Goal: Task Accomplishment & Management: Complete application form

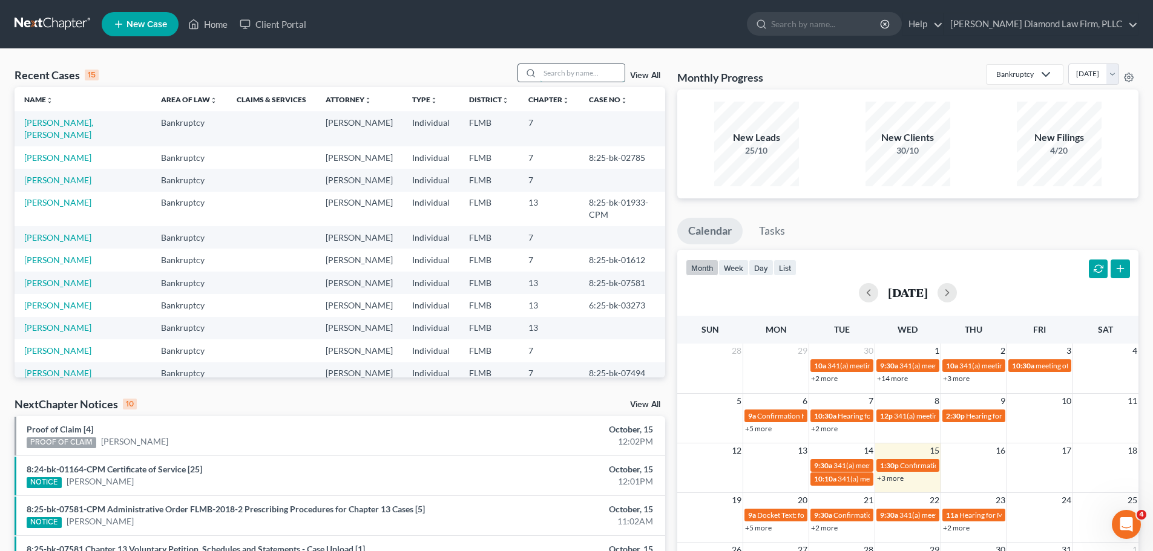
click at [574, 79] on input "search" at bounding box center [582, 73] width 85 height 18
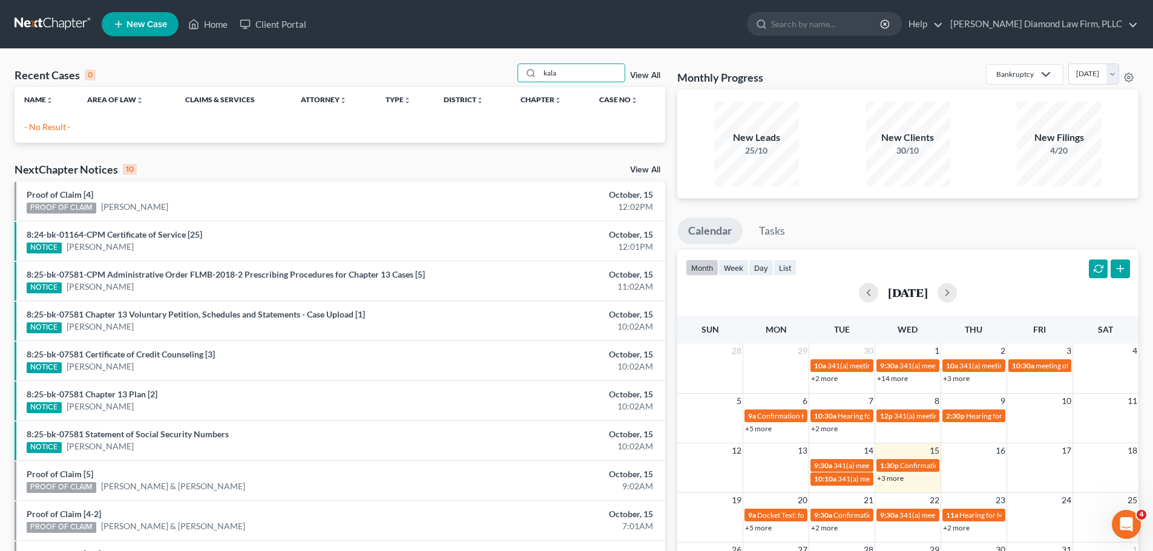
type input "kala"
click at [145, 34] on link "New Case" at bounding box center [140, 24] width 77 height 24
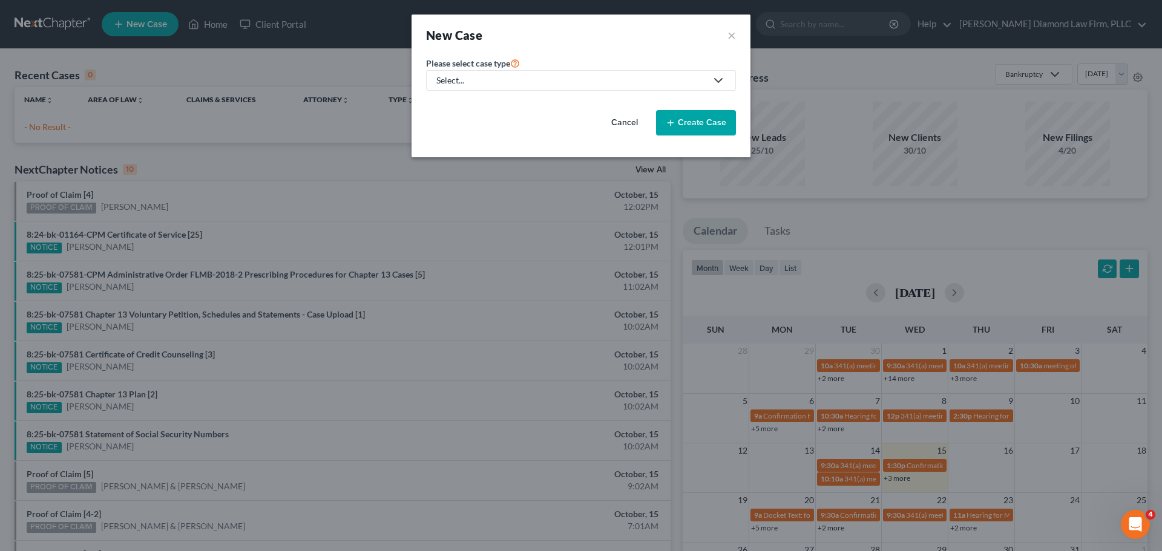
click at [462, 82] on div "Select..." at bounding box center [571, 80] width 270 height 12
click at [460, 99] on div "Bankruptcy" at bounding box center [462, 105] width 50 height 12
select select "15"
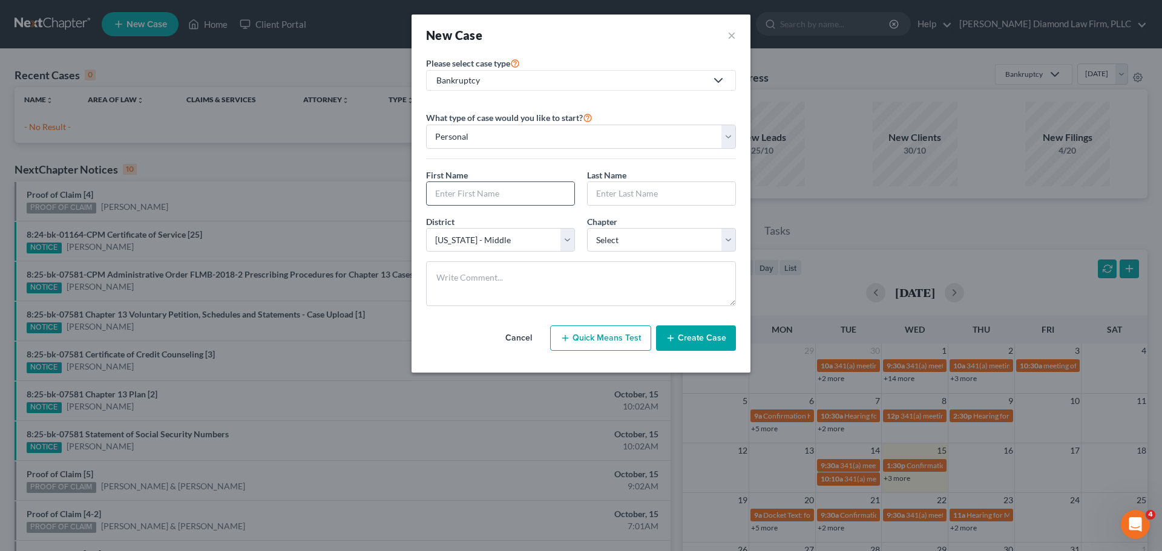
click at [489, 189] on input "text" at bounding box center [501, 193] width 148 height 23
type input "Jason"
type input "Kalajainen"
click at [624, 240] on select "Select 7 11 12 13" at bounding box center [661, 240] width 149 height 24
select select "0"
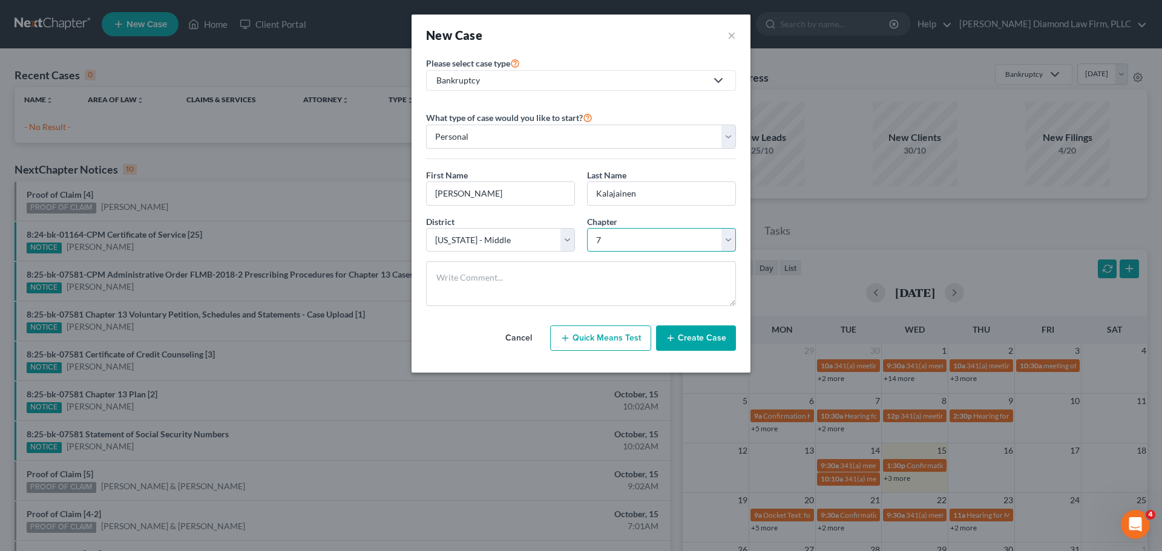
click at [587, 228] on select "Select 7 11 12 13" at bounding box center [661, 240] width 149 height 24
click at [681, 342] on button "Create Case" at bounding box center [696, 338] width 80 height 25
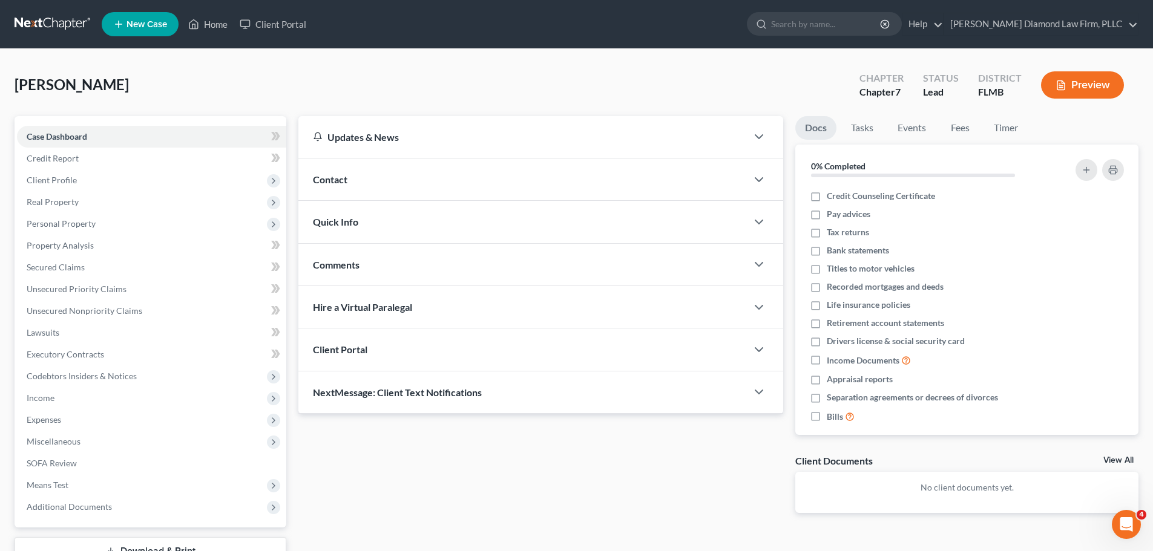
click at [465, 181] on div "Contact" at bounding box center [522, 180] width 448 height 42
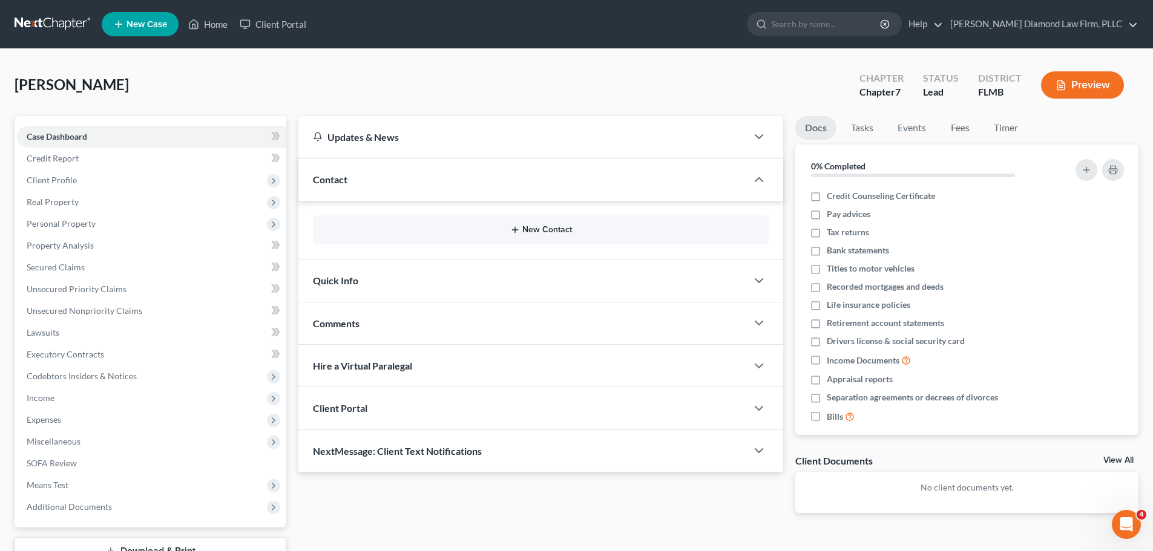
click at [397, 226] on button "New Contact" at bounding box center [541, 230] width 436 height 10
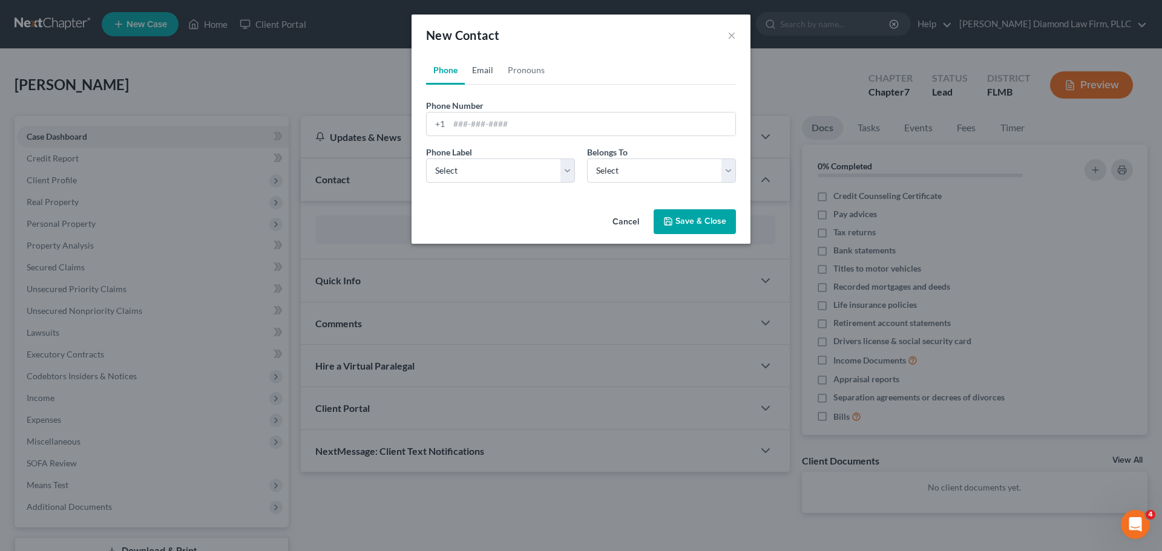
click at [490, 69] on link "Email" at bounding box center [483, 70] width 36 height 29
click at [509, 120] on input "email" at bounding box center [592, 124] width 286 height 23
paste input "lorjaywed@yahoo.com"
type input "lorjaywed@yahoo.com"
click at [496, 166] on select "Select Home Work Other" at bounding box center [500, 171] width 149 height 24
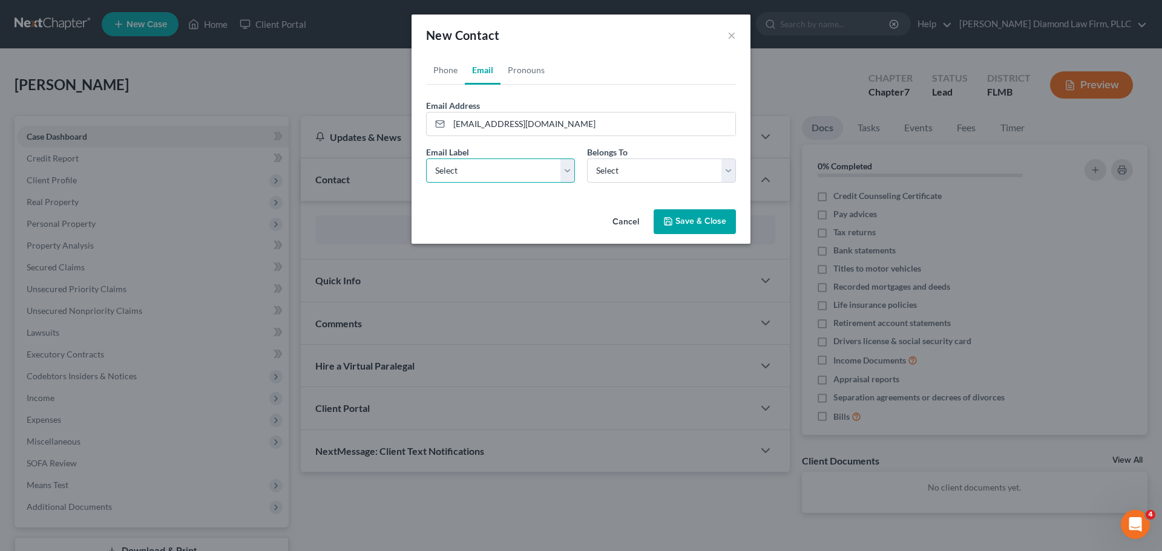
select select "0"
click at [426, 159] on select "Select Home Work Other" at bounding box center [500, 171] width 149 height 24
click at [647, 164] on select "Select Client Other" at bounding box center [661, 171] width 149 height 24
select select "0"
click at [587, 159] on select "Select Client Other" at bounding box center [661, 171] width 149 height 24
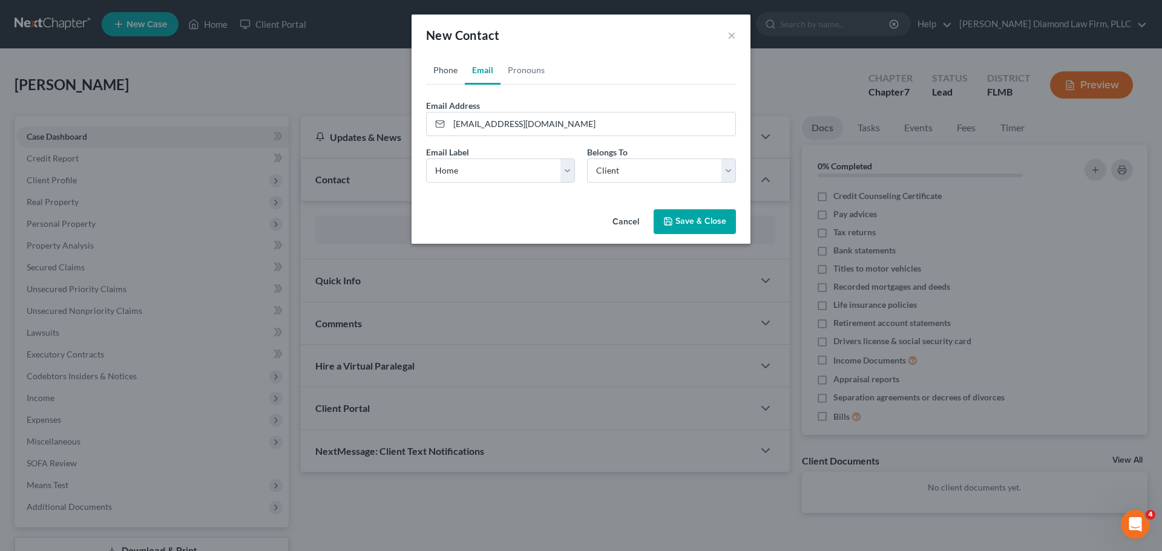
click at [440, 68] on link "Phone" at bounding box center [445, 70] width 39 height 29
click at [513, 118] on input "tel" at bounding box center [592, 124] width 286 height 23
paste input "+18458074254"
click at [462, 125] on input "+18458074254" at bounding box center [592, 124] width 286 height 23
type input "8458074254"
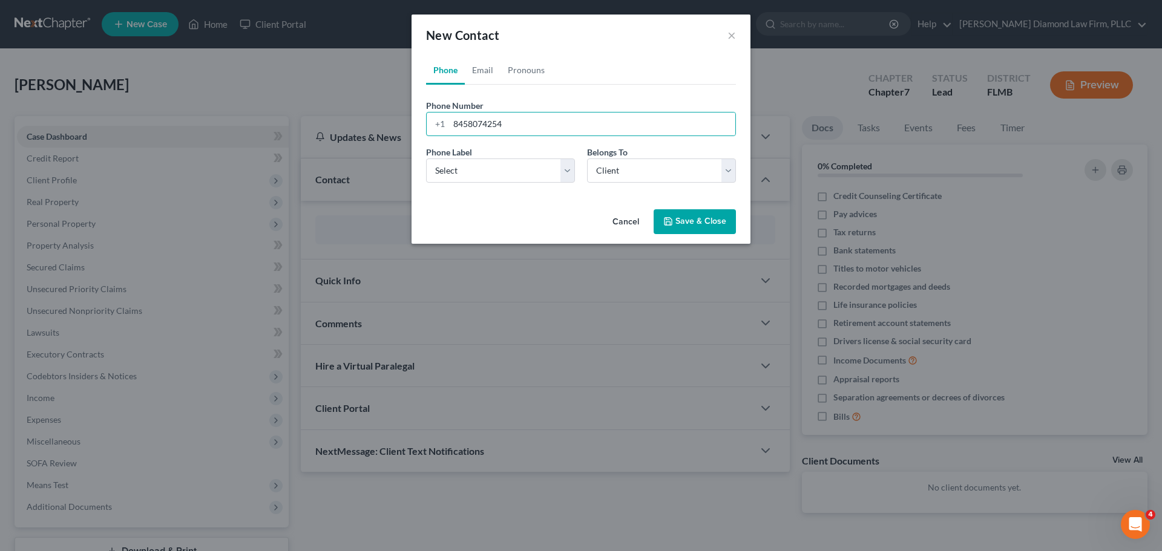
click at [477, 156] on div "Phone Label * Select Mobile Home Work Other" at bounding box center [500, 164] width 161 height 37
click at [478, 162] on select "Select Mobile Home Work Other" at bounding box center [500, 171] width 149 height 24
select select "0"
click at [426, 159] on select "Select Mobile Home Work Other" at bounding box center [500, 171] width 149 height 24
click at [702, 220] on button "Save & Close" at bounding box center [694, 221] width 82 height 25
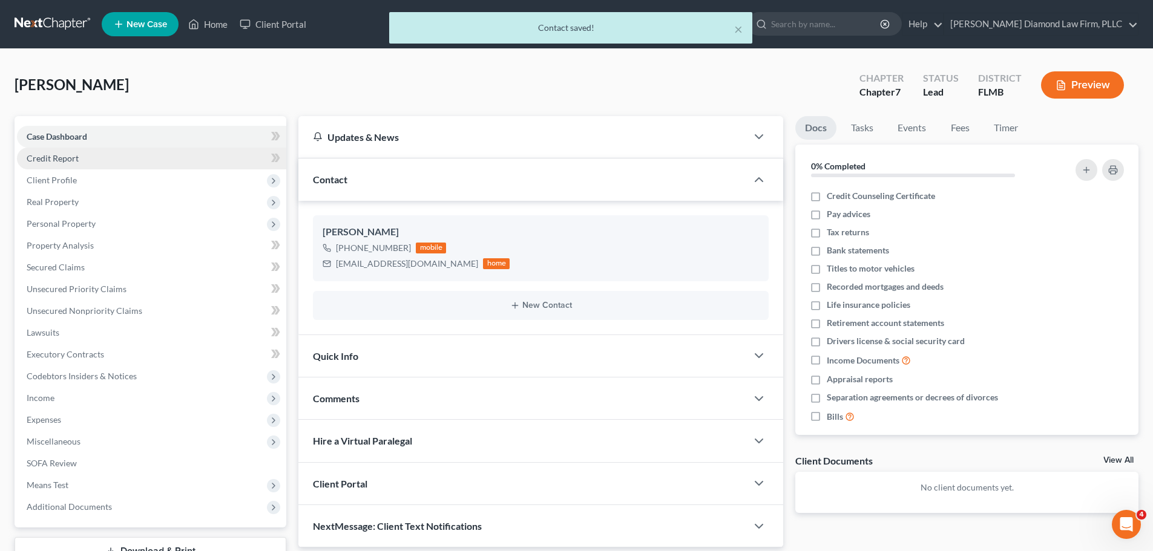
click at [76, 162] on span "Credit Report" at bounding box center [53, 158] width 52 height 10
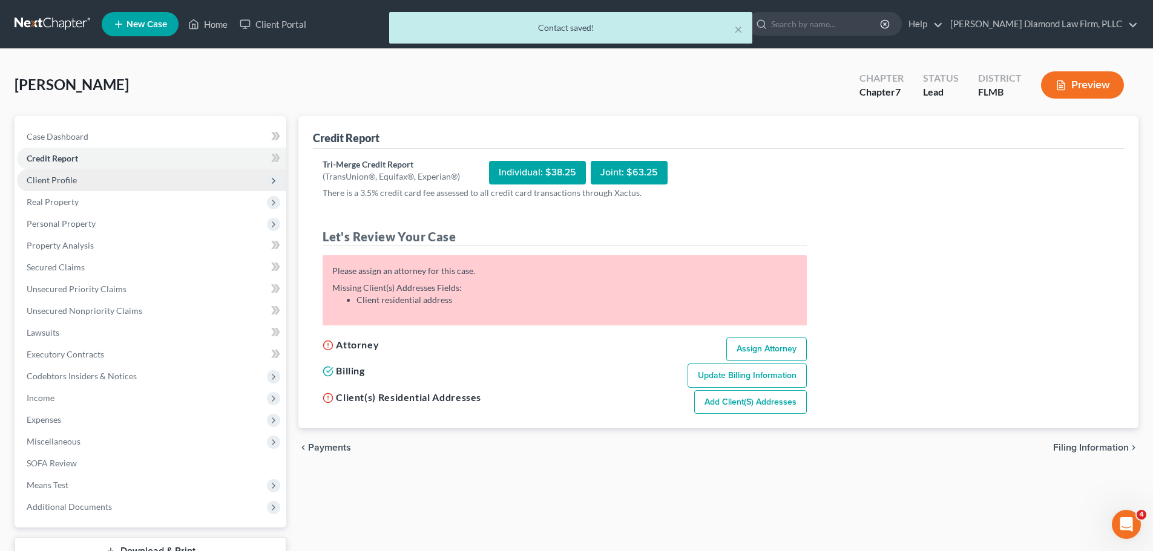
click at [68, 182] on span "Client Profile" at bounding box center [52, 180] width 50 height 10
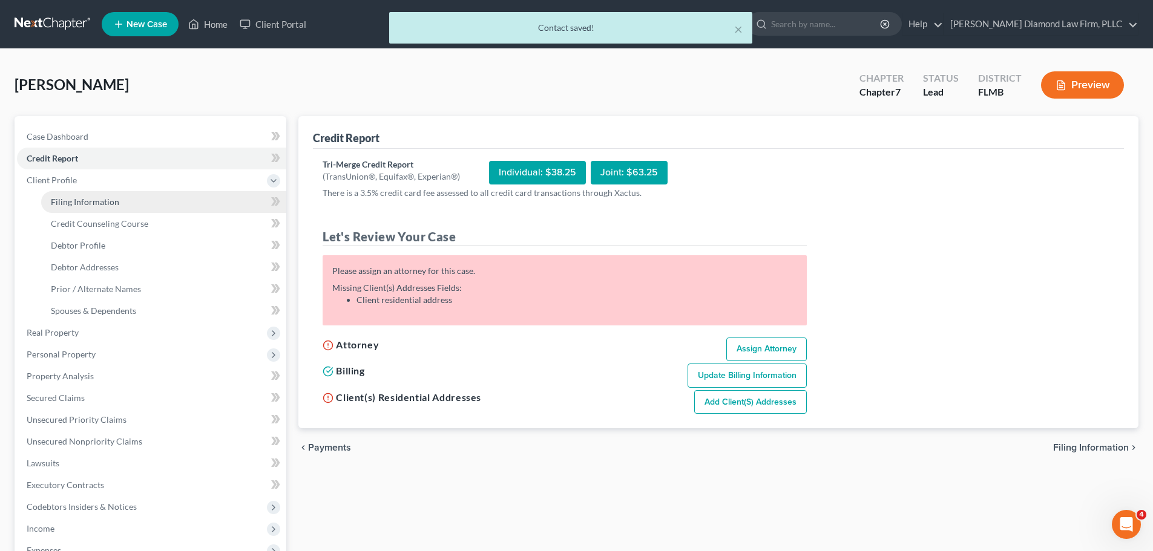
click at [61, 205] on span "Filing Information" at bounding box center [85, 202] width 68 height 10
select select "1"
select select "0"
select select "15"
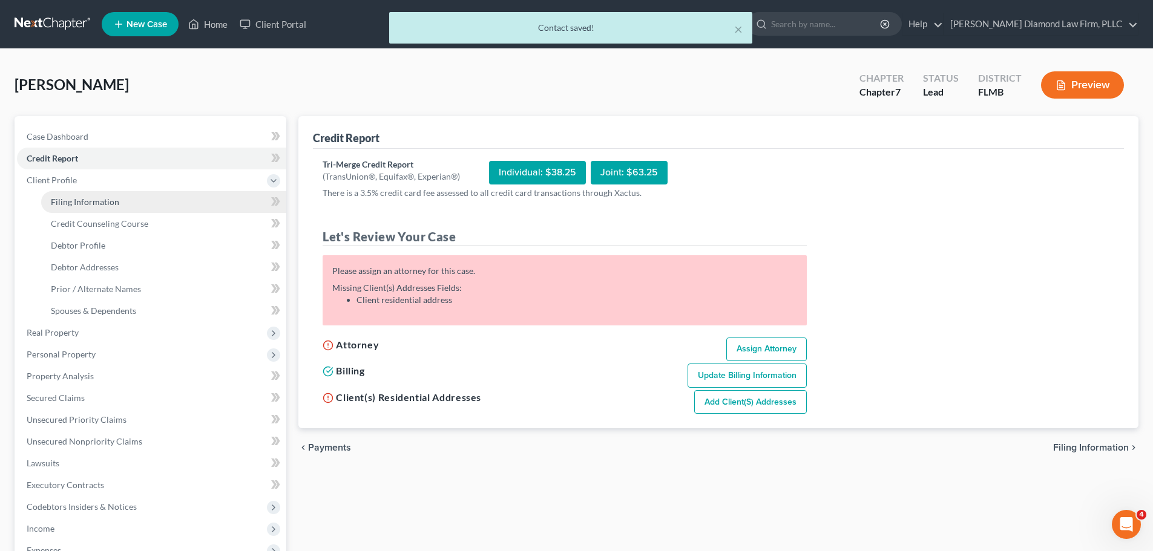
select select "9"
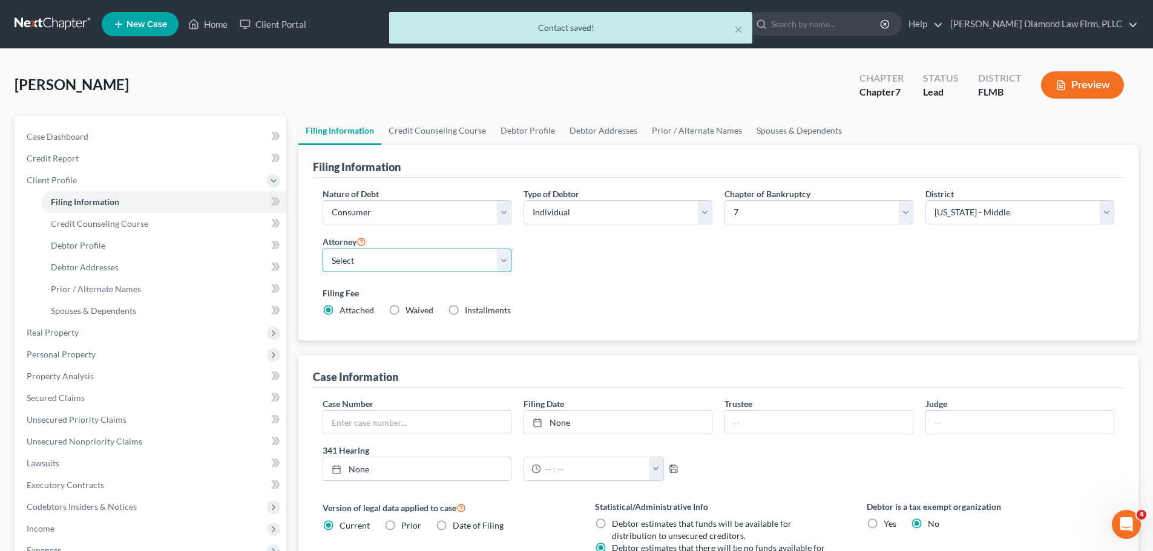
click at [426, 260] on select "Select Michael Ziegler - FLMB Michael Ziegler - FLSB Michael Ziegler - FLNB" at bounding box center [417, 261] width 189 height 24
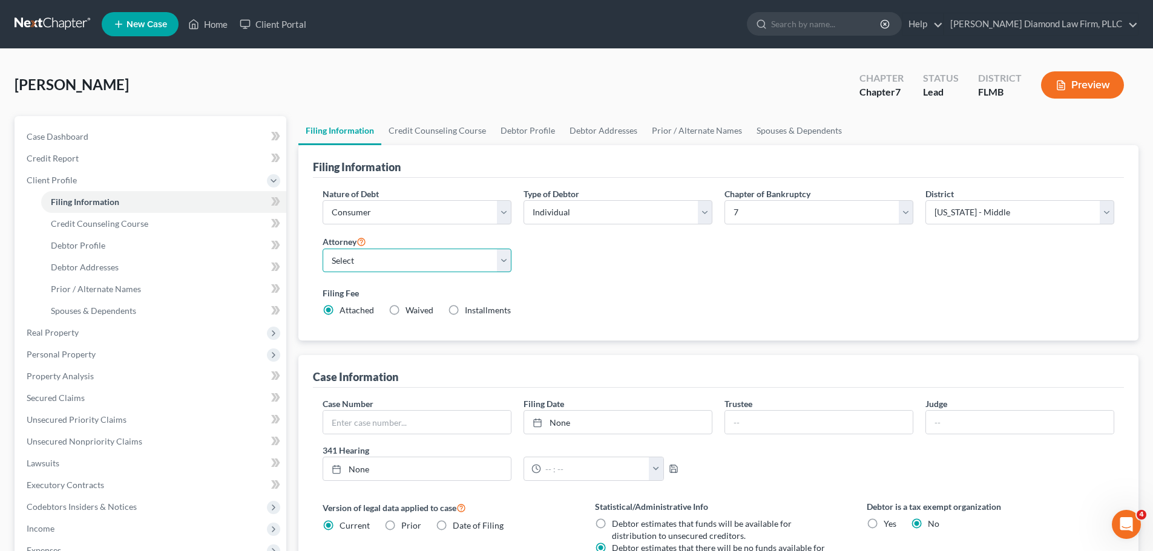
select select "0"
click at [323, 249] on select "Select Michael Ziegler - FLMB Michael Ziegler - FLSB Michael Ziegler - FLNB" at bounding box center [417, 261] width 189 height 24
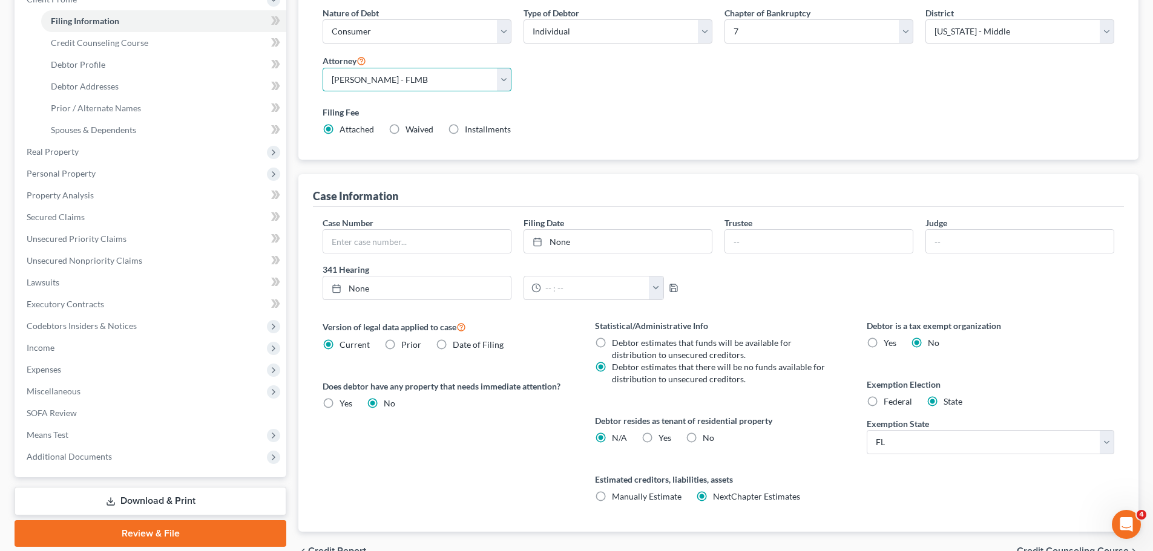
scroll to position [182, 0]
click at [660, 435] on span "Yes" at bounding box center [664, 437] width 13 height 10
click at [663, 435] on input "Yes Yes" at bounding box center [667, 435] width 8 height 8
radio input "true"
radio input "false"
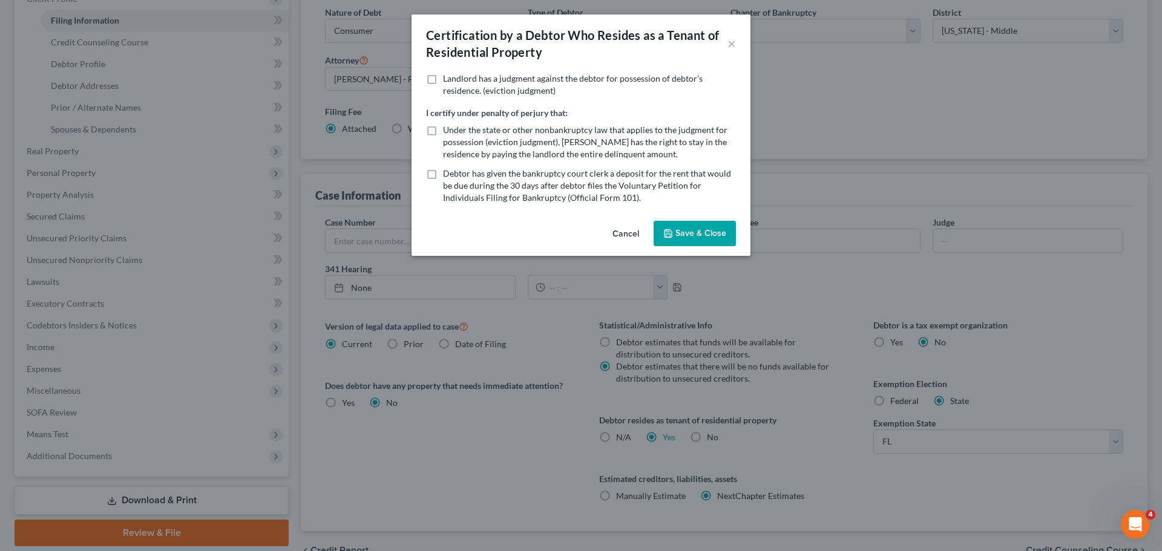
click at [712, 234] on button "Save & Close" at bounding box center [694, 233] width 82 height 25
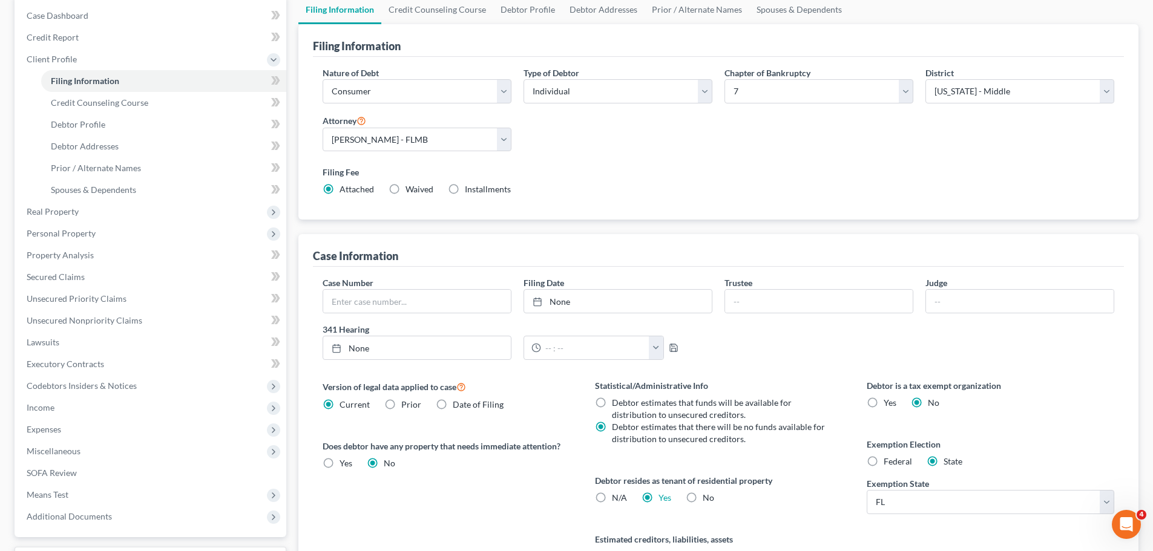
scroll to position [0, 0]
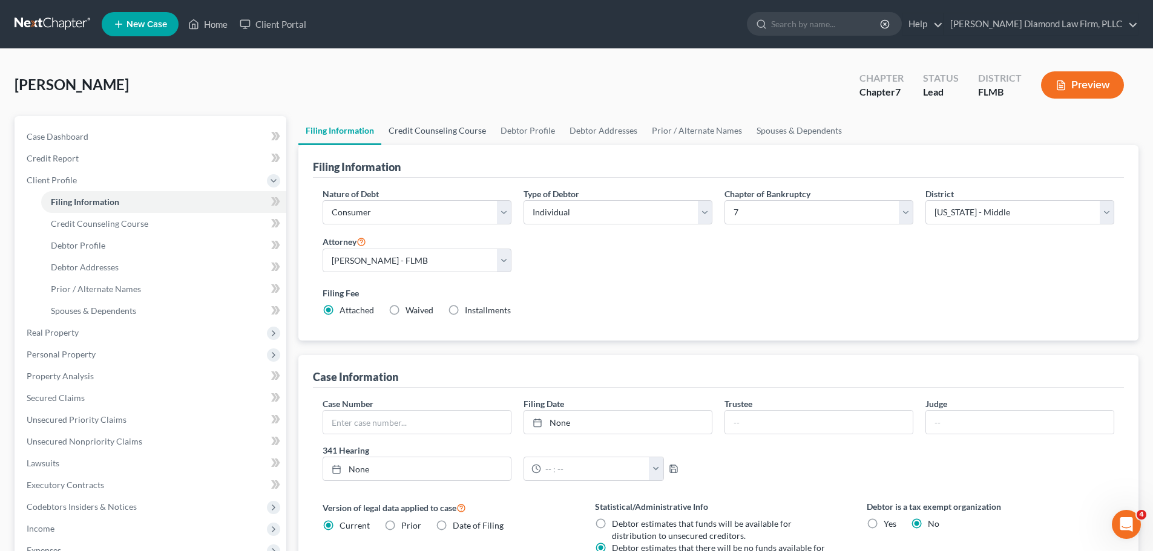
click at [422, 127] on link "Credit Counseling Course" at bounding box center [437, 130] width 112 height 29
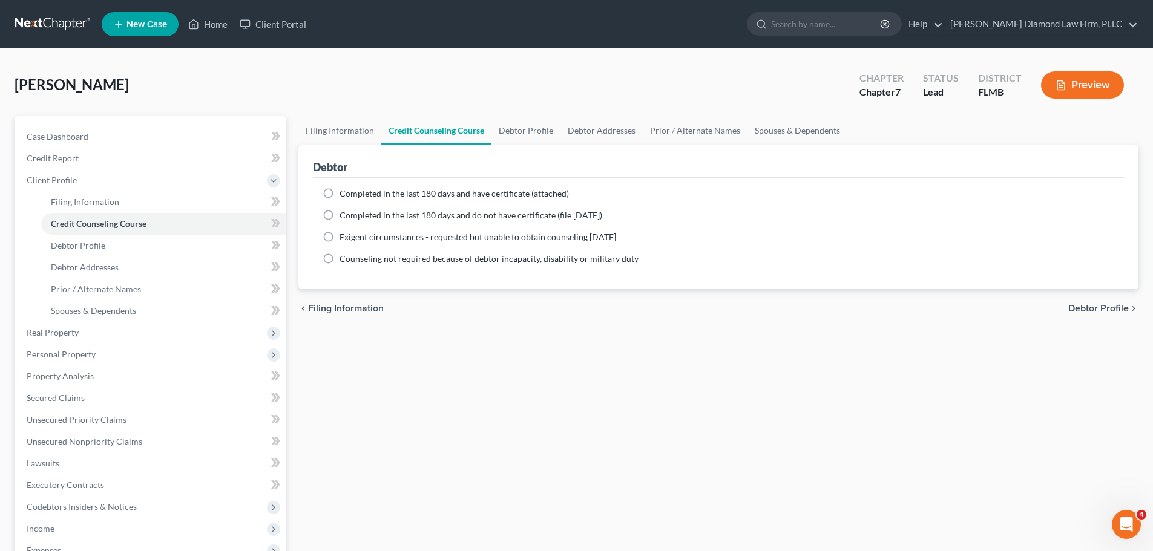
click at [376, 189] on span "Completed in the last 180 days and have certificate (attached)" at bounding box center [453, 193] width 229 height 10
click at [352, 189] on input "Completed in the last 180 days and have certificate (attached)" at bounding box center [348, 192] width 8 height 8
radio input "true"
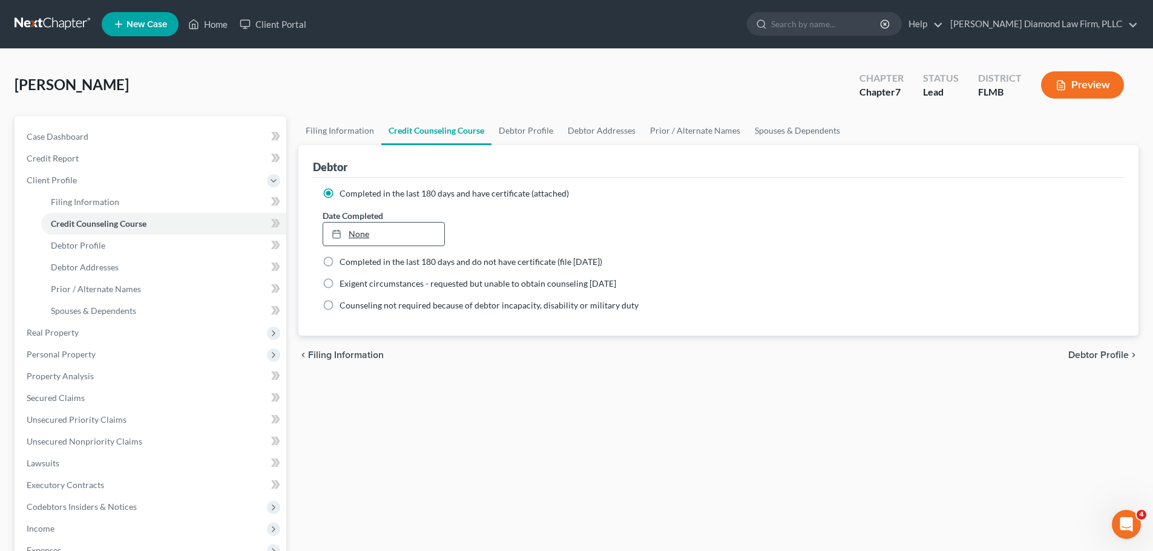
click at [378, 234] on link "None" at bounding box center [383, 234] width 120 height 23
click at [379, 234] on link "None" at bounding box center [383, 234] width 120 height 23
type input "10/15/2025"
click at [379, 235] on link "10/15/2025" at bounding box center [383, 234] width 120 height 23
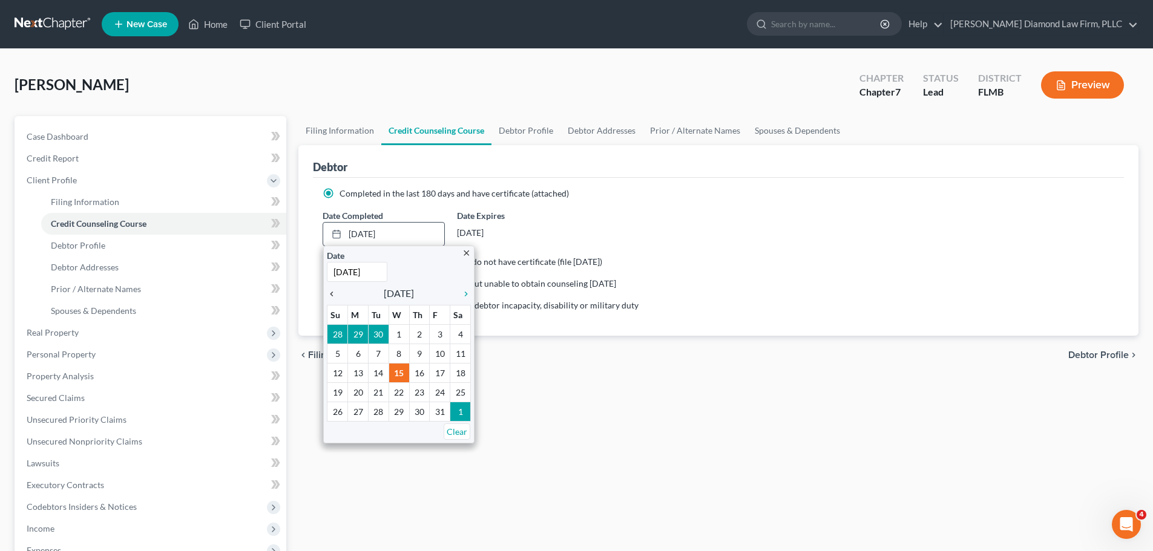
click at [327, 292] on icon "chevron_left" at bounding box center [335, 294] width 16 height 10
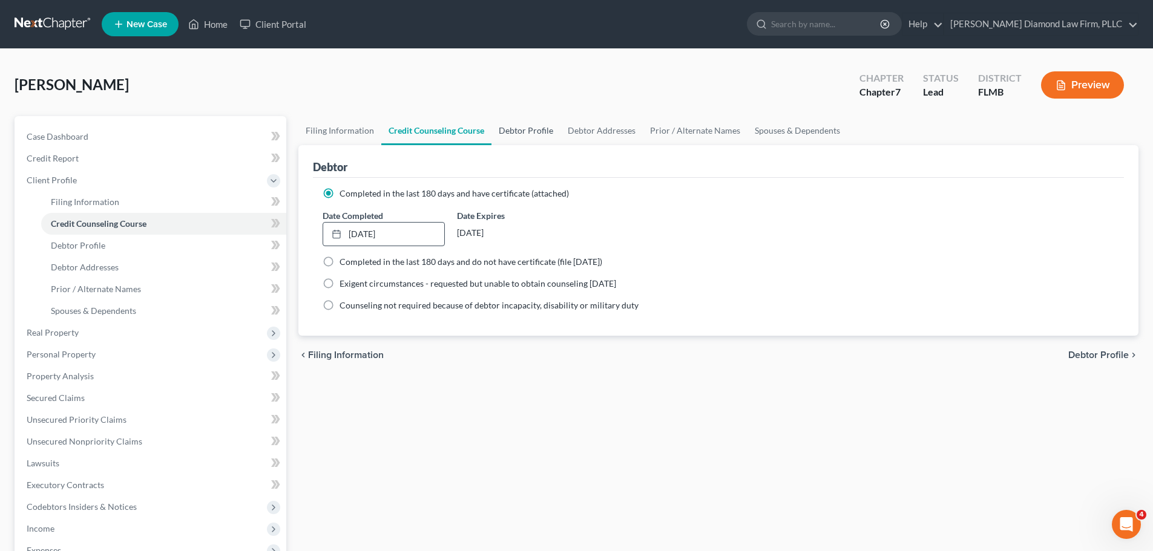
click at [526, 140] on link "Debtor Profile" at bounding box center [525, 130] width 69 height 29
select select "0"
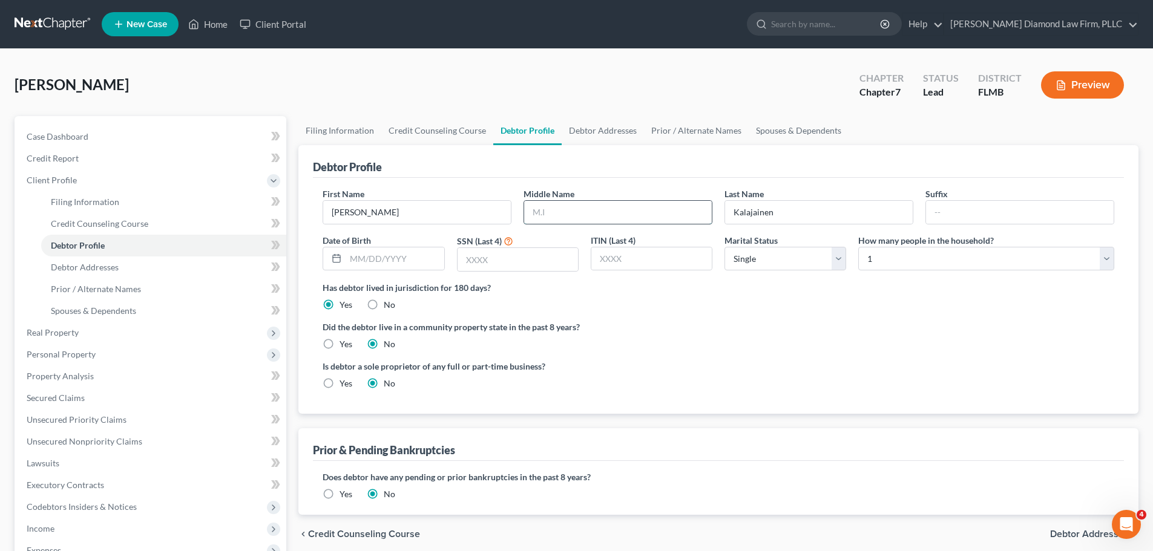
click at [559, 214] on input "text" at bounding box center [618, 212] width 188 height 23
type input "Michael"
click at [771, 261] on select "Select Single Married Separated Divorced Widowed" at bounding box center [785, 259] width 122 height 24
select select "1"
click at [724, 247] on select "Select Single Married Separated Divorced Widowed" at bounding box center [785, 259] width 122 height 24
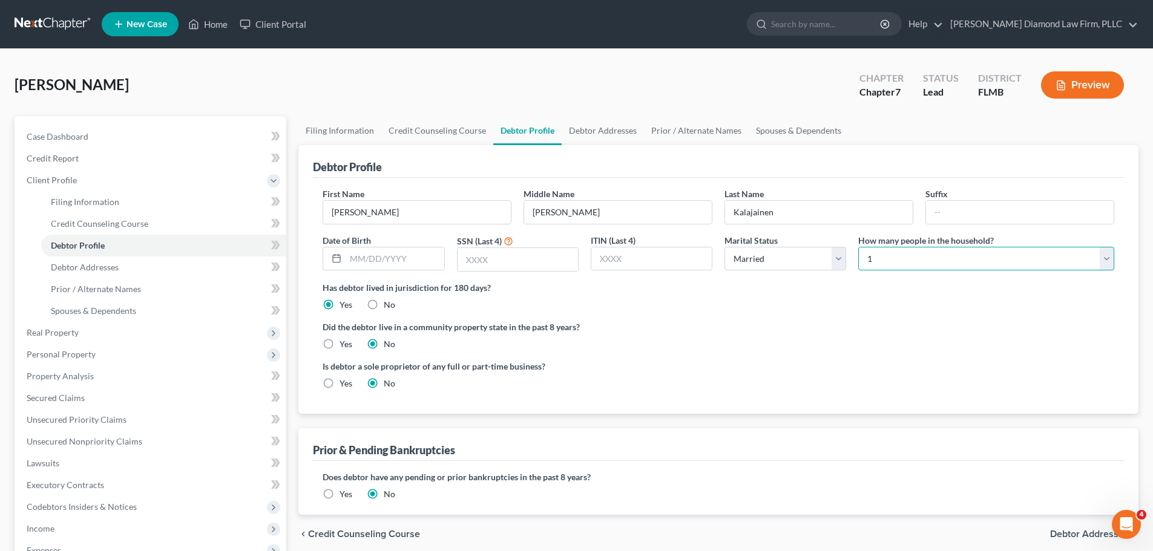
click at [889, 264] on select "Select 1 2 3 4 5 6 7 8 9 10 11 12 13 14 15 16 17 18 19 20" at bounding box center [986, 259] width 256 height 24
click at [858, 247] on select "Select 1 2 3 4 5 6 7 8 9 10 11 12 13 14 15 16 17 18 19 20" at bounding box center [986, 259] width 256 height 24
click at [890, 268] on select "Select 1 2 3 4 5 6 7 8 9 10 11 12 13 14 15 16 17 18 19 20" at bounding box center [986, 259] width 256 height 24
select select "1"
click at [858, 247] on select "Select 1 2 3 4 5 6 7 8 9 10 11 12 13 14 15 16 17 18 19 20" at bounding box center [986, 259] width 256 height 24
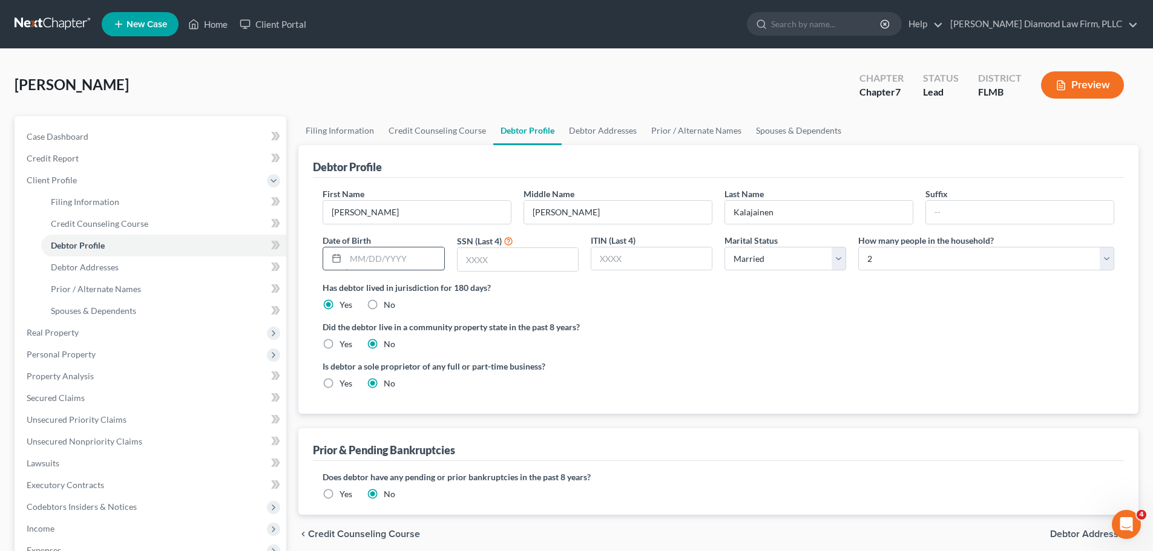
click at [390, 257] on input "text" at bounding box center [394, 258] width 98 height 23
type input "01/08/1978"
click at [510, 258] on input "text" at bounding box center [517, 259] width 120 height 23
click at [522, 266] on input "text" at bounding box center [517, 259] width 120 height 23
type input "4953"
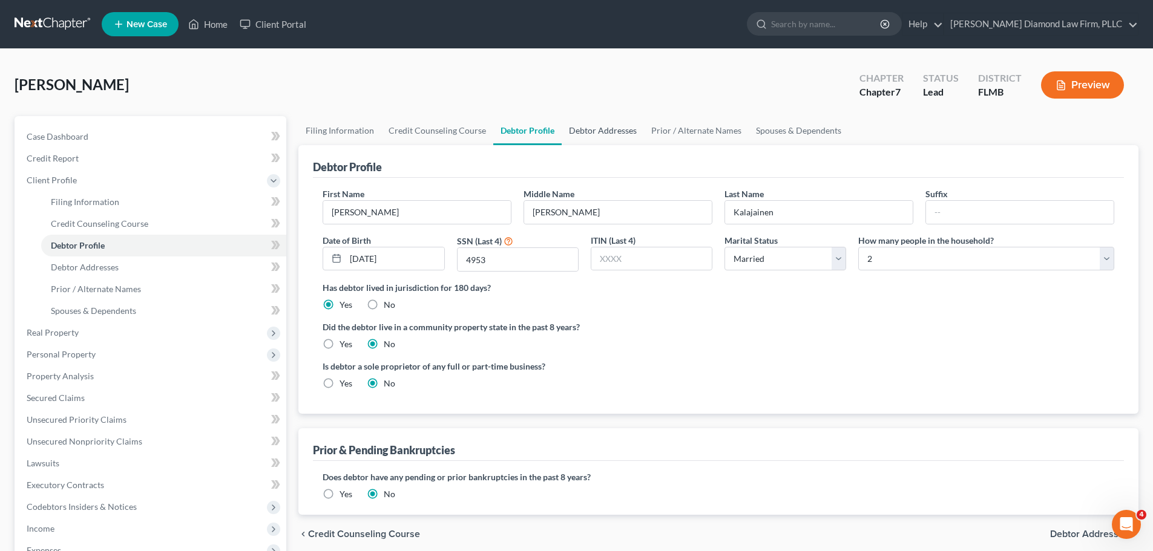
click at [609, 123] on link "Debtor Addresses" at bounding box center [603, 130] width 82 height 29
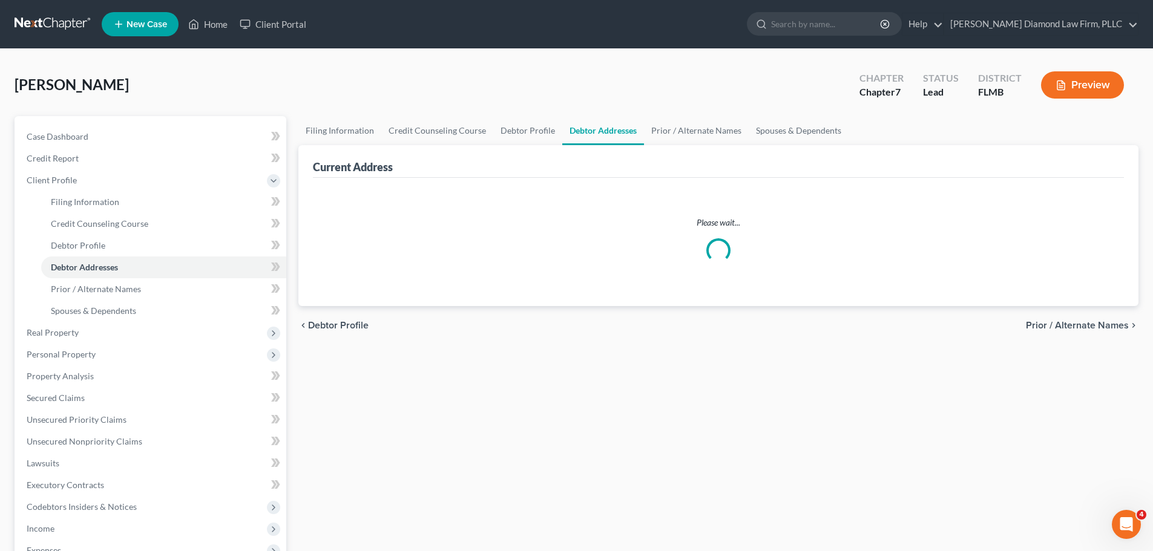
select select "0"
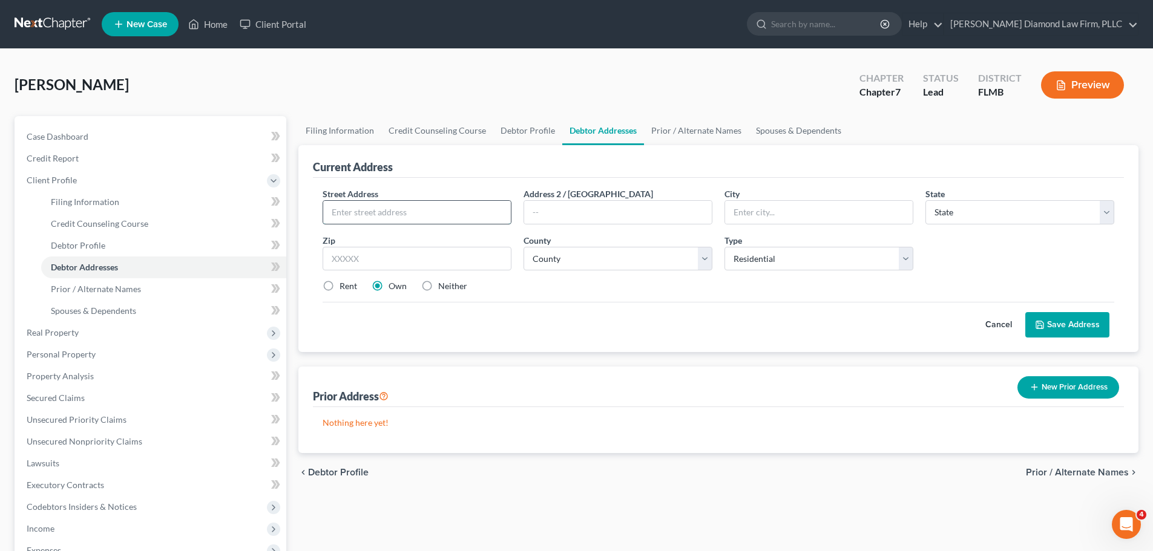
click at [355, 214] on input "text" at bounding box center [417, 212] width 188 height 23
type input "[STREET_ADDRESS][PERSON_NAME]"
type input "Dunedin"
select select "9"
type input "34698"
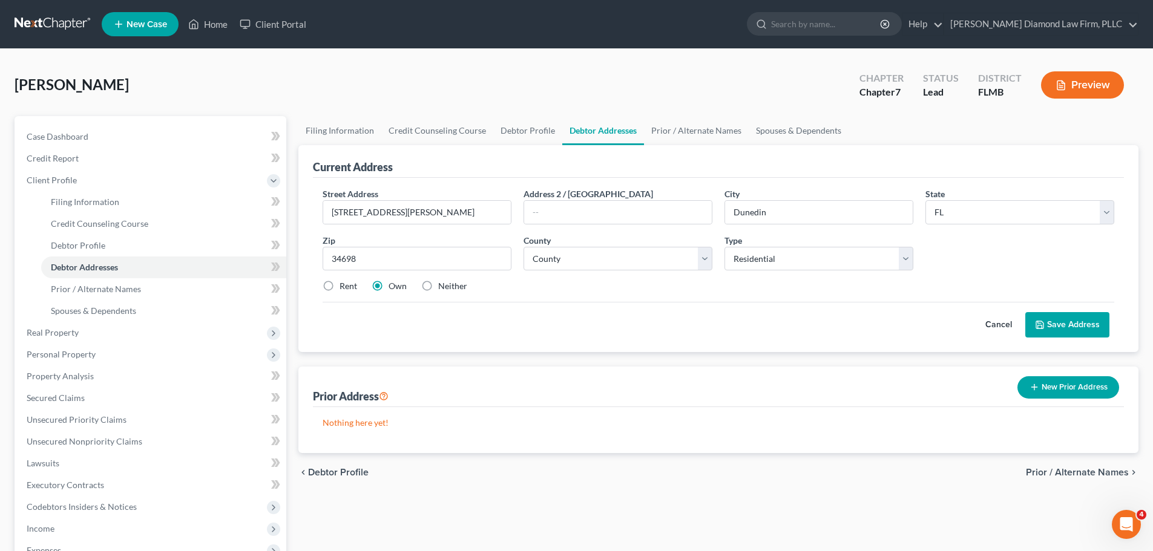
click at [339, 286] on label "Rent" at bounding box center [348, 286] width 18 height 12
click at [344, 286] on input "Rent" at bounding box center [348, 284] width 8 height 8
radio input "true"
click at [586, 255] on select "County Alachua County Baker County Bay County Bradford County Brevard County Br…" at bounding box center [617, 259] width 189 height 24
select select "51"
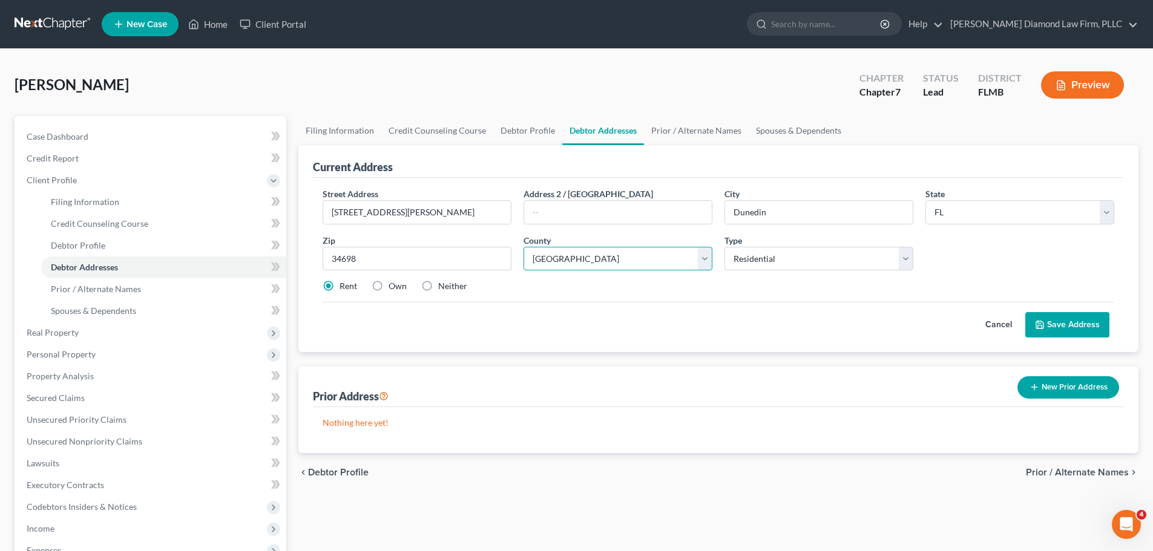
click at [523, 247] on select "County Alachua County Baker County Bay County Bradford County Brevard County Br…" at bounding box center [617, 259] width 189 height 24
click at [1075, 329] on button "Save Address" at bounding box center [1067, 324] width 84 height 25
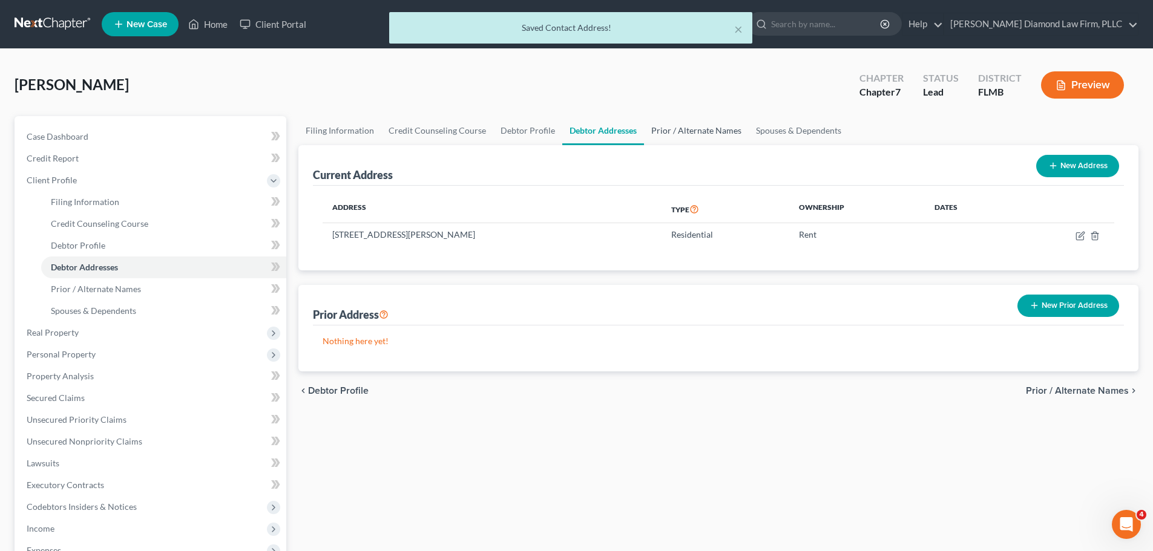
click at [655, 136] on link "Prior / Alternate Names" at bounding box center [696, 130] width 105 height 29
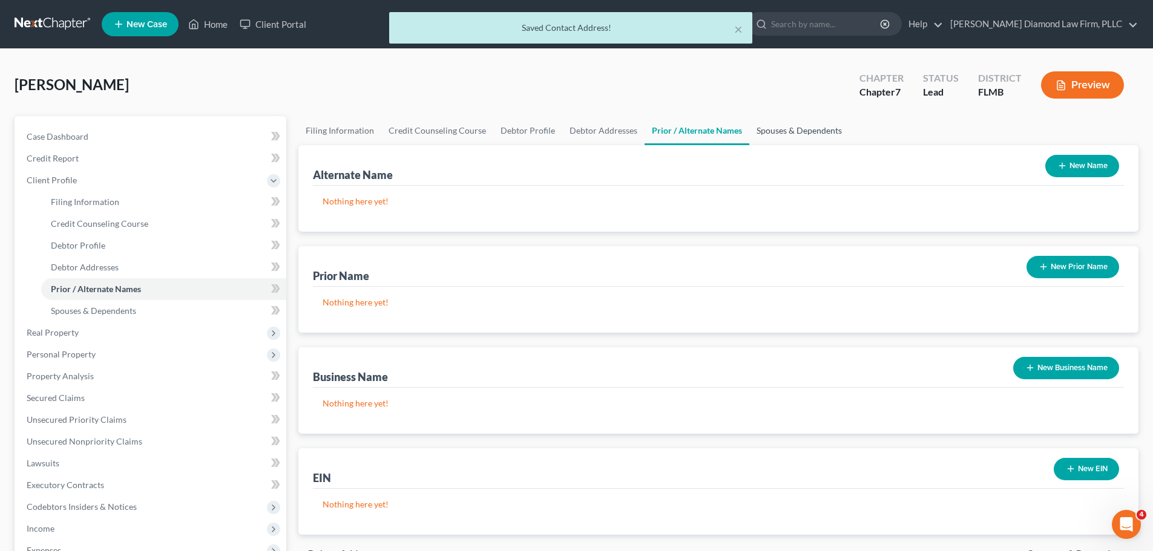
click at [774, 134] on link "Spouses & Dependents" at bounding box center [799, 130] width 100 height 29
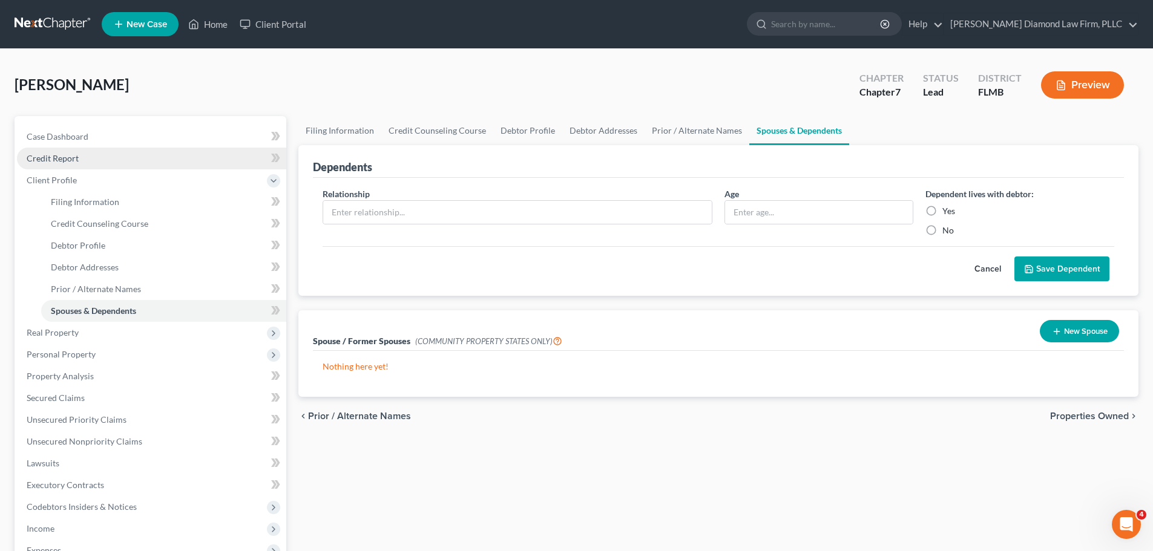
click at [55, 152] on link "Credit Report" at bounding box center [151, 159] width 269 height 22
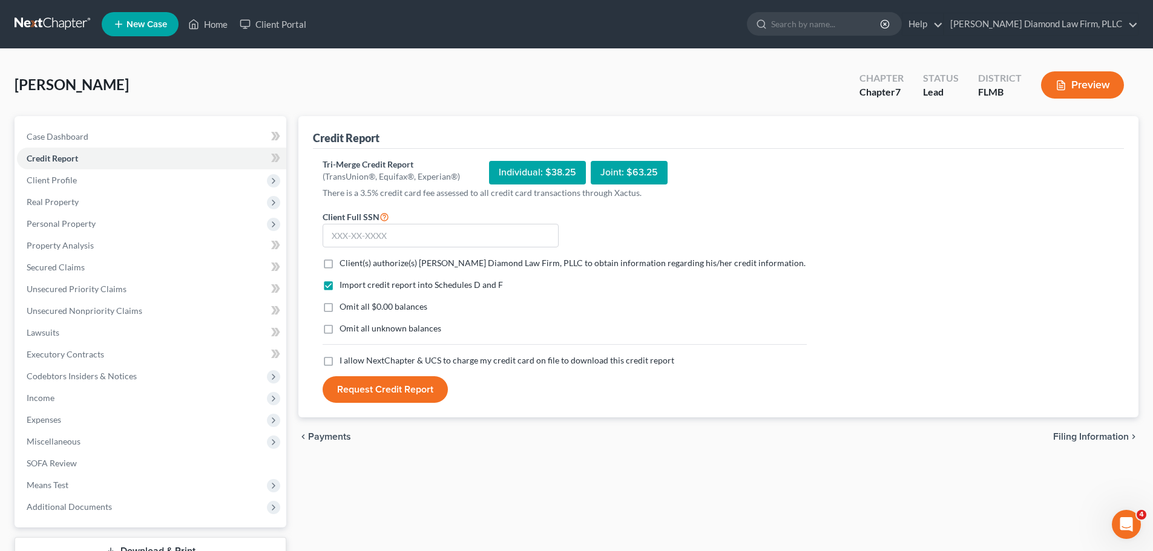
click at [360, 265] on span "Client(s) authorize(s) Ziegler Diamond Law Firm, PLLC to obtain information reg…" at bounding box center [572, 263] width 466 height 10
click at [352, 265] on input "Client(s) authorize(s) Ziegler Diamond Law Firm, PLLC to obtain information reg…" at bounding box center [348, 261] width 8 height 8
checkbox input "true"
click at [379, 355] on span "I allow NextChapter & UCS to charge my credit card on file to download this cre…" at bounding box center [506, 360] width 335 height 10
click at [352, 355] on input "I allow NextChapter & UCS to charge my credit card on file to download this cre…" at bounding box center [348, 359] width 8 height 8
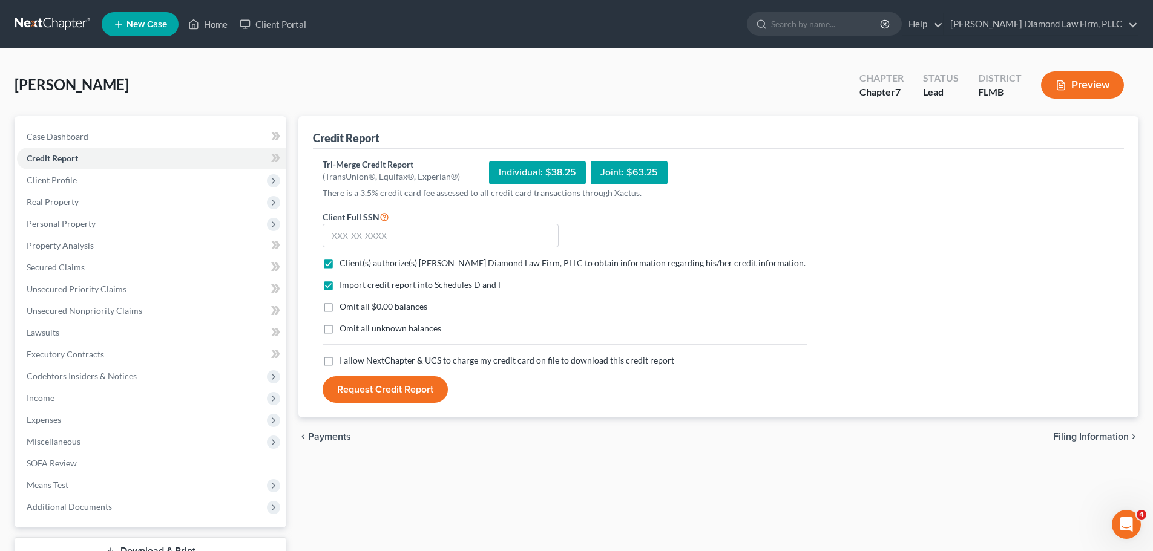
checkbox input "true"
click at [398, 231] on input "text" at bounding box center [441, 236] width 236 height 24
type input "594-62-4953"
click at [365, 385] on button "Request Credit Report" at bounding box center [385, 389] width 125 height 27
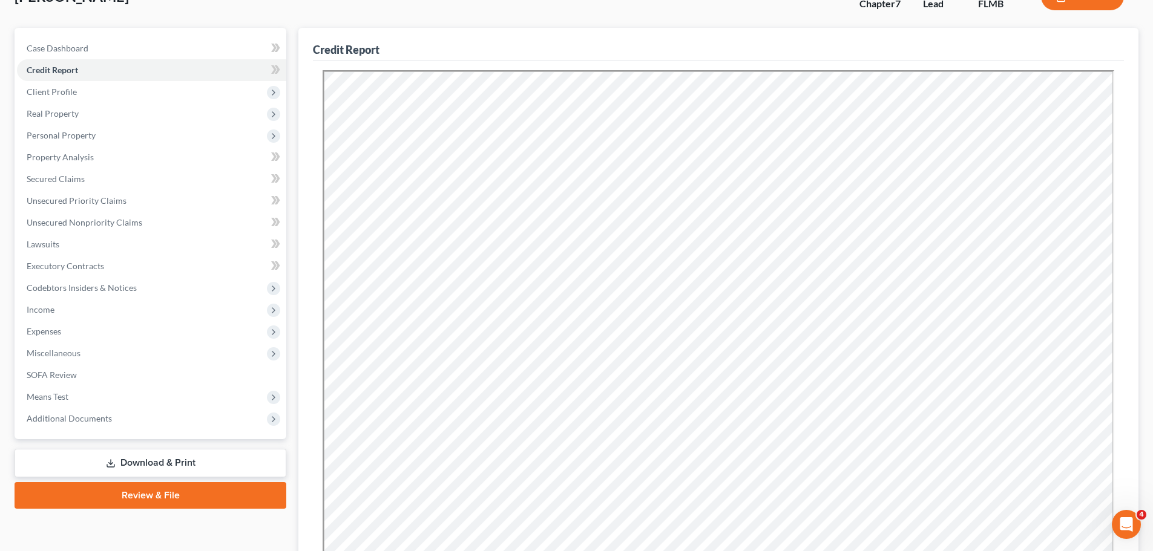
scroll to position [62, 0]
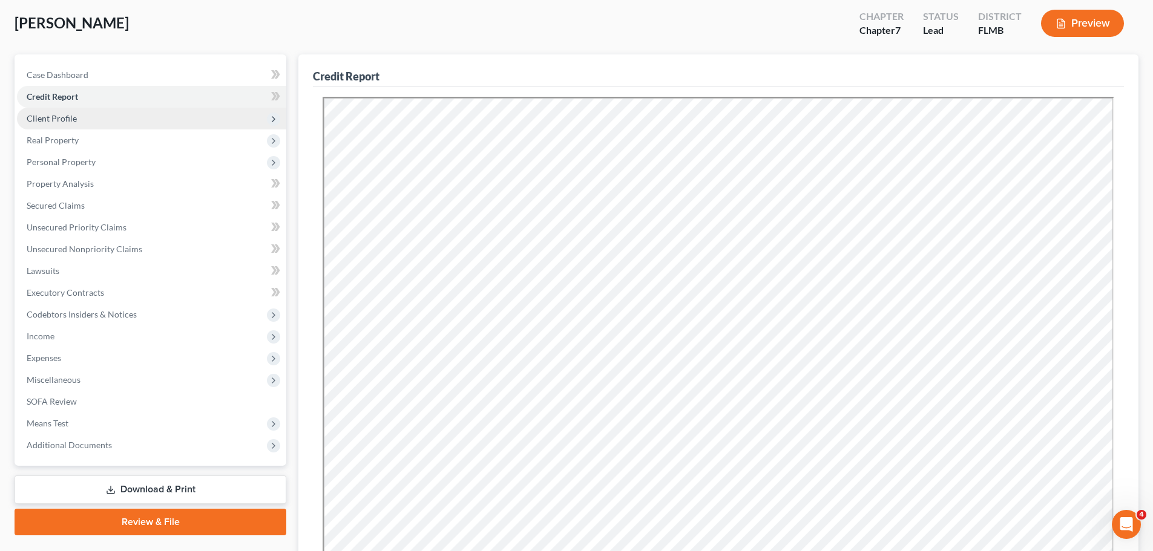
click at [96, 119] on span "Client Profile" at bounding box center [151, 119] width 269 height 22
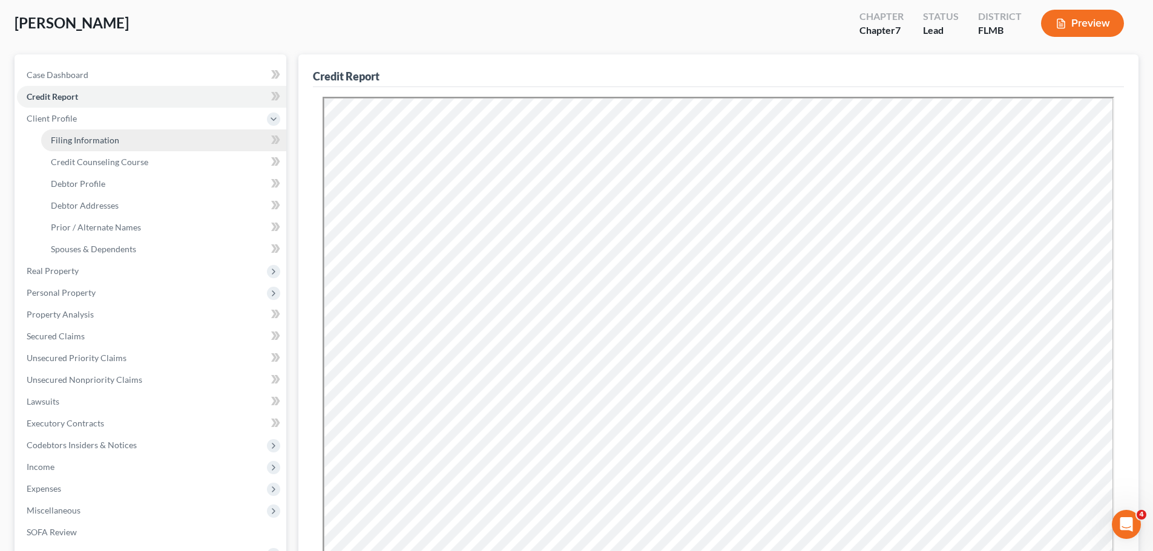
click at [83, 140] on span "Filing Information" at bounding box center [85, 140] width 68 height 10
select select "1"
select select "0"
select select "15"
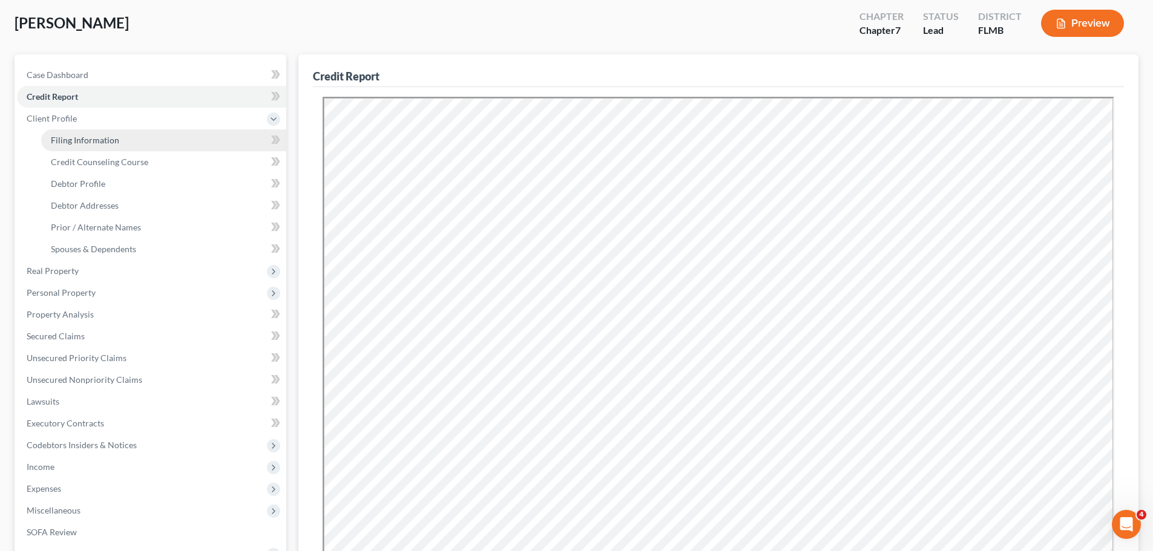
select select "0"
select select "9"
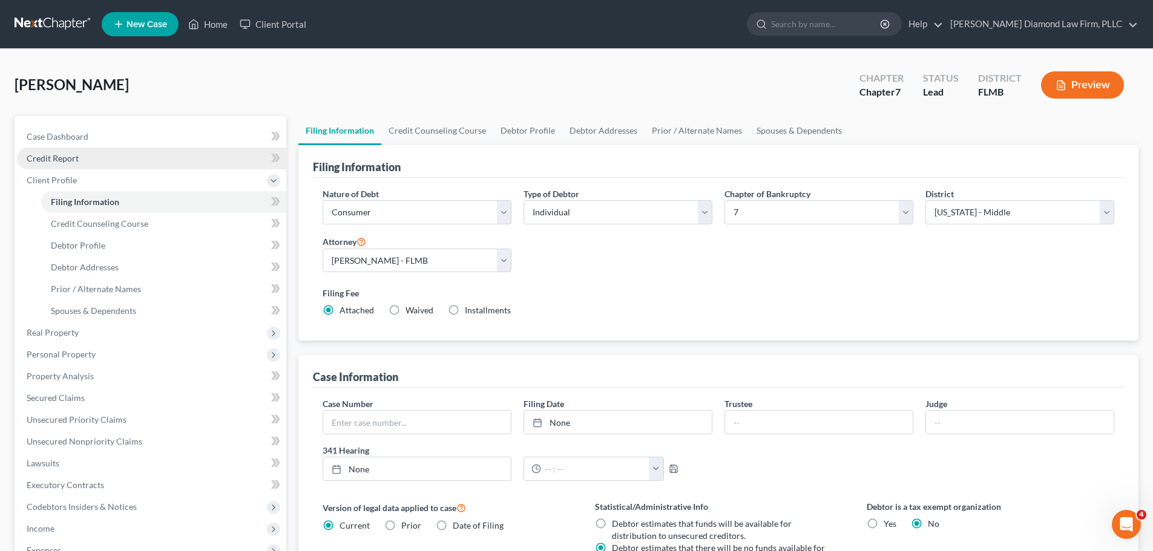
click at [73, 154] on span "Credit Report" at bounding box center [53, 158] width 52 height 10
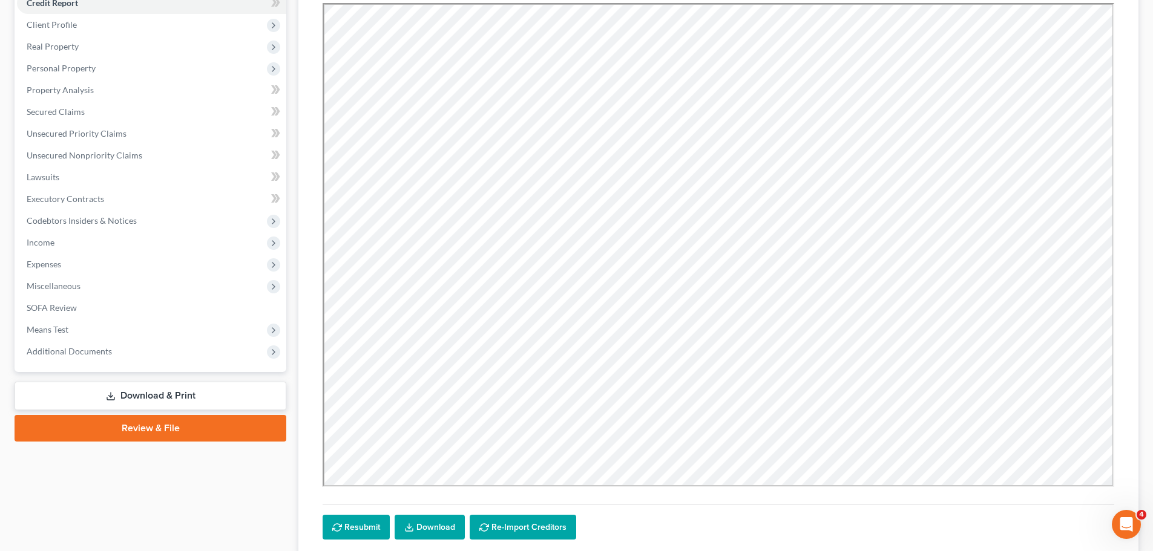
scroll to position [182, 0]
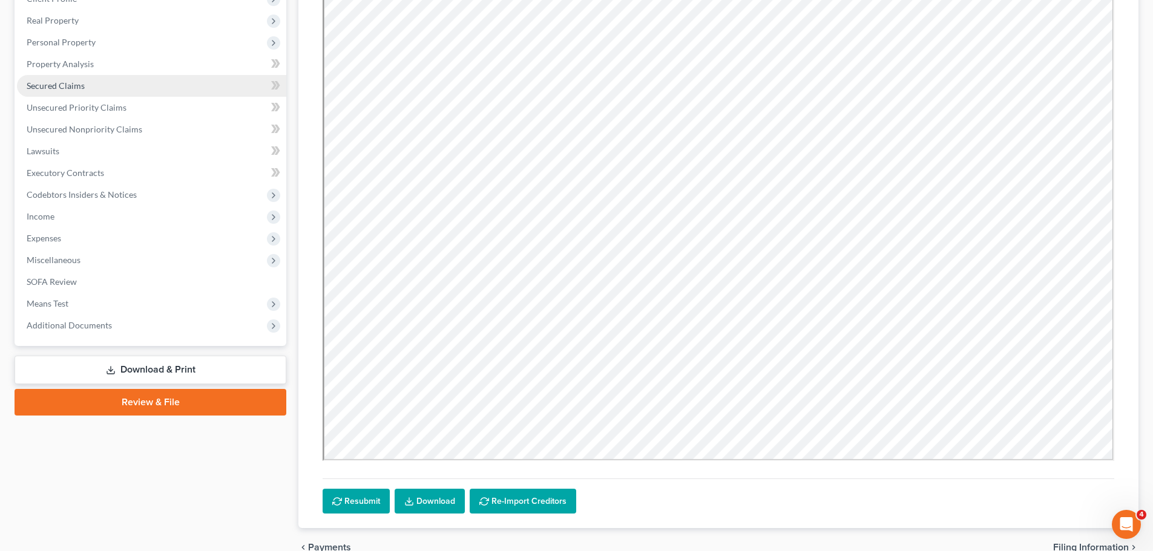
click at [89, 89] on link "Secured Claims" at bounding box center [151, 86] width 269 height 22
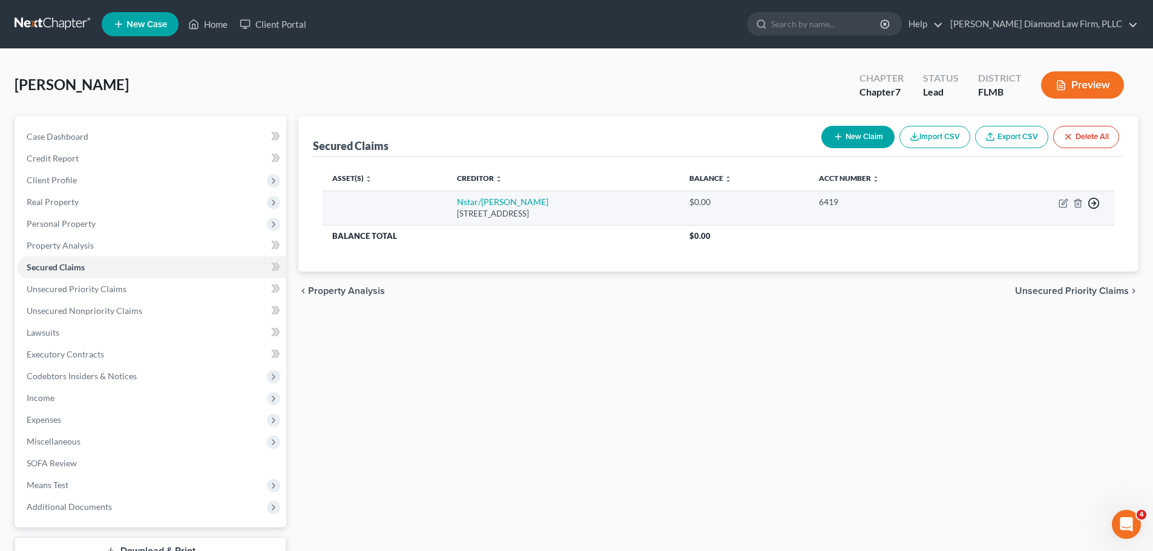
click at [1093, 205] on icon "button" at bounding box center [1093, 203] width 12 height 12
click at [1030, 224] on link "Move to F" at bounding box center [1037, 232] width 101 height 21
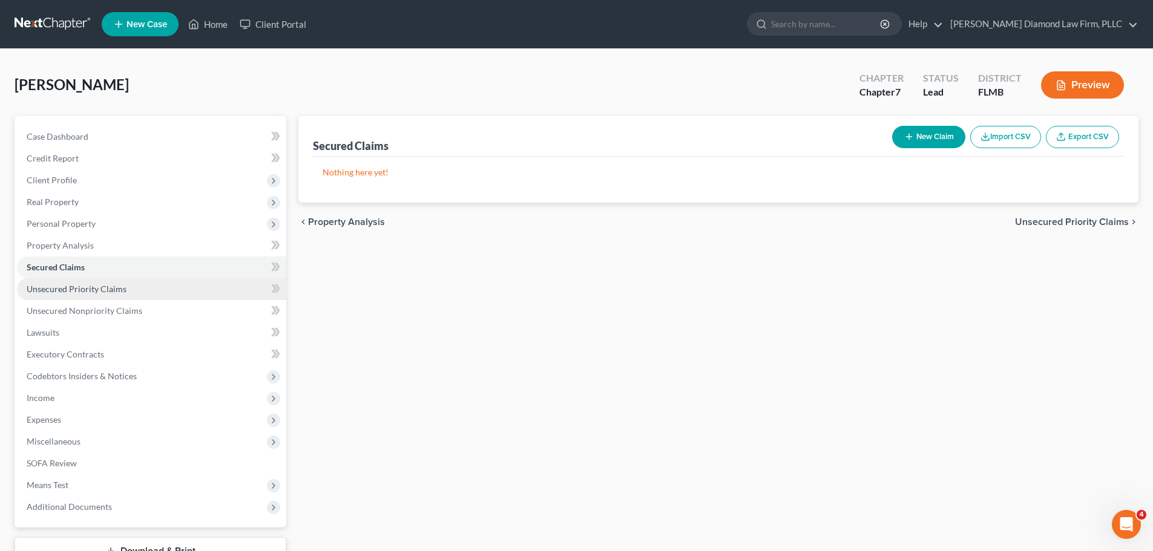
click at [53, 293] on span "Unsecured Priority Claims" at bounding box center [77, 289] width 100 height 10
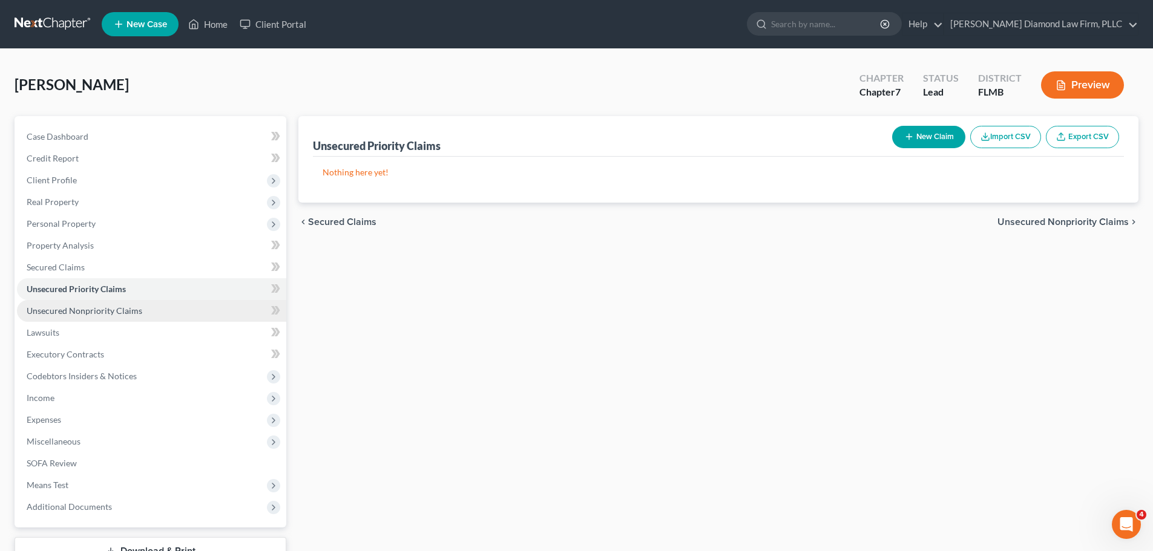
click at [53, 311] on span "Unsecured Nonpriority Claims" at bounding box center [85, 311] width 116 height 10
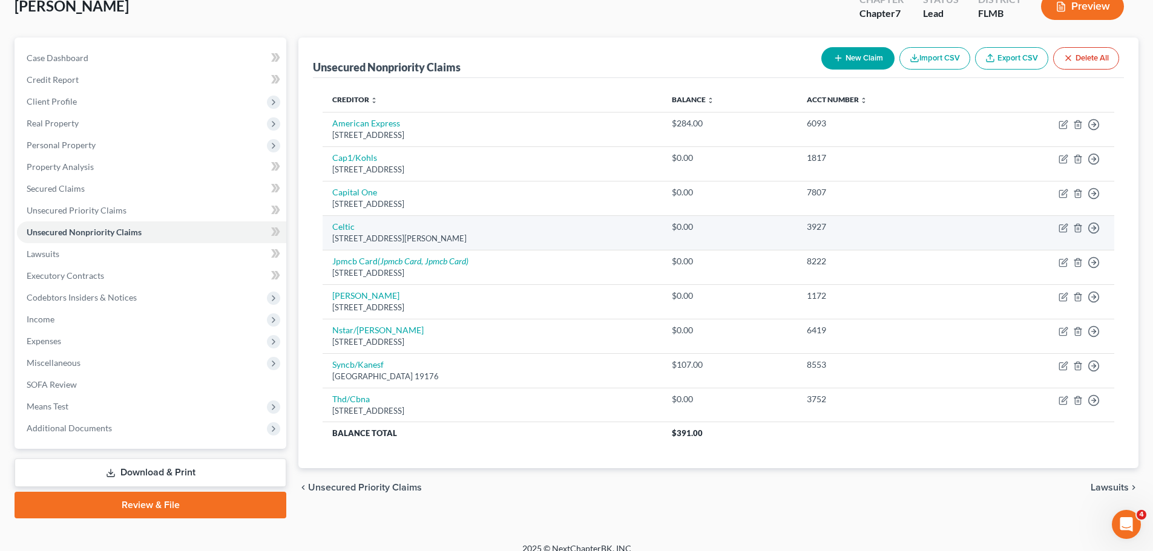
scroll to position [92, 0]
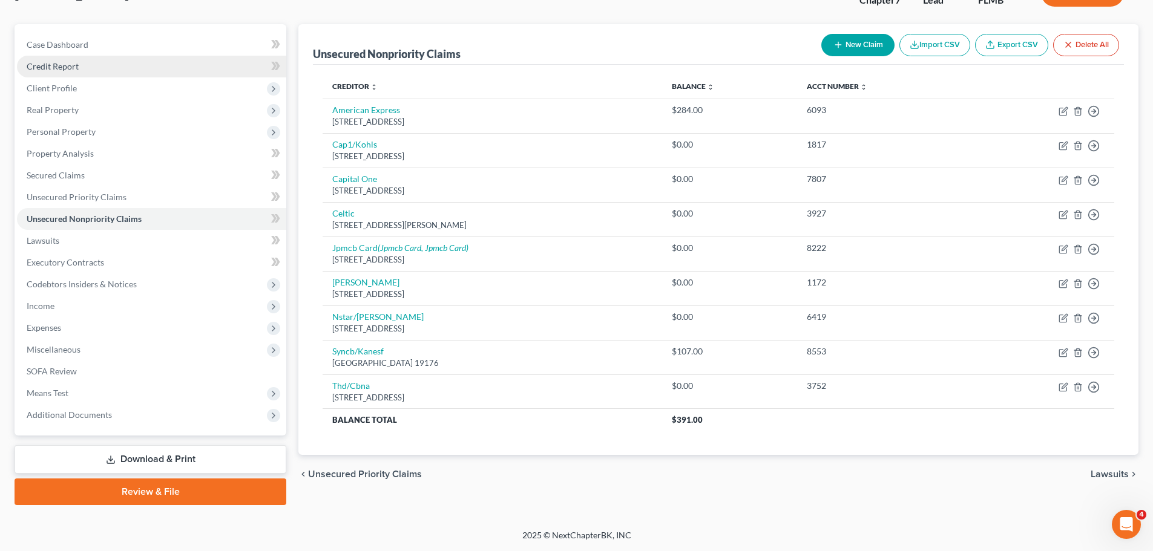
click at [54, 72] on link "Credit Report" at bounding box center [151, 67] width 269 height 22
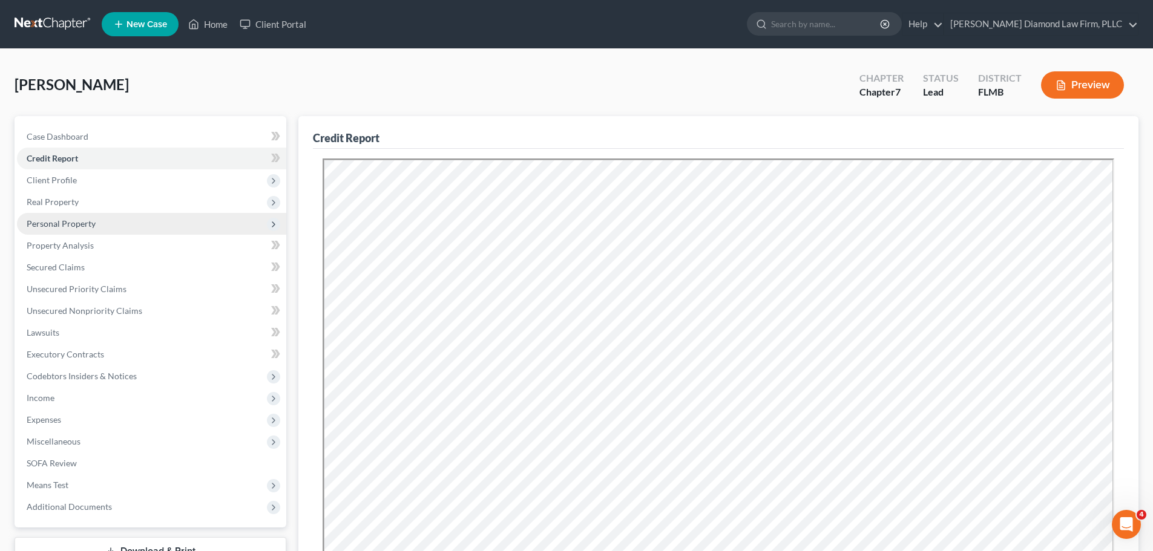
click at [79, 213] on span "Personal Property" at bounding box center [151, 224] width 269 height 22
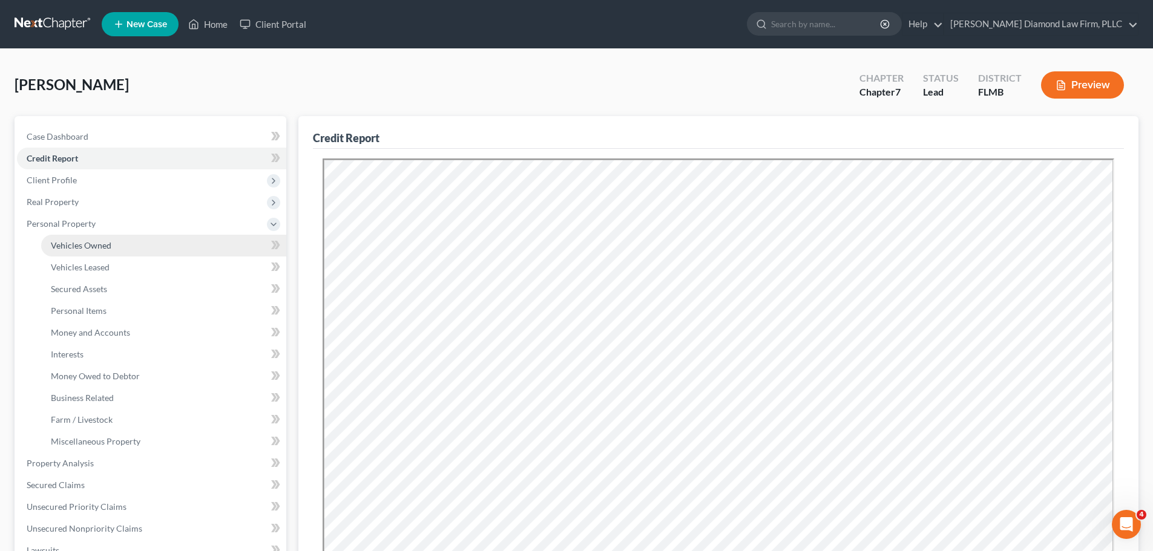
click at [80, 246] on span "Vehicles Owned" at bounding box center [81, 245] width 61 height 10
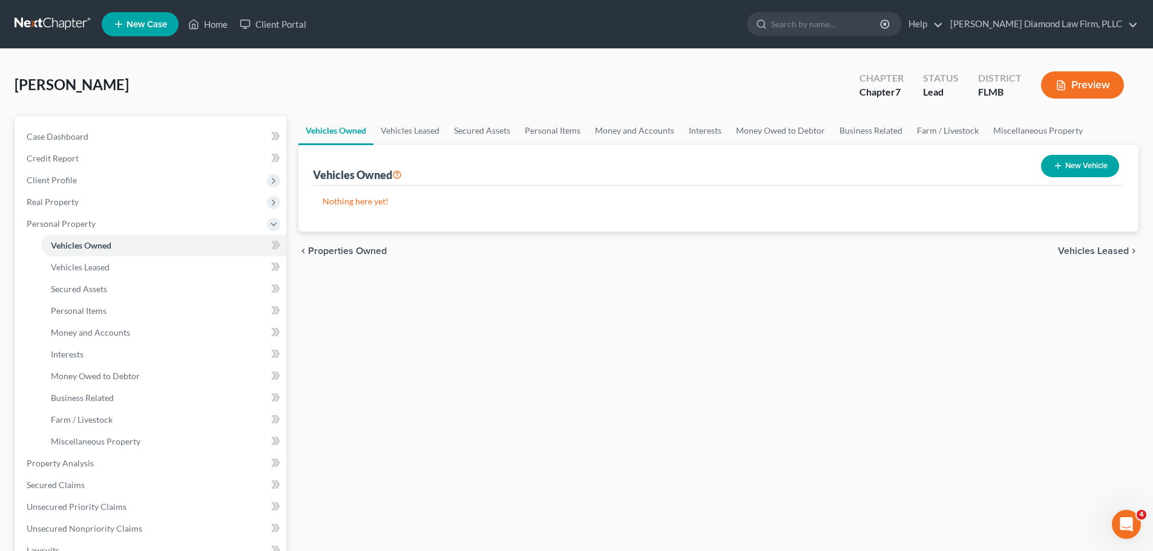
click at [1096, 163] on button "New Vehicle" at bounding box center [1080, 166] width 78 height 22
select select "0"
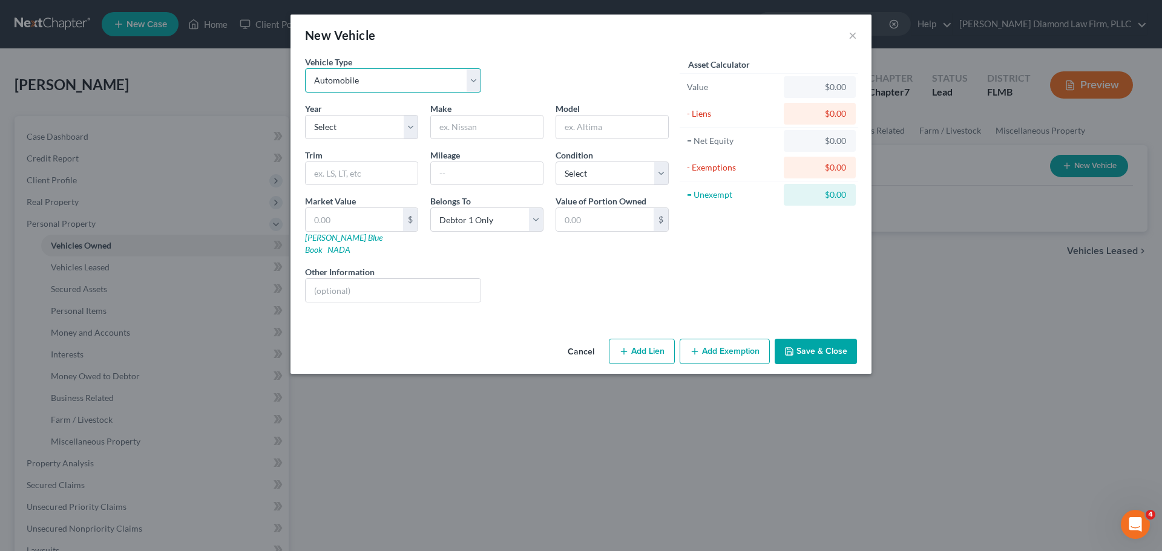
click at [366, 83] on select "Select Automobile Truck Trailer Watercraft Aircraft Motor Home Atv Other Vehicle" at bounding box center [393, 80] width 176 height 24
click at [358, 133] on select "Select 2026 2025 2024 2023 2022 2021 2020 2019 2018 2017 2016 2015 2014 2013 20…" at bounding box center [361, 127] width 113 height 24
select select "31"
click at [305, 115] on select "Select 2026 2025 2024 2023 2022 2021 2020 2019 2018 2017 2016 2015 2014 2013 20…" at bounding box center [361, 127] width 113 height 24
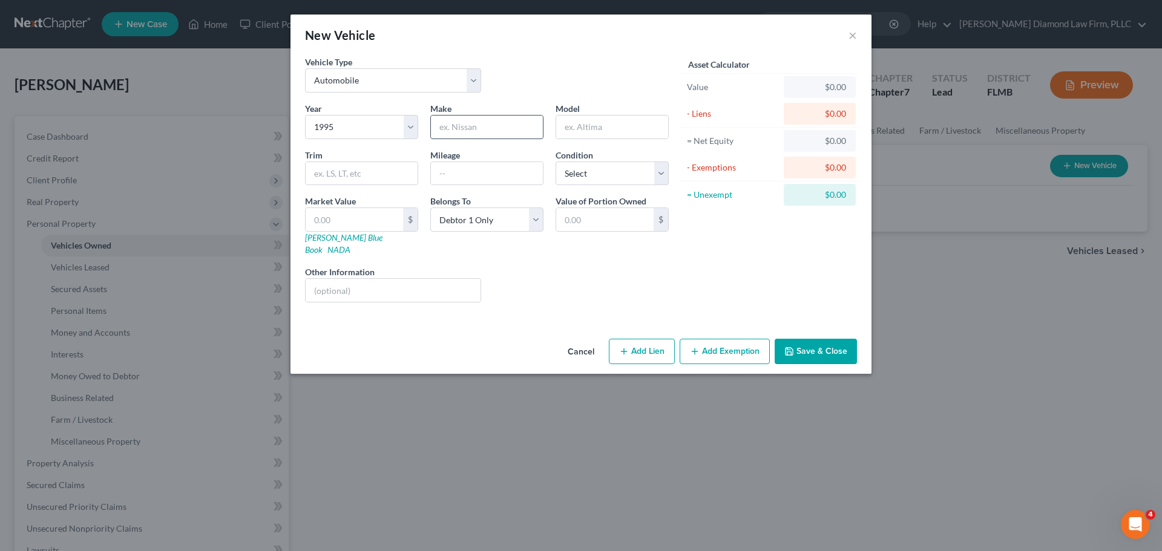
click at [463, 123] on input "text" at bounding box center [487, 127] width 112 height 23
type input "Ford"
click at [344, 238] on link "Kelly Blue Book" at bounding box center [343, 243] width 77 height 22
click at [393, 279] on input "text" at bounding box center [393, 290] width 175 height 23
drag, startPoint x: 402, startPoint y: 281, endPoint x: 333, endPoint y: 296, distance: 70.2
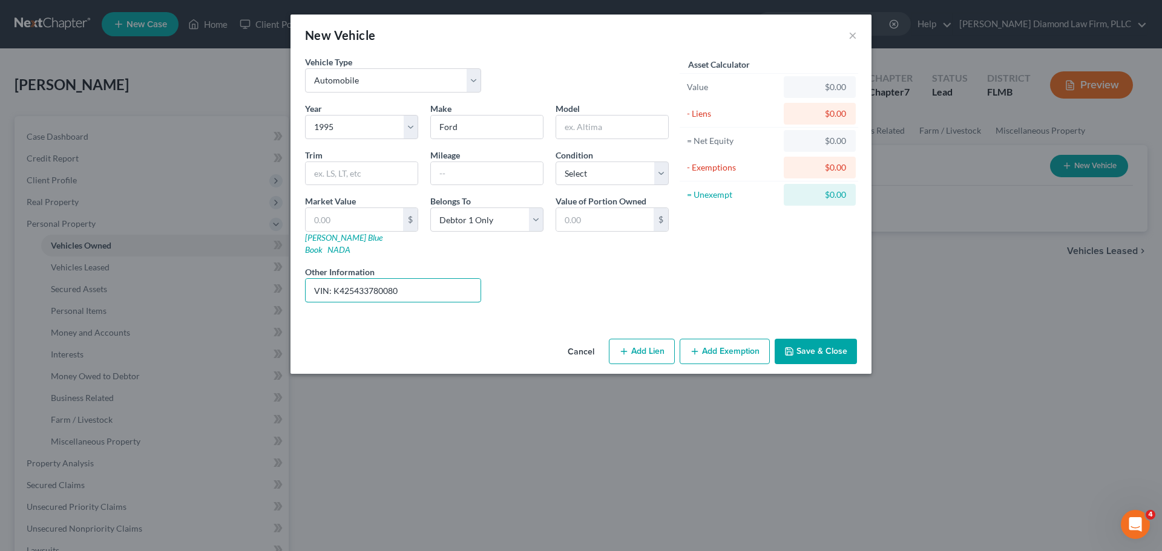
click at [333, 296] on div "Year Select 2026 2025 2024 2023 2022 2021 2020 2019 2018 2017 2016 2015 2014 20…" at bounding box center [487, 207] width 376 height 210
drag, startPoint x: 429, startPoint y: 276, endPoint x: 334, endPoint y: 302, distance: 98.5
click at [334, 302] on div "Vehicle Type Select Automobile Truck Trailer Watercraft Aircraft Motor Home Atv…" at bounding box center [580, 195] width 581 height 278
type input "VIN: 1FTEF15N7SNB04876"
click at [592, 125] on input "text" at bounding box center [612, 127] width 112 height 23
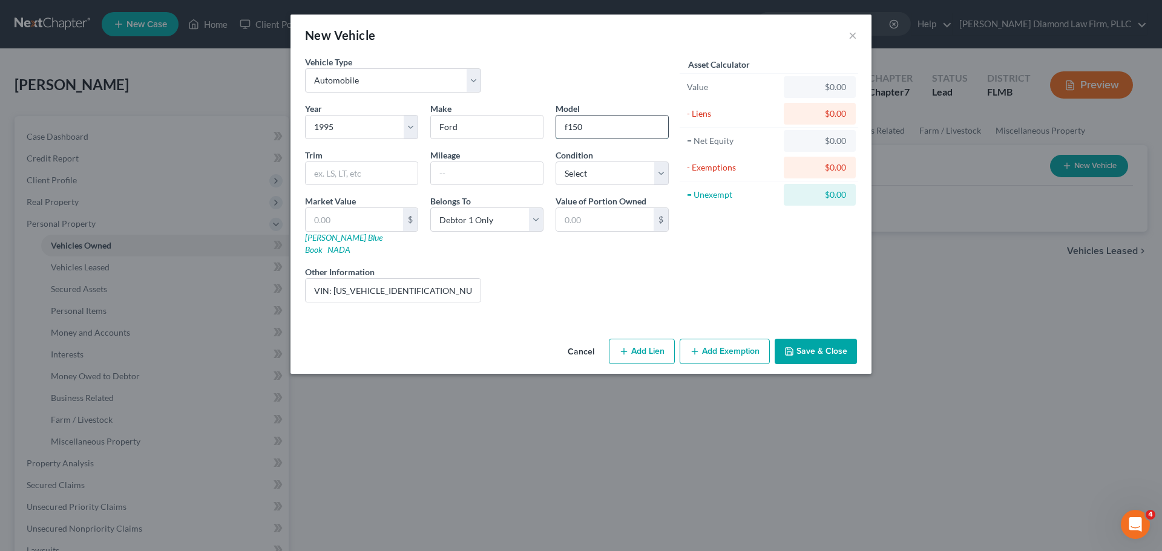
click at [568, 130] on input "f150" at bounding box center [612, 127] width 112 height 23
type input "F150"
click at [462, 168] on input "text" at bounding box center [487, 173] width 112 height 23
type input "205,000"
click at [609, 171] on select "Select Excellent Very Good Good Fair Poor" at bounding box center [611, 174] width 113 height 24
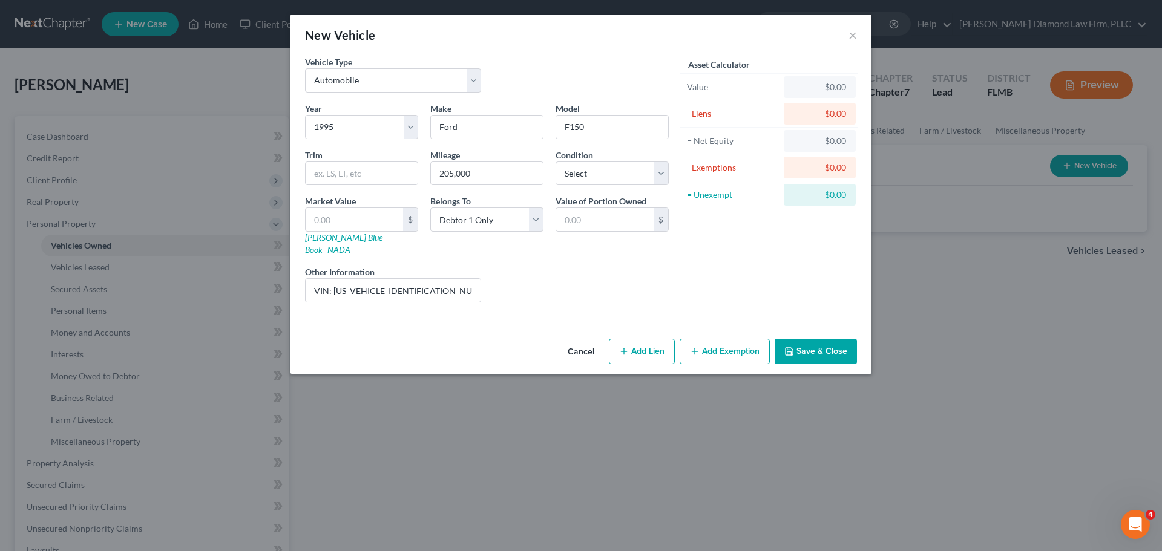
click at [600, 281] on div "Liens Select" at bounding box center [581, 284] width 188 height 37
click at [596, 159] on div "Condition Select Excellent Very Good Good Fair Poor" at bounding box center [611, 167] width 125 height 37
drag, startPoint x: 595, startPoint y: 172, endPoint x: 596, endPoint y: 185, distance: 12.8
click at [595, 172] on select "Select Excellent Very Good Good Fair Poor" at bounding box center [611, 174] width 113 height 24
select select "4"
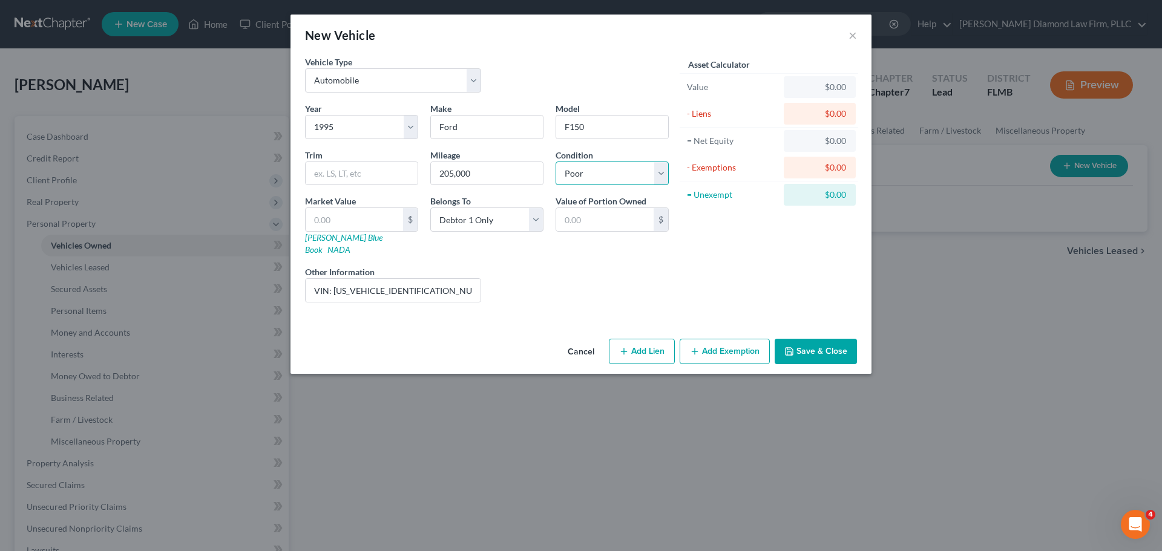
click at [555, 162] on select "Select Excellent Very Good Good Fair Poor" at bounding box center [611, 174] width 113 height 24
click at [359, 217] on input "text" at bounding box center [354, 219] width 97 height 23
type input "5"
type input "5.00"
type input "55"
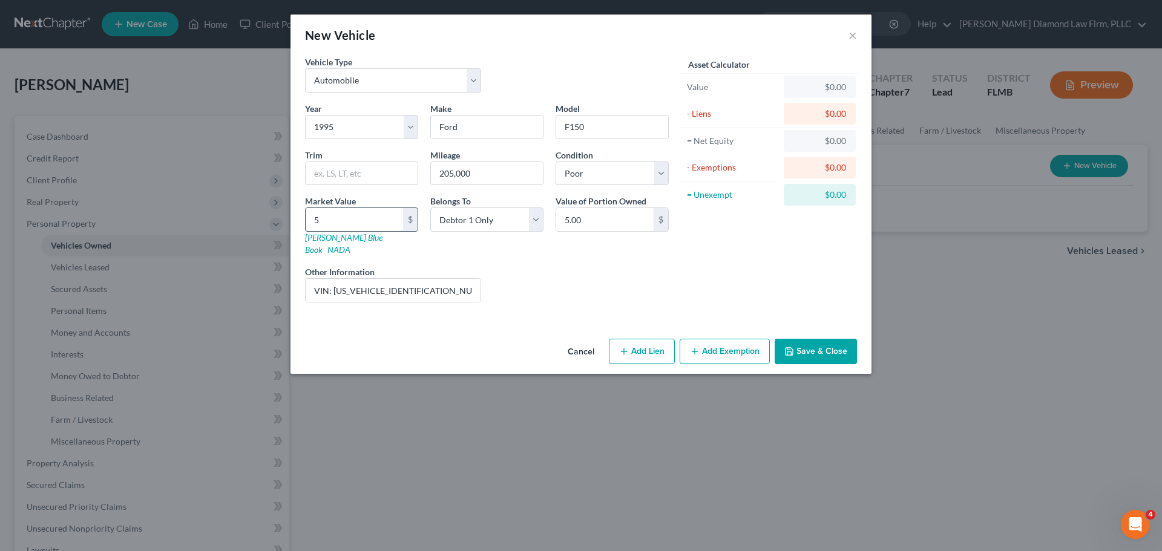
type input "55.00"
type input "550"
type input "550.00"
type input "550"
click at [781, 339] on button "Save & Close" at bounding box center [815, 351] width 82 height 25
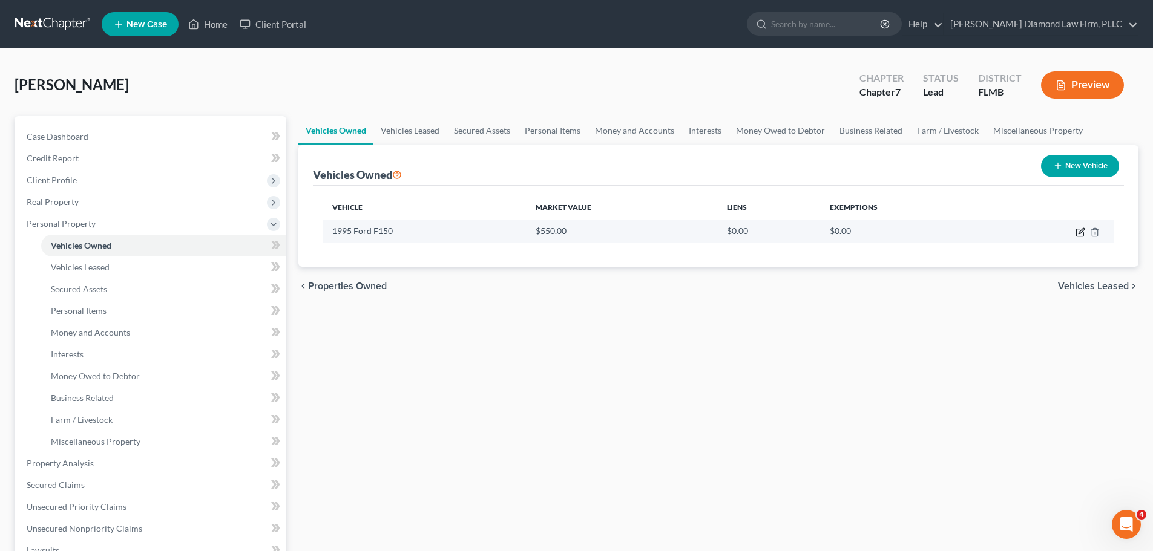
click at [1078, 234] on icon "button" at bounding box center [1080, 230] width 5 height 5
select select "0"
select select "31"
select select "4"
select select "0"
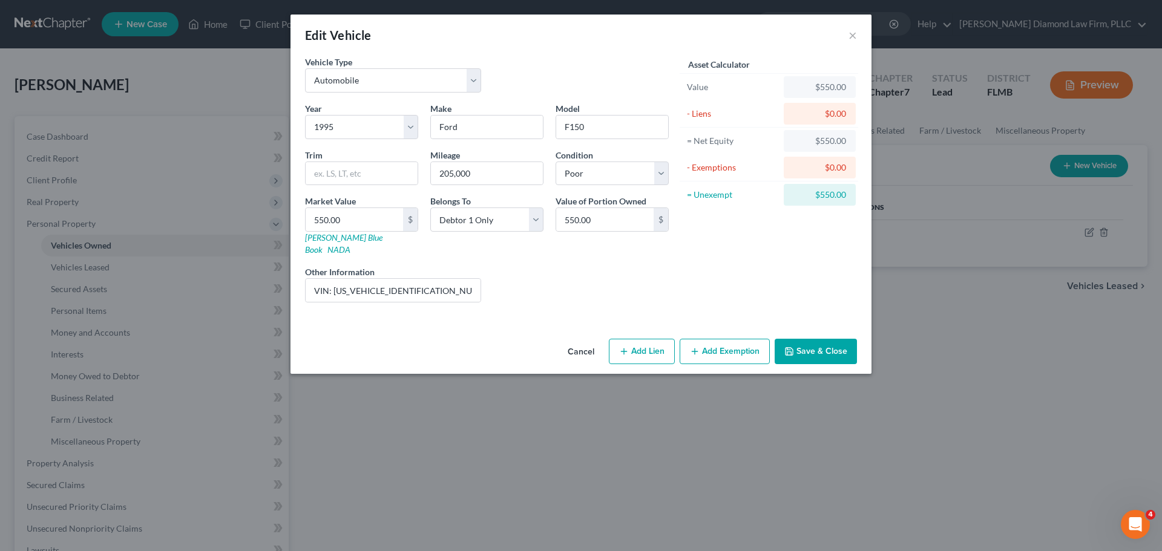
click at [721, 345] on button "Add Exemption" at bounding box center [724, 351] width 90 height 25
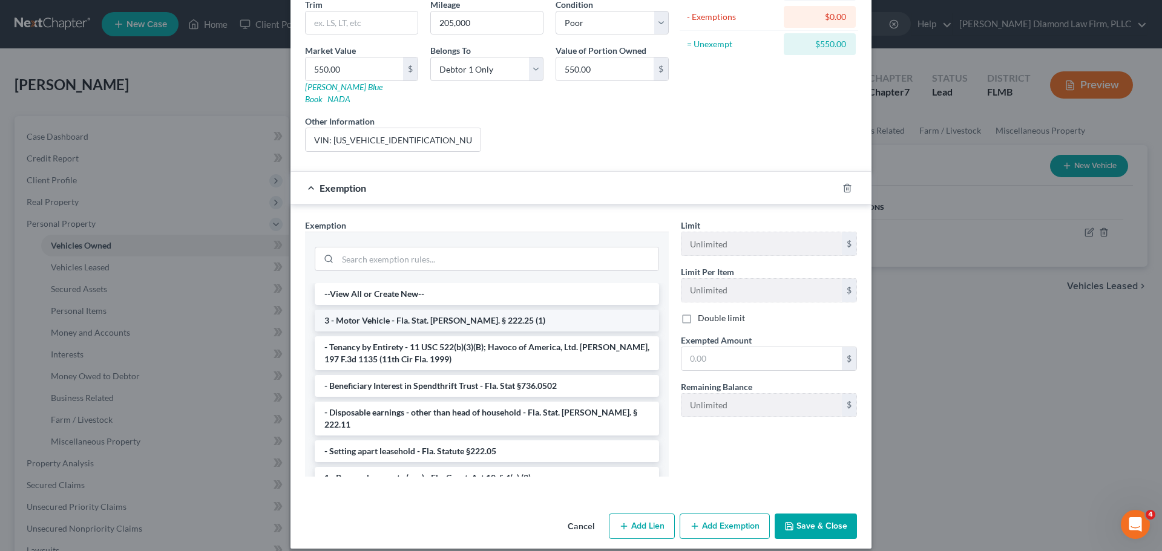
click at [416, 310] on li "3 - Motor Vehicle - Fla. Stat. [PERSON_NAME]. § 222.25 (1)" at bounding box center [487, 321] width 344 height 22
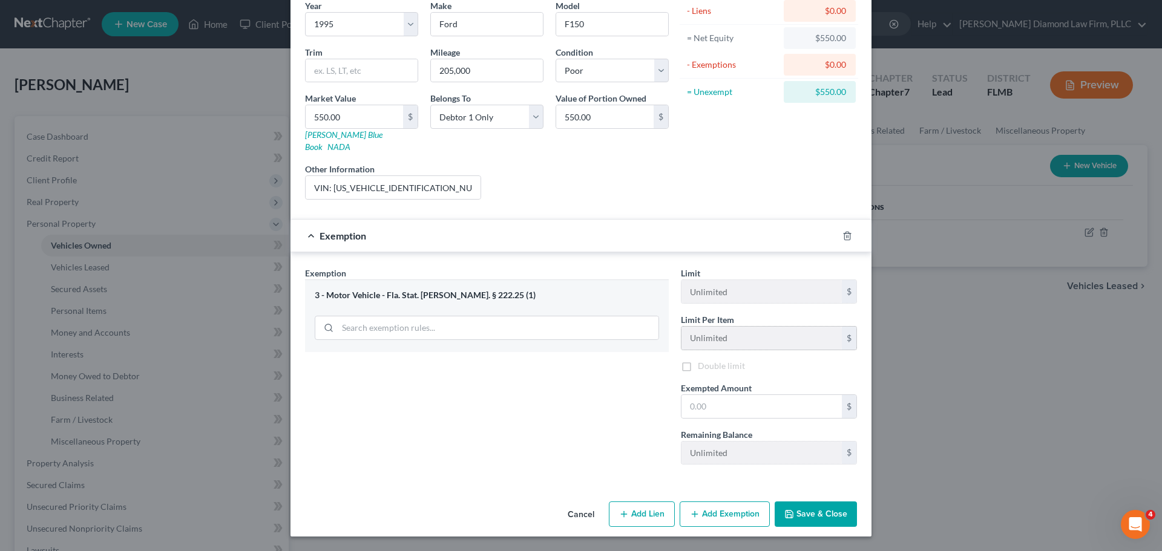
scroll to position [93, 0]
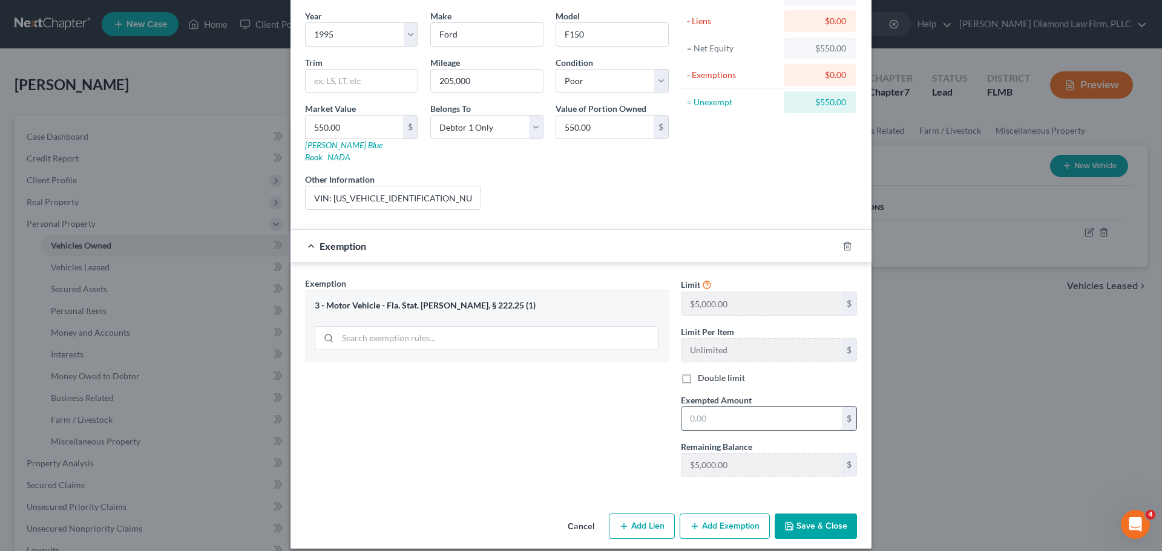
click at [726, 407] on input "text" at bounding box center [761, 418] width 160 height 23
type input "550"
click at [828, 514] on button "Save & Close" at bounding box center [815, 526] width 82 height 25
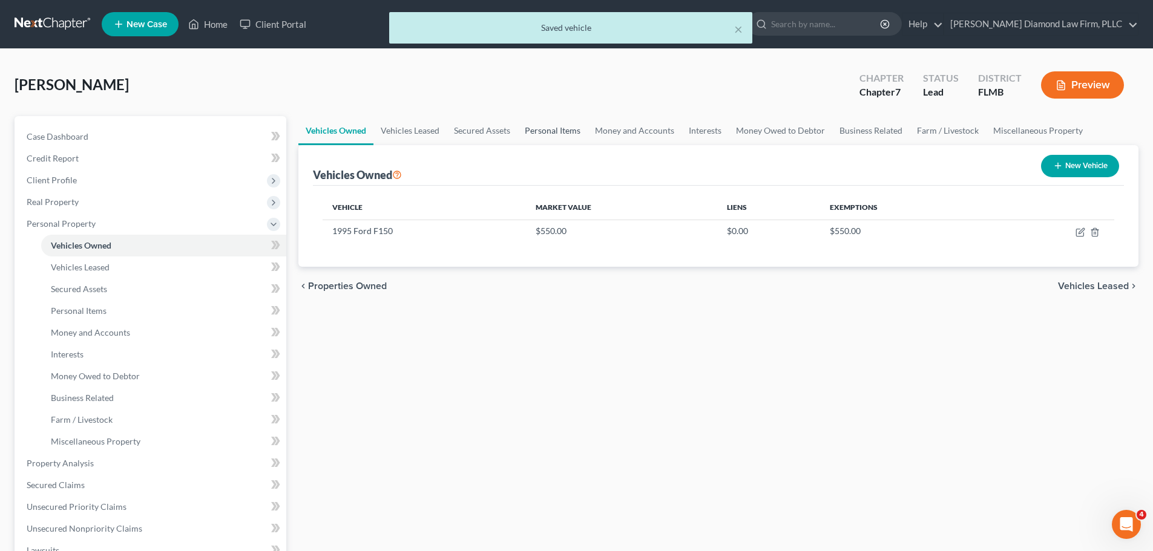
click at [568, 131] on link "Personal Items" at bounding box center [552, 130] width 70 height 29
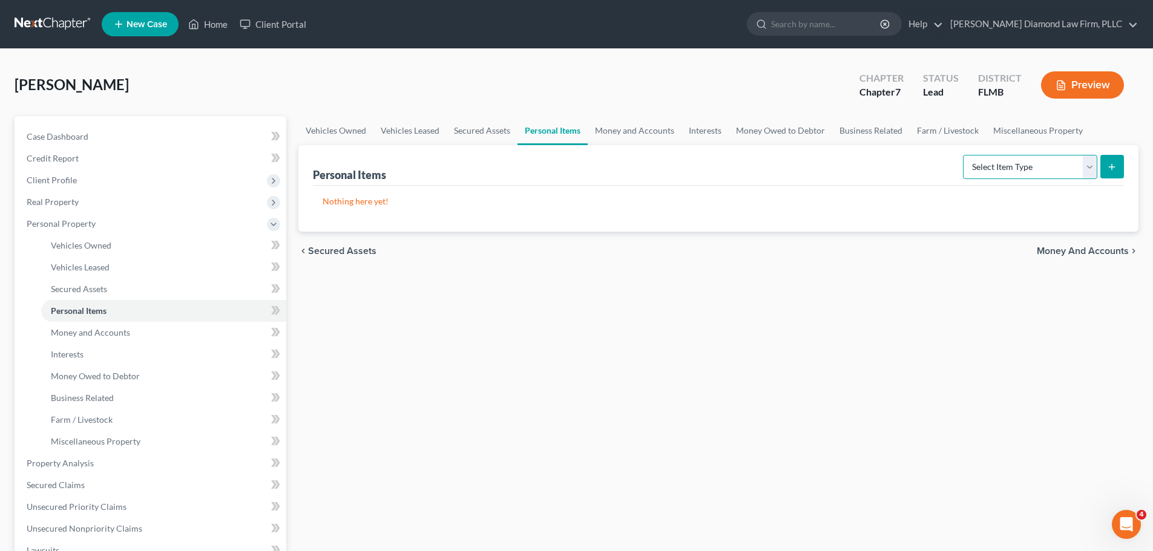
click at [1018, 160] on select "Select Item Type Clothing Collectibles Of Value Electronics Firearms Household …" at bounding box center [1030, 167] width 134 height 24
select select "electronics"
click at [964, 155] on select "Select Item Type Clothing Collectibles Of Value Electronics Firearms Household …" at bounding box center [1030, 167] width 134 height 24
click at [1116, 169] on icon "submit" at bounding box center [1112, 167] width 10 height 10
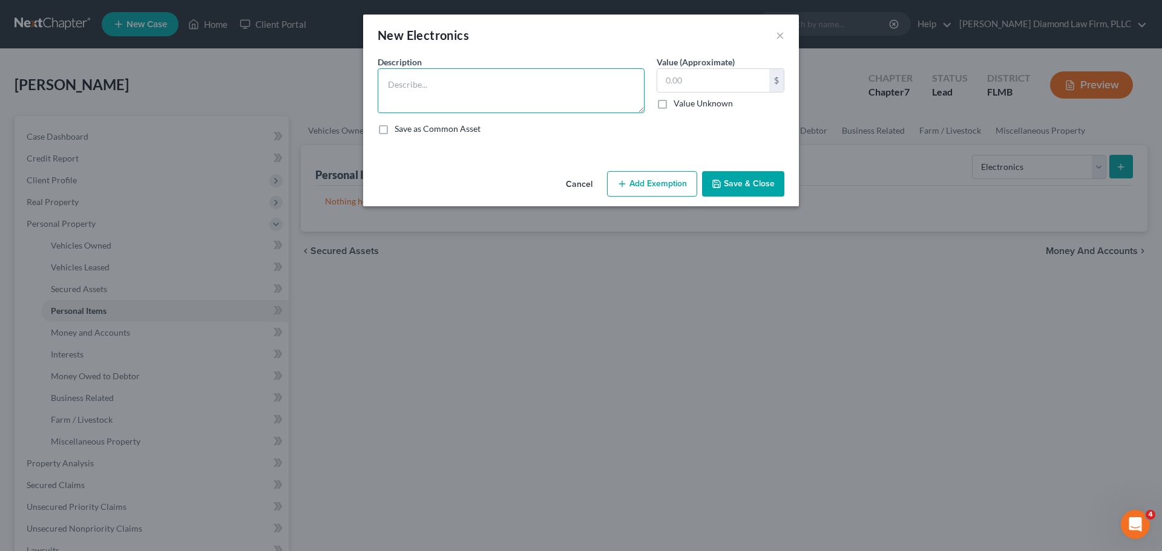
click at [446, 94] on textarea at bounding box center [511, 90] width 267 height 45
type textarea "Television, game console/games, computer/tablet/printers"
click at [716, 92] on div "$" at bounding box center [720, 80] width 128 height 24
click at [718, 89] on input "text" at bounding box center [713, 80] width 112 height 23
type input "8"
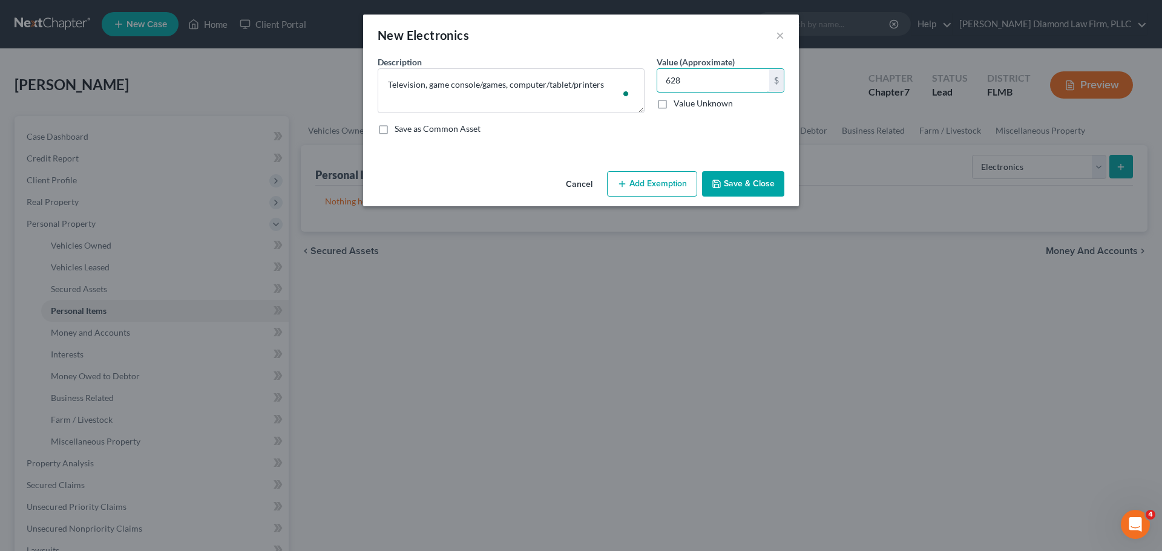
type input "628"
click at [648, 178] on button "Add Exemption" at bounding box center [652, 183] width 90 height 25
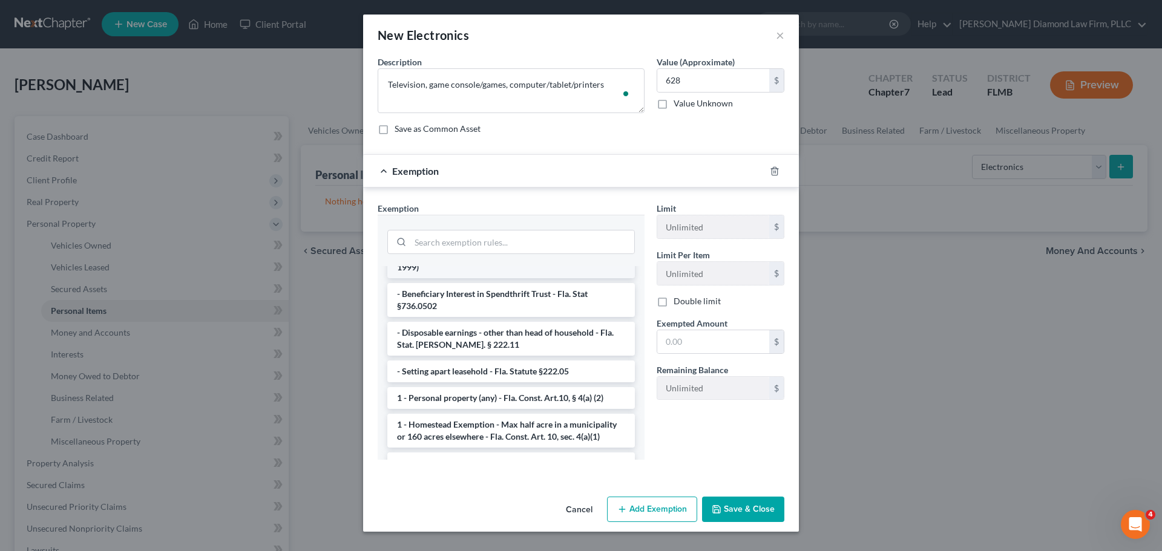
scroll to position [121, 0]
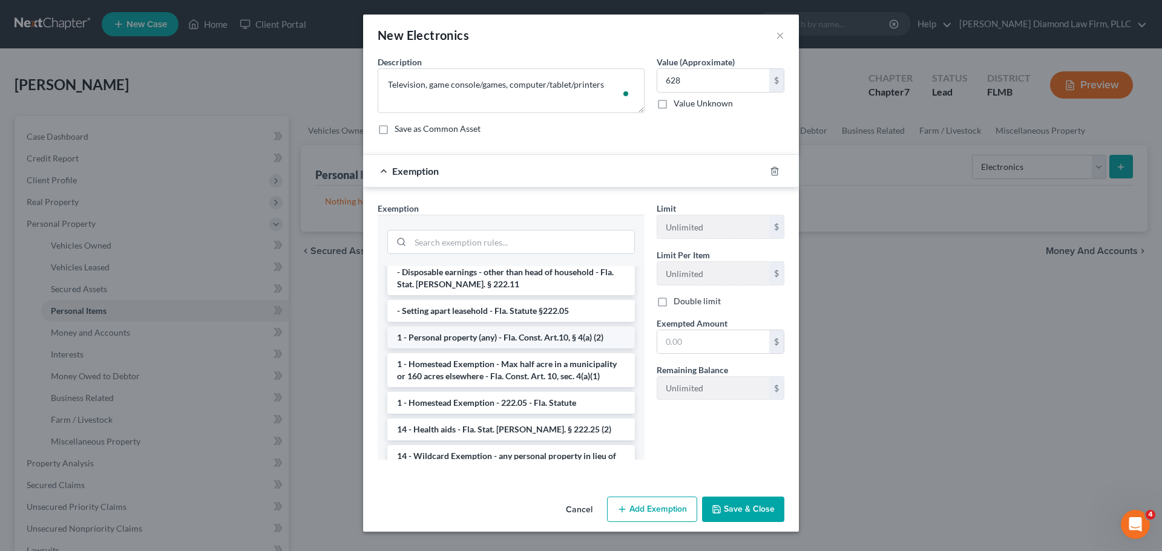
click at [486, 327] on li "1 - Personal property (any) - Fla. Const. Art.10, § 4(a) (2)" at bounding box center [510, 338] width 247 height 22
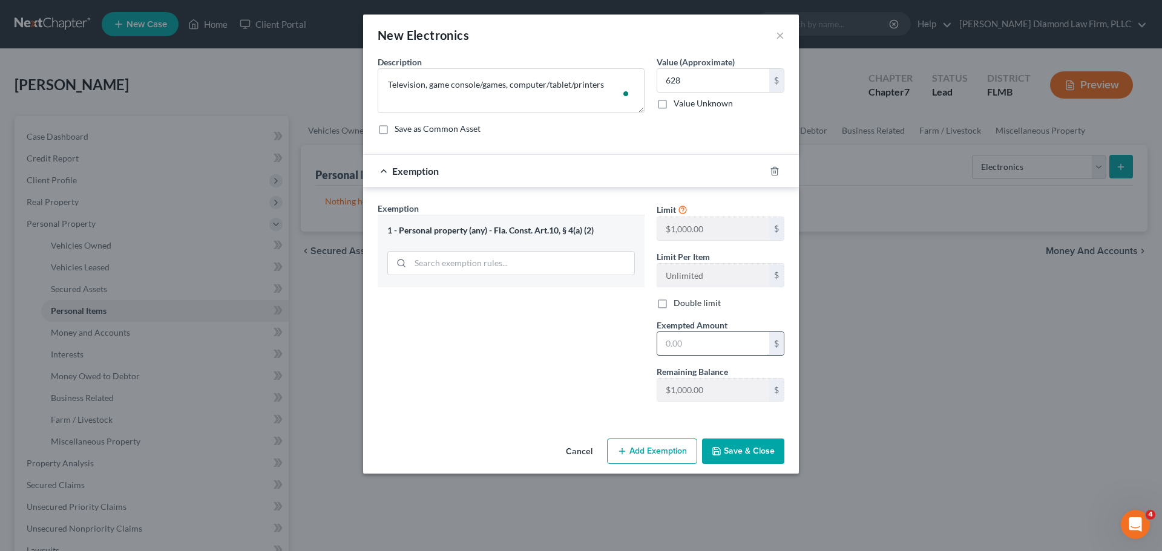
click at [684, 345] on input "text" at bounding box center [713, 343] width 112 height 23
type input "628"
click at [759, 455] on button "Save & Close" at bounding box center [743, 451] width 82 height 25
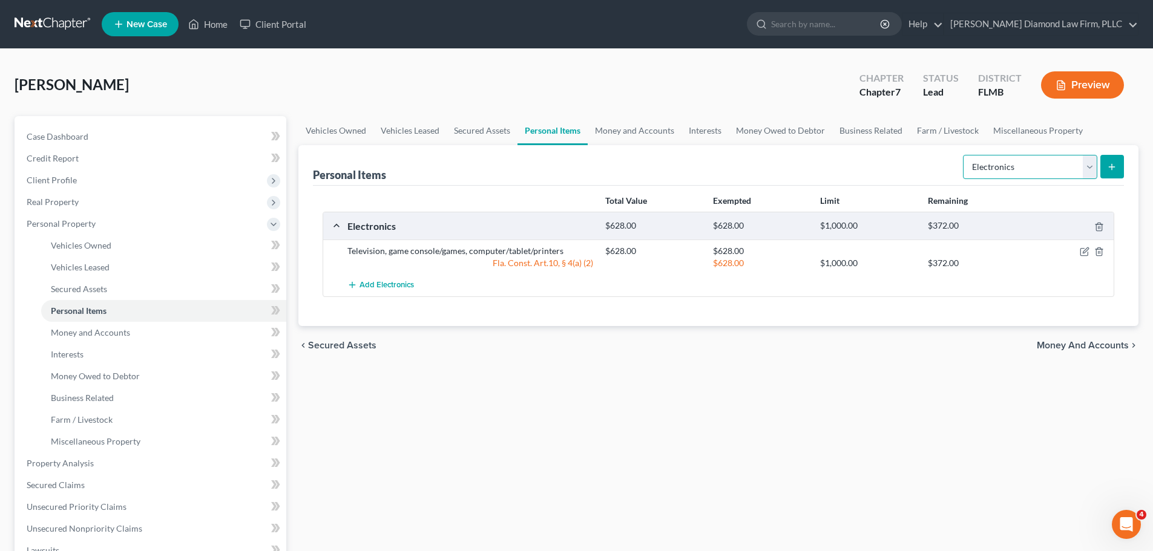
click at [997, 169] on select "Select Item Type Clothing Collectibles Of Value Electronics Firearms Household …" at bounding box center [1030, 167] width 134 height 24
select select "household_goods"
click at [964, 155] on select "Select Item Type Clothing Collectibles Of Value Electronics Firearms Household …" at bounding box center [1030, 167] width 134 height 24
click at [1103, 165] on button "submit" at bounding box center [1112, 167] width 24 height 24
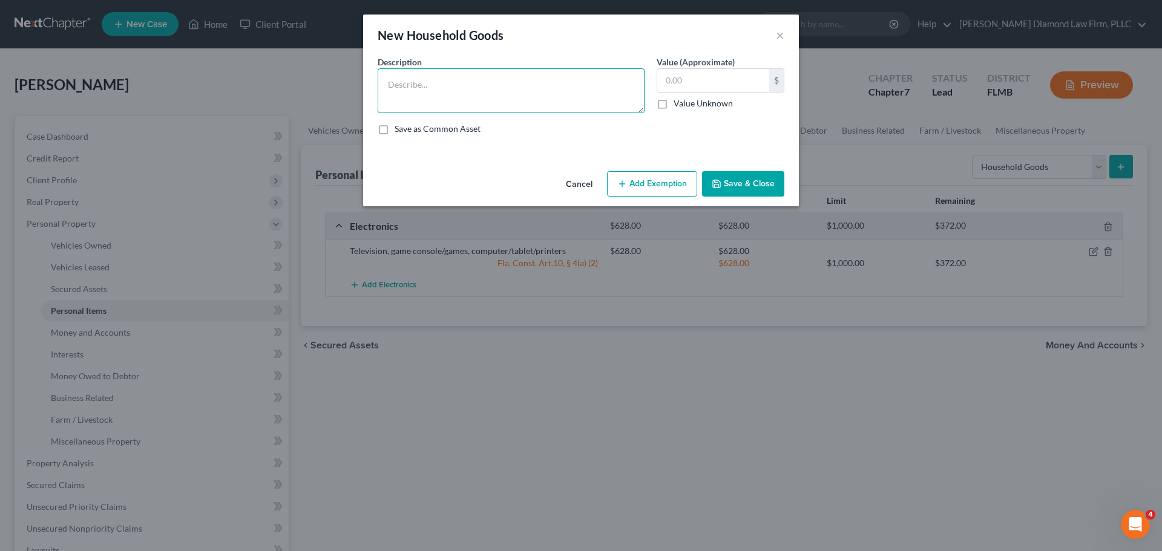
click at [445, 97] on textarea at bounding box center [511, 90] width 267 height 45
click at [443, 88] on textarea "To enrich screen reader interactions, please activate Accessibility in Grammarl…" at bounding box center [511, 90] width 267 height 45
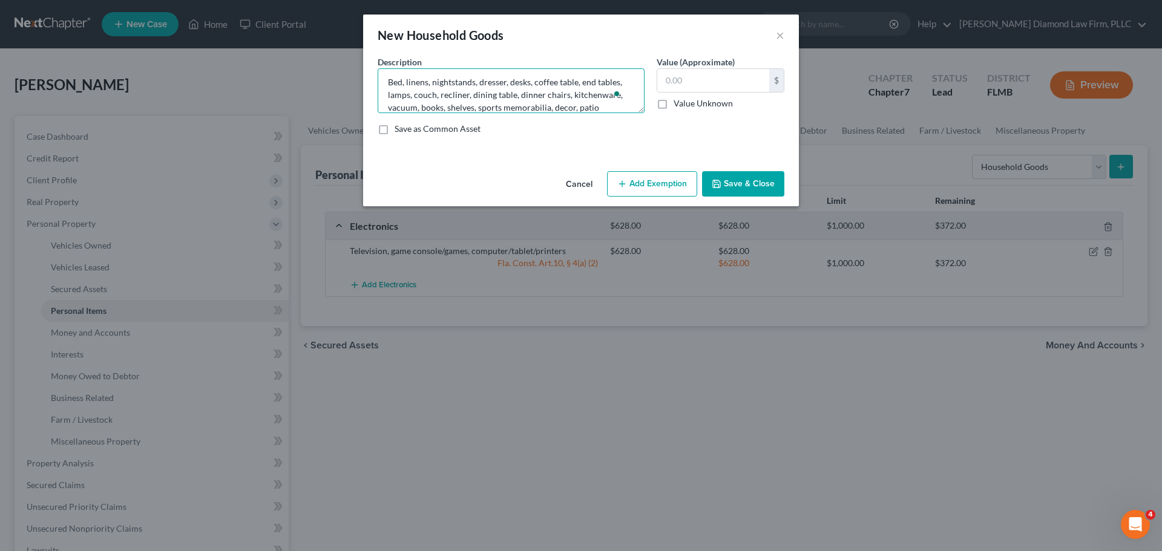
scroll to position [15, 0]
type textarea "Bed, linens, nightstands, dresser, desks, coffee table, end tables, lamps, couc…"
drag, startPoint x: 703, startPoint y: 75, endPoint x: 711, endPoint y: 83, distance: 11.6
click at [703, 75] on input "text" at bounding box center [713, 80] width 112 height 23
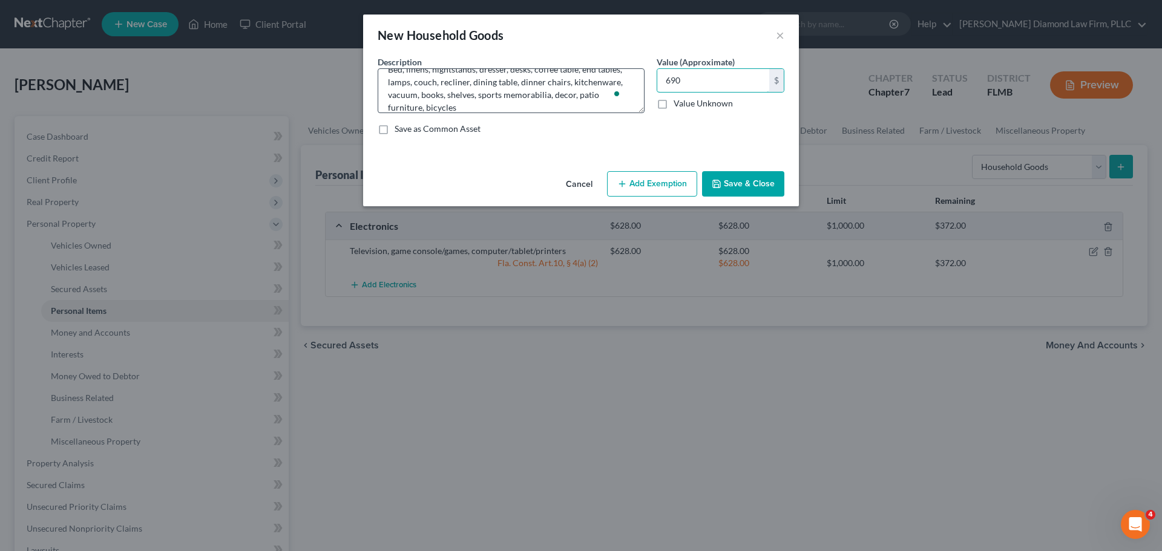
type input "690"
click at [551, 97] on textarea "Bed, linens, nightstands, dresser, desks, coffee table, end tables, lamps, couc…" at bounding box center [511, 90] width 267 height 45
click at [560, 96] on textarea "Bed, linens, nightstands, dresser, desks, coffee table, end tables, lamps, couc…" at bounding box center [511, 90] width 267 height 45
type textarea "Bed, linens, nightstands, dresser, desks, coffee table, end tables, lamps, couc…"
click at [644, 185] on button "Add Exemption" at bounding box center [652, 183] width 90 height 25
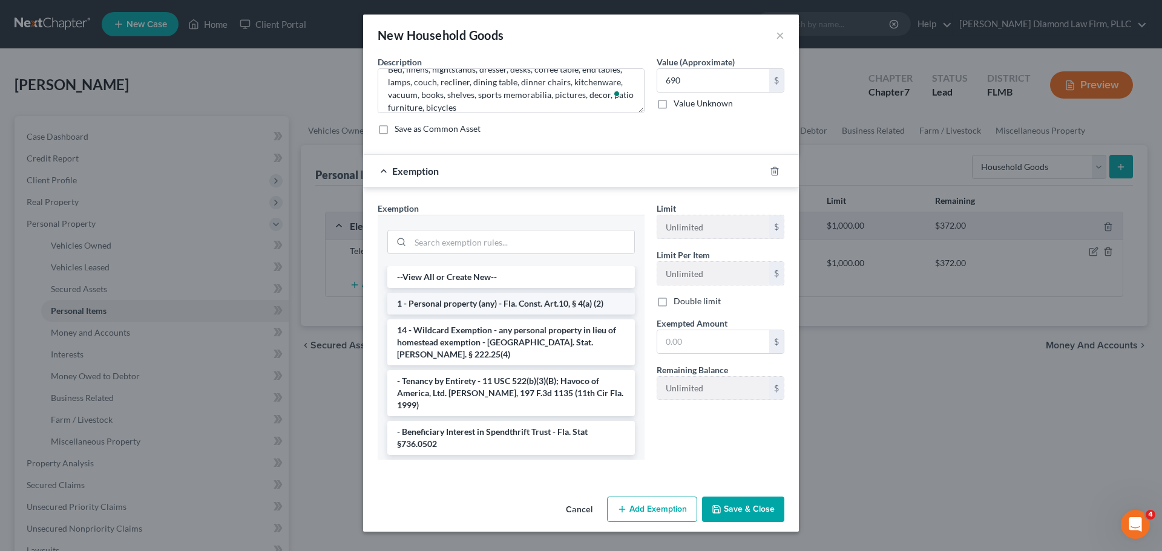
click at [526, 301] on li "1 - Personal property (any) - Fla. Const. Art.10, § 4(a) (2)" at bounding box center [510, 304] width 247 height 22
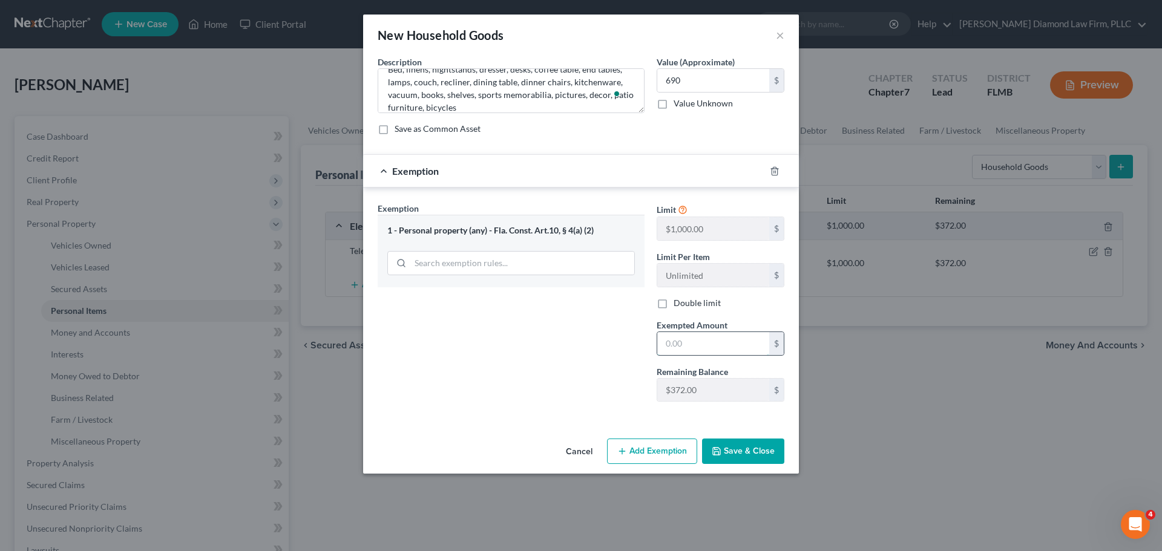
click at [695, 347] on input "text" at bounding box center [713, 343] width 112 height 23
type input "372"
click at [671, 448] on button "Add Exemption" at bounding box center [652, 451] width 90 height 25
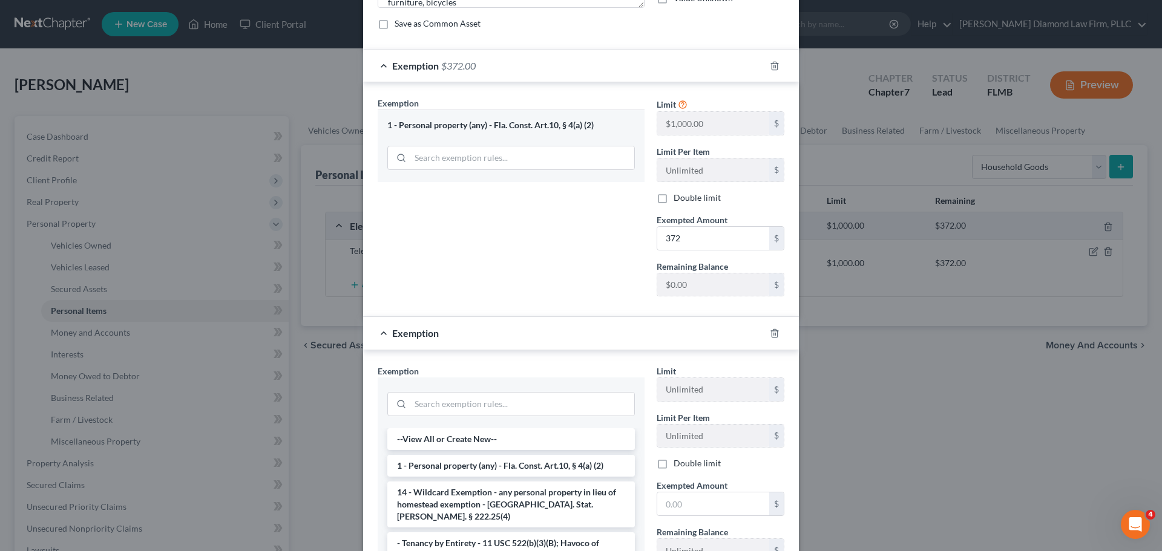
scroll to position [121, 0]
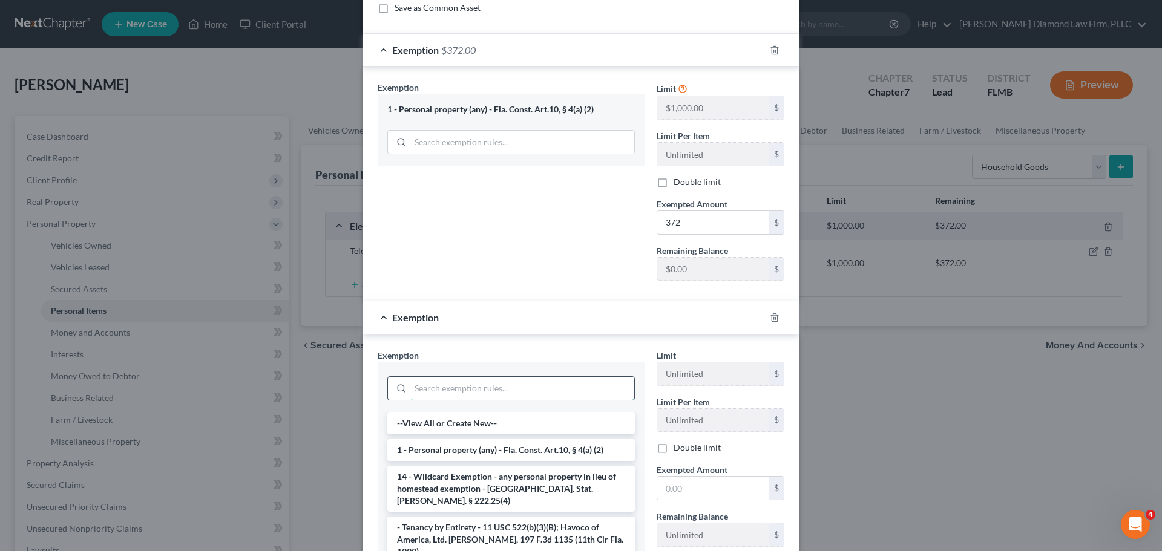
click at [473, 391] on input "search" at bounding box center [522, 388] width 224 height 23
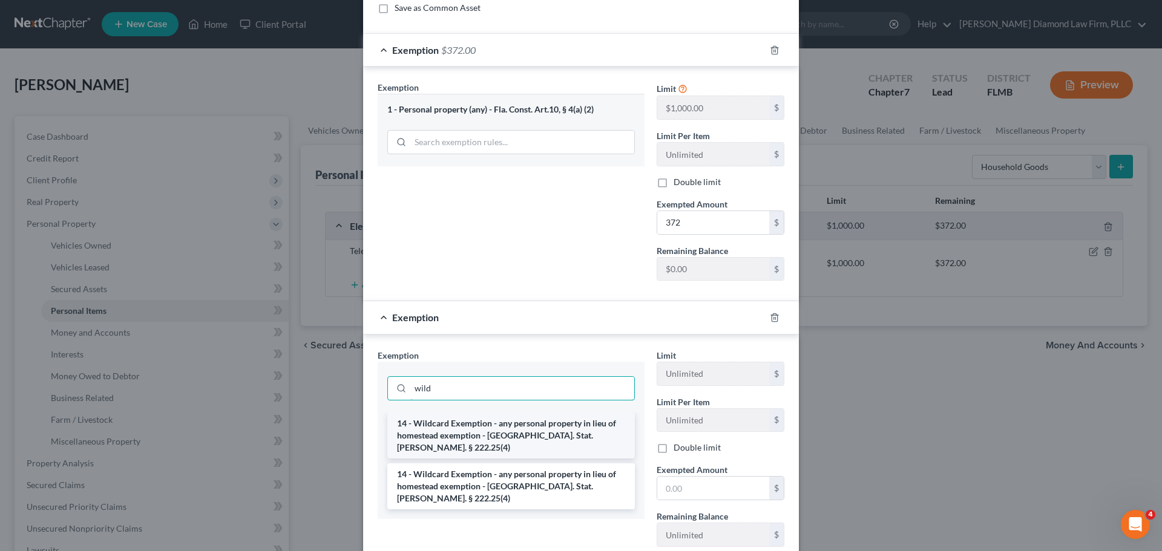
type input "wild"
click at [477, 416] on li "14 - Wildcard Exemption - any personal property in lieu of homestead exemption …" at bounding box center [510, 436] width 247 height 46
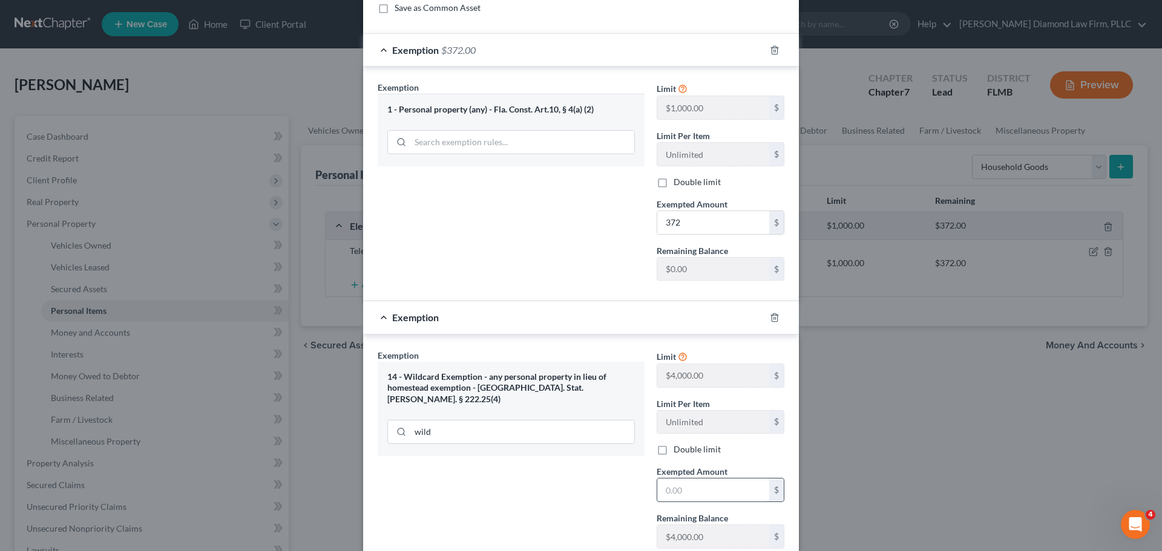
click at [690, 486] on input "text" at bounding box center [713, 490] width 112 height 23
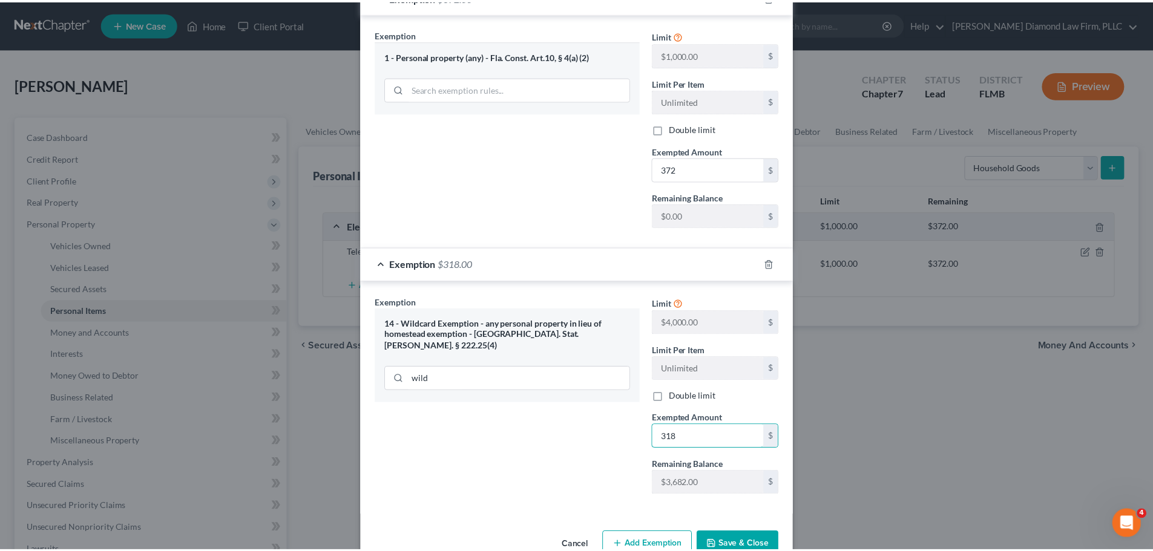
scroll to position [205, 0]
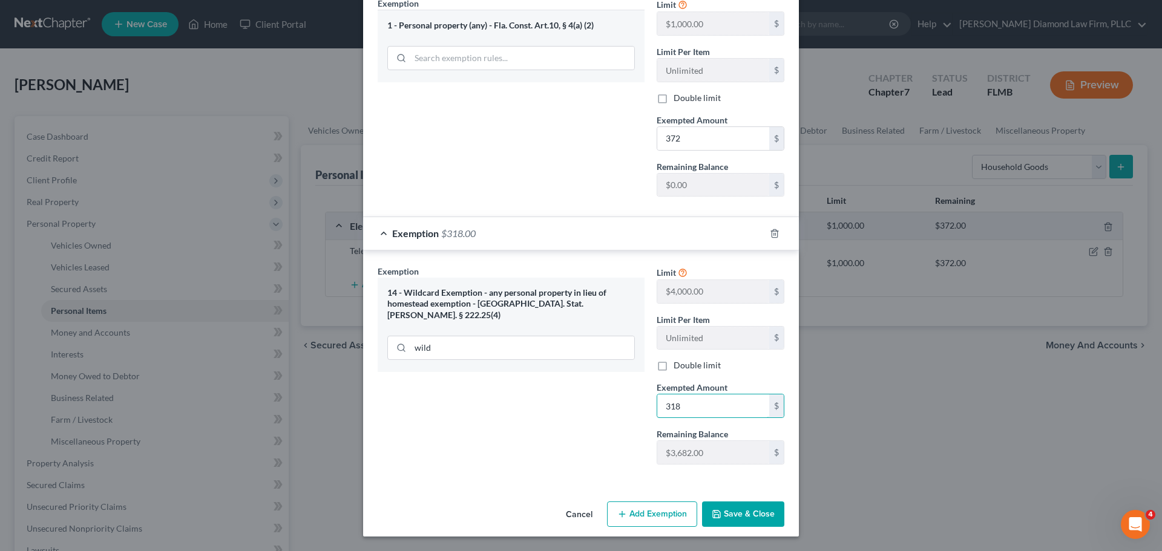
type input "318"
click at [733, 510] on button "Save & Close" at bounding box center [743, 514] width 82 height 25
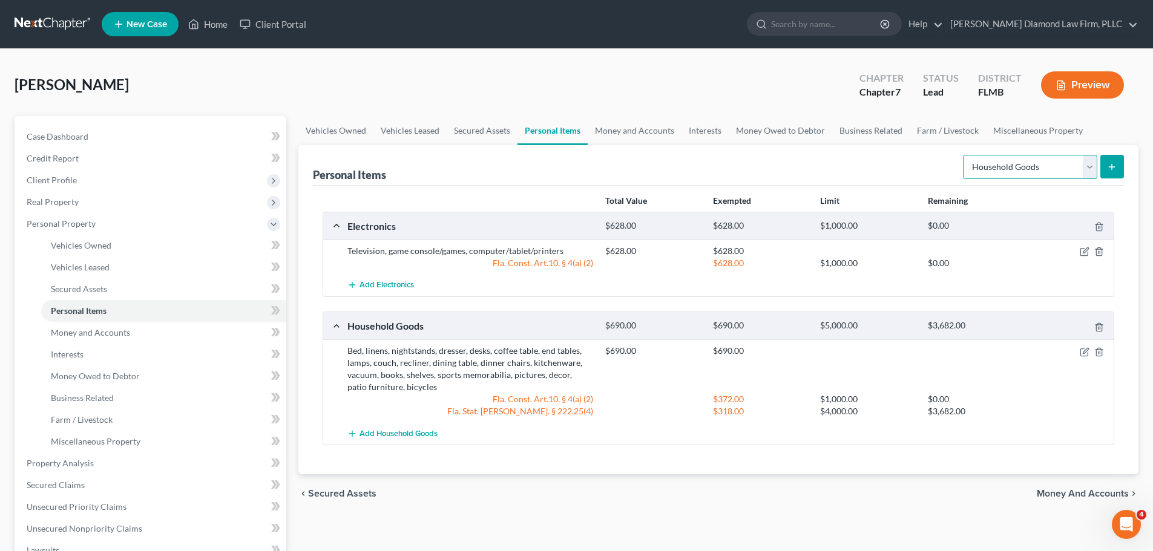
click at [1035, 158] on select "Select Item Type Clothing Collectibles Of Value Electronics Firearms Household …" at bounding box center [1030, 167] width 134 height 24
select select "clothing"
click at [964, 155] on select "Select Item Type Clothing Collectibles Of Value Electronics Firearms Household …" at bounding box center [1030, 167] width 134 height 24
click at [1107, 166] on icon "submit" at bounding box center [1112, 167] width 10 height 10
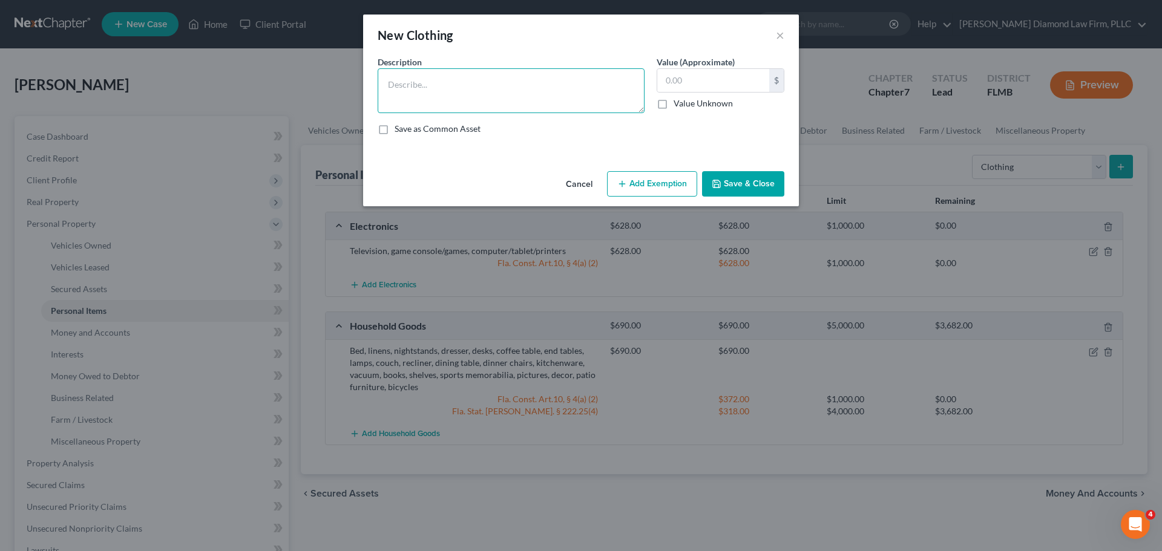
click at [474, 87] on textarea at bounding box center [511, 90] width 267 height 45
type textarea "Clothes, shoes, and accessories"
click at [702, 85] on input "text" at bounding box center [713, 80] width 112 height 23
type input "350"
click at [649, 190] on button "Add Exemption" at bounding box center [652, 183] width 90 height 25
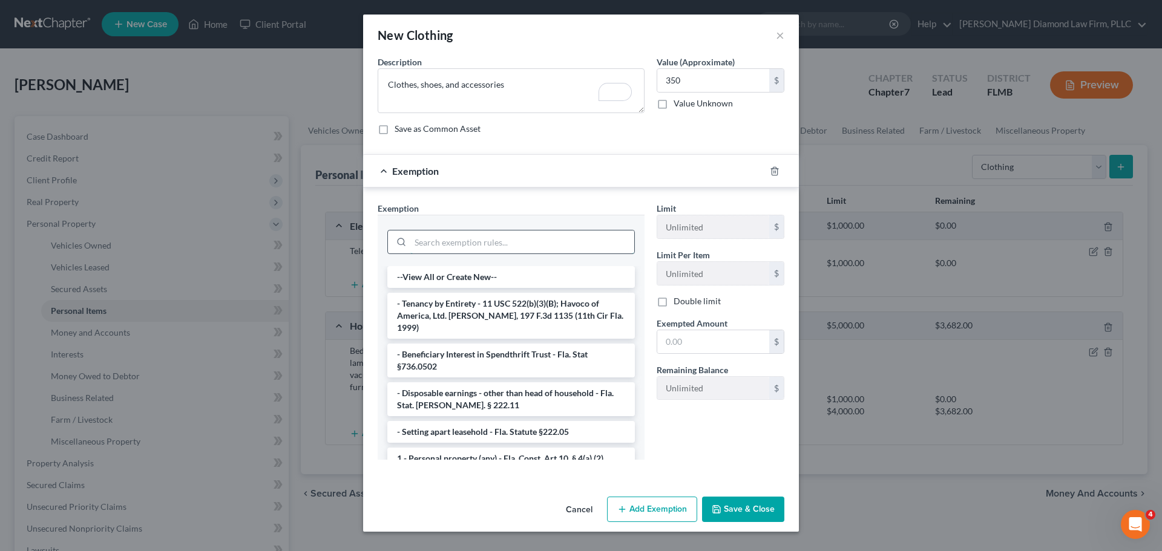
click at [473, 236] on input "search" at bounding box center [522, 242] width 224 height 23
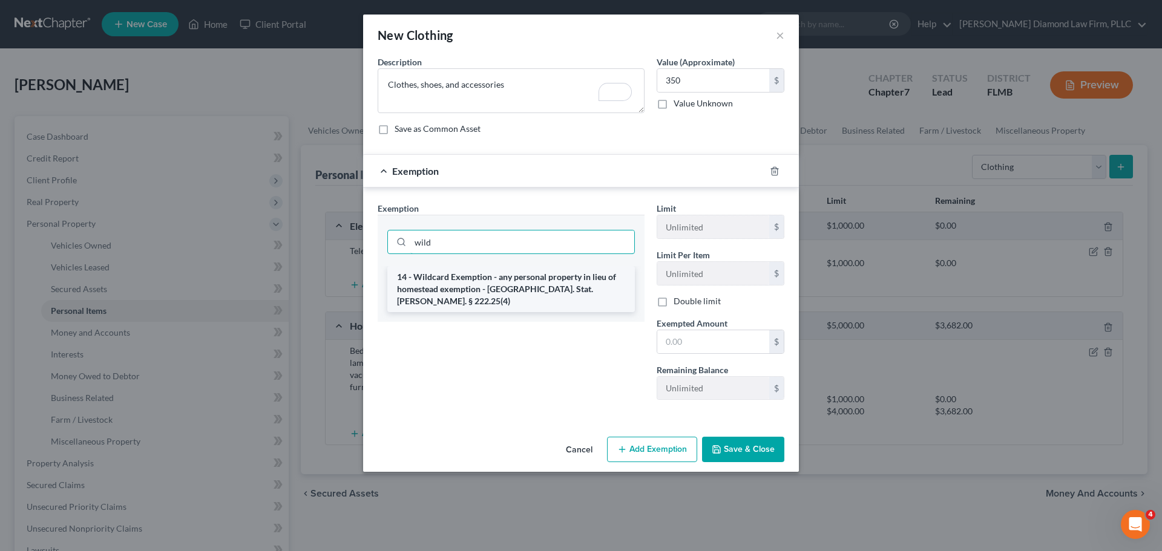
type input "wild"
click at [500, 281] on li "14 - Wildcard Exemption - any personal property in lieu of homestead exemption …" at bounding box center [510, 289] width 247 height 46
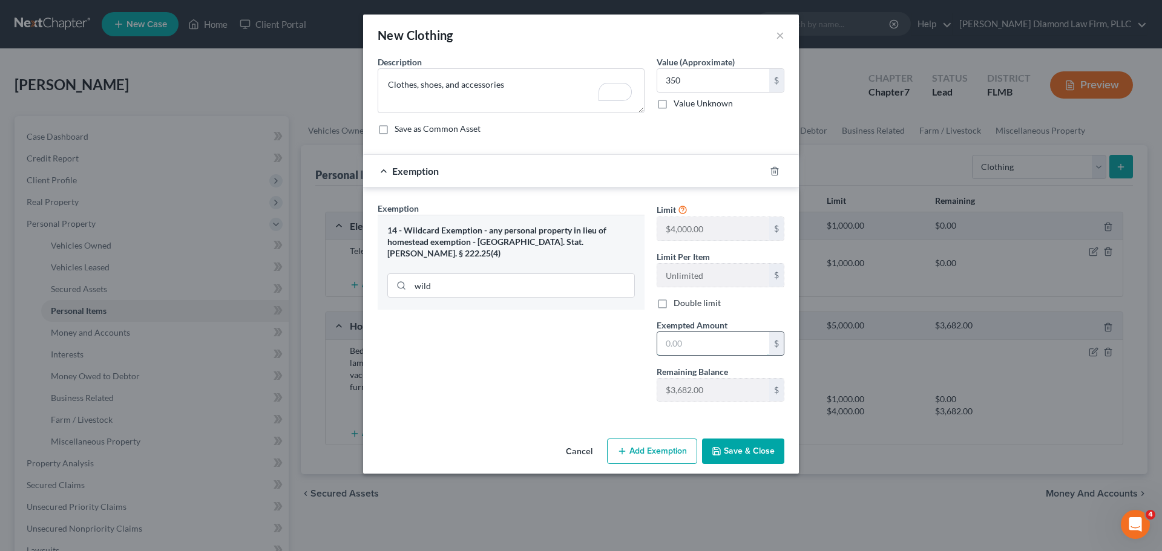
click at [703, 348] on input "text" at bounding box center [713, 343] width 112 height 23
type input "350"
click at [756, 471] on div "Cancel Add Exemption Save & Close" at bounding box center [581, 454] width 436 height 40
click at [750, 454] on button "Save & Close" at bounding box center [743, 451] width 82 height 25
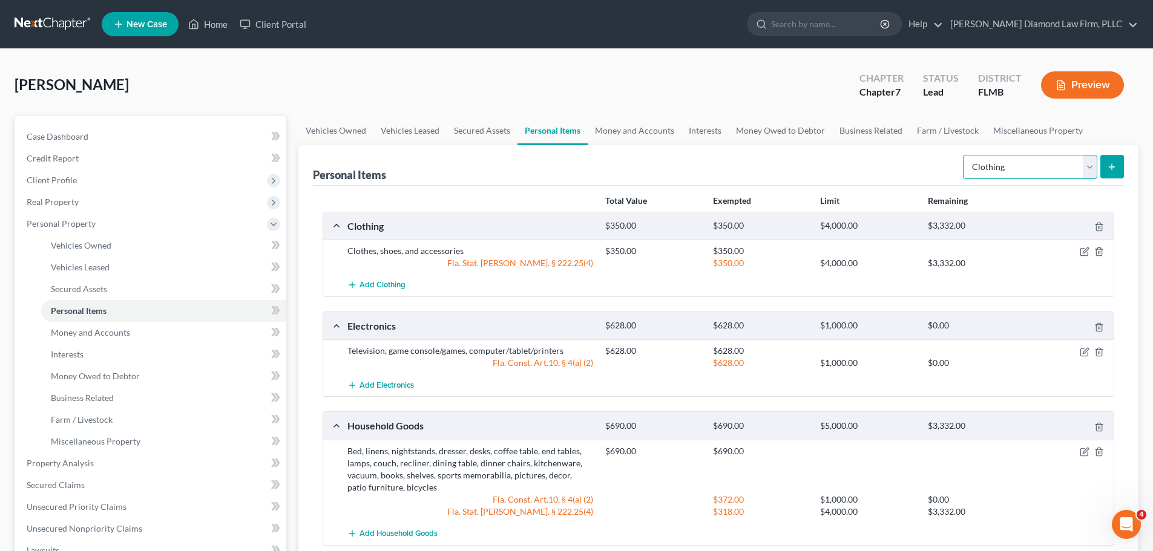
click at [994, 170] on select "Select Item Type Clothing Collectibles Of Value Electronics Firearms Household …" at bounding box center [1030, 167] width 134 height 24
select select "jewelry"
click at [964, 155] on select "Select Item Type Clothing Collectibles Of Value Electronics Firearms Household …" at bounding box center [1030, 167] width 134 height 24
click at [1110, 166] on icon "submit" at bounding box center [1112, 167] width 10 height 10
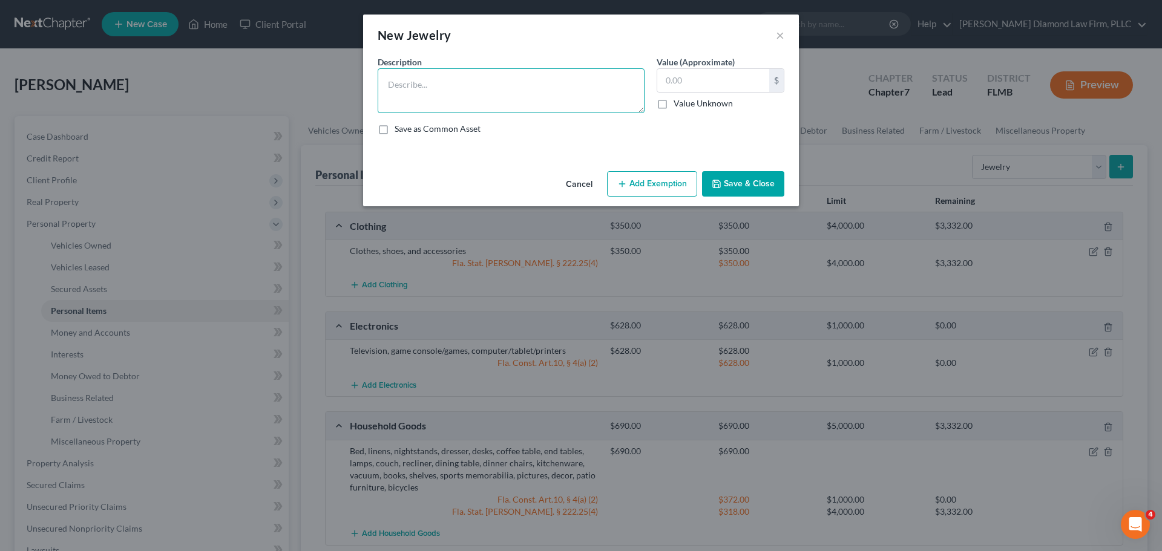
click at [452, 91] on textarea at bounding box center [511, 90] width 267 height 45
type textarea "Jewelry"
type input "200"
click at [430, 80] on textarea "Jewelry" at bounding box center [511, 90] width 267 height 45
type textarea "Jewelry - 2 necklaces, 1 wedding ring"
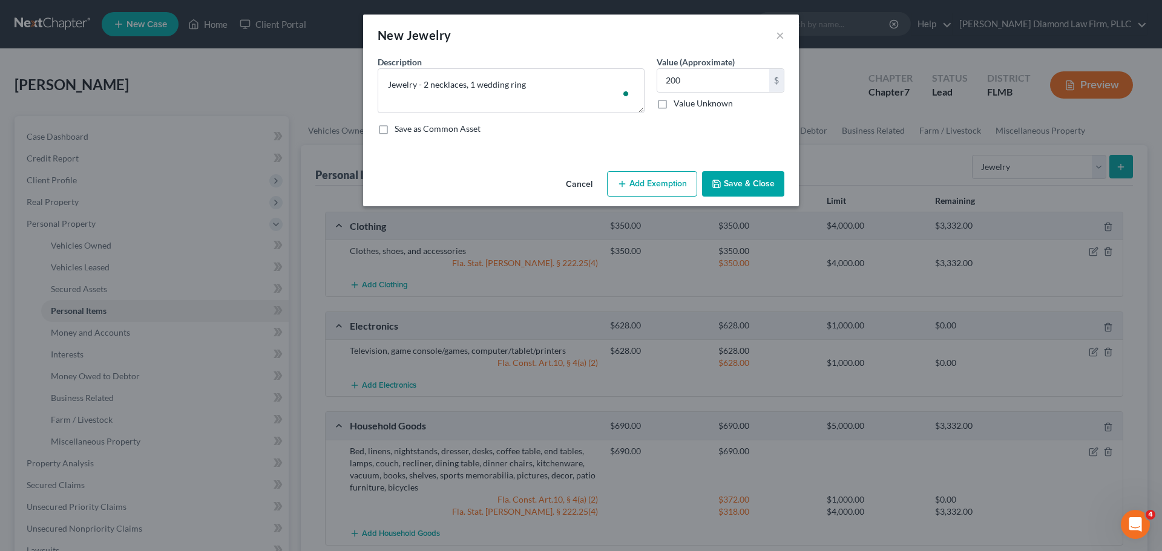
click at [679, 165] on div "An exemption set must first be selected from the Filing Information section. Co…" at bounding box center [581, 111] width 436 height 111
click at [664, 183] on button "Add Exemption" at bounding box center [652, 183] width 90 height 25
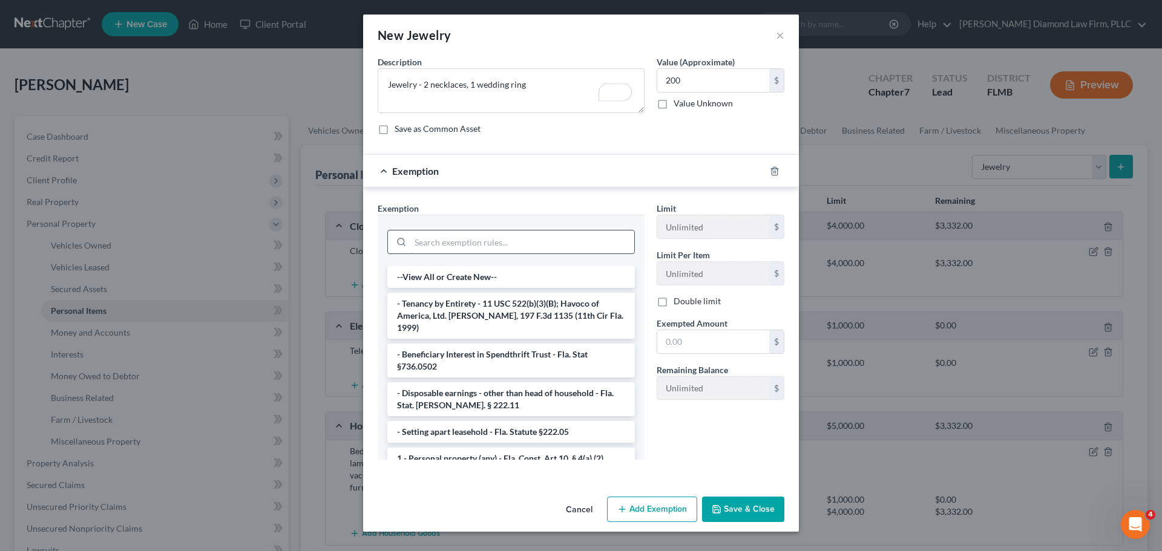
click at [433, 240] on input "search" at bounding box center [522, 242] width 224 height 23
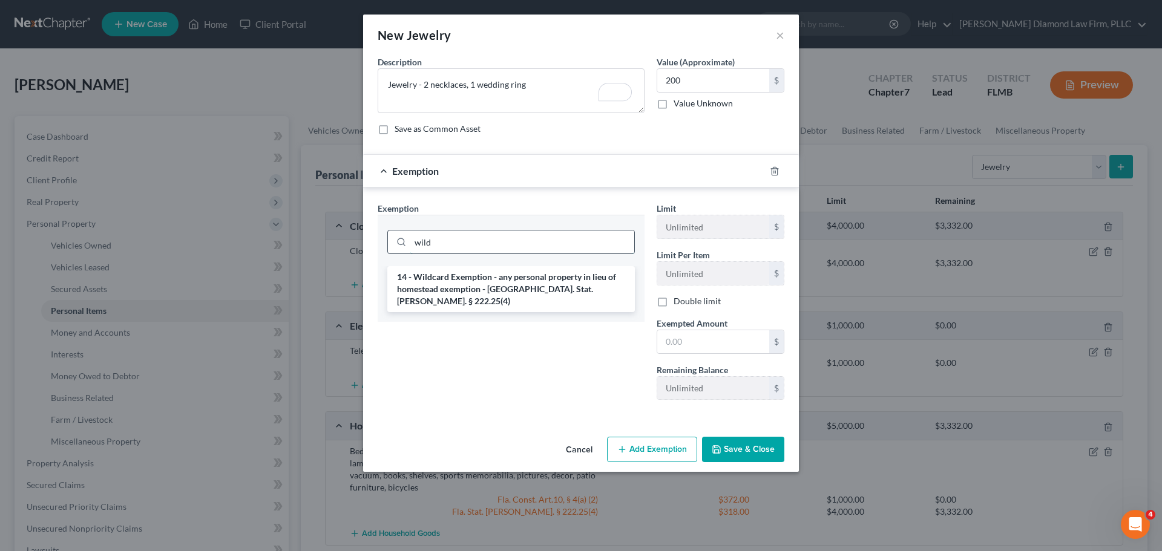
type input "wild"
click at [476, 282] on li "14 - Wildcard Exemption - any personal property in lieu of homestead exemption …" at bounding box center [510, 289] width 247 height 46
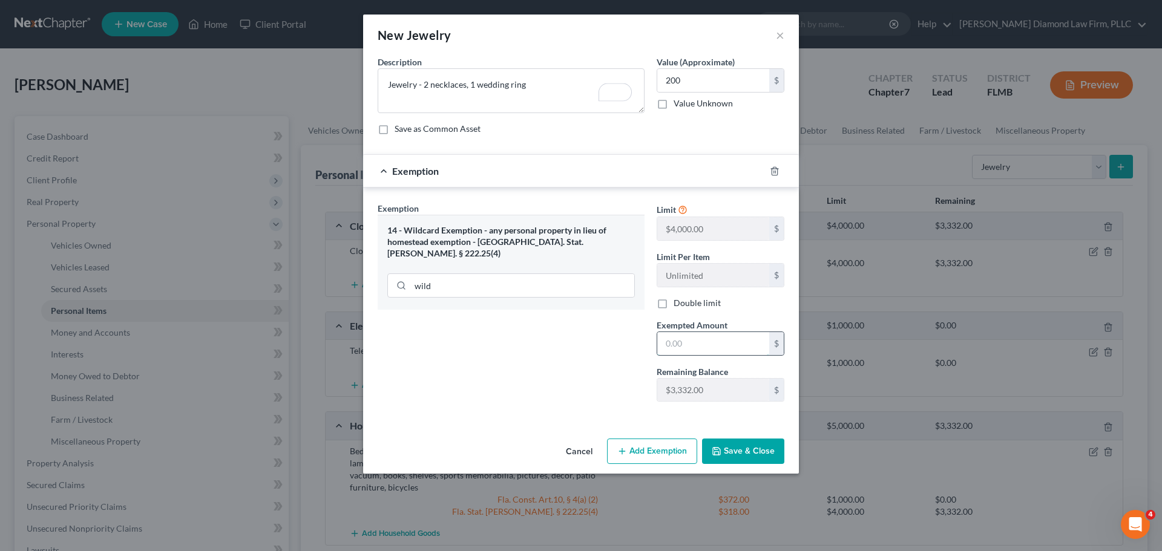
click at [707, 348] on input "text" at bounding box center [713, 343] width 112 height 23
type input "200"
click at [746, 452] on button "Save & Close" at bounding box center [743, 451] width 82 height 25
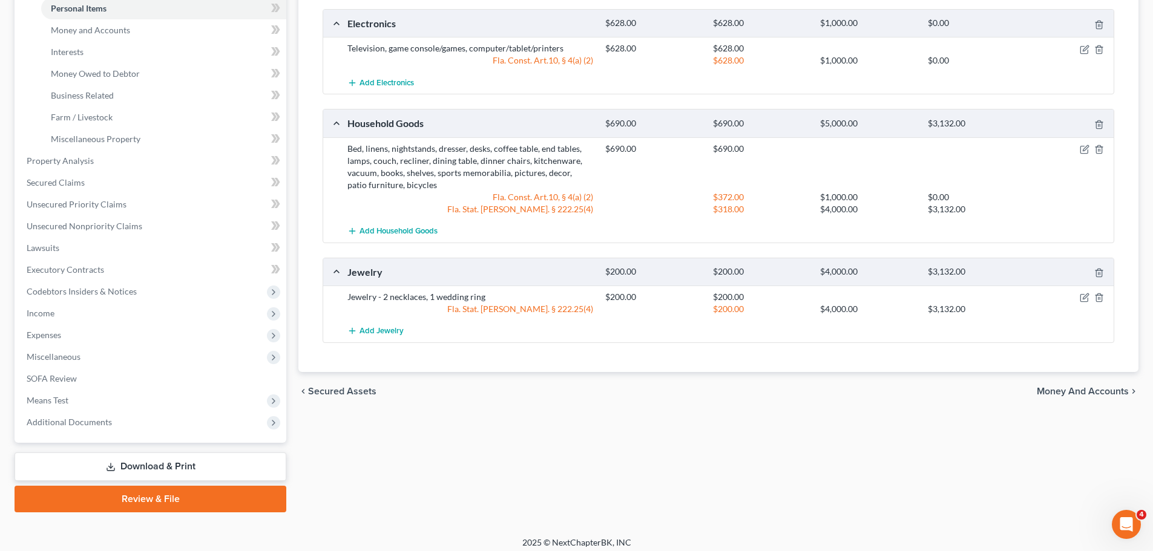
scroll to position [0, 0]
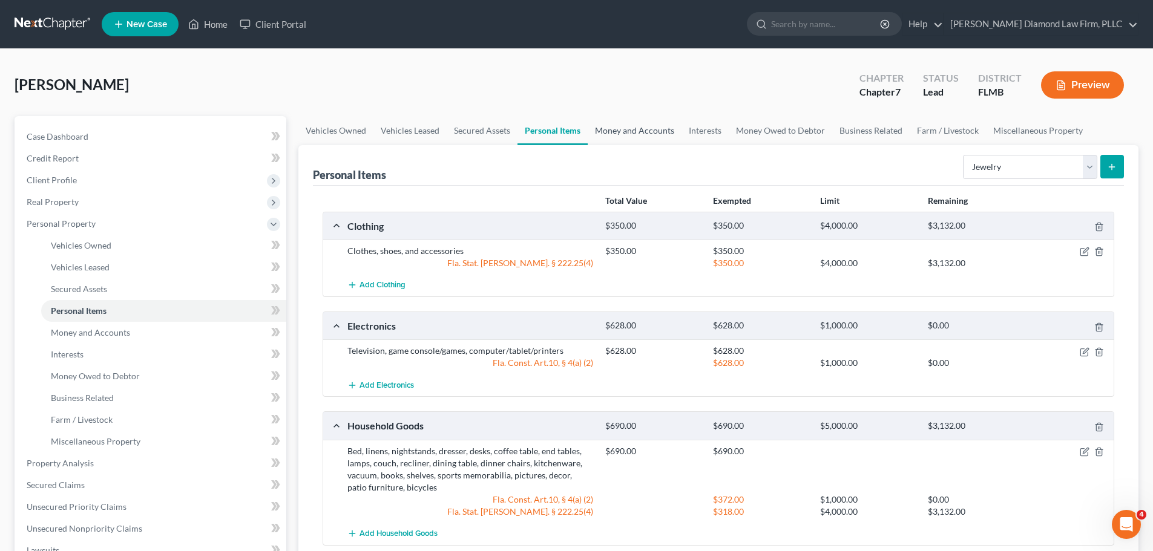
click at [624, 136] on link "Money and Accounts" at bounding box center [635, 130] width 94 height 29
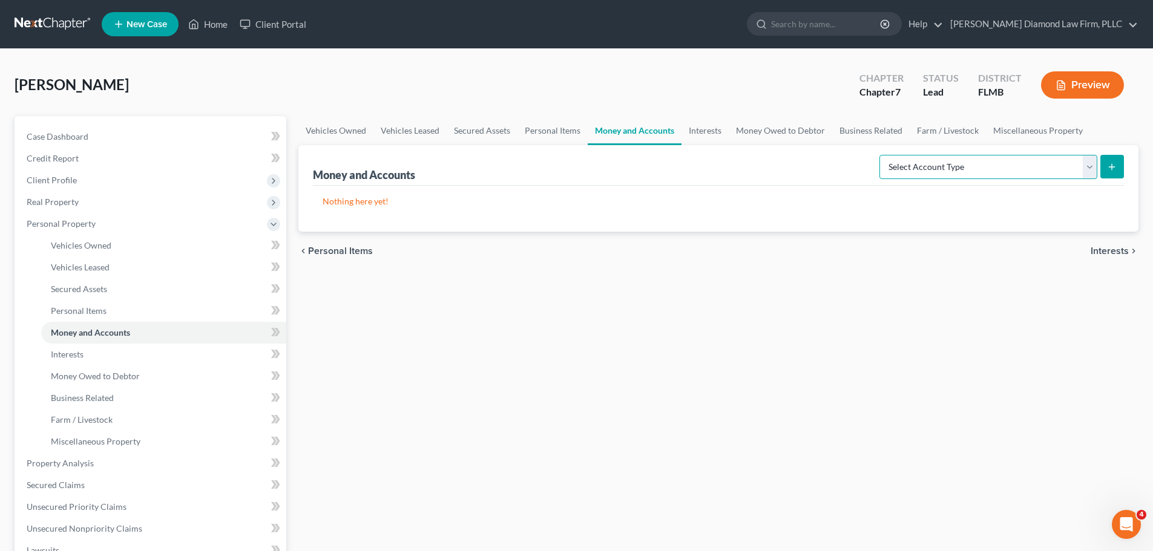
click at [900, 174] on select "Select Account Type Brokerage Cash on Hand Certificates of Deposit Checking Acc…" at bounding box center [988, 167] width 218 height 24
select select "cash_on_hand"
click at [882, 155] on select "Select Account Type Brokerage Cash on Hand Certificates of Deposit Checking Acc…" at bounding box center [988, 167] width 218 height 24
click at [1111, 165] on icon "submit" at bounding box center [1112, 167] width 10 height 10
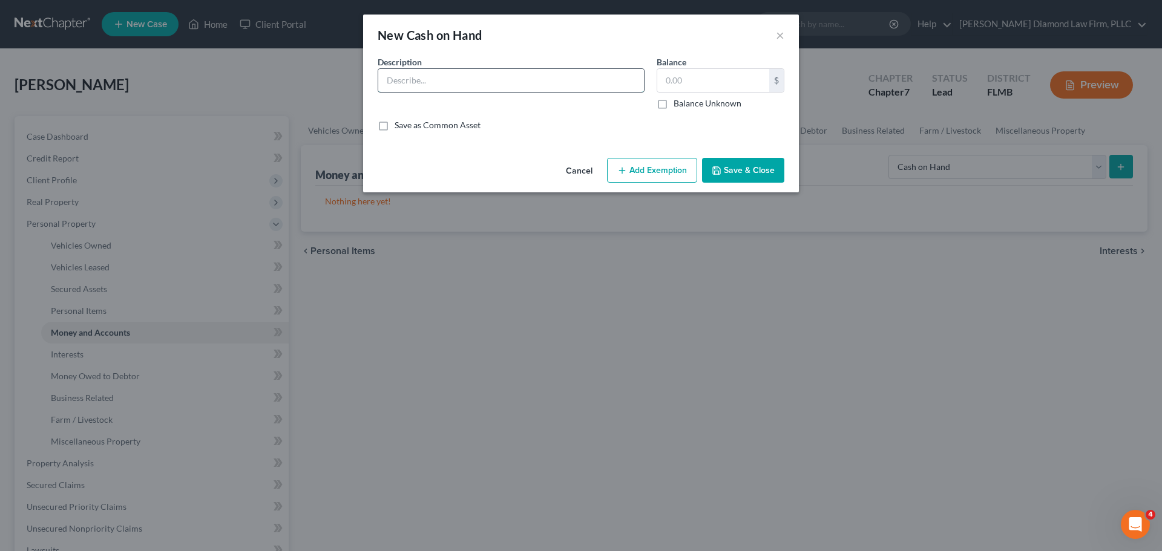
click at [437, 73] on input "text" at bounding box center [511, 80] width 266 height 23
type input "Cash on hand"
type input "252"
click at [675, 167] on button "Add Exemption" at bounding box center [652, 170] width 90 height 25
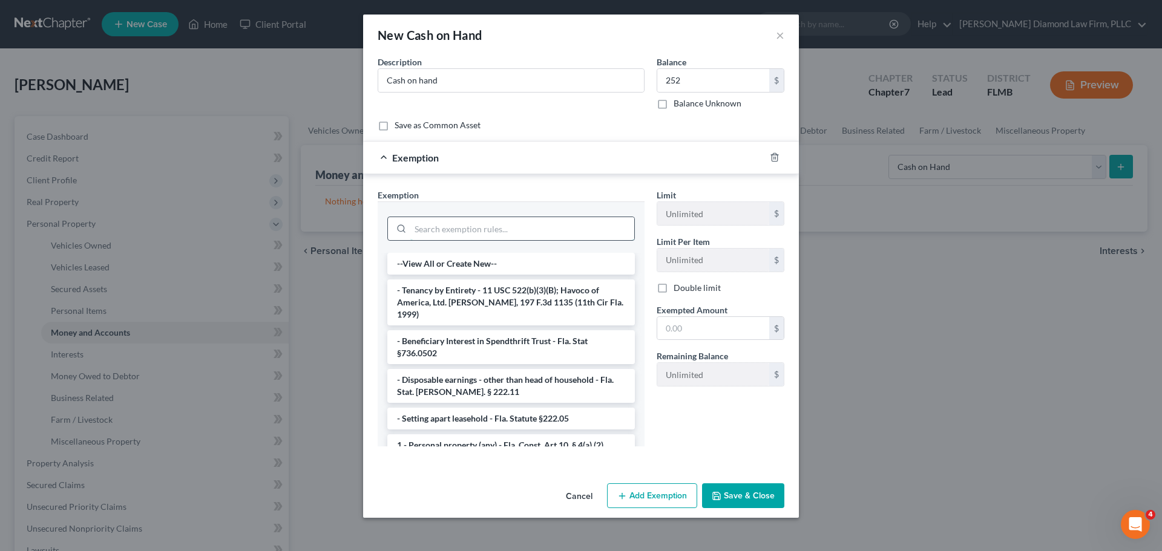
click at [454, 228] on input "search" at bounding box center [522, 228] width 224 height 23
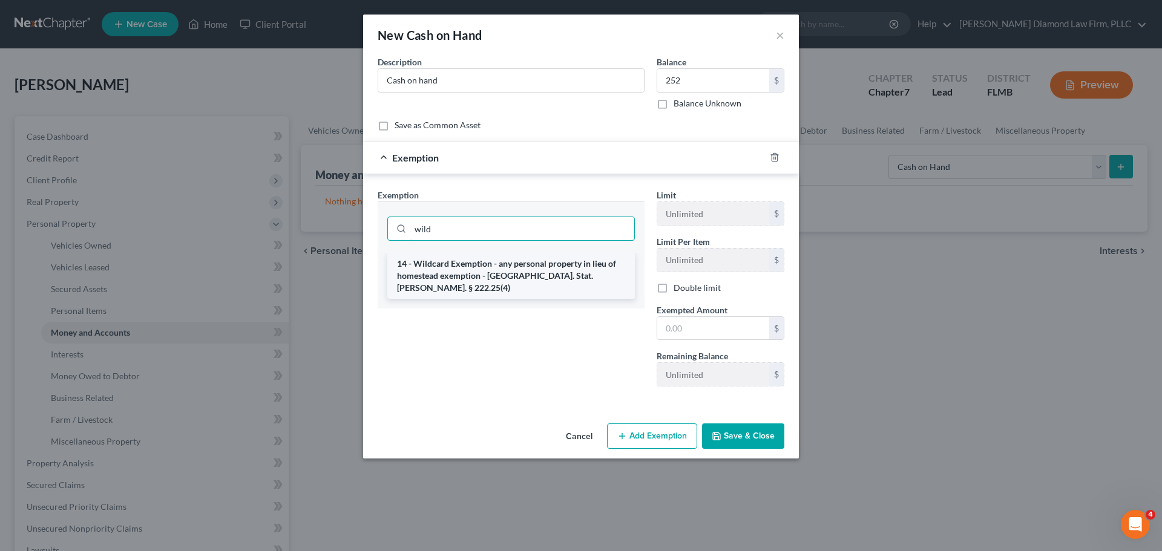
type input "wild"
click at [471, 280] on li "14 - Wildcard Exemption - any personal property in lieu of homestead exemption …" at bounding box center [510, 276] width 247 height 46
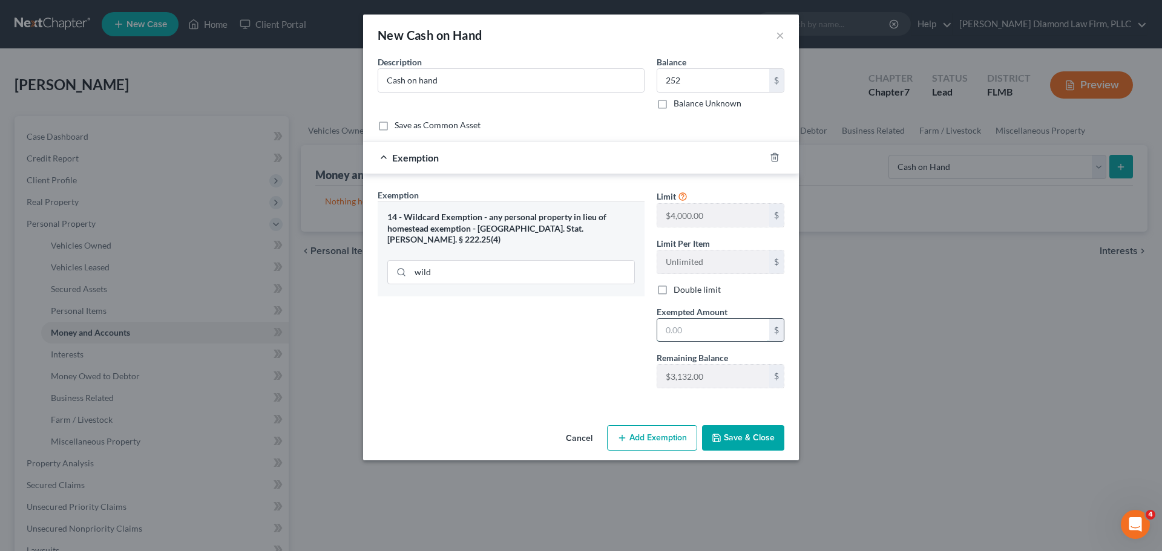
click at [706, 319] on input "text" at bounding box center [713, 330] width 112 height 23
type input "252"
drag, startPoint x: 747, startPoint y: 442, endPoint x: 737, endPoint y: 433, distance: 13.7
click at [747, 438] on button "Save & Close" at bounding box center [743, 437] width 82 height 25
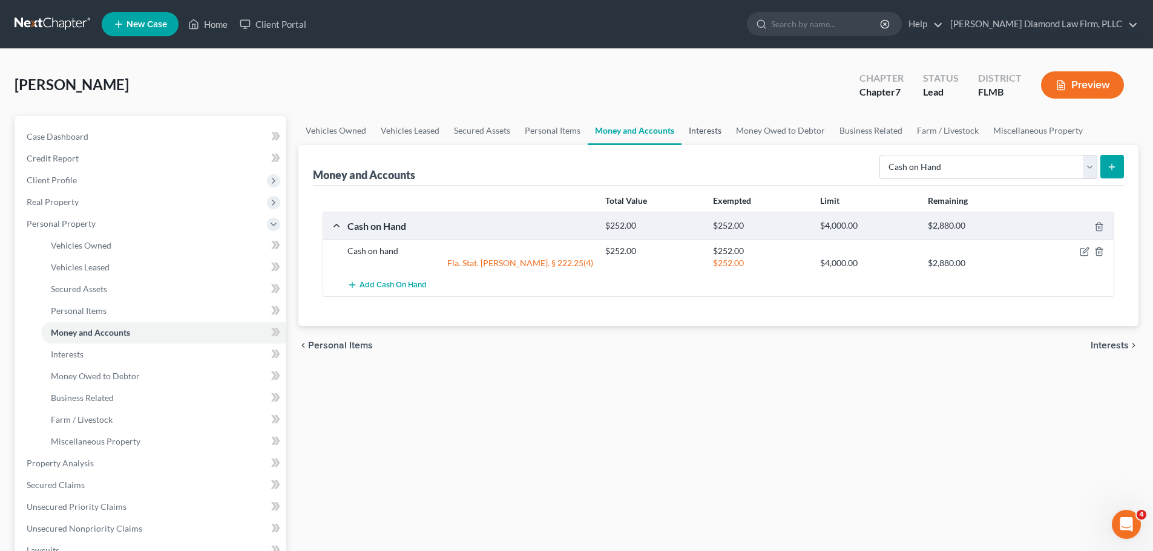
click at [710, 128] on link "Interests" at bounding box center [704, 130] width 47 height 29
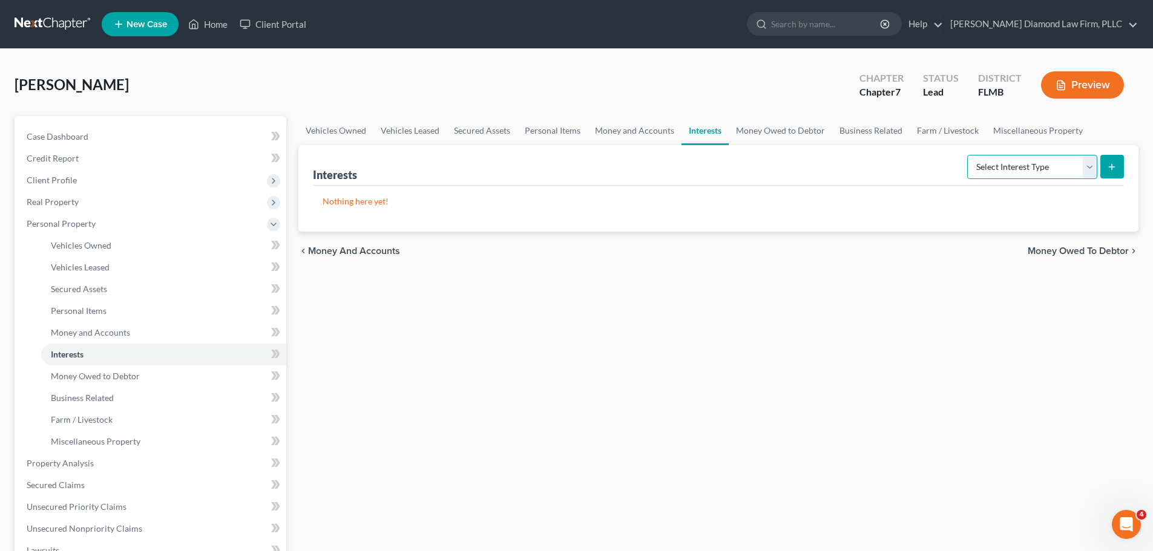
click at [987, 177] on select "Select Interest Type 401K Annuity Bond Education IRA Government Bond Government…" at bounding box center [1032, 167] width 130 height 24
click at [613, 133] on link "Money and Accounts" at bounding box center [635, 130] width 94 height 29
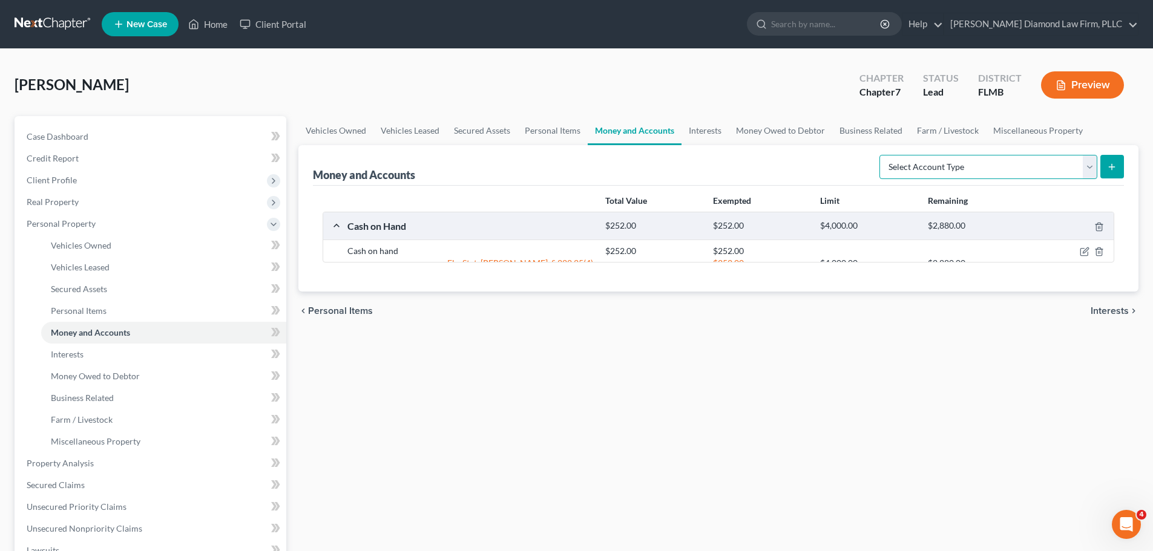
click at [998, 169] on select "Select Account Type Brokerage Cash on Hand Certificates of Deposit Checking Acc…" at bounding box center [988, 167] width 218 height 24
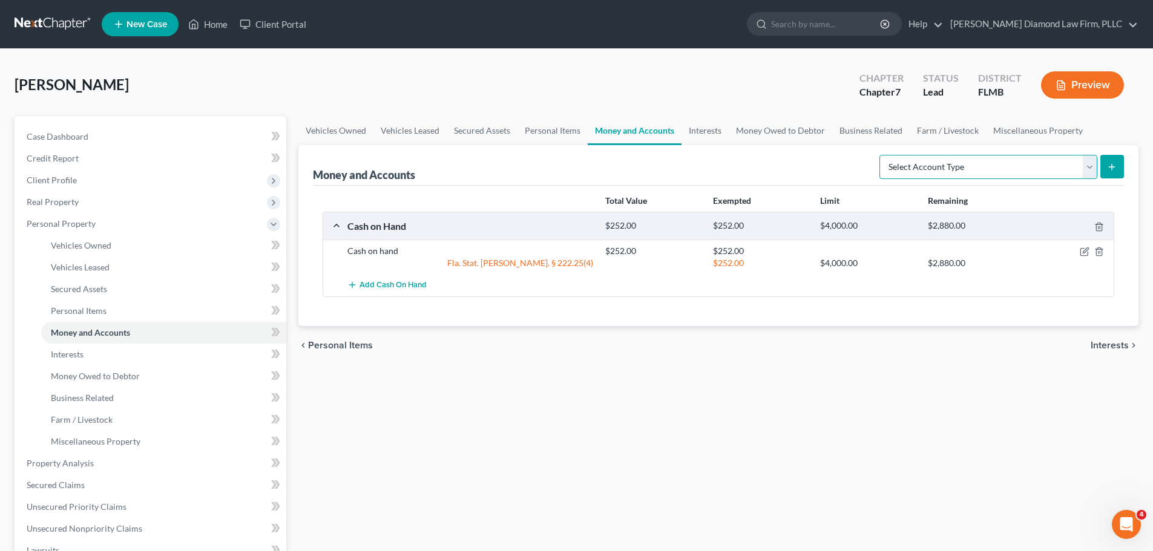
select select "checking"
click at [882, 155] on select "Select Account Type Brokerage Cash on Hand Certificates of Deposit Checking Acc…" at bounding box center [988, 167] width 218 height 24
click at [1107, 167] on icon "submit" at bounding box center [1112, 167] width 10 height 10
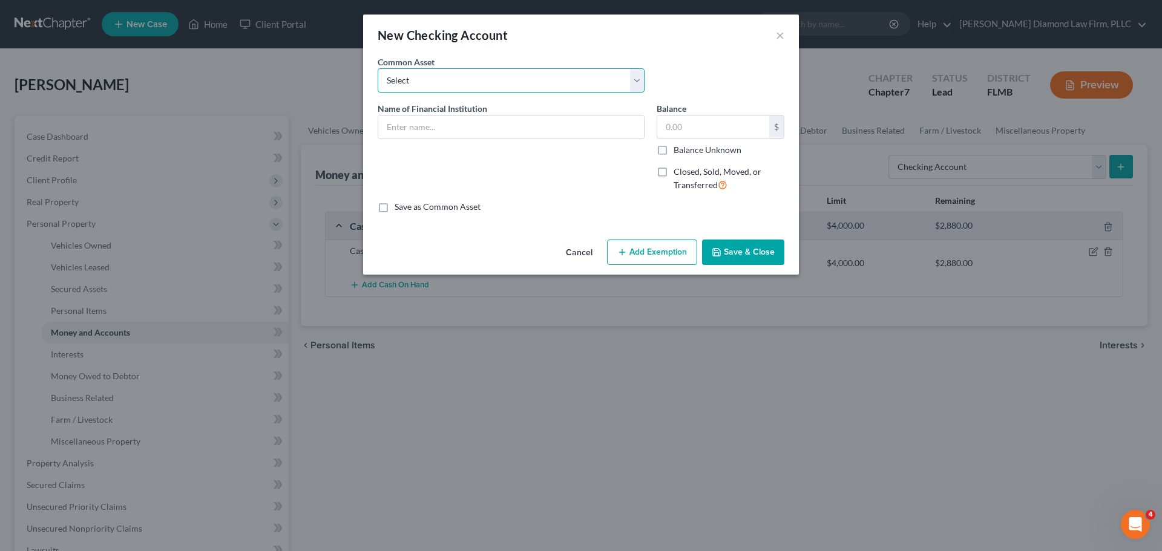
click at [486, 76] on select "Select Chase Bank Achieva Truist Regions Truist Navy Federal CU Bank of America…" at bounding box center [511, 80] width 267 height 24
click at [486, 123] on input "text" at bounding box center [511, 127] width 266 height 23
type input "N"
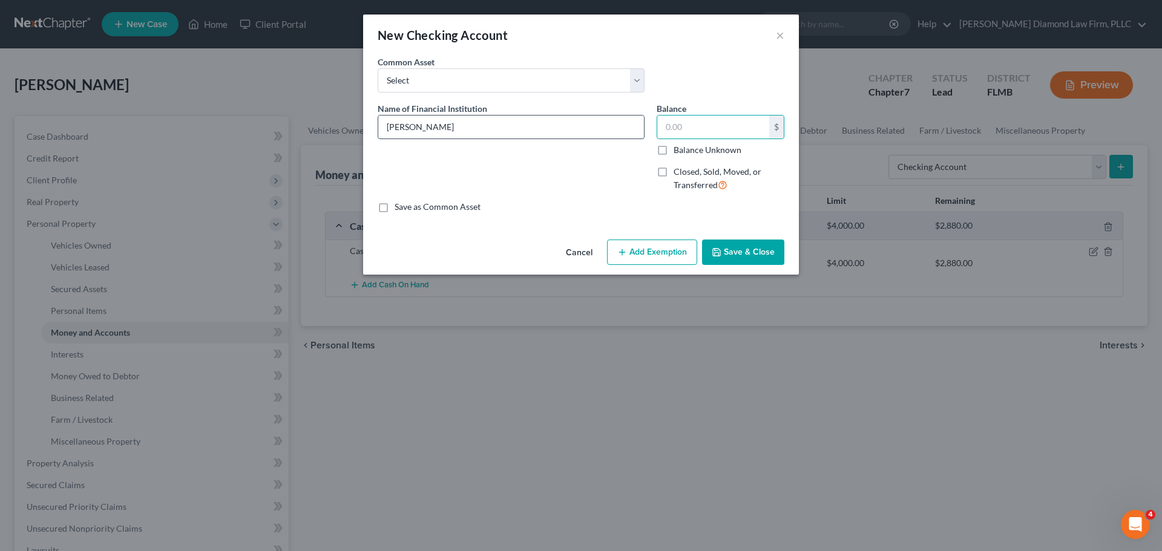
click at [498, 120] on input "Hancock Whitney" at bounding box center [511, 127] width 266 height 23
type input "Hancock Whitney 0625"
click at [690, 137] on input "text" at bounding box center [713, 127] width 112 height 23
type input "1,103.43"
click at [753, 250] on button "Save & Close" at bounding box center [743, 252] width 82 height 25
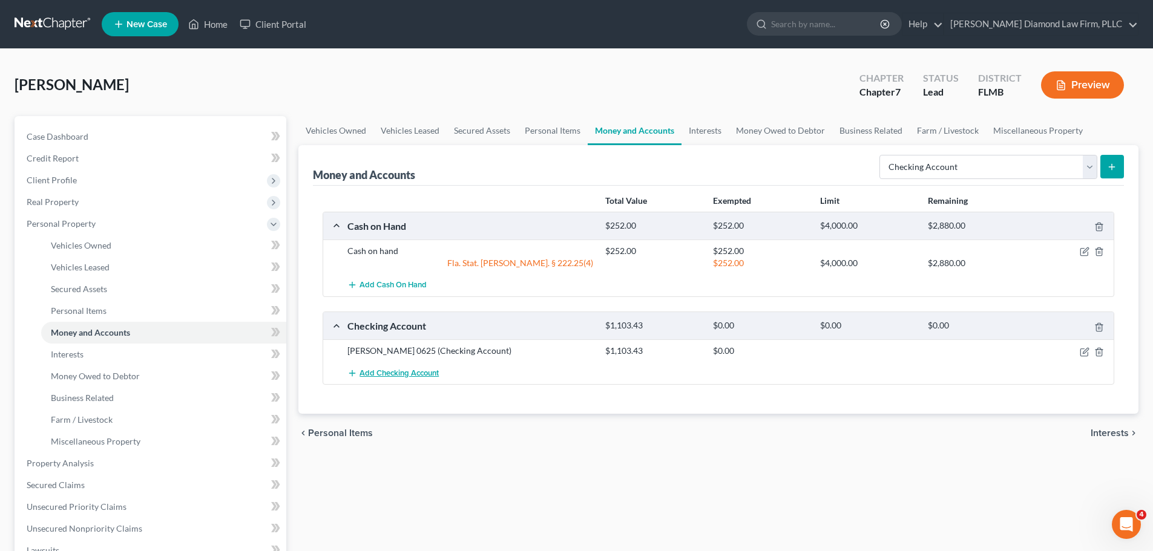
click at [390, 371] on span "Add Checking Account" at bounding box center [398, 373] width 79 height 10
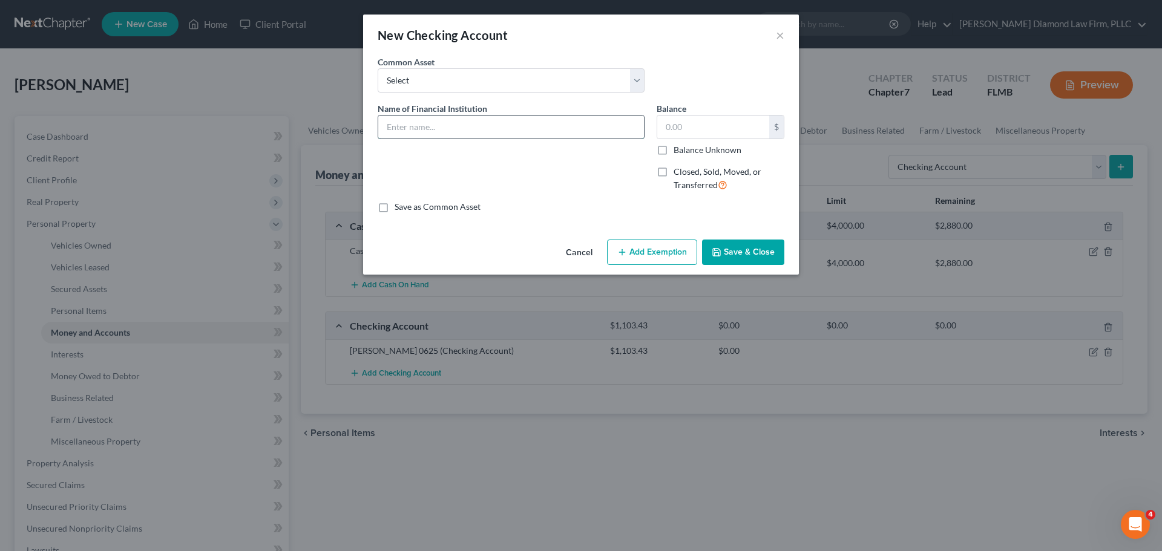
click at [440, 119] on input "text" at bounding box center [511, 127] width 266 height 23
click at [417, 128] on input "Achieva 0550" at bounding box center [511, 127] width 266 height 23
type input "Achieva 0492-0550"
click at [692, 119] on input "text" at bounding box center [713, 127] width 112 height 23
type input "709.05"
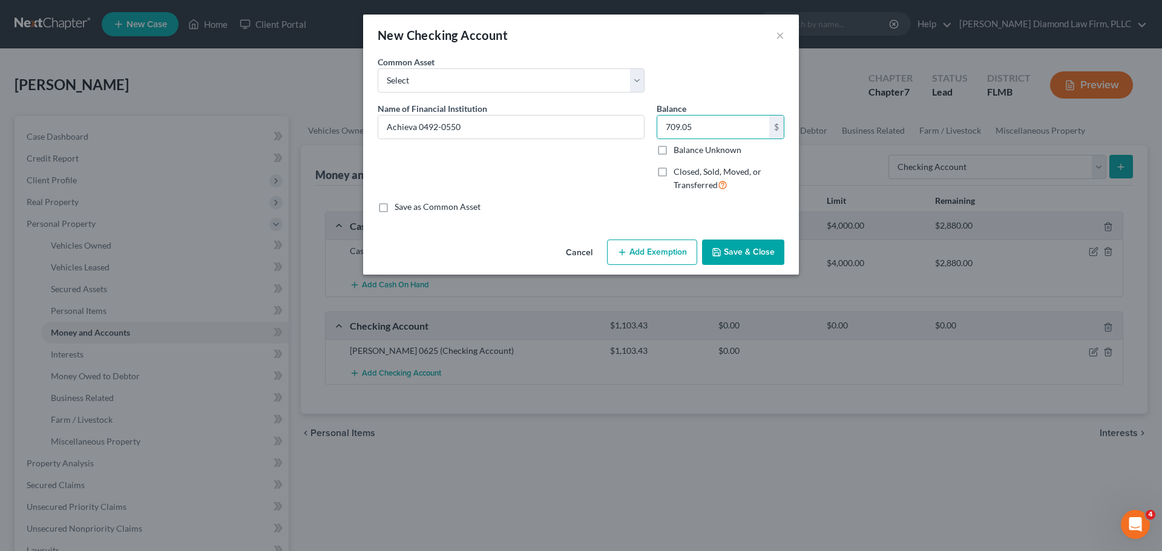
click at [768, 243] on button "Save & Close" at bounding box center [743, 252] width 82 height 25
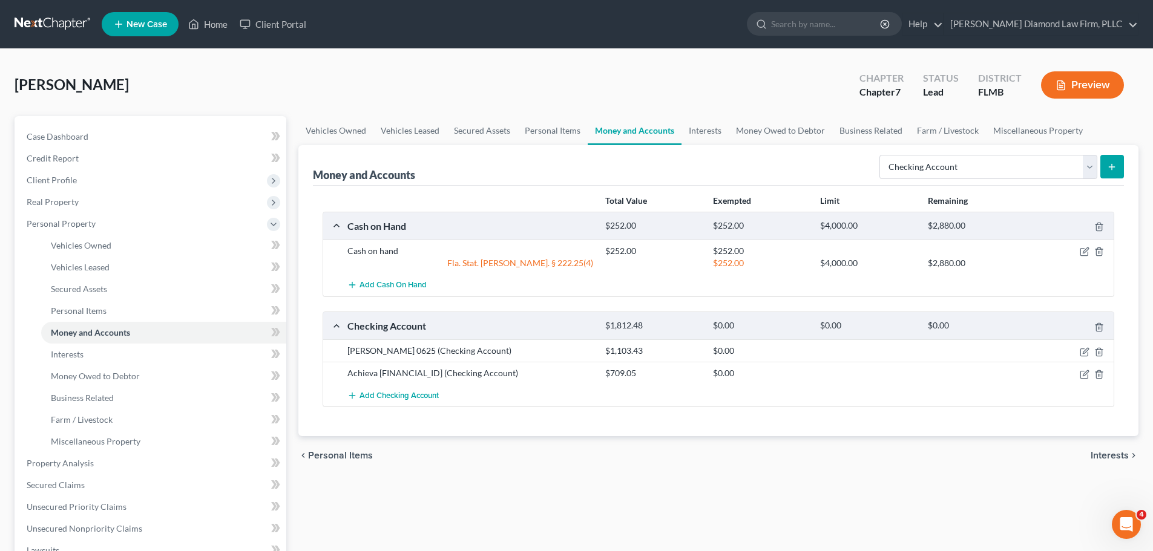
click at [998, 179] on form "Select Account Type Brokerage Cash on Hand Certificates of Deposit Checking Acc…" at bounding box center [1001, 167] width 244 height 25
click at [994, 171] on select "Select Account Type Brokerage Cash on Hand Certificates of Deposit Checking Acc…" at bounding box center [988, 167] width 218 height 24
select select "savings"
click at [882, 155] on select "Select Account Type Brokerage Cash on Hand Certificates of Deposit Checking Acc…" at bounding box center [988, 167] width 218 height 24
click at [1114, 170] on icon "submit" at bounding box center [1112, 167] width 10 height 10
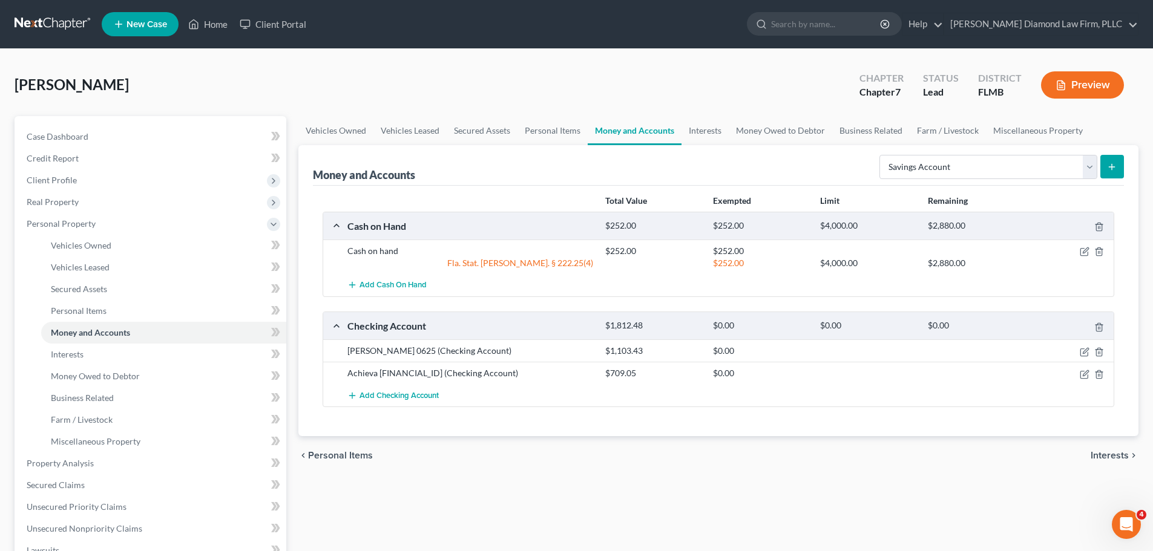
click at [1109, 166] on icon "submit" at bounding box center [1112, 167] width 10 height 10
click at [980, 168] on select "Select Account Type Brokerage Cash on Hand Certificates of Deposit Checking Acc…" at bounding box center [988, 167] width 218 height 24
select select "savings"
click at [882, 155] on select "Select Account Type Brokerage Cash on Hand Certificates of Deposit Checking Acc…" at bounding box center [988, 167] width 218 height 24
click at [1110, 171] on icon "submit" at bounding box center [1112, 167] width 10 height 10
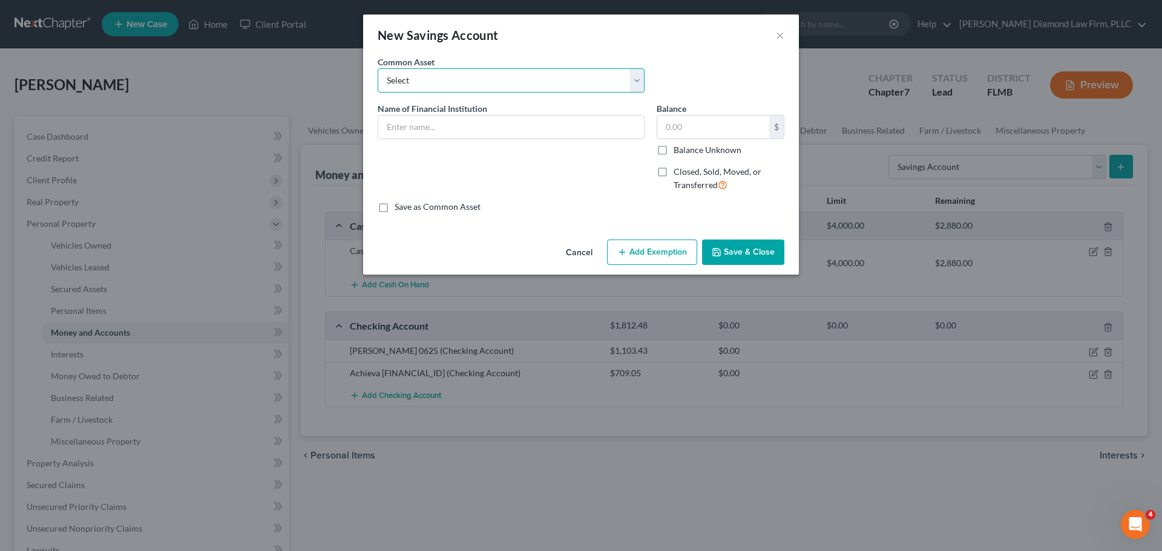
click at [468, 83] on select "Select Achieva Truist Navy Federal CU SunTrust PNC Bank Suncoast Credit Union […" at bounding box center [511, 80] width 267 height 24
select select "0"
click at [378, 68] on select "Select Achieva Truist Navy Federal CU SunTrust PNC Bank Suncoast Credit Union […" at bounding box center [511, 80] width 267 height 24
click at [482, 128] on input "Achieva" at bounding box center [511, 127] width 266 height 23
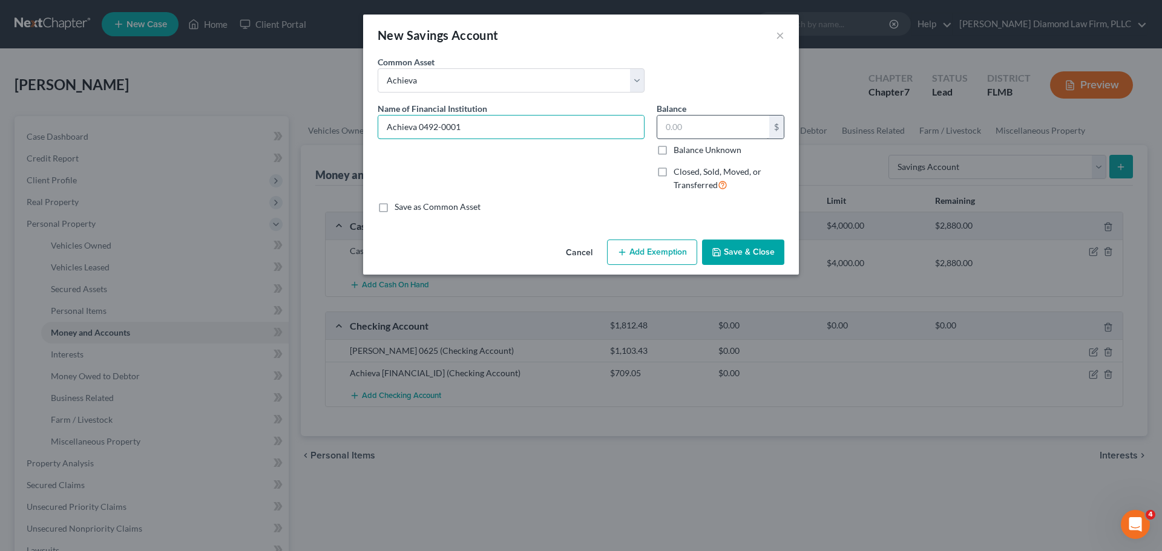
type input "Achieva 0492-0001"
click at [708, 128] on input "text" at bounding box center [713, 127] width 112 height 23
type input "6,815.25"
click at [715, 256] on polyline "button" at bounding box center [717, 254] width 4 height 3
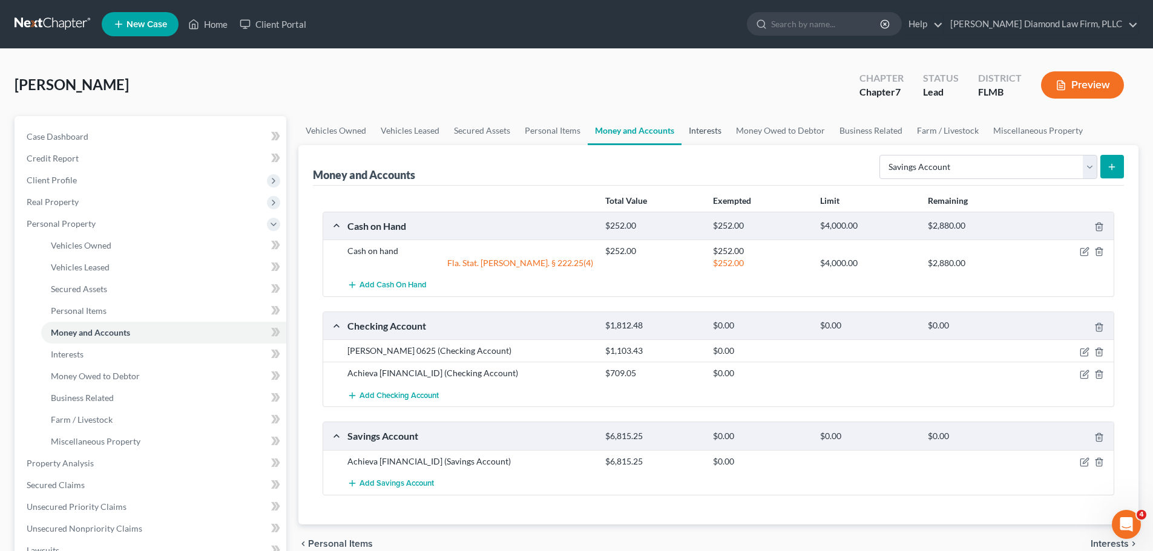
click at [707, 133] on link "Interests" at bounding box center [704, 130] width 47 height 29
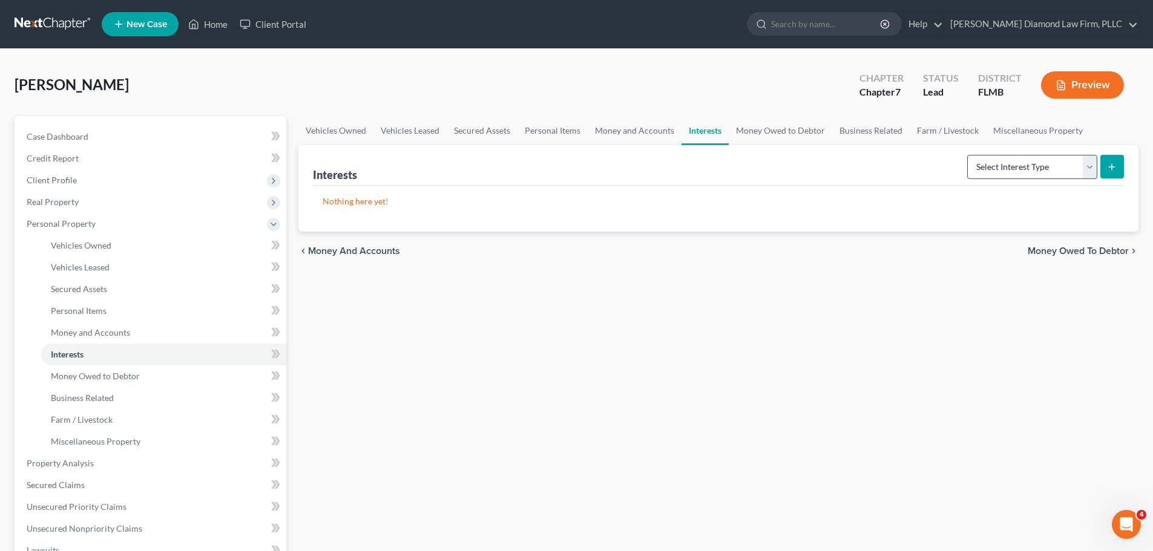
click at [1107, 153] on div "Vehicles Owned Vehicles Leased Secured Assets Personal Items Money and Accounts…" at bounding box center [718, 465] width 852 height 699
click at [1062, 174] on select "Select Interest Type 401K Annuity Bond Education IRA Government Bond Government…" at bounding box center [1032, 167] width 130 height 24
click at [794, 301] on div "Vehicles Owned Vehicles Leased Secured Assets Personal Items Money and Accounts…" at bounding box center [718, 465] width 852 height 699
click at [1028, 152] on div "Select Interest Type 401K Annuity Bond Education IRA Government Bond Government…" at bounding box center [1043, 166] width 162 height 32
click at [1023, 168] on select "Select Interest Type 401K Annuity Bond Education IRA Government Bond Government…" at bounding box center [1032, 167] width 130 height 24
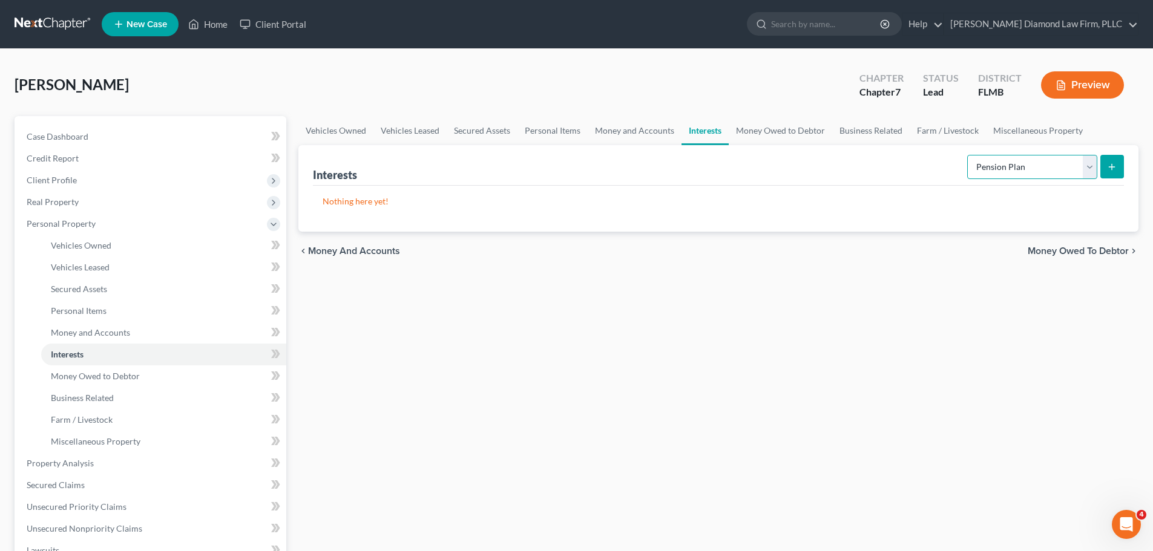
click at [968, 155] on select "Select Interest Type 401K Annuity Bond Education IRA Government Bond Government…" at bounding box center [1032, 167] width 130 height 24
click at [1019, 183] on div "Interests Select Interest Type 401K Annuity Bond Education IRA Government Bond …" at bounding box center [718, 165] width 811 height 41
click at [1016, 174] on select "Select Interest Type 401K Annuity Bond Education IRA Government Bond Government…" at bounding box center [1032, 167] width 130 height 24
select select "stock"
click at [968, 155] on select "Select Interest Type 401K Annuity Bond Education IRA Government Bond Government…" at bounding box center [1032, 167] width 130 height 24
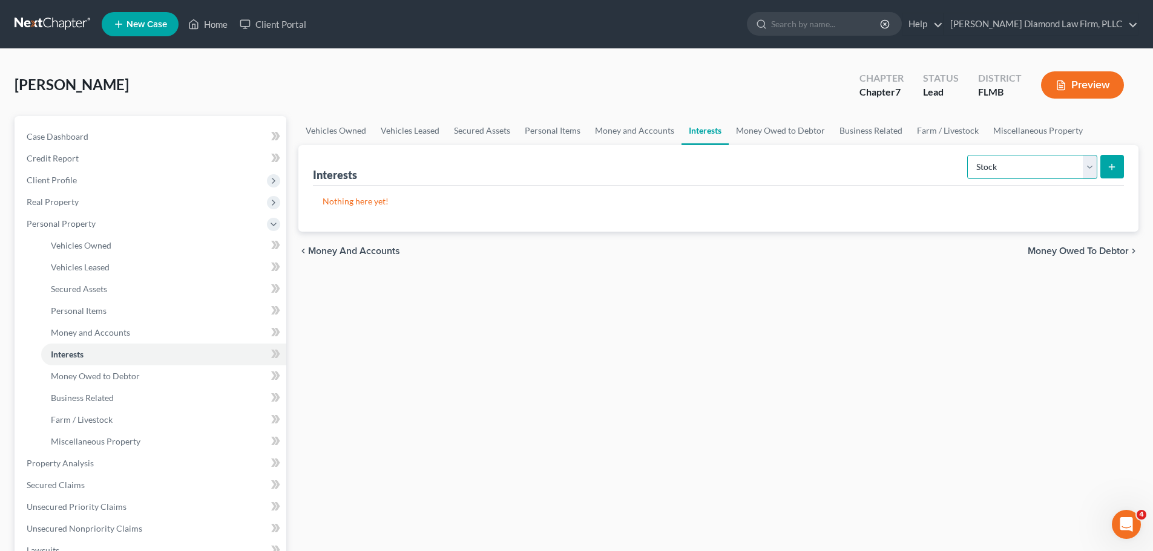
click at [1023, 174] on select "Select Interest Type 401K Annuity Bond Education IRA Government Bond Government…" at bounding box center [1032, 167] width 130 height 24
click at [649, 136] on link "Money and Accounts" at bounding box center [635, 130] width 94 height 29
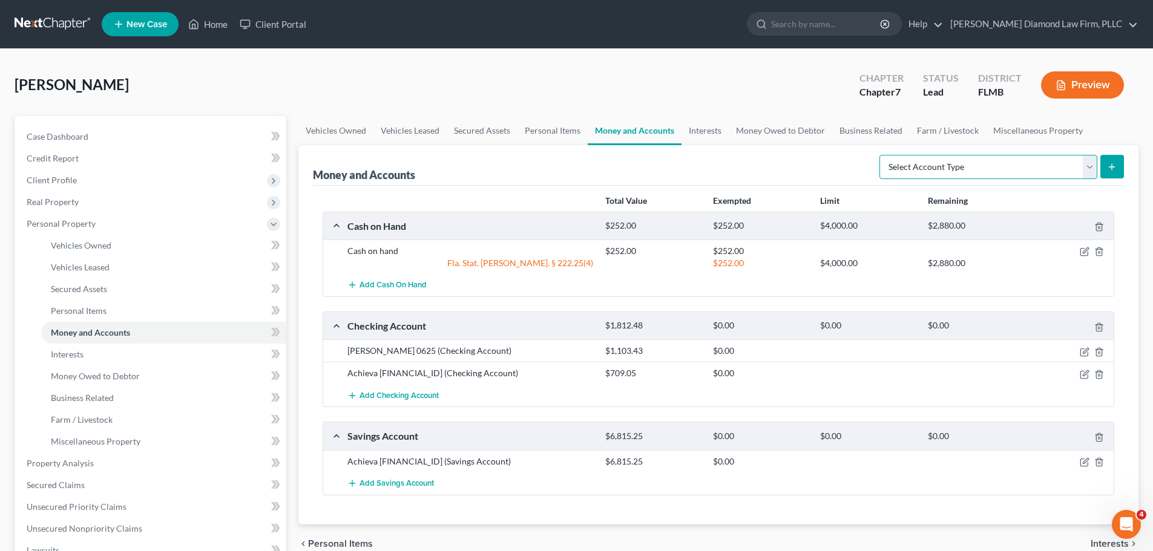
click at [957, 171] on select "Select Account Type Brokerage Cash on Hand Certificates of Deposit Checking Acc…" at bounding box center [988, 167] width 218 height 24
select select "brokerage"
click at [882, 155] on select "Select Account Type Brokerage Cash on Hand Certificates of Deposit Checking Acc…" at bounding box center [988, 167] width 218 height 24
click at [1115, 166] on icon "submit" at bounding box center [1112, 167] width 10 height 10
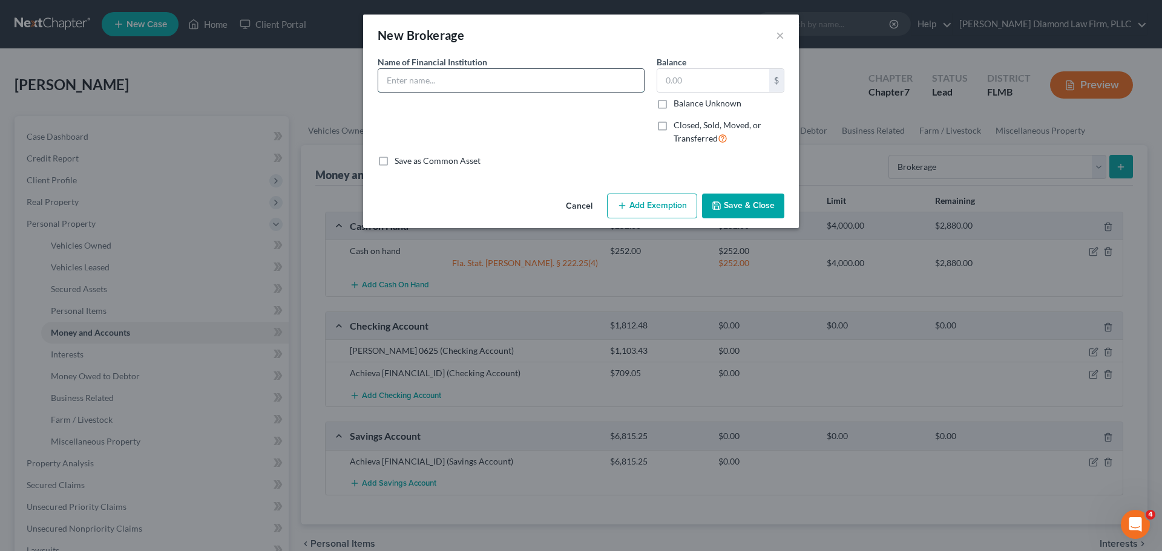
click at [540, 88] on input "text" at bounding box center [511, 80] width 266 height 23
click at [692, 85] on input "text" at bounding box center [713, 80] width 112 height 23
type input "8,305.91"
click at [428, 87] on input "text" at bounding box center [511, 80] width 266 height 23
type input "E*Trade"
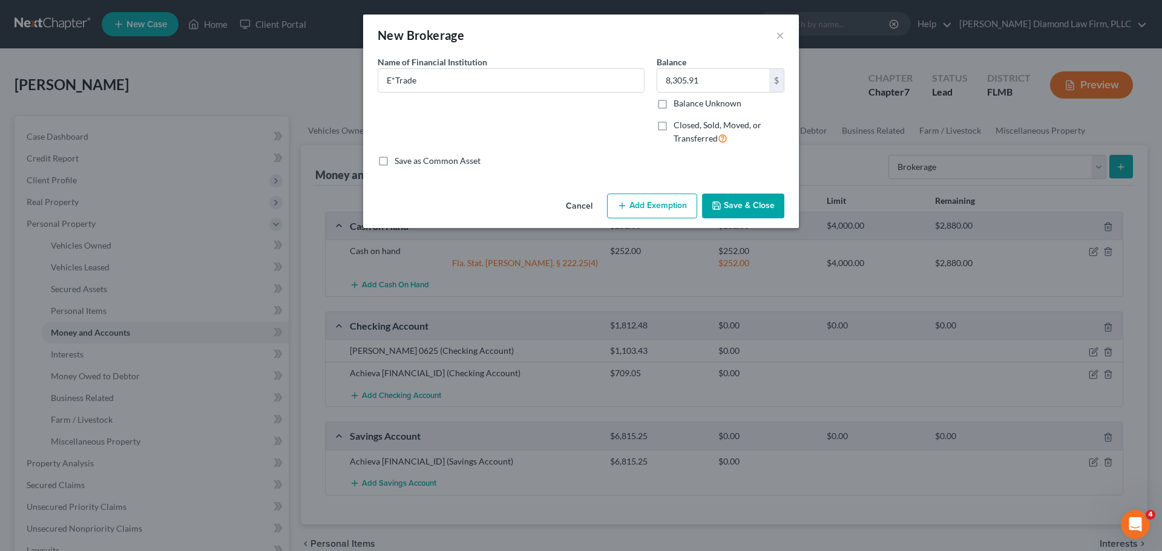
click at [736, 206] on button "Save & Close" at bounding box center [743, 206] width 82 height 25
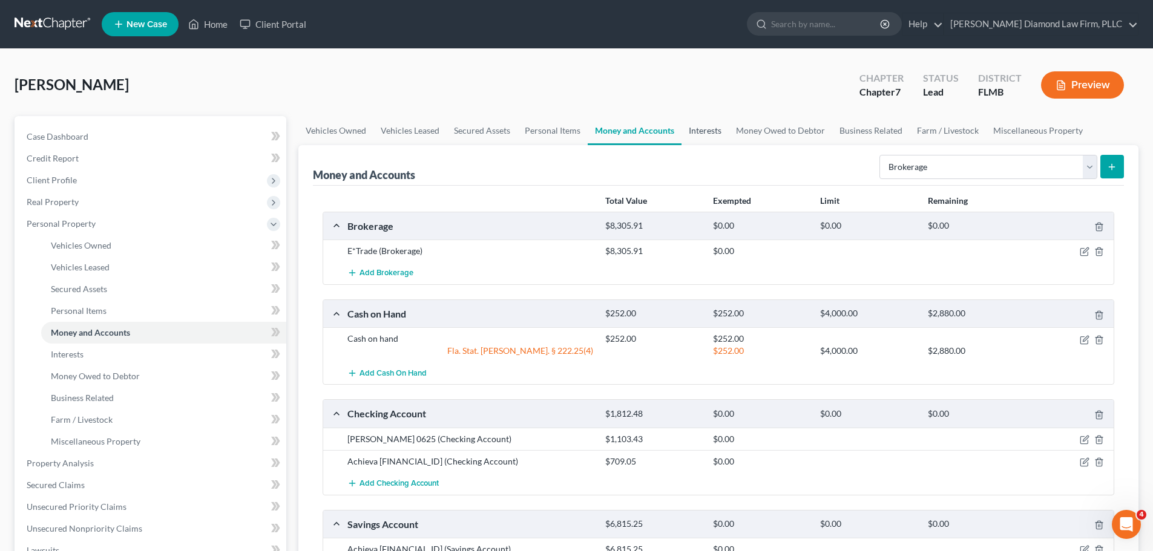
click at [707, 137] on link "Interests" at bounding box center [704, 130] width 47 height 29
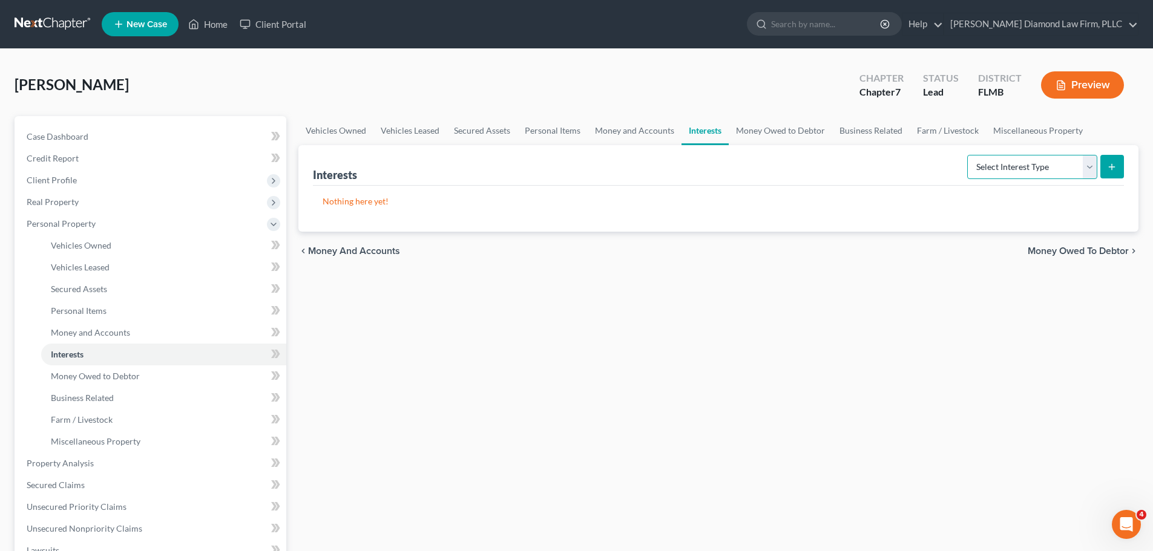
click at [996, 163] on select "Select Interest Type 401K Annuity Bond Education IRA Government Bond Government…" at bounding box center [1032, 167] width 130 height 24
select select "term_life_insurance"
click at [968, 155] on select "Select Interest Type 401K Annuity Bond Education IRA Government Bond Government…" at bounding box center [1032, 167] width 130 height 24
click at [1107, 171] on icon "submit" at bounding box center [1112, 167] width 10 height 10
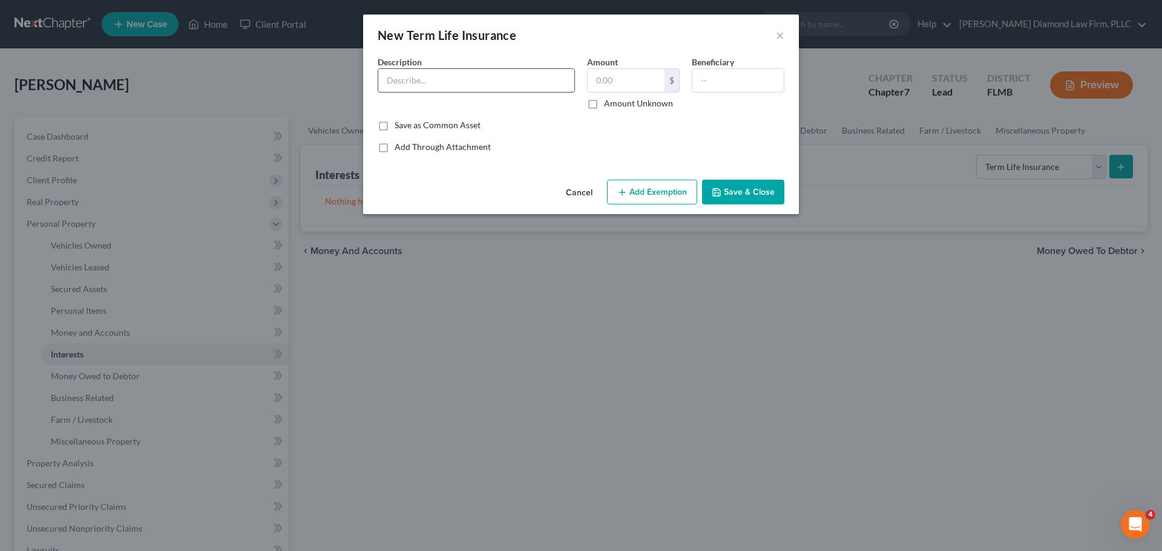
click at [471, 77] on input "text" at bounding box center [476, 80] width 196 height 23
type input "BankNewport"
click at [639, 76] on input "text" at bounding box center [626, 80] width 77 height 23
type input "100,000"
click at [649, 194] on button "Add Exemption" at bounding box center [652, 192] width 90 height 25
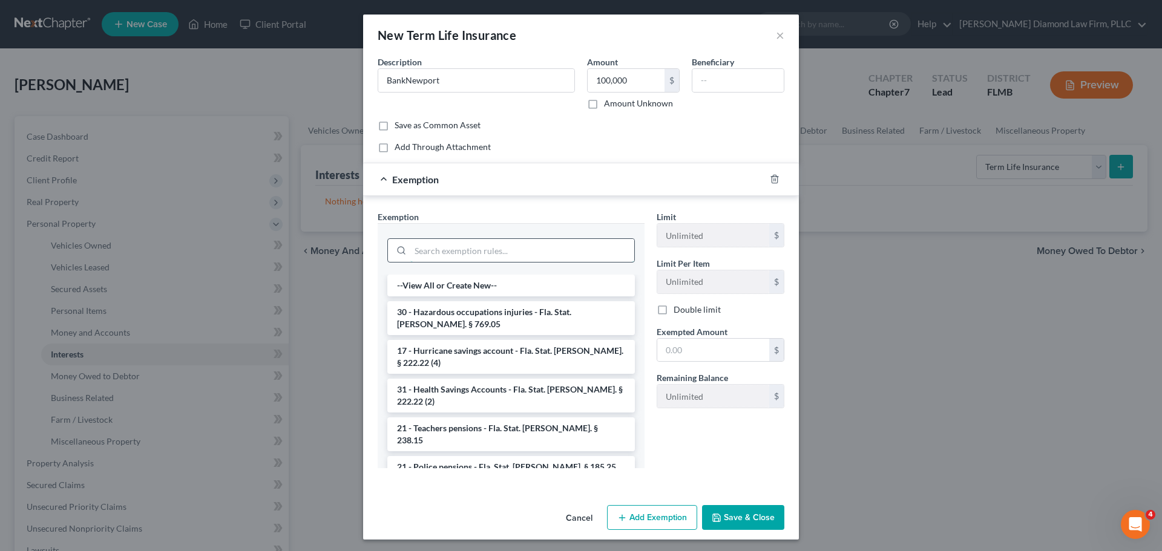
click at [500, 250] on input "search" at bounding box center [522, 250] width 224 height 23
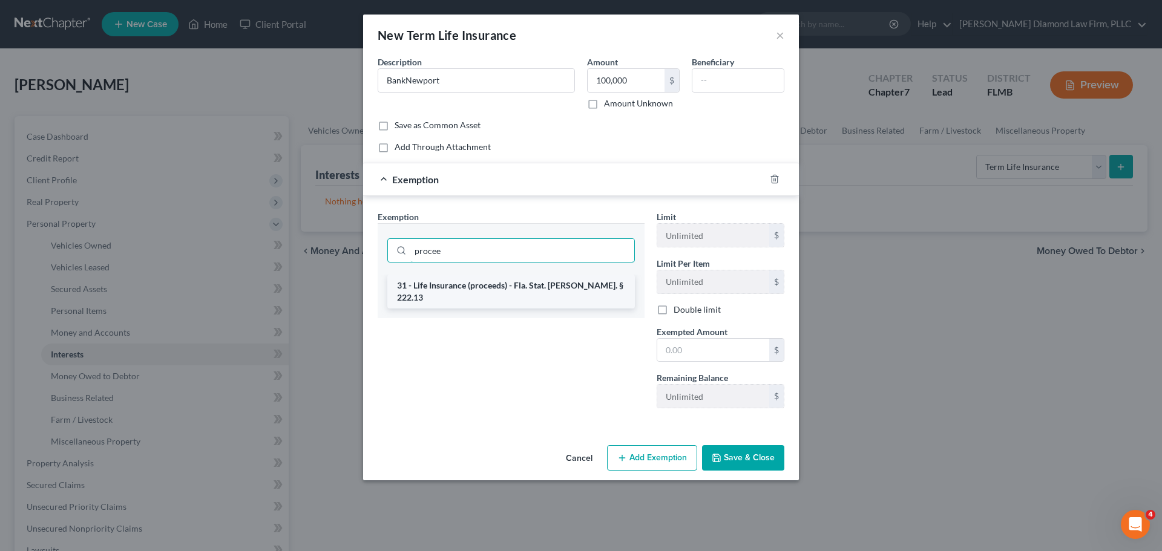
type input "procee"
click at [489, 287] on li "31 - Life Insurance (proceeds) - Fla. Stat. [PERSON_NAME]. § 222.13" at bounding box center [510, 292] width 247 height 34
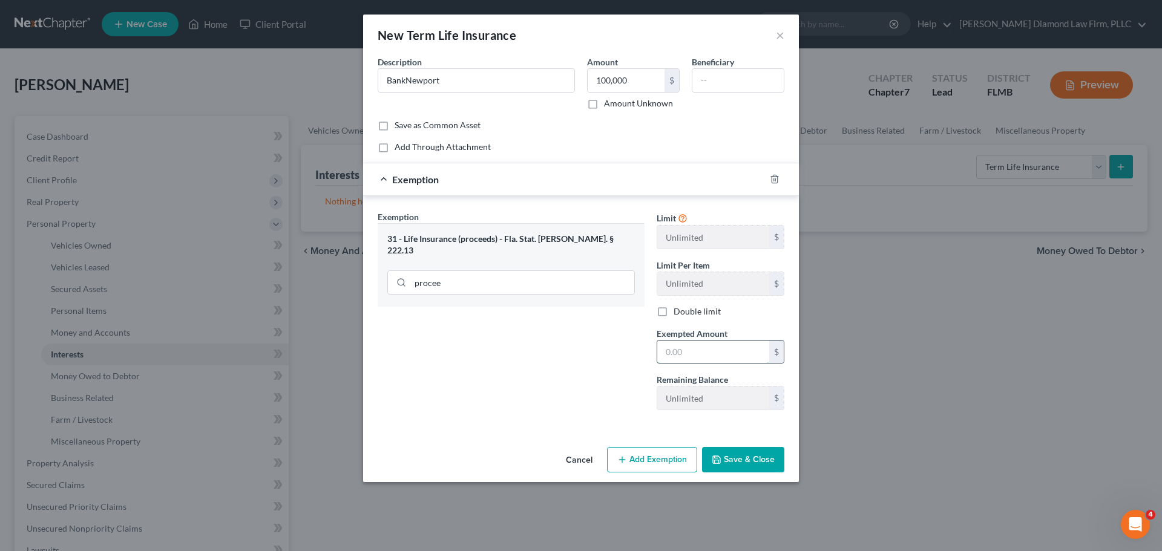
click at [692, 349] on input "text" at bounding box center [713, 352] width 112 height 23
type input "100,000"
click at [755, 459] on button "Save & Close" at bounding box center [743, 459] width 82 height 25
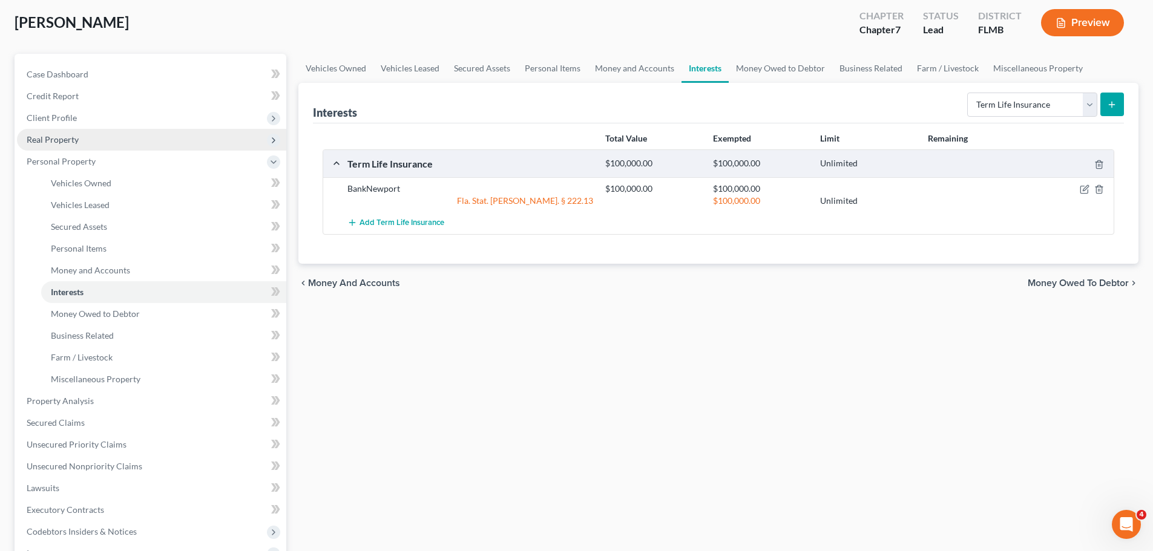
scroll to position [121, 0]
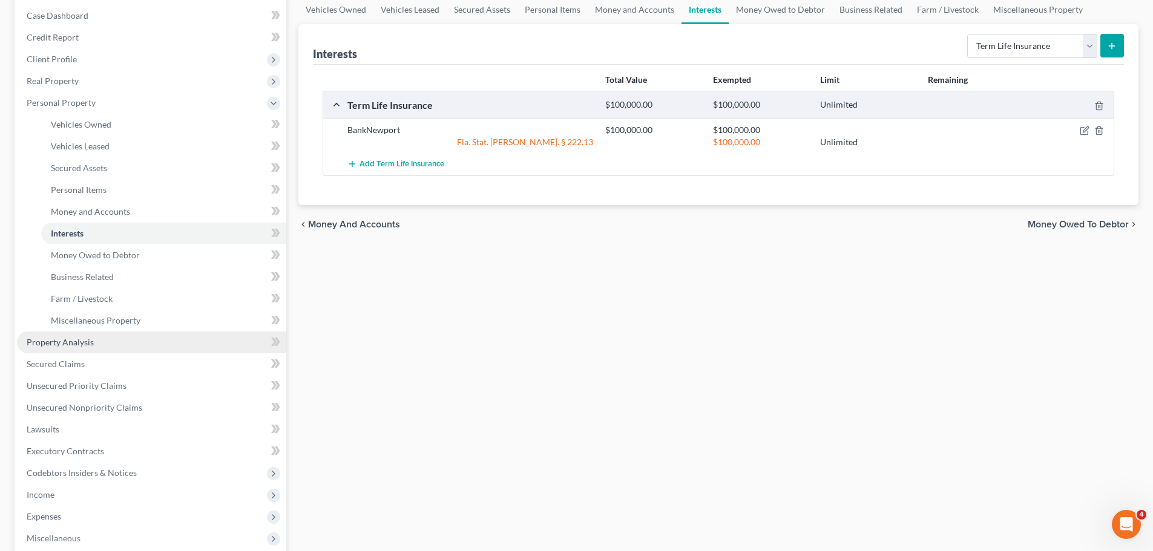
click at [103, 341] on link "Property Analysis" at bounding box center [151, 343] width 269 height 22
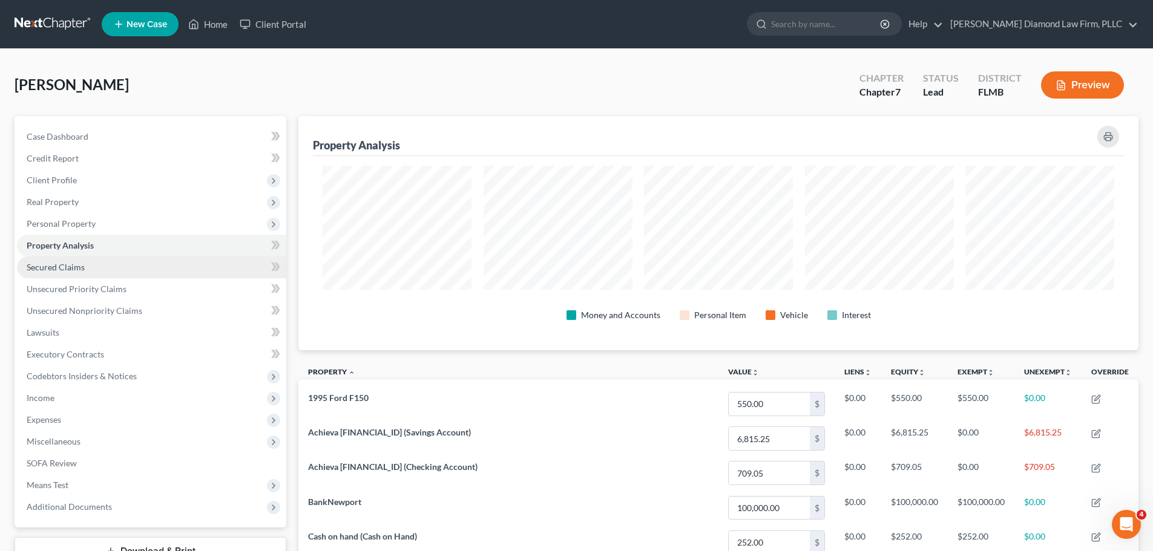
click at [103, 270] on link "Secured Claims" at bounding box center [151, 268] width 269 height 22
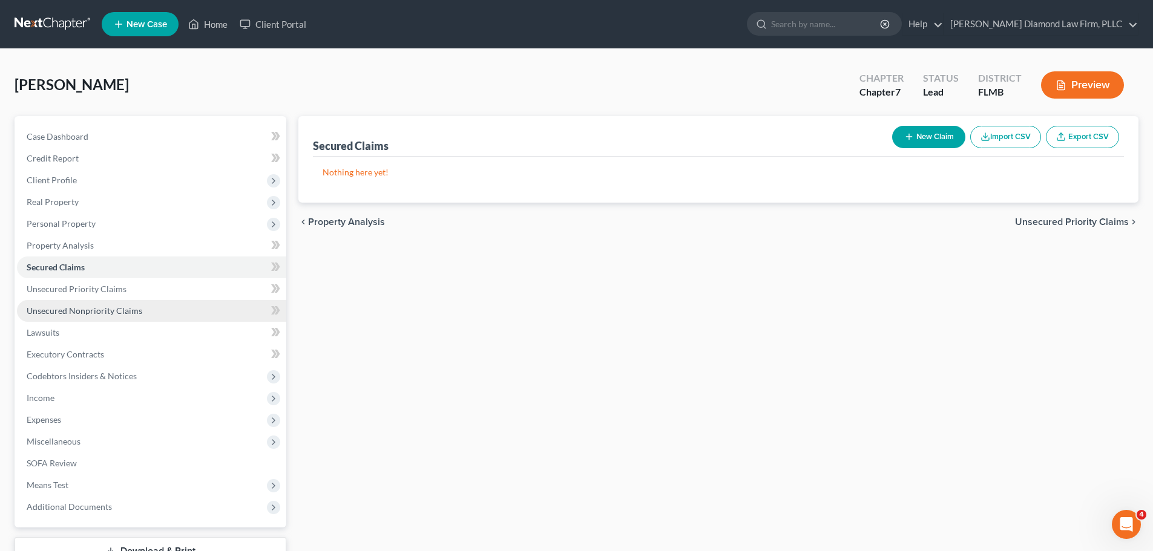
click at [154, 305] on link "Unsecured Nonpriority Claims" at bounding box center [151, 311] width 269 height 22
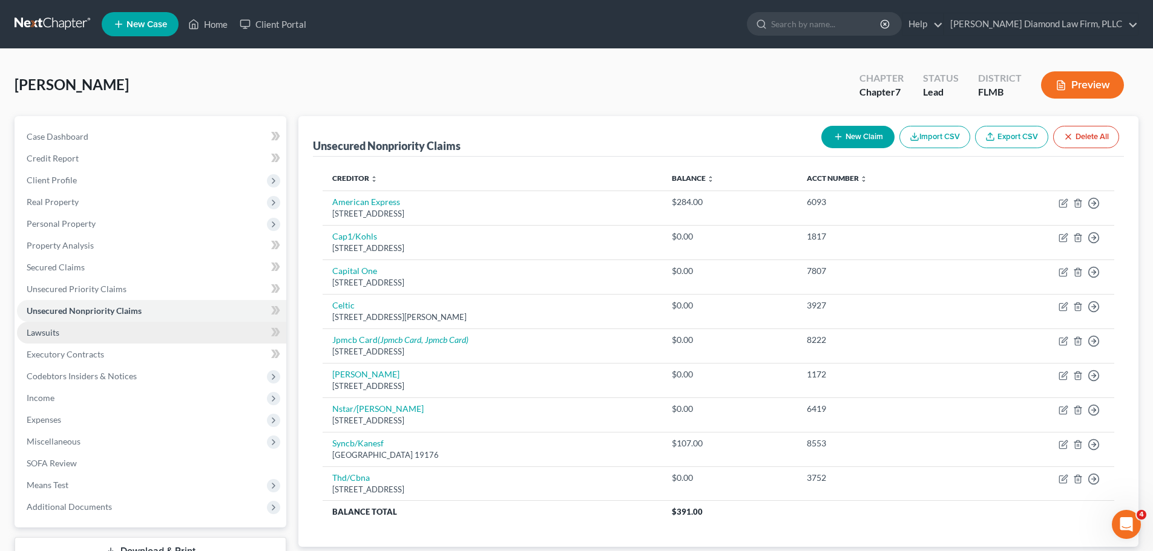
click at [132, 332] on link "Lawsuits" at bounding box center [151, 333] width 269 height 22
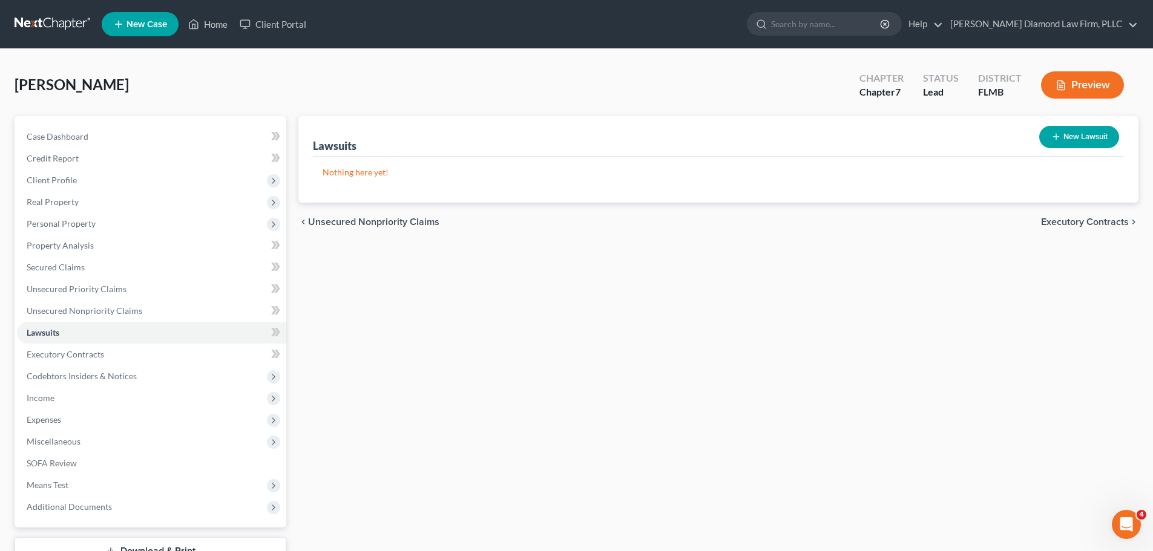
click at [1090, 143] on button "New Lawsuit" at bounding box center [1079, 137] width 80 height 22
select select "0"
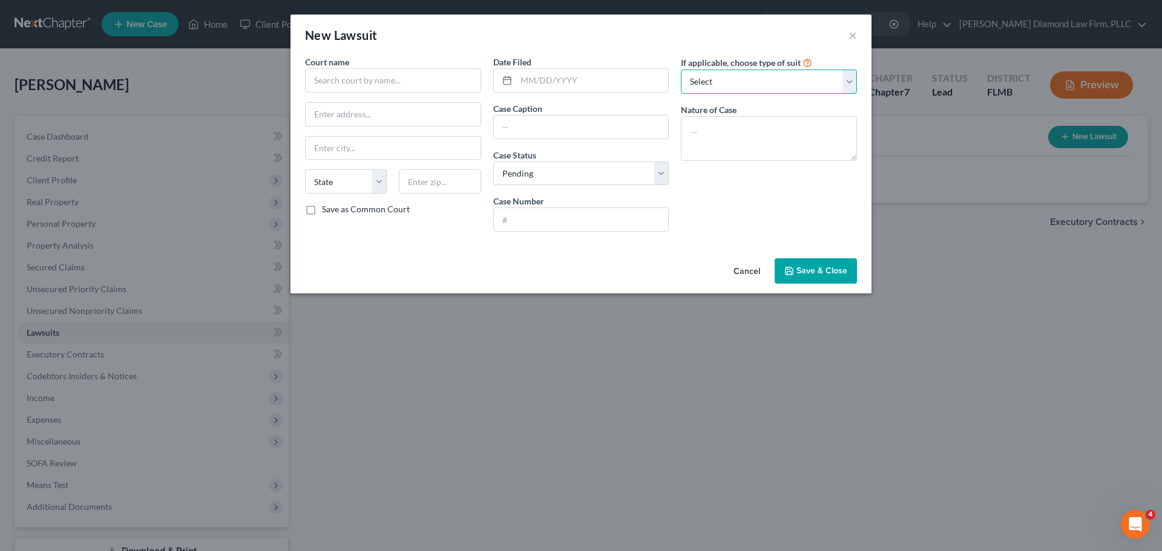
click at [775, 80] on select "Select Repossession Garnishment Foreclosure Attached, Seized, Or Levied Other" at bounding box center [769, 82] width 176 height 24
select select "1"
click at [681, 70] on select "Select Repossession Garnishment Foreclosure Attached, Seized, Or Levied Other" at bounding box center [769, 82] width 176 height 24
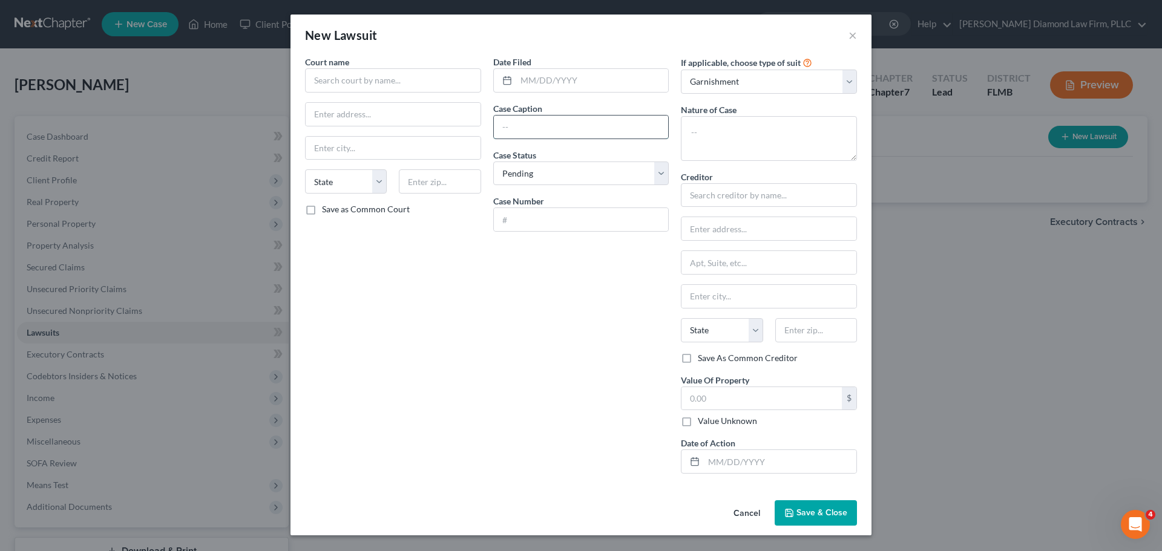
click at [574, 127] on input "text" at bounding box center [581, 127] width 175 height 23
paste input "CAVALRY PORTFOLIO SERVICES LLC"
click at [660, 130] on input "CAVALRY PORTFOLIO SERVICES LLC VS" at bounding box center [581, 127] width 175 height 23
paste input "[PERSON_NAME]"
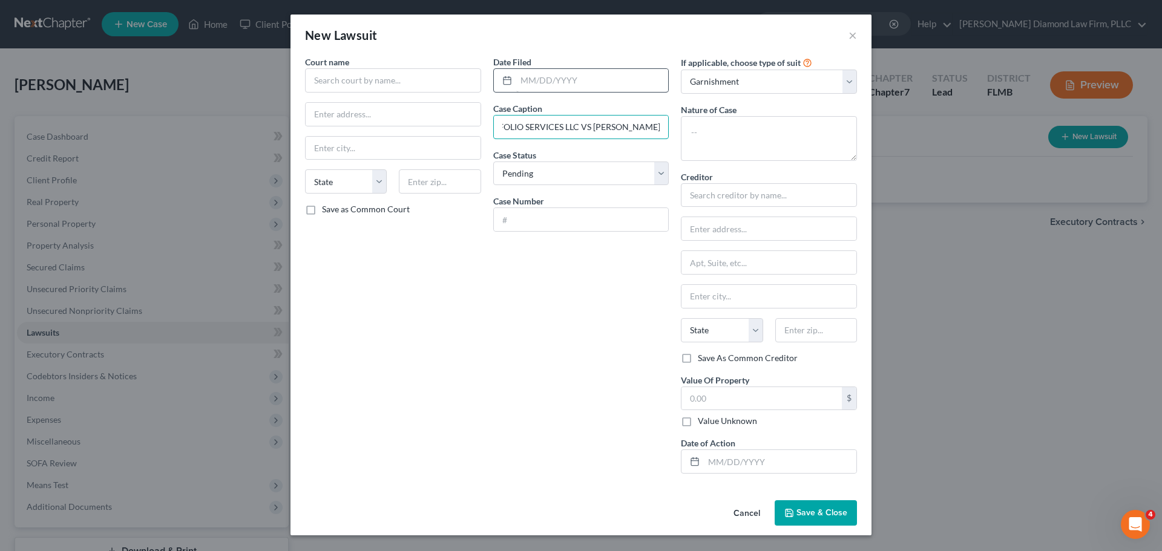
type input "CAVALRY PORTFOLIO SERVICES LLC VS [PERSON_NAME]"
click at [556, 88] on input "text" at bounding box center [592, 80] width 152 height 23
type input "[DATE]"
click at [551, 221] on input "text" at bounding box center [581, 219] width 175 height 23
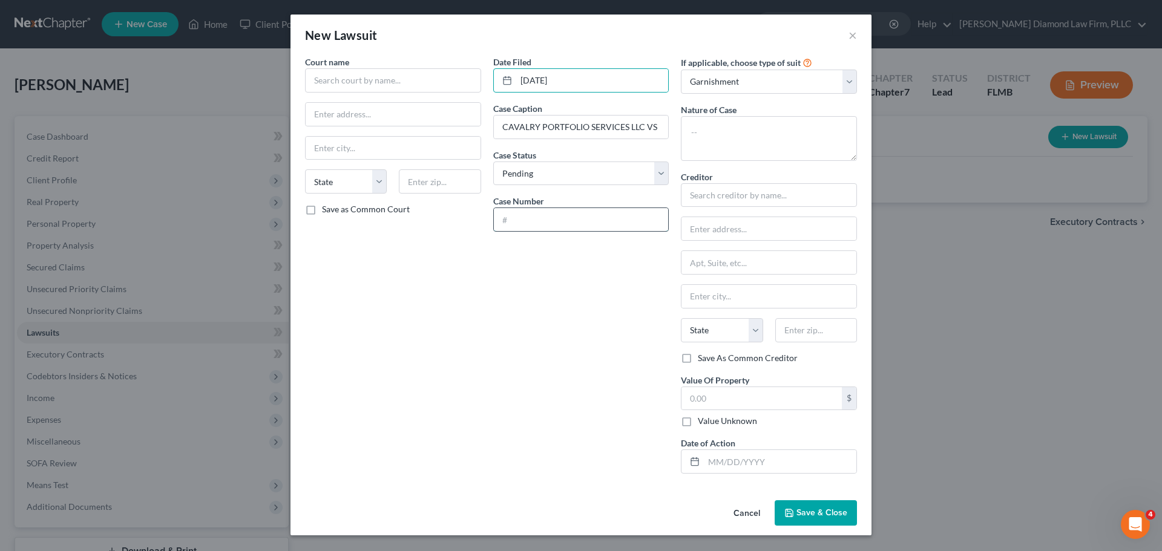
paste input "11-009190-CO"
type input "11-009190-CO"
click at [726, 396] on input "text" at bounding box center [761, 398] width 160 height 23
type input "32,987.44"
click at [721, 190] on input "text" at bounding box center [769, 195] width 176 height 24
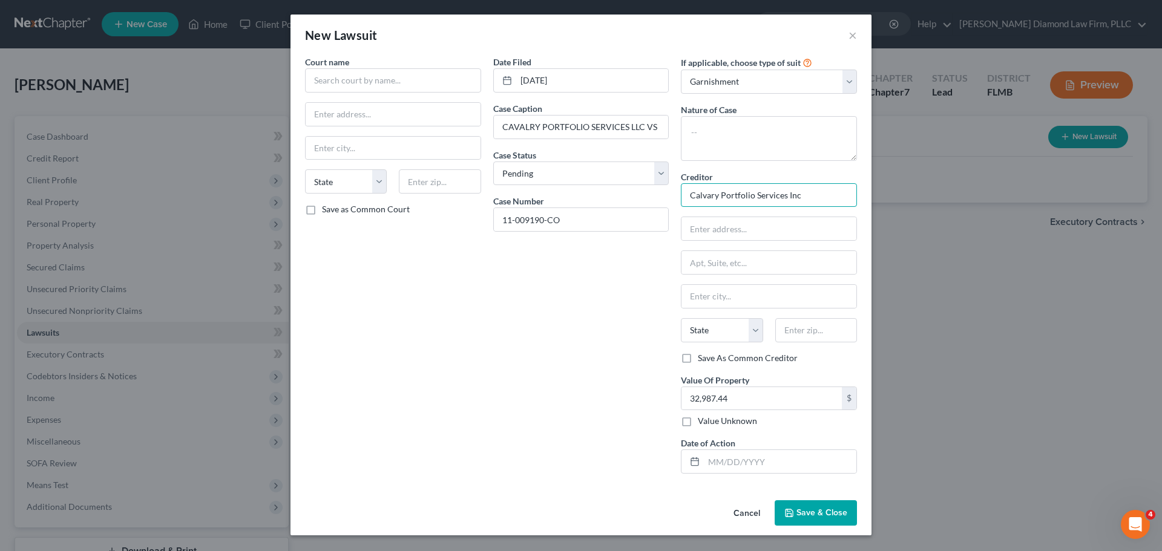
drag, startPoint x: 706, startPoint y: 198, endPoint x: 727, endPoint y: 197, distance: 20.6
click at [706, 198] on input "Calvary Portfolio Services Inc" at bounding box center [769, 195] width 176 height 24
drag, startPoint x: 717, startPoint y: 198, endPoint x: 687, endPoint y: 201, distance: 30.5
click at [687, 201] on input "Calvary Portfolio Services Inc" at bounding box center [769, 195] width 176 height 24
type input "Cavalry Portfolio Services Inc"
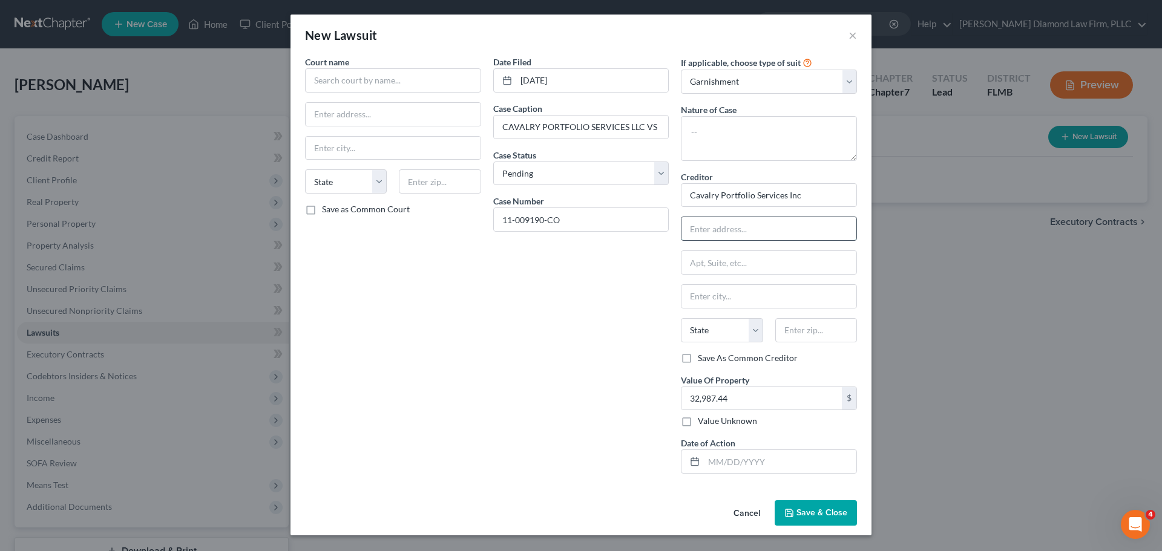
click at [747, 231] on input "text" at bounding box center [768, 228] width 175 height 23
paste input "[STREET_ADDRESS]"
type input "[STREET_ADDRESS]"
click at [746, 258] on input "text" at bounding box center [768, 262] width 175 height 23
paste input "Suite 220"
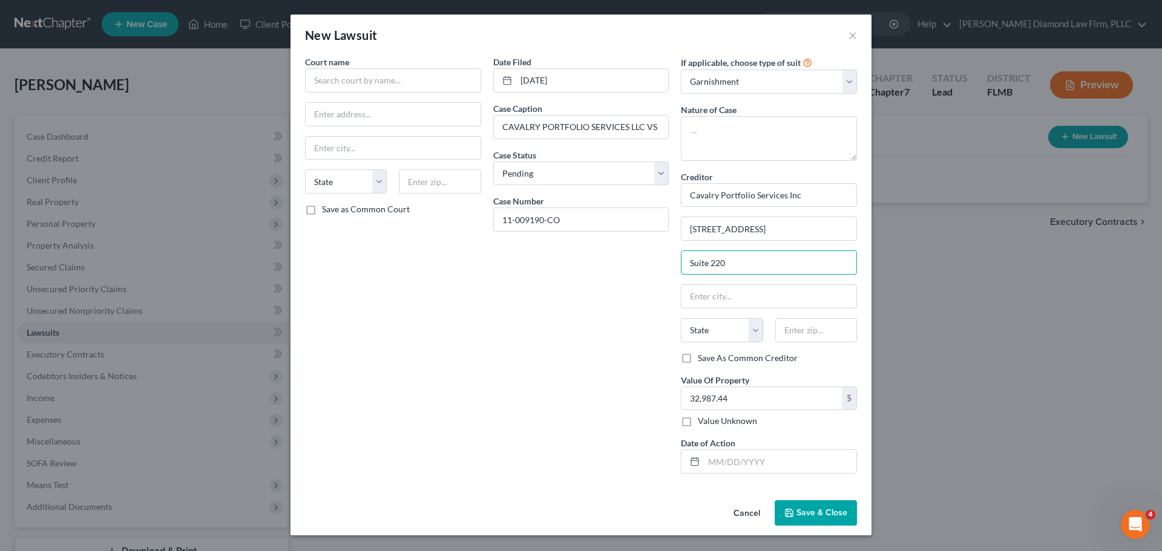
type input "Suite 220"
click at [751, 300] on input "text" at bounding box center [768, 296] width 175 height 23
paste input "[GEOGRAPHIC_DATA]"
type input "[GEOGRAPHIC_DATA]"
click at [712, 331] on select "State [US_STATE] AK AR AZ CA CO CT DE DC [GEOGRAPHIC_DATA] [GEOGRAPHIC_DATA] GU…" at bounding box center [722, 330] width 82 height 24
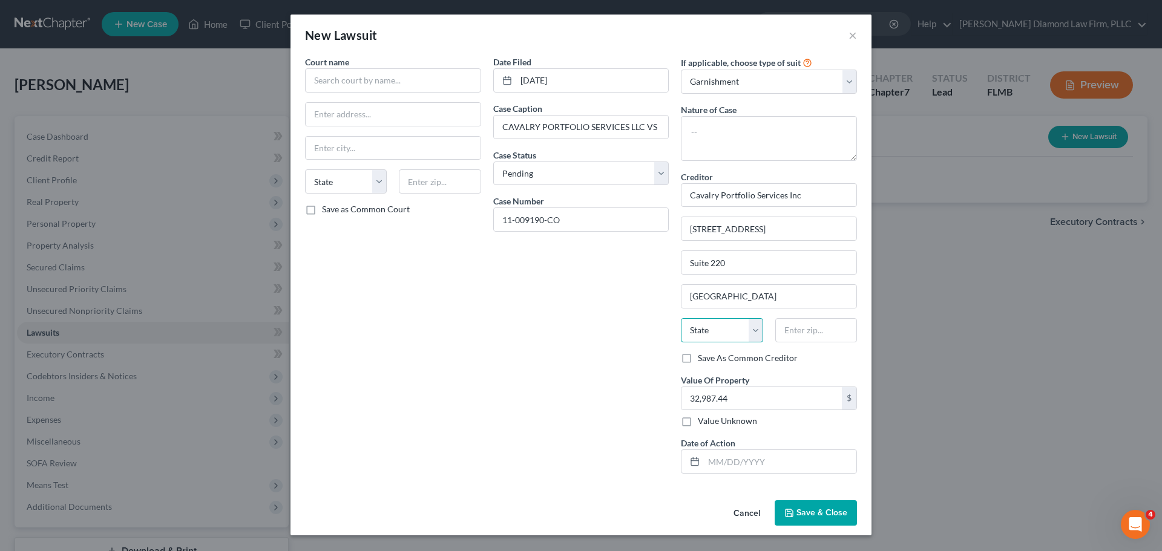
select select "6"
click at [681, 318] on select "State [US_STATE] AK AR AZ CA CO CT DE DC [GEOGRAPHIC_DATA] [GEOGRAPHIC_DATA] GU…" at bounding box center [722, 330] width 82 height 24
click at [801, 327] on input "text" at bounding box center [816, 330] width 82 height 24
type input "06831"
click at [809, 505] on button "Save & Close" at bounding box center [815, 512] width 82 height 25
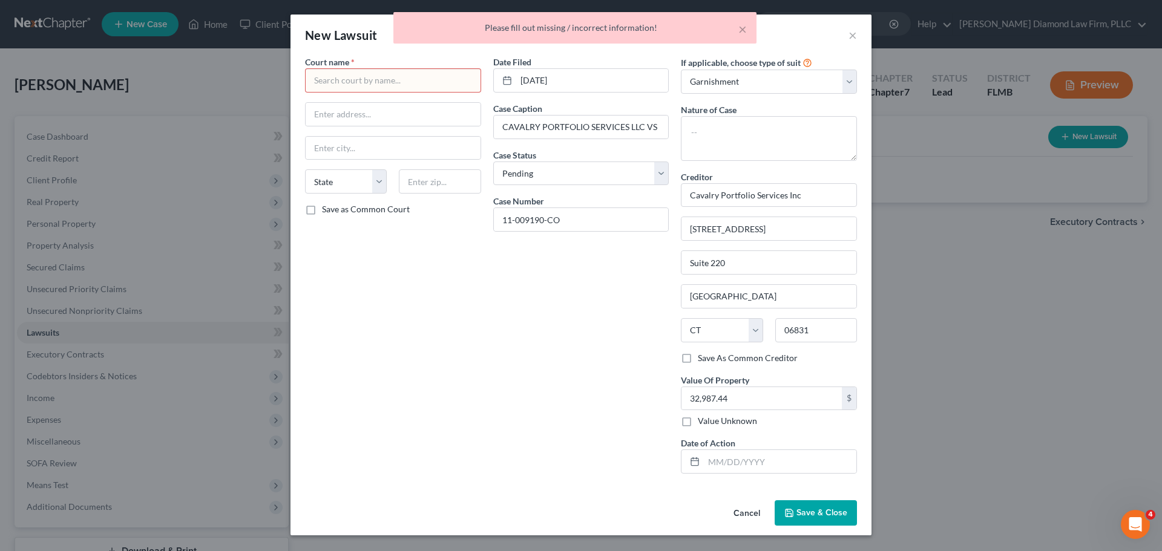
click at [403, 93] on div "Court name * State [US_STATE] AK AR AZ CA CO CT DE DC [GEOGRAPHIC_DATA] GA GU H…" at bounding box center [393, 270] width 188 height 428
click at [403, 88] on input "text" at bounding box center [393, 80] width 176 height 24
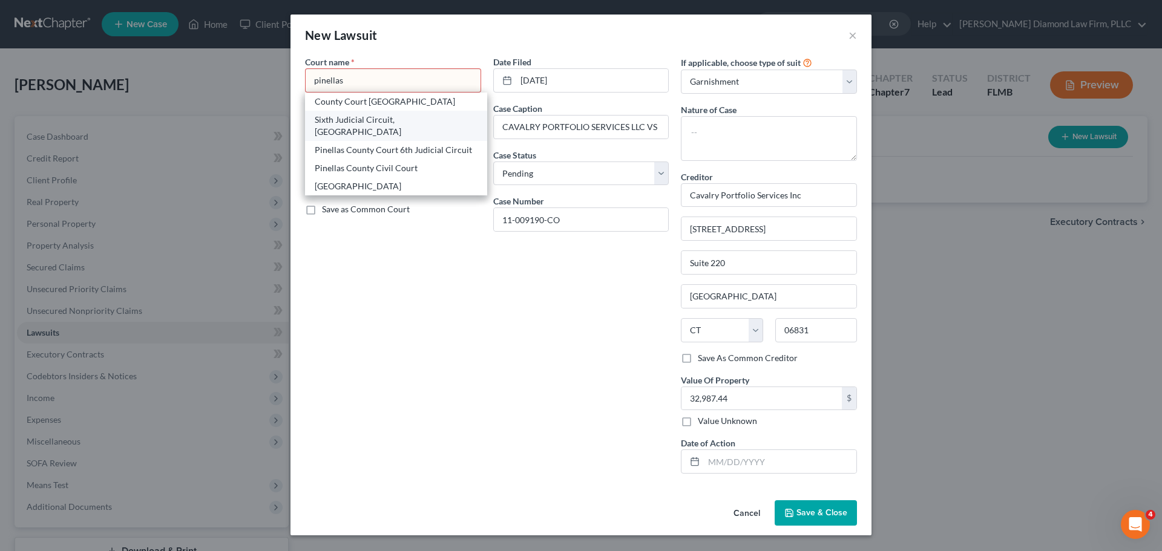
click at [373, 117] on div "Sixth Judicial Circuit, [GEOGRAPHIC_DATA]" at bounding box center [396, 126] width 163 height 24
type input "Sixth Judicial Circuit, [GEOGRAPHIC_DATA]"
type input "[STREET_ADDRESS]"
type input "Clearwater"
select select "9"
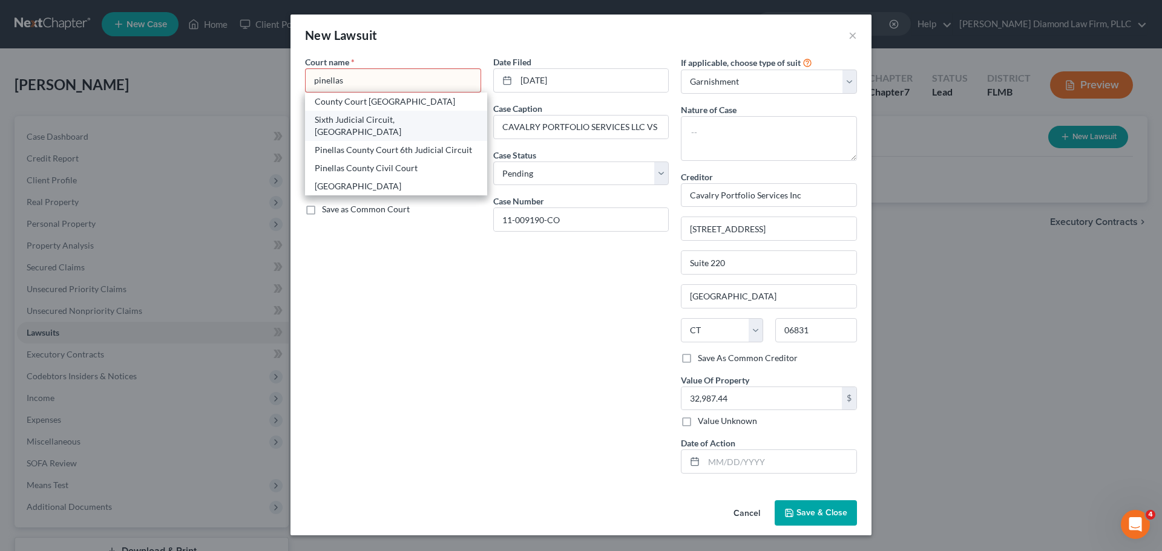
type input "33756"
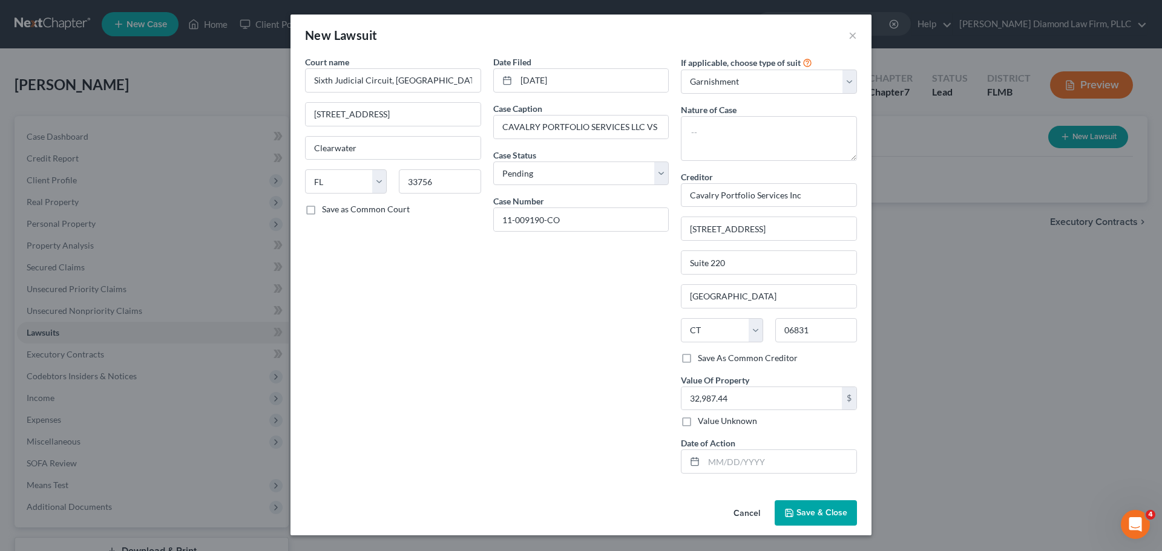
click at [805, 514] on span "Save & Close" at bounding box center [821, 513] width 51 height 10
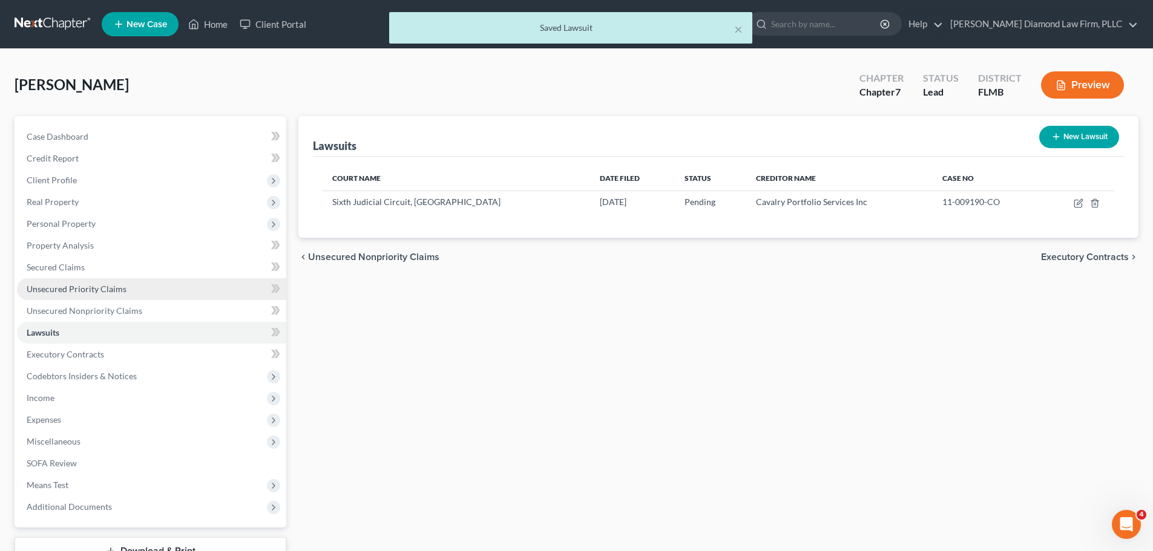
click at [106, 295] on link "Unsecured Priority Claims" at bounding box center [151, 289] width 269 height 22
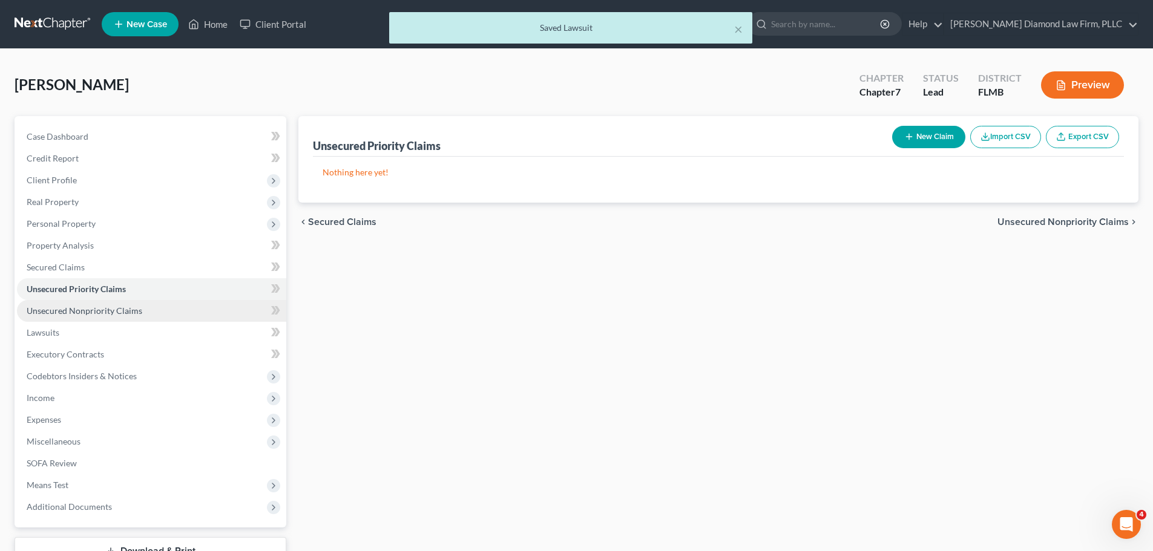
click at [139, 310] on span "Unsecured Nonpriority Claims" at bounding box center [85, 311] width 116 height 10
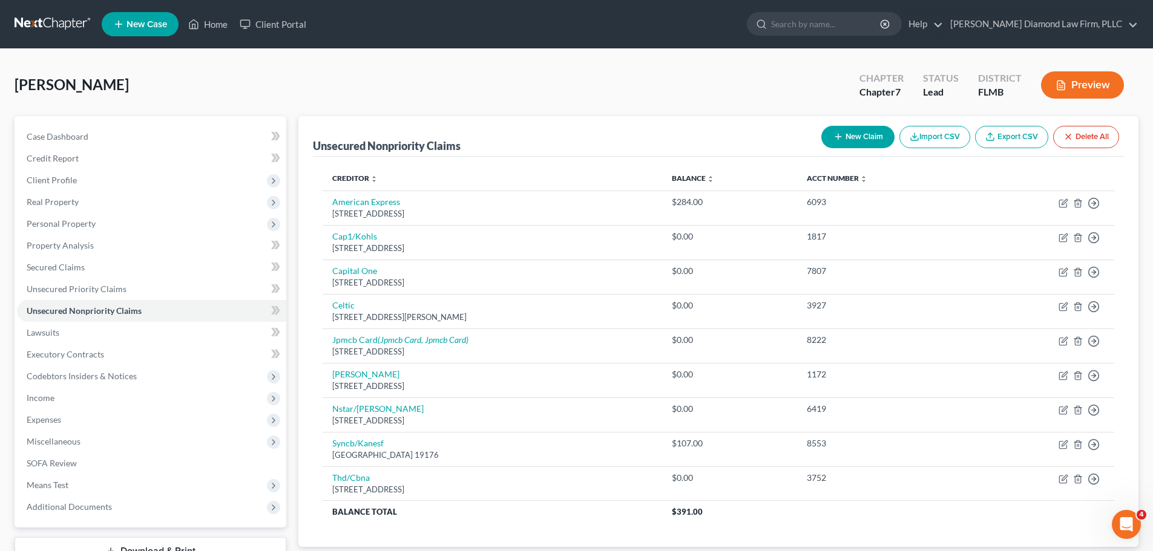
click at [839, 138] on icon "button" at bounding box center [838, 137] width 10 height 10
select select "0"
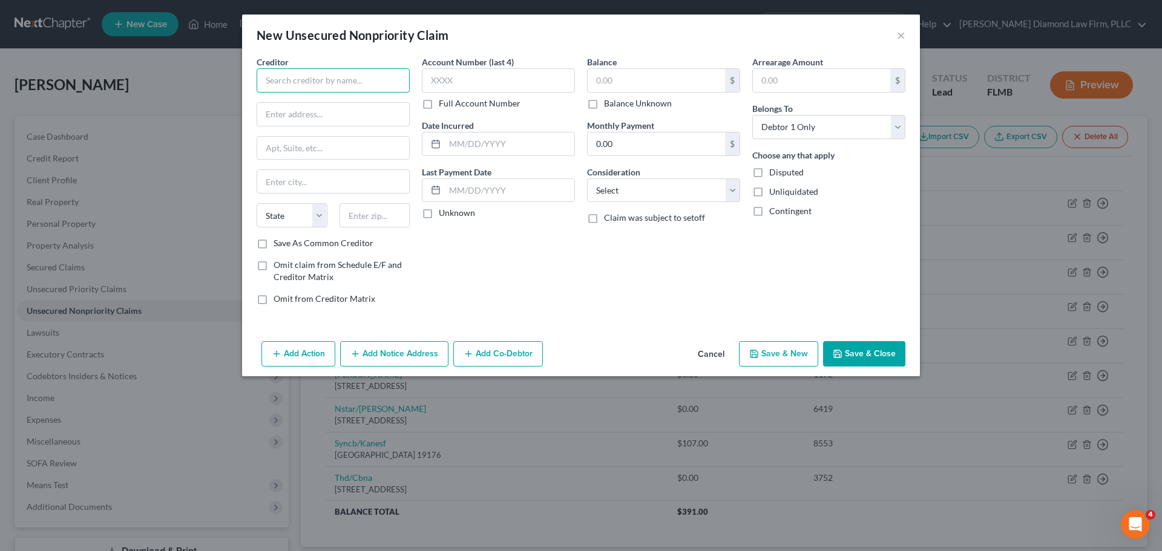
click at [326, 82] on input "text" at bounding box center [333, 80] width 153 height 24
type input "Cavalry Portfolio Services"
drag, startPoint x: 349, startPoint y: 118, endPoint x: 428, endPoint y: 131, distance: 81.0
click at [349, 118] on input "text" at bounding box center [333, 114] width 152 height 23
paste input "[STREET_ADDRESS]"
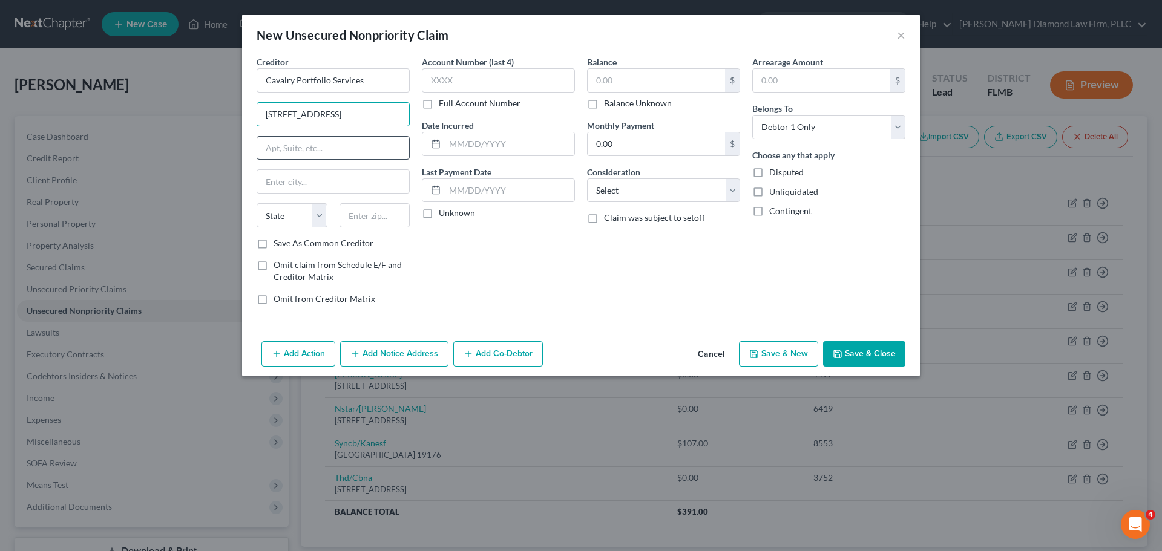
type input "[STREET_ADDRESS]"
click at [341, 149] on input "text" at bounding box center [333, 148] width 152 height 23
type input "Ste 220"
type input "[GEOGRAPHIC_DATA]"
select select "6"
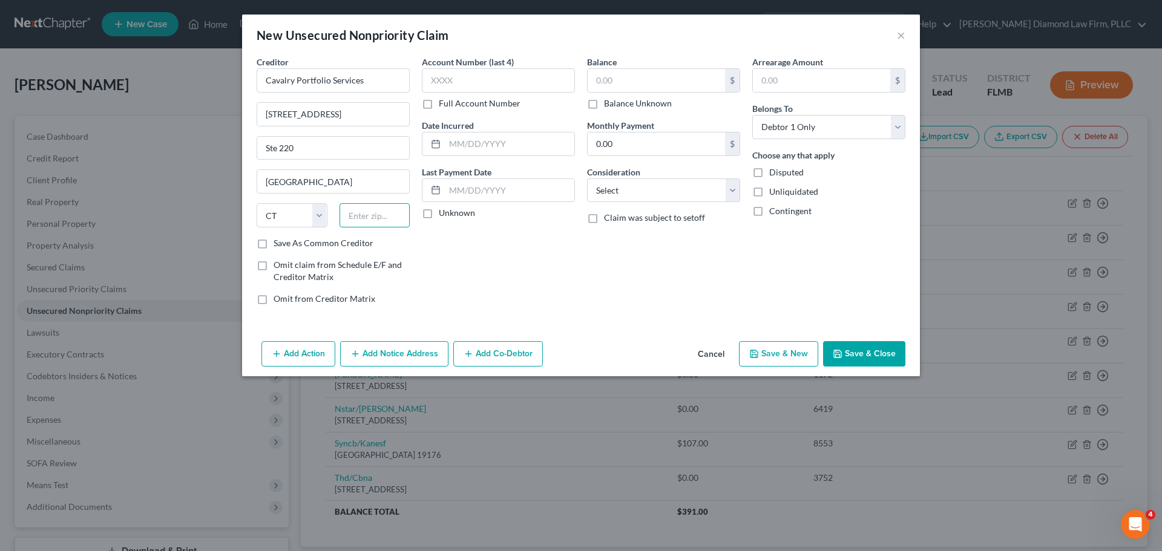
click at [388, 220] on input "text" at bounding box center [374, 215] width 71 height 24
type input "06831"
click at [522, 85] on input "text" at bounding box center [498, 80] width 153 height 24
type input "3087"
click at [657, 80] on input "text" at bounding box center [656, 80] width 137 height 23
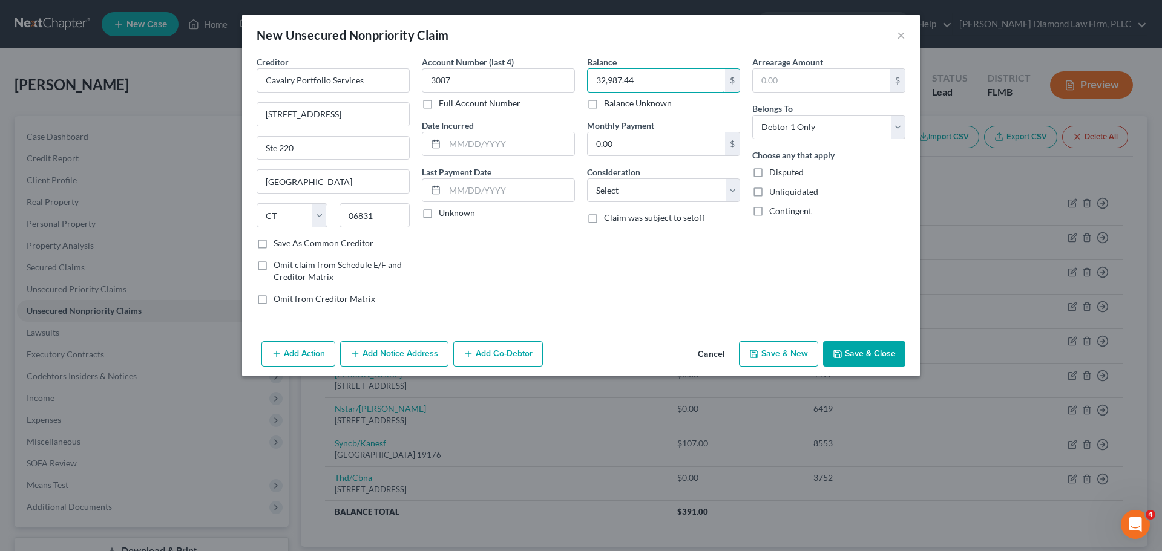
type input "32,987.44"
click at [405, 350] on button "Add Notice Address" at bounding box center [394, 353] width 108 height 25
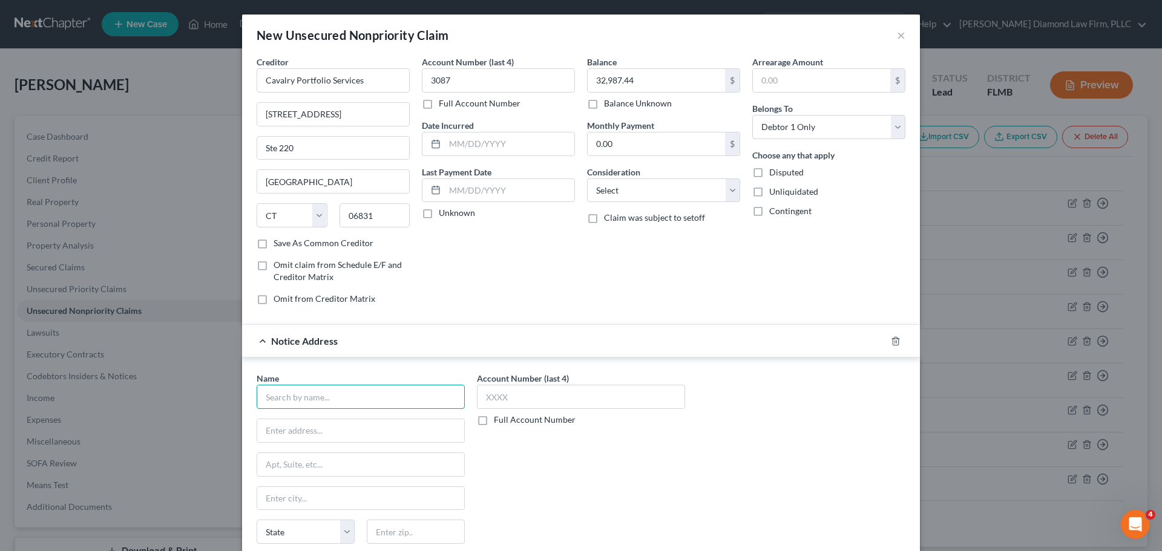
click at [339, 397] on input "text" at bounding box center [361, 397] width 208 height 24
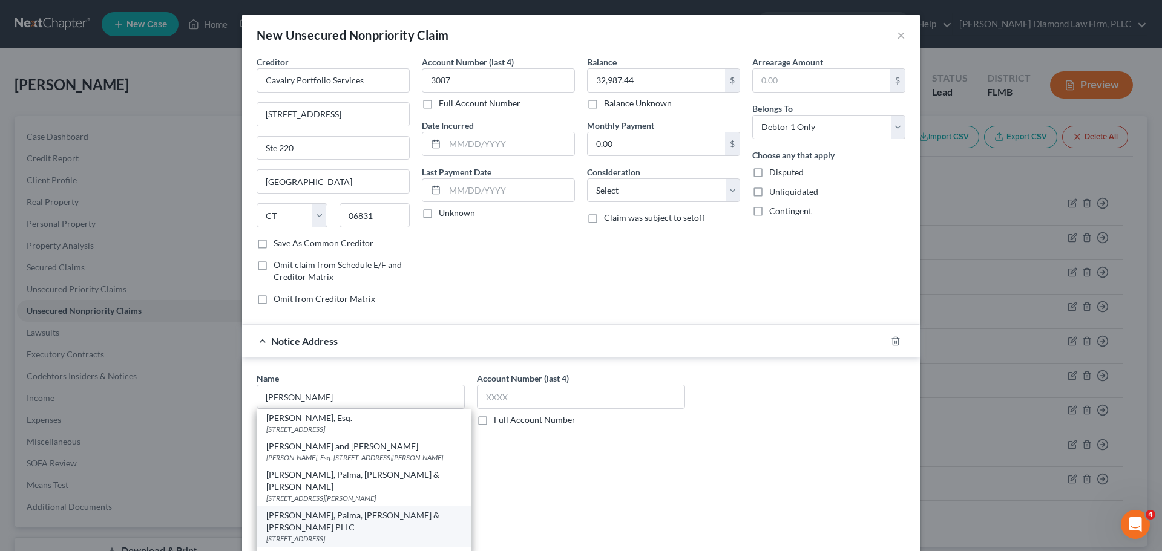
click at [361, 534] on div "[STREET_ADDRESS]" at bounding box center [363, 539] width 195 height 10
type input "[PERSON_NAME], Palma, [PERSON_NAME] & [PERSON_NAME] PLLC"
type input "[STREET_ADDRESS]"
type input "[GEOGRAPHIC_DATA]"
select select "9"
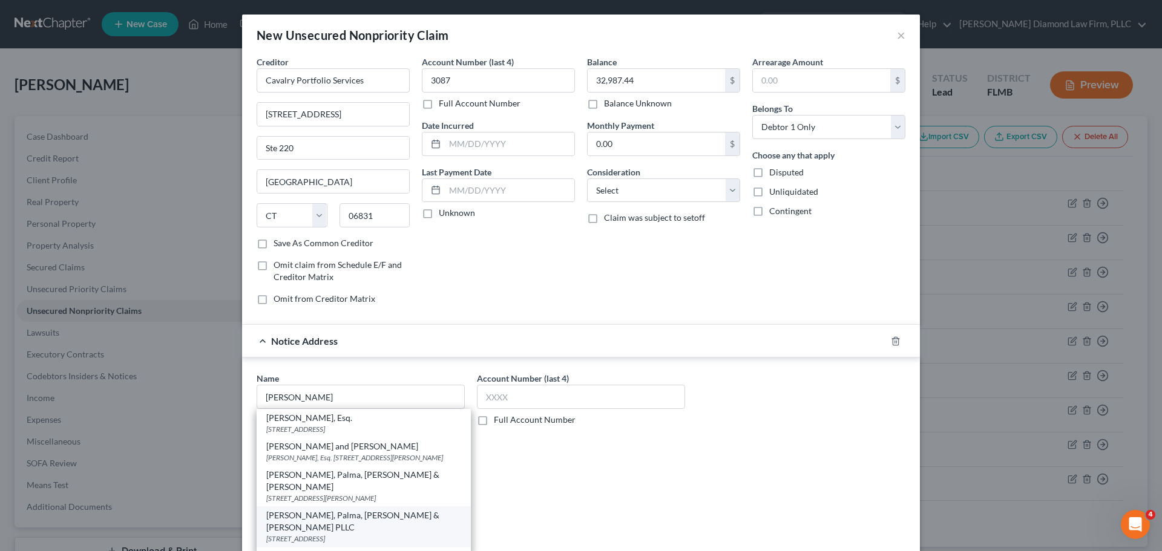
type input "33126"
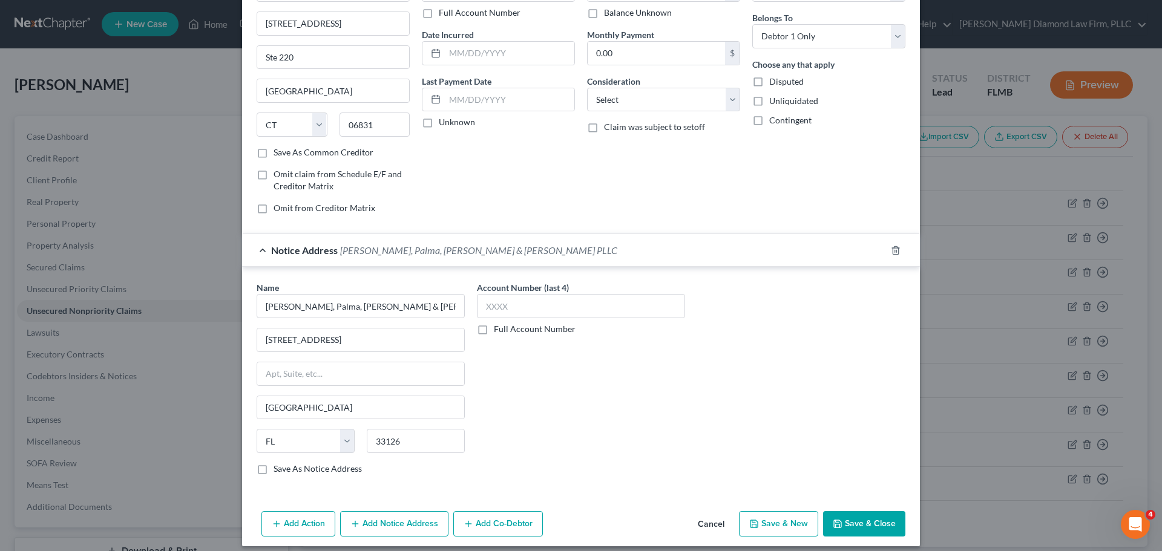
scroll to position [100, 0]
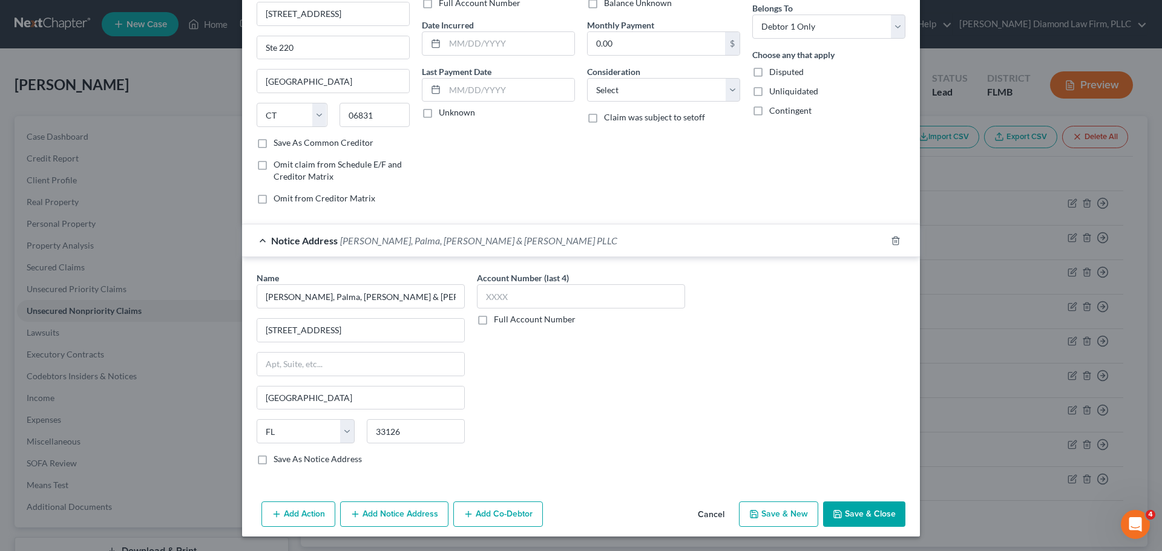
click at [853, 511] on button "Save & Close" at bounding box center [864, 514] width 82 height 25
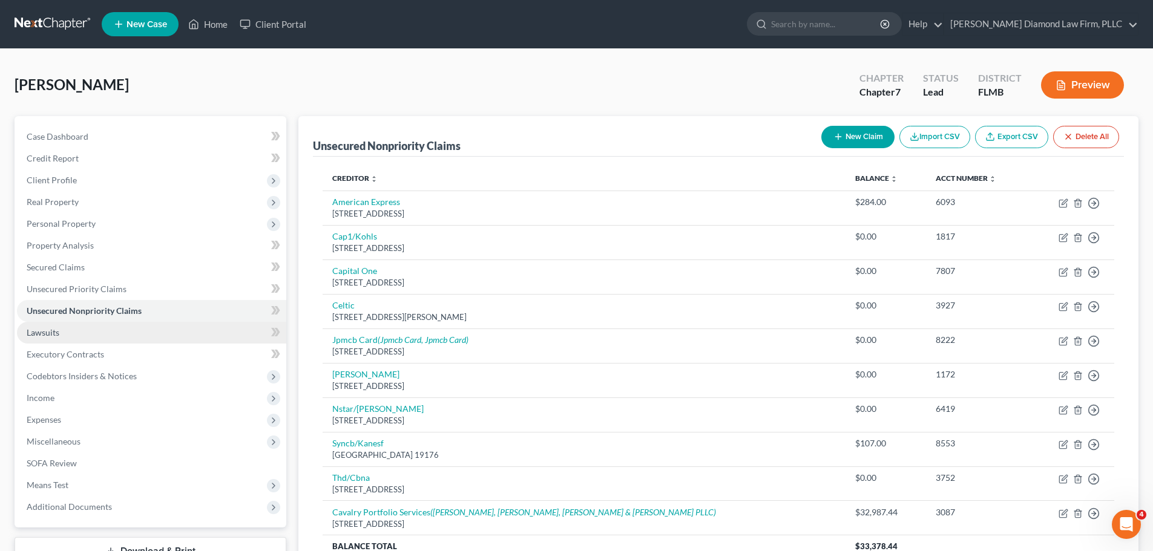
drag, startPoint x: 156, startPoint y: 338, endPoint x: 147, endPoint y: 343, distance: 10.1
click at [156, 338] on link "Lawsuits" at bounding box center [151, 333] width 269 height 22
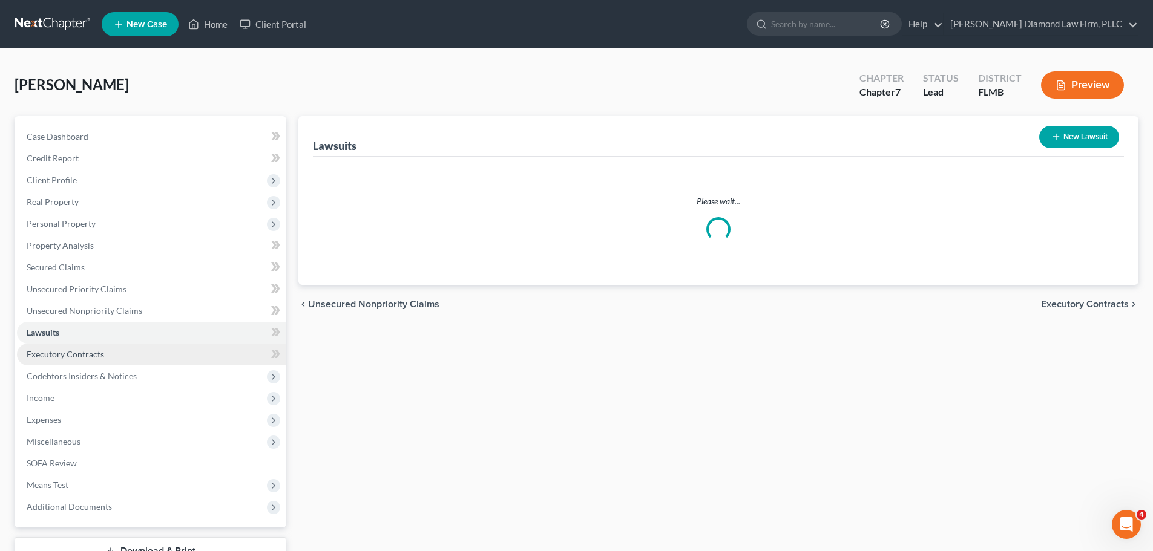
click at [123, 354] on link "Executory Contracts" at bounding box center [151, 355] width 269 height 22
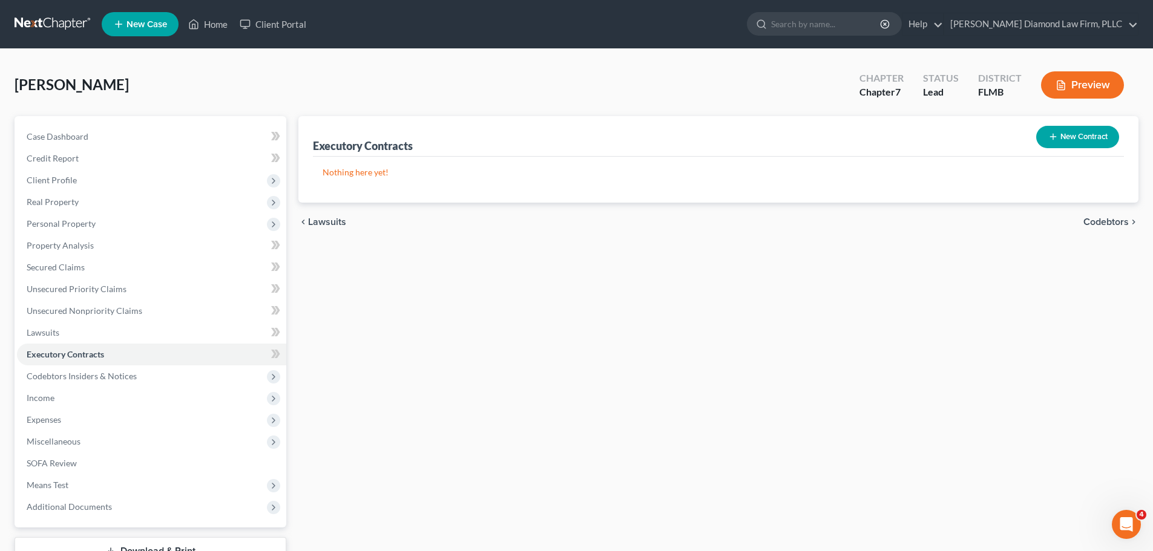
click at [1069, 145] on button "New Contract" at bounding box center [1077, 137] width 83 height 22
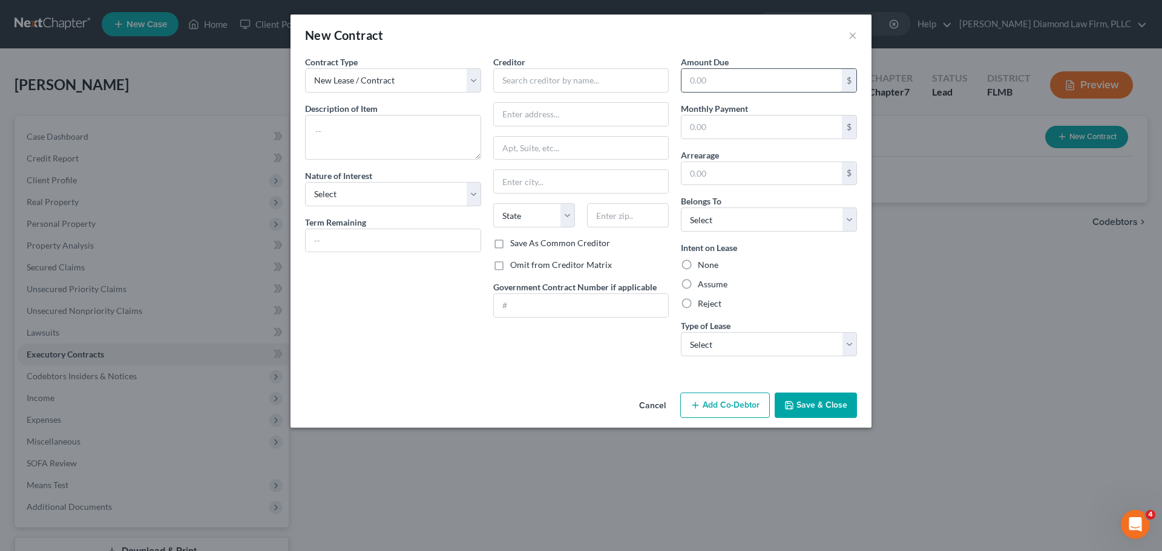
click at [785, 85] on input "text" at bounding box center [761, 80] width 160 height 23
click at [802, 131] on input "text" at bounding box center [761, 127] width 160 height 23
type input "600"
click at [715, 286] on label "Assume" at bounding box center [713, 284] width 30 height 12
click at [710, 286] on input "Assume" at bounding box center [706, 282] width 8 height 8
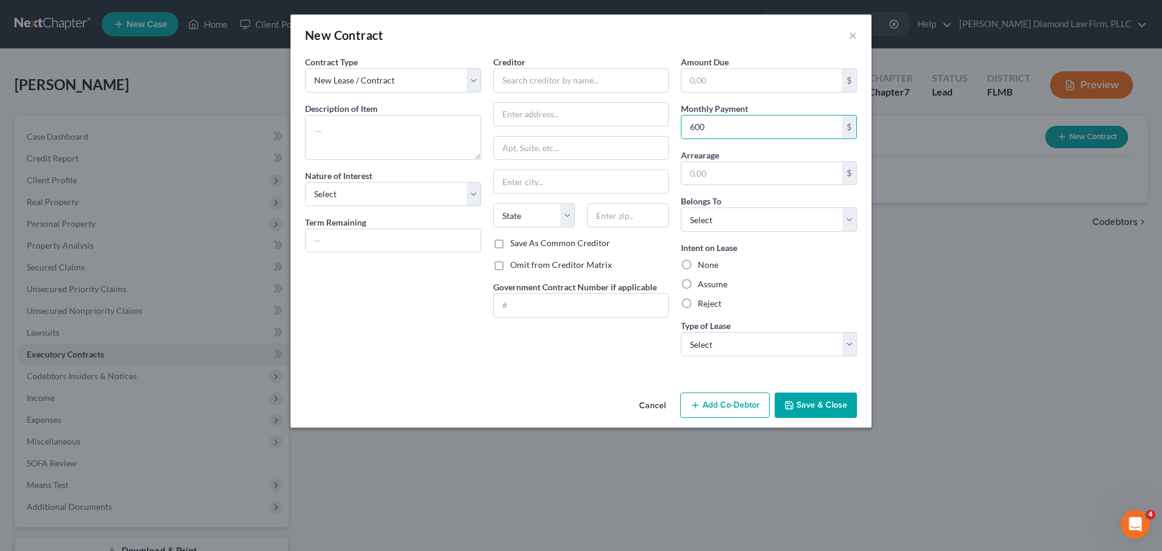
radio input "true"
drag, startPoint x: 737, startPoint y: 344, endPoint x: 730, endPoint y: 353, distance: 11.6
click at [734, 346] on select "Select Real Estate Car Other" at bounding box center [769, 344] width 176 height 24
select select "0"
click at [681, 332] on select "Select Real Estate Car Other" at bounding box center [769, 344] width 176 height 24
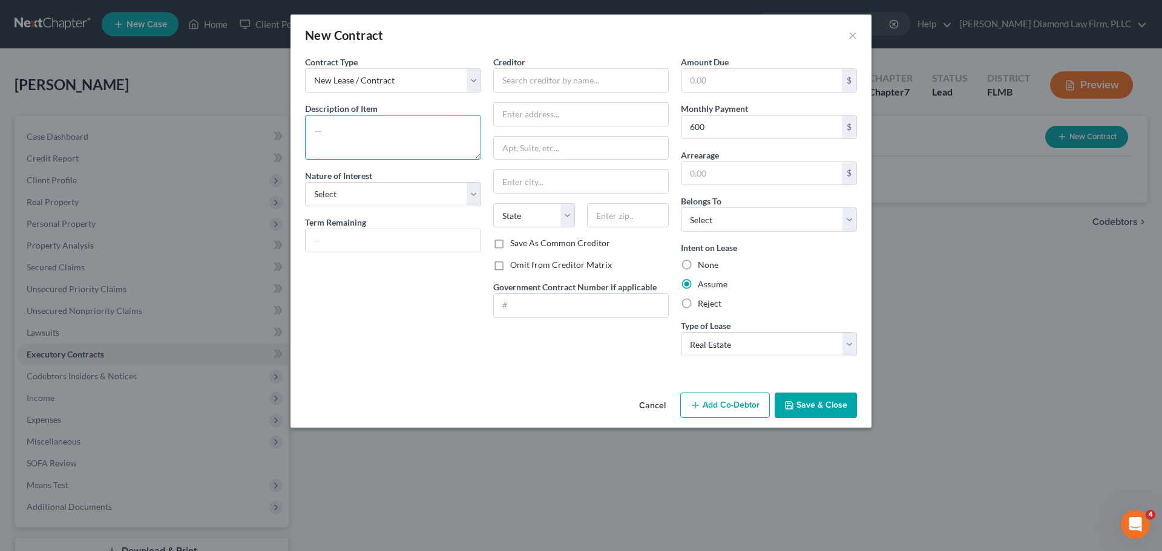
click at [368, 144] on textarea at bounding box center [393, 137] width 176 height 45
type textarea "Residence rental"
click at [398, 185] on select "Select Purchaser Agent Lessor Lessee" at bounding box center [393, 194] width 176 height 24
select select "3"
click at [305, 182] on select "Select Purchaser Agent Lessor Lessee" at bounding box center [393, 194] width 176 height 24
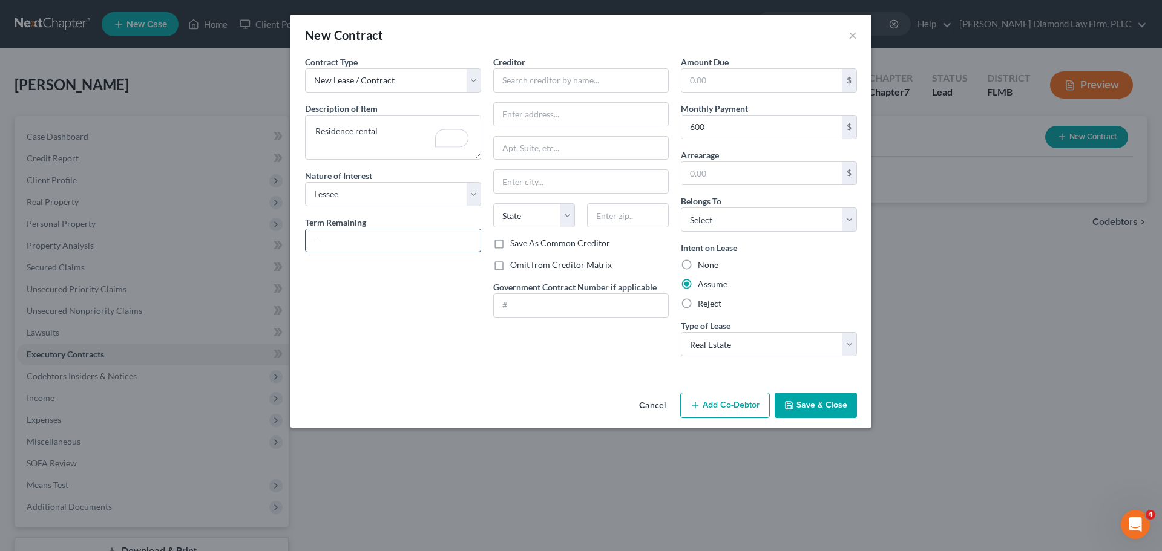
click at [381, 240] on input "text" at bounding box center [393, 240] width 175 height 23
click at [573, 82] on input "text" at bounding box center [581, 80] width 176 height 24
type input "[PERSON_NAME]"
click at [735, 220] on select "Select Debtor 1 Only Debtor 2 Only Debtor 1 And Debtor 2 Only At Least One Of T…" at bounding box center [769, 220] width 176 height 24
select select "3"
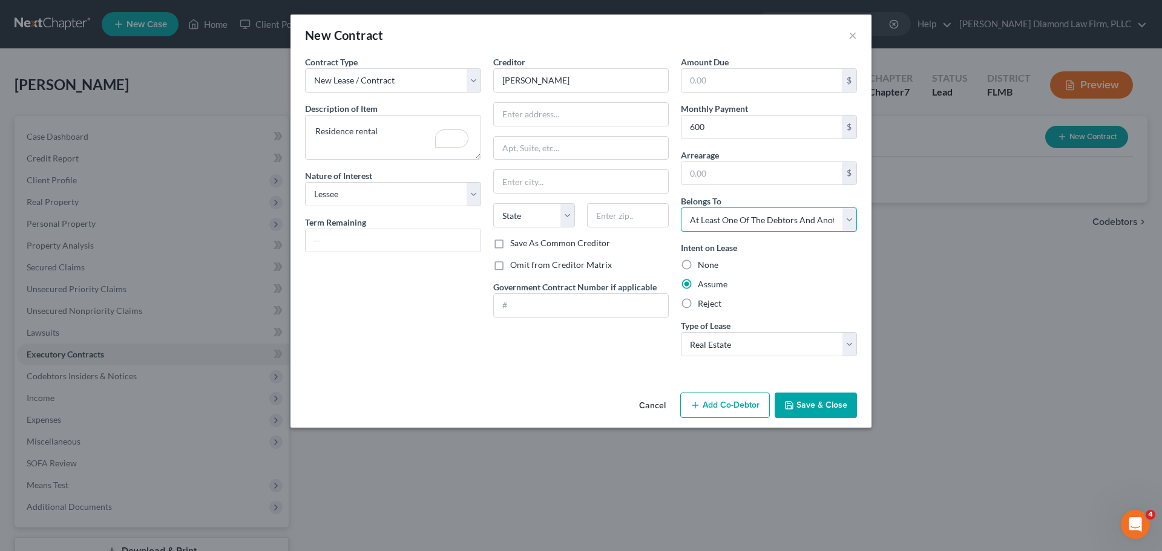
click at [681, 208] on select "Select Debtor 1 Only Debtor 2 Only Debtor 1 And Debtor 2 Only At Least One Of T…" at bounding box center [769, 220] width 176 height 24
click at [543, 107] on input "text" at bounding box center [581, 114] width 175 height 23
type input "[STREET_ADDRESS][PERSON_NAME]"
click at [523, 182] on input "Dundedin" at bounding box center [581, 181] width 175 height 23
type input "Dunedin"
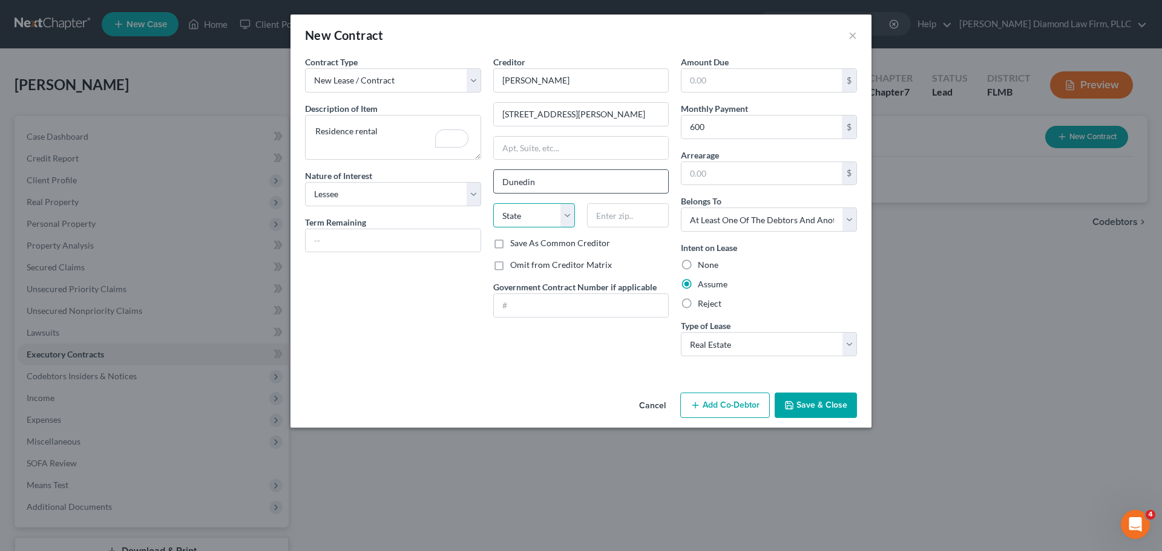
select select "9"
type input "34689"
click at [733, 410] on button "Add Co-Debtor" at bounding box center [725, 405] width 90 height 25
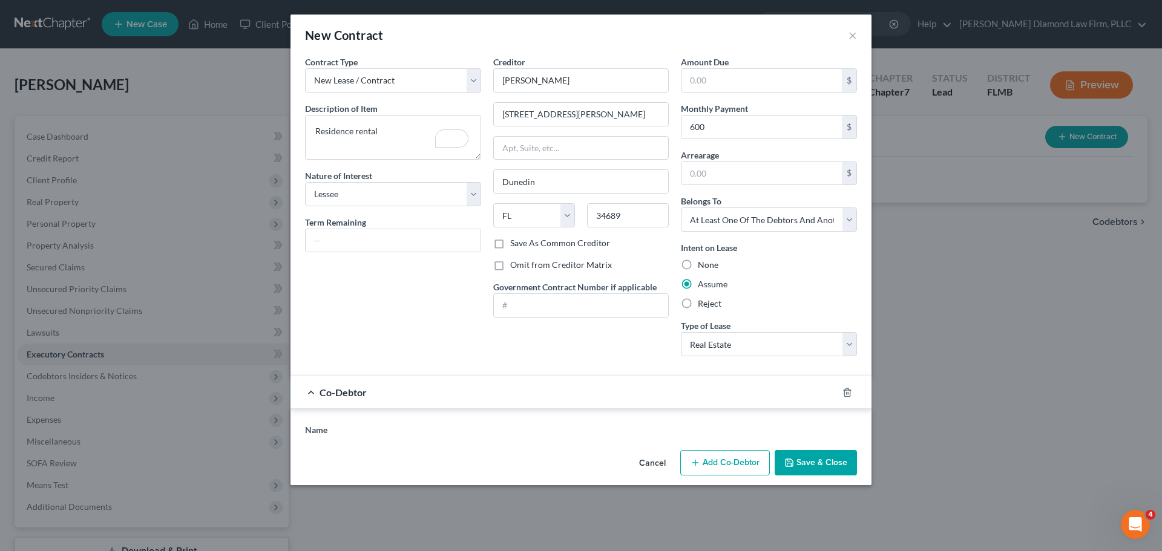
type input "[GEOGRAPHIC_DATA]"
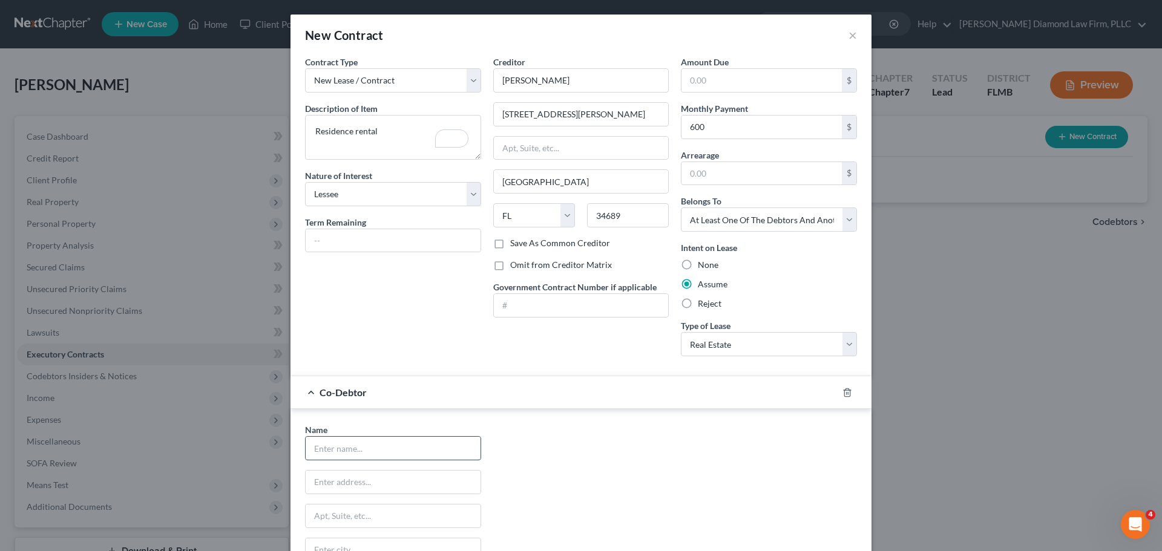
click at [367, 451] on input "text" at bounding box center [393, 448] width 175 height 23
type input "L"
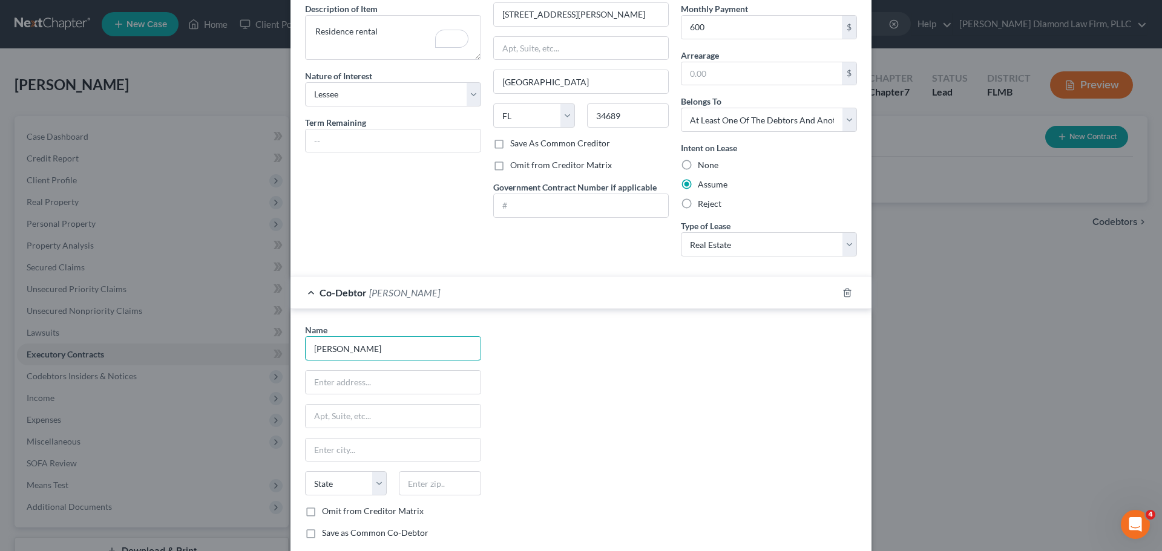
scroll to position [121, 0]
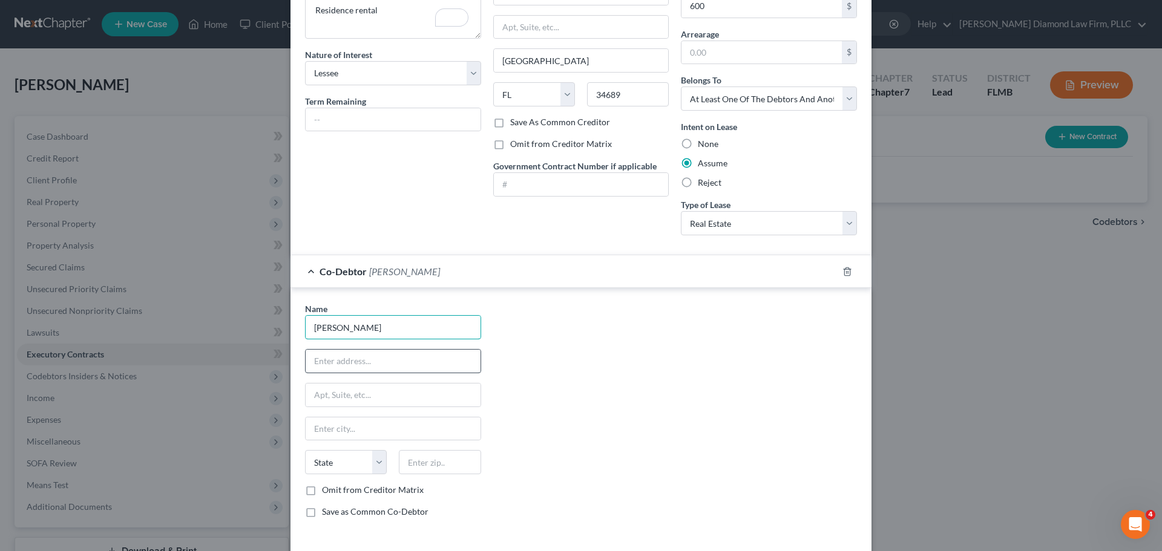
type input "[PERSON_NAME]"
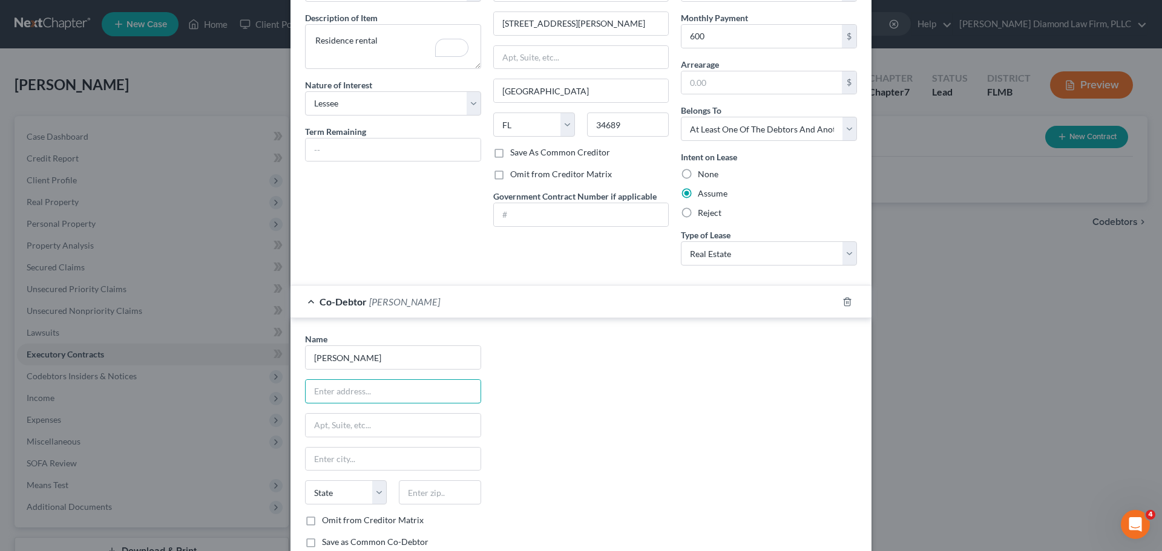
scroll to position [61, 0]
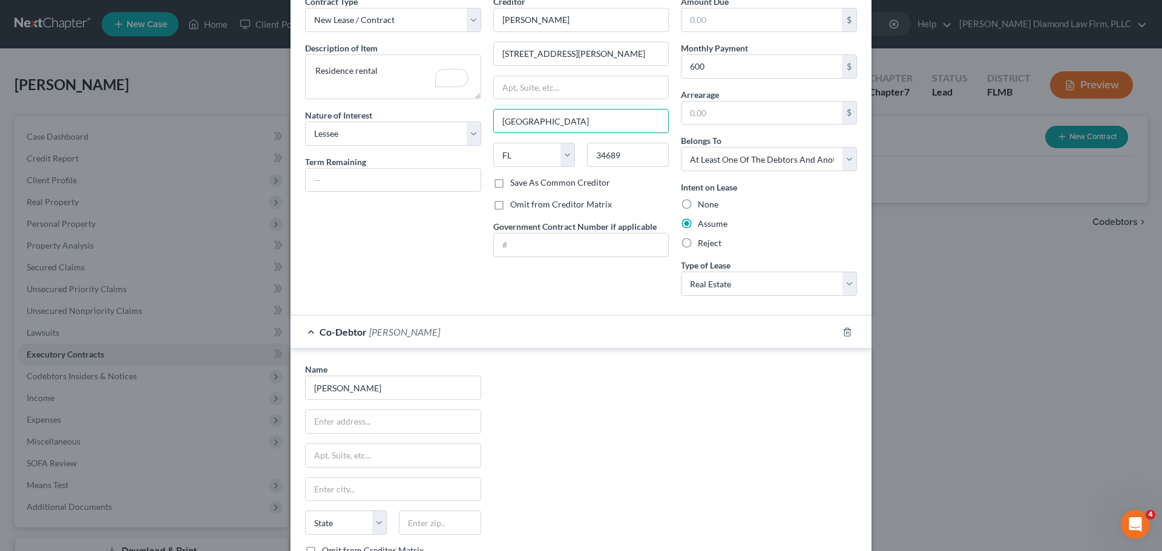
drag, startPoint x: 562, startPoint y: 120, endPoint x: 486, endPoint y: 125, distance: 75.2
click at [487, 125] on div "Creditor * [PERSON_NAME] 614 [GEOGRAPHIC_DATA] Ln [GEOGRAPHIC_DATA] [US_STATE][…" at bounding box center [581, 150] width 188 height 310
type input "Dunedin"
click at [363, 414] on input "text" at bounding box center [393, 421] width 175 height 23
drag, startPoint x: 564, startPoint y: 56, endPoint x: 498, endPoint y: 63, distance: 66.3
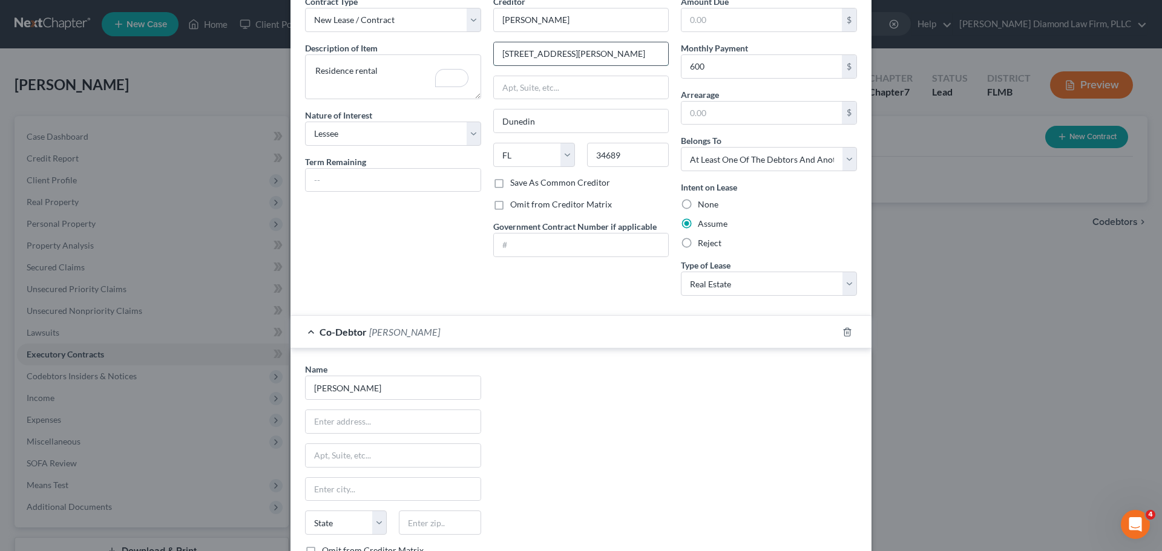
click at [498, 63] on input "[STREET_ADDRESS][PERSON_NAME]" at bounding box center [581, 53] width 175 height 23
click at [356, 425] on input "text" at bounding box center [393, 421] width 175 height 23
paste input "[STREET_ADDRESS][PERSON_NAME]"
type input "[STREET_ADDRESS][PERSON_NAME]"
drag, startPoint x: 550, startPoint y: 121, endPoint x: 493, endPoint y: 126, distance: 57.7
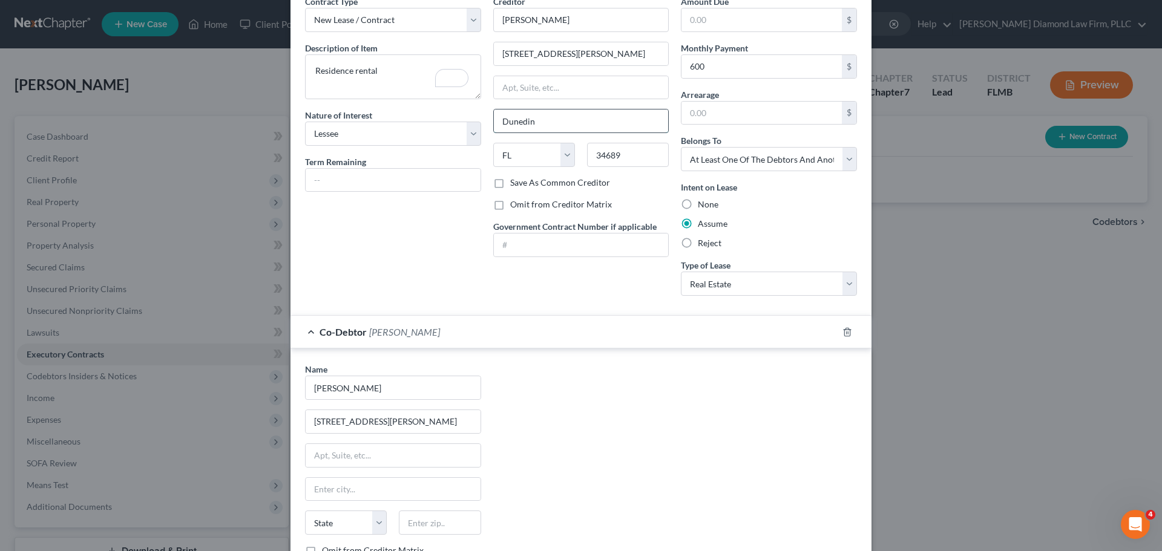
click at [494, 126] on input "Dunedin" at bounding box center [581, 121] width 175 height 23
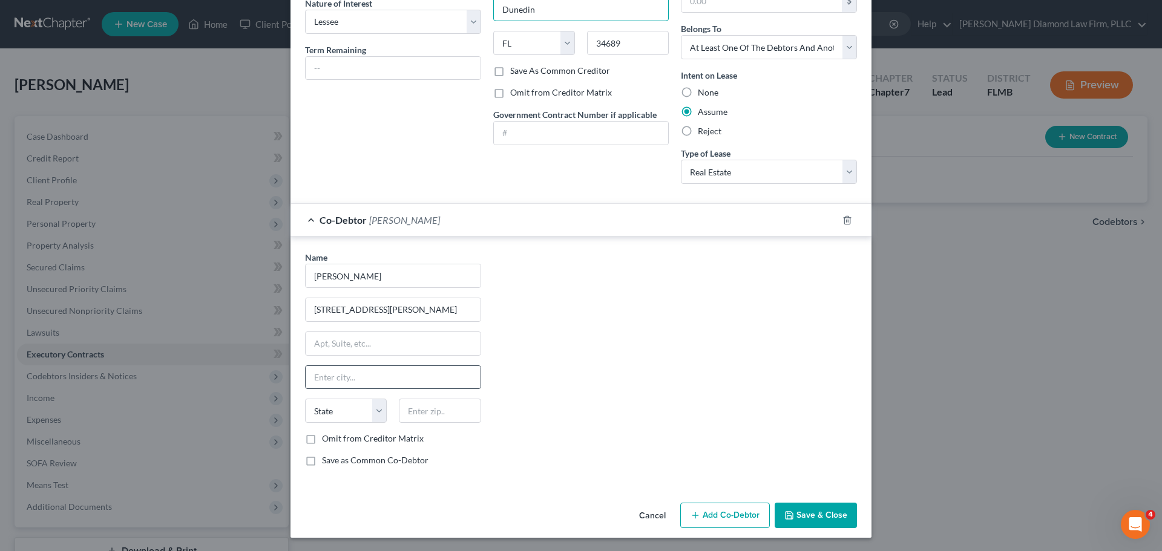
scroll to position [174, 0]
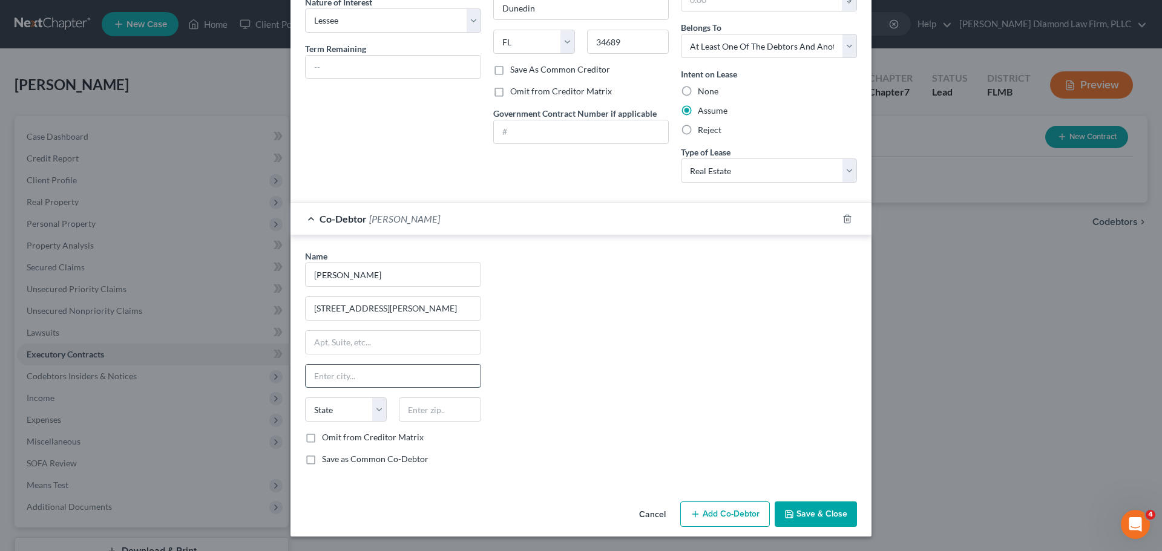
click at [346, 376] on input "text" at bounding box center [393, 376] width 175 height 23
paste input "Dunedin"
type input "Dunedin"
click at [334, 406] on select "State [US_STATE] AK AR AZ CA CO CT DE DC [GEOGRAPHIC_DATA] [GEOGRAPHIC_DATA] GU…" at bounding box center [346, 410] width 82 height 24
select select "9"
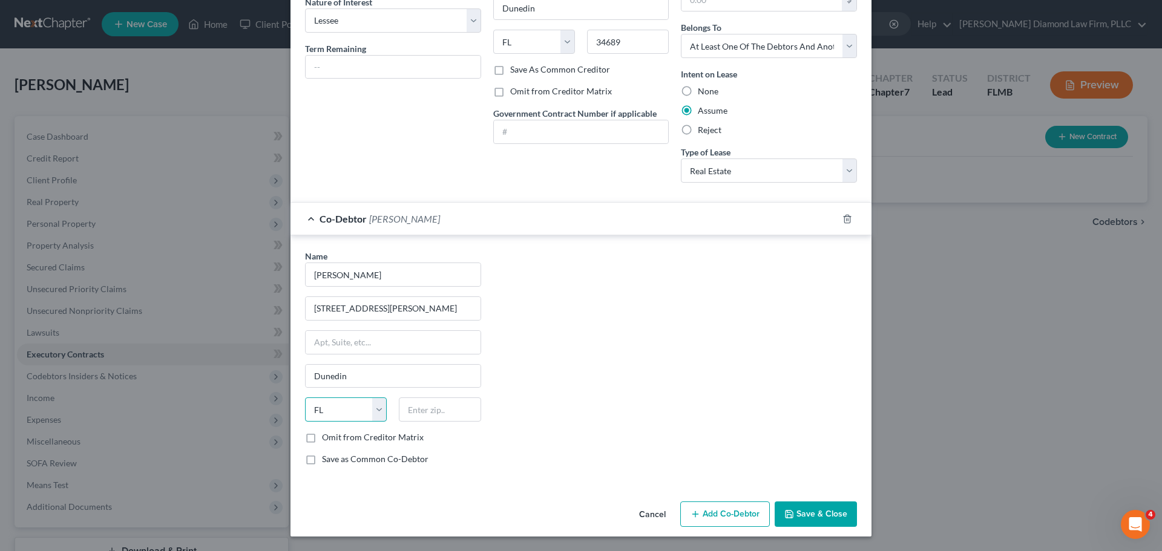
click at [305, 398] on select "State [US_STATE] AK AR AZ CA CO CT DE DC [GEOGRAPHIC_DATA] [GEOGRAPHIC_DATA] GU…" at bounding box center [346, 410] width 82 height 24
click at [421, 420] on input "text" at bounding box center [440, 410] width 82 height 24
type input "34689"
click at [350, 345] on input "text" at bounding box center [393, 342] width 175 height 23
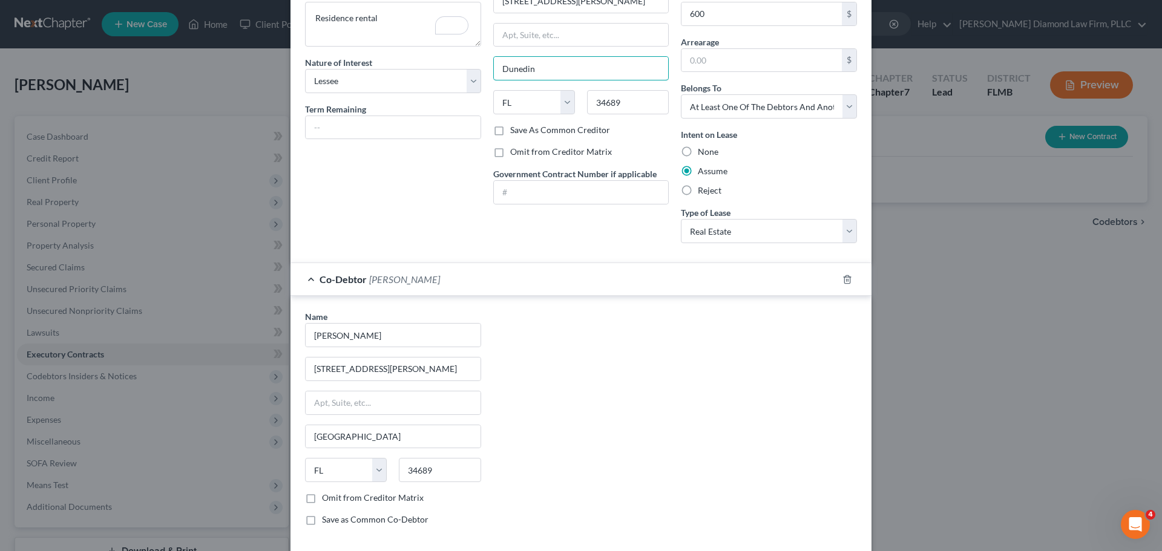
drag, startPoint x: 543, startPoint y: 77, endPoint x: 496, endPoint y: 82, distance: 47.4
click at [496, 82] on div "Creditor * [PERSON_NAME] 614 [PERSON_NAME] Dunedin State [US_STATE] AK AR AZ CA…" at bounding box center [581, 34] width 176 height 182
drag, startPoint x: 368, startPoint y: 441, endPoint x: 295, endPoint y: 442, distance: 73.2
click at [299, 442] on div "Name * [PERSON_NAME] 614 [PERSON_NAME] Ln [GEOGRAPHIC_DATA] [US_STATE] AK AR AZ…" at bounding box center [393, 422] width 188 height 225
paste input "Dunedin"
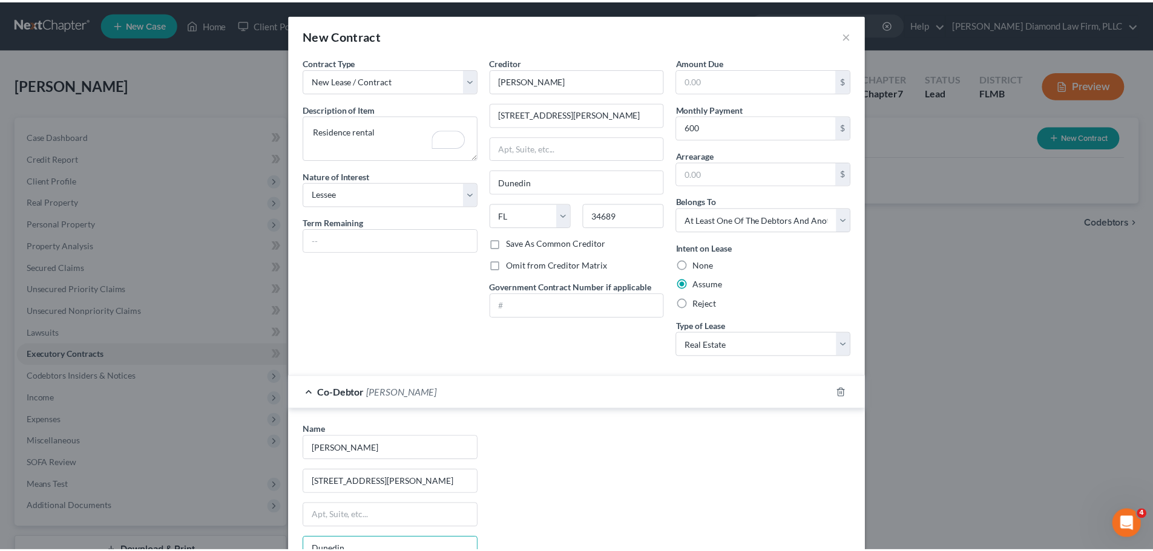
scroll to position [174, 0]
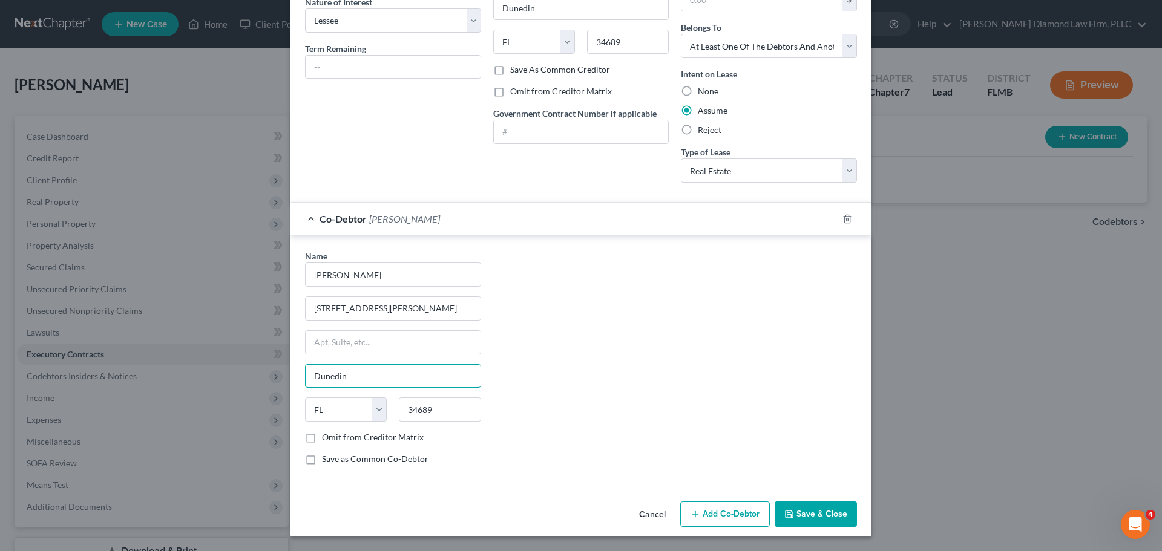
type input "Dunedin"
click at [828, 516] on button "Save & Close" at bounding box center [815, 514] width 82 height 25
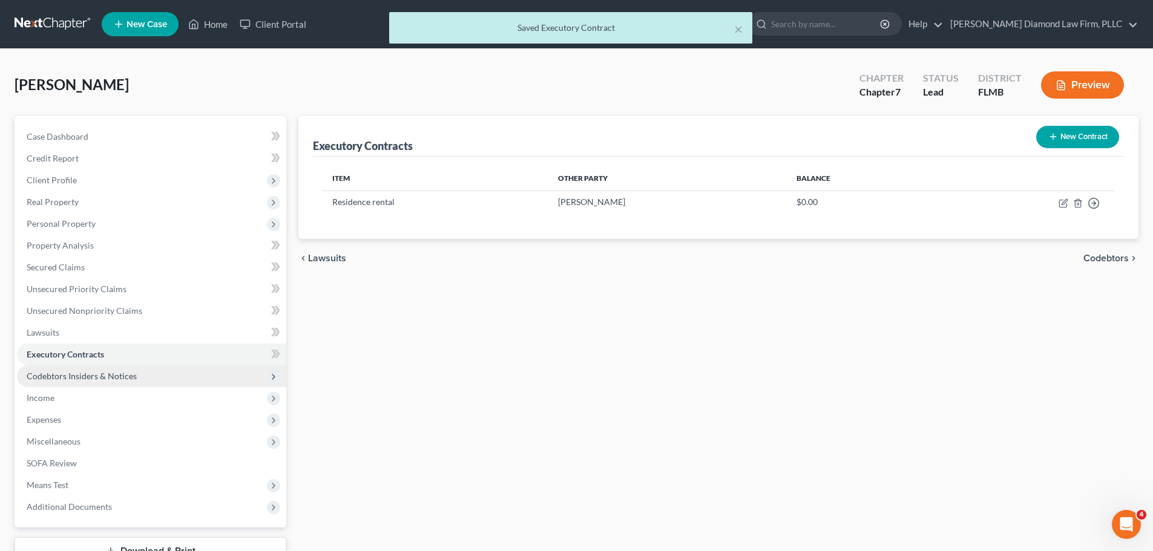
click at [130, 380] on span "Codebtors Insiders & Notices" at bounding box center [82, 376] width 110 height 10
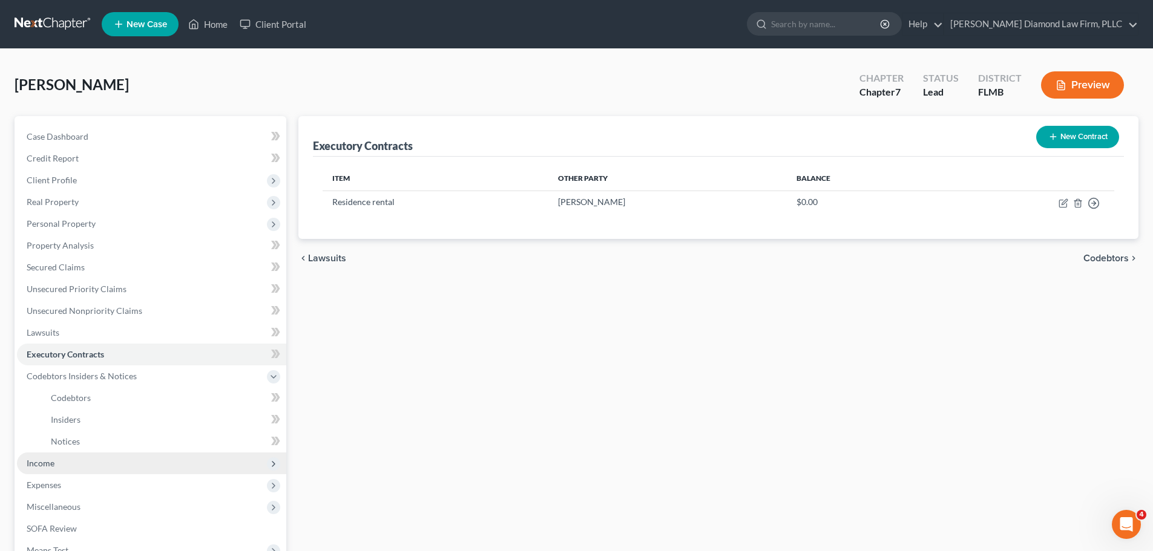
click at [72, 462] on span "Income" at bounding box center [151, 464] width 269 height 22
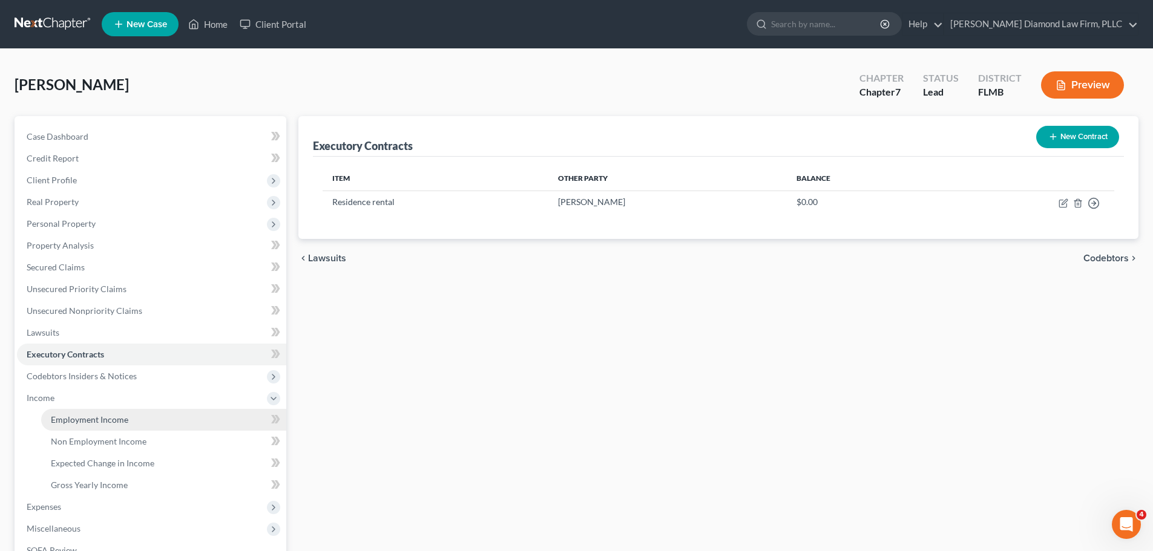
click at [74, 425] on link "Employment Income" at bounding box center [163, 420] width 245 height 22
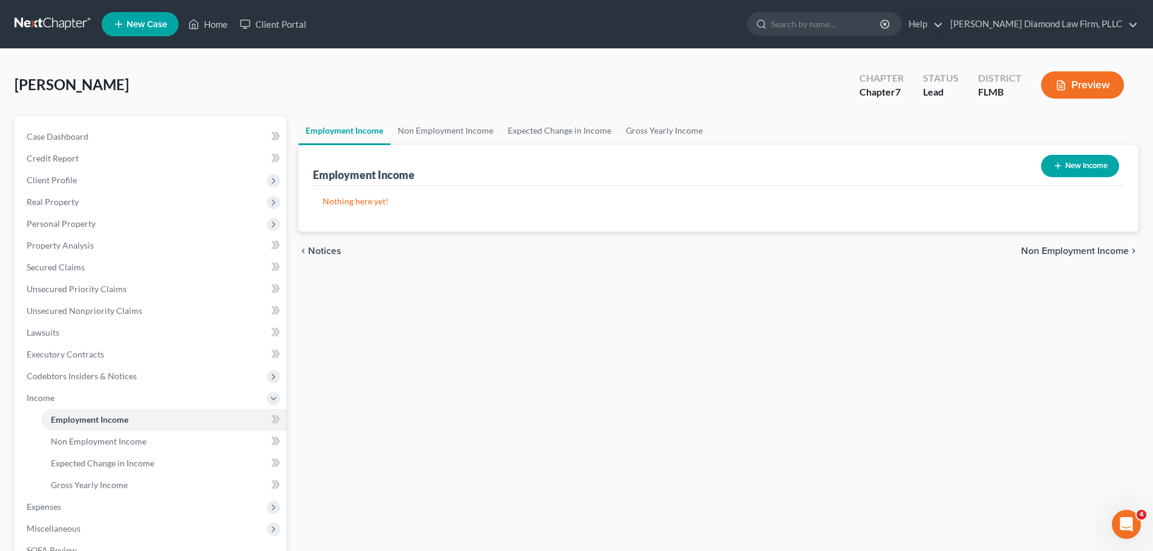
click at [1117, 160] on button "New Income" at bounding box center [1080, 166] width 78 height 22
select select "0"
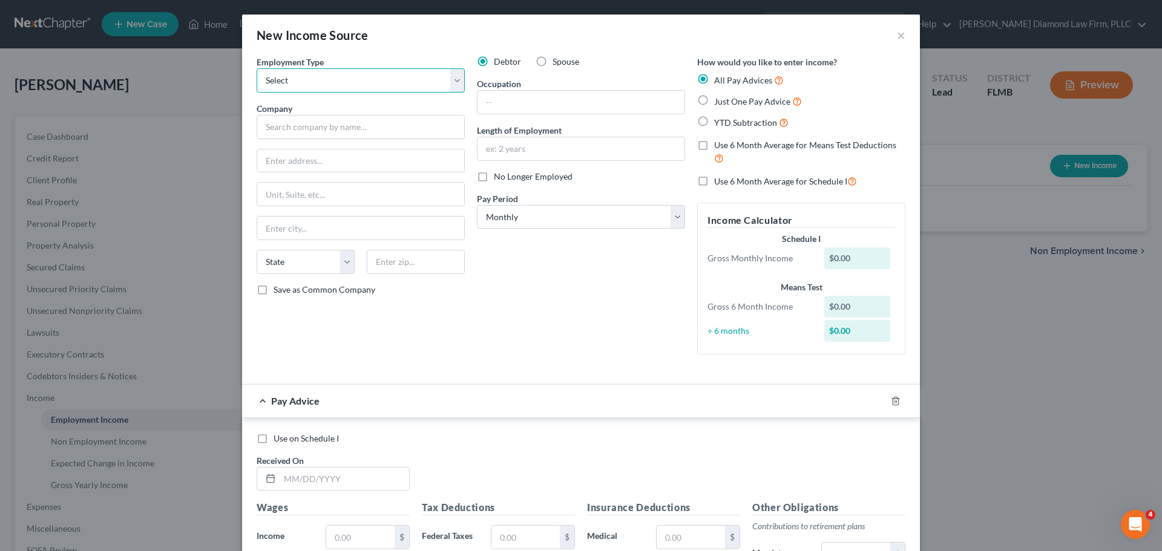
click at [358, 82] on select "Select Full or [DEMOGRAPHIC_DATA] Employment Self Employment" at bounding box center [361, 80] width 208 height 24
select select "0"
click at [257, 68] on select "Select Full or [DEMOGRAPHIC_DATA] Employment Self Employment" at bounding box center [361, 80] width 208 height 24
click at [344, 131] on input "text" at bounding box center [361, 127] width 208 height 24
click at [318, 131] on input "text" at bounding box center [361, 127] width 208 height 24
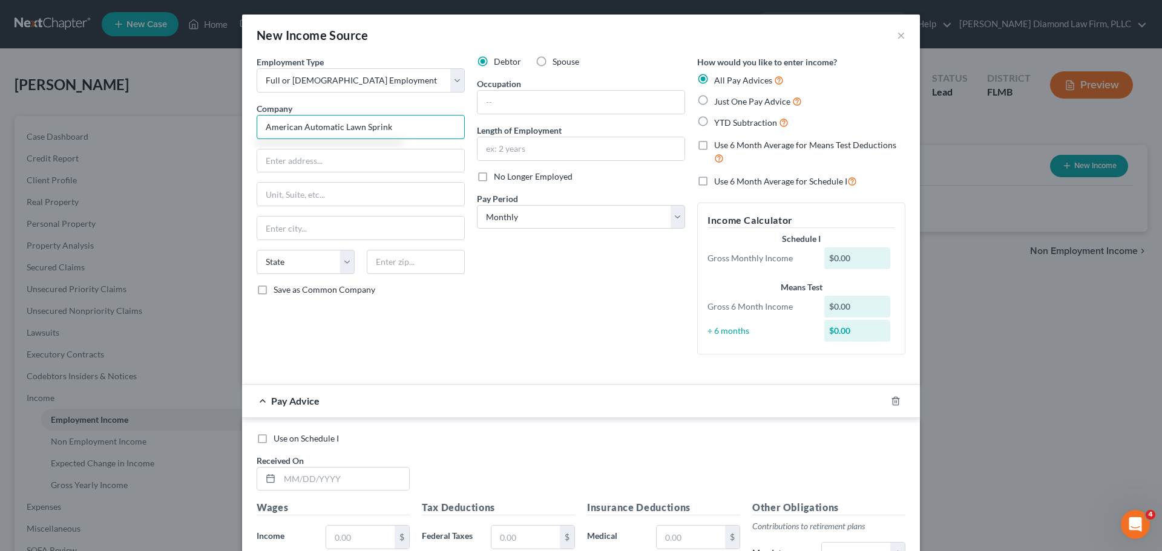
type input "American Automatic Lawn Sprink"
click at [321, 162] on input "text" at bounding box center [360, 160] width 207 height 23
type input "[STREET_ADDRESS][PERSON_NAME]"
type input "Dunedin"
select select "9"
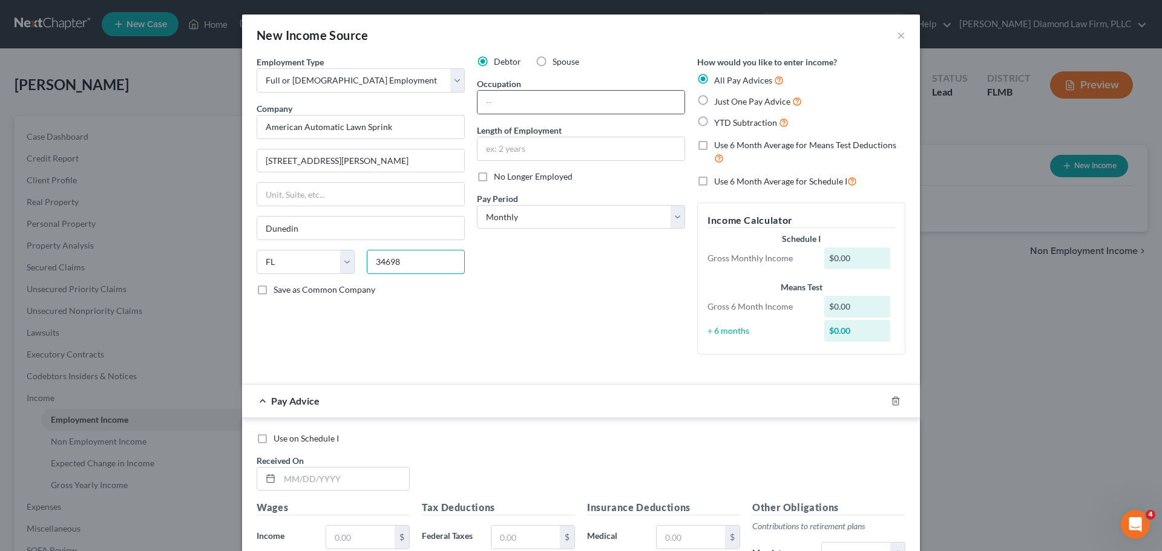
type input "34698"
click at [546, 90] on div at bounding box center [581, 102] width 208 height 24
click at [546, 93] on input "text" at bounding box center [580, 102] width 207 height 23
type input "Irrigation & Pump work"
click at [534, 158] on input "text" at bounding box center [580, 148] width 207 height 23
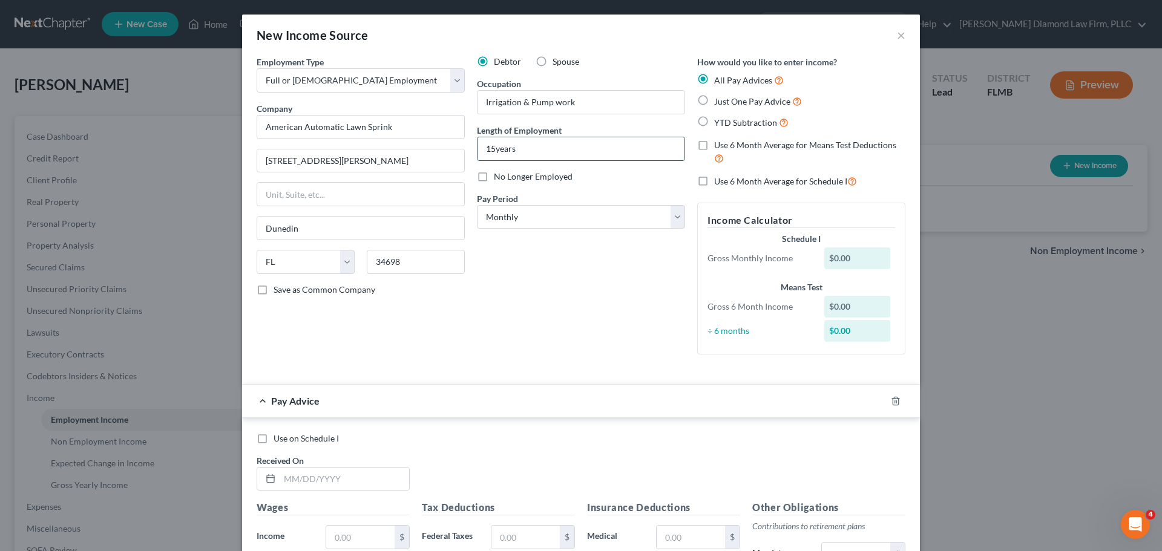
drag, startPoint x: 490, startPoint y: 151, endPoint x: 502, endPoint y: 157, distance: 13.5
click at [491, 151] on input "15years" at bounding box center [580, 148] width 207 height 23
type input "15 years"
click at [504, 180] on span "No Longer Employed" at bounding box center [533, 176] width 79 height 10
click at [504, 178] on input "No Longer Employed" at bounding box center [503, 175] width 8 height 8
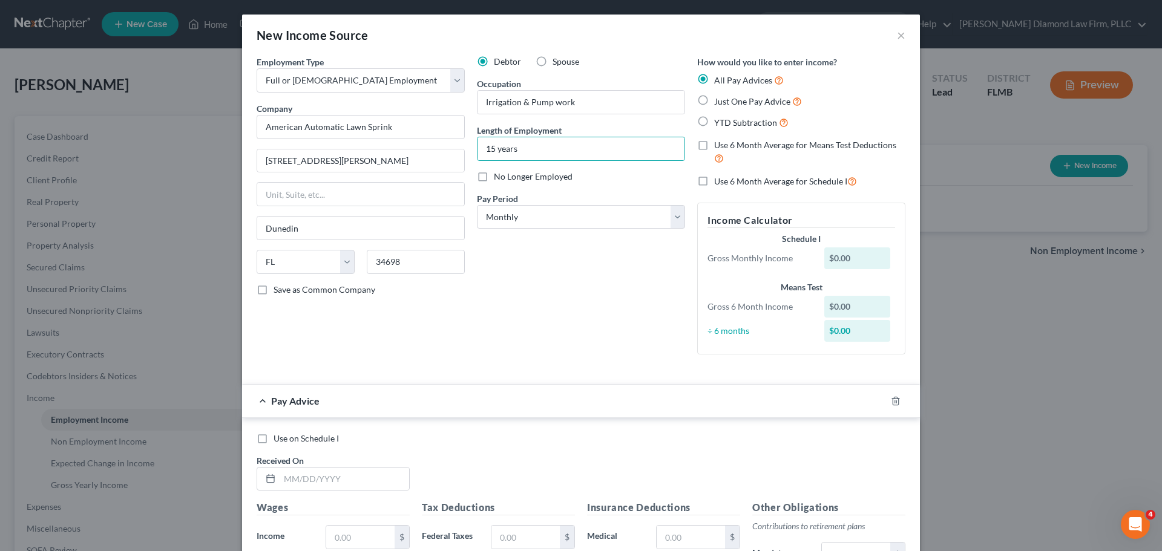
checkbox input "true"
click at [578, 226] on select "Select Monthly Twice Monthly Every Other Week Weekly" at bounding box center [581, 217] width 208 height 24
select select "3"
click at [477, 205] on select "Select Monthly Twice Monthly Every Other Week Weekly" at bounding box center [581, 217] width 208 height 24
click at [891, 398] on icon "button" at bounding box center [896, 401] width 10 height 10
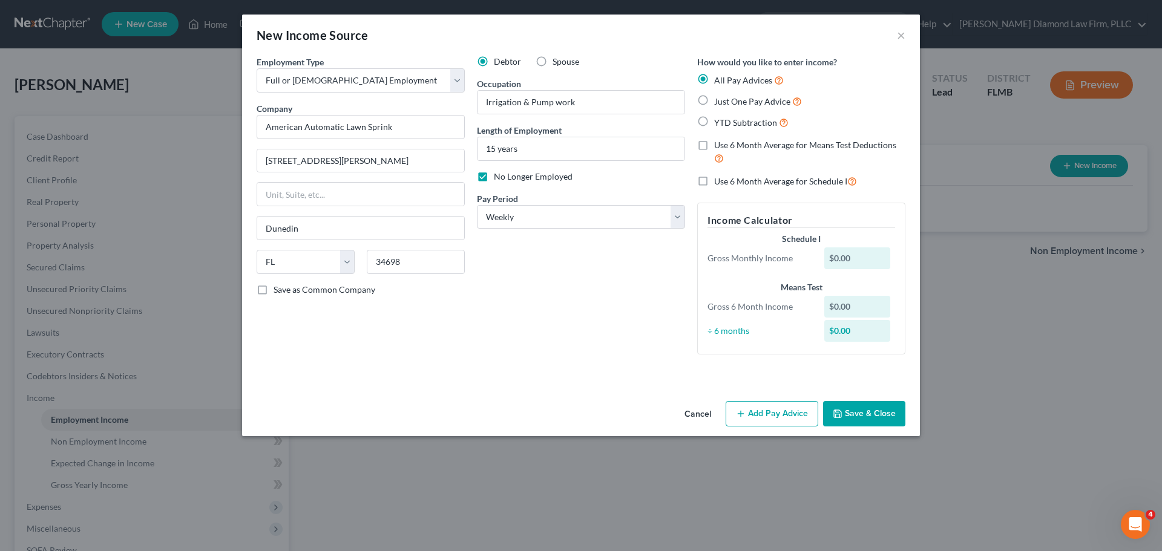
click at [868, 413] on button "Save & Close" at bounding box center [864, 413] width 82 height 25
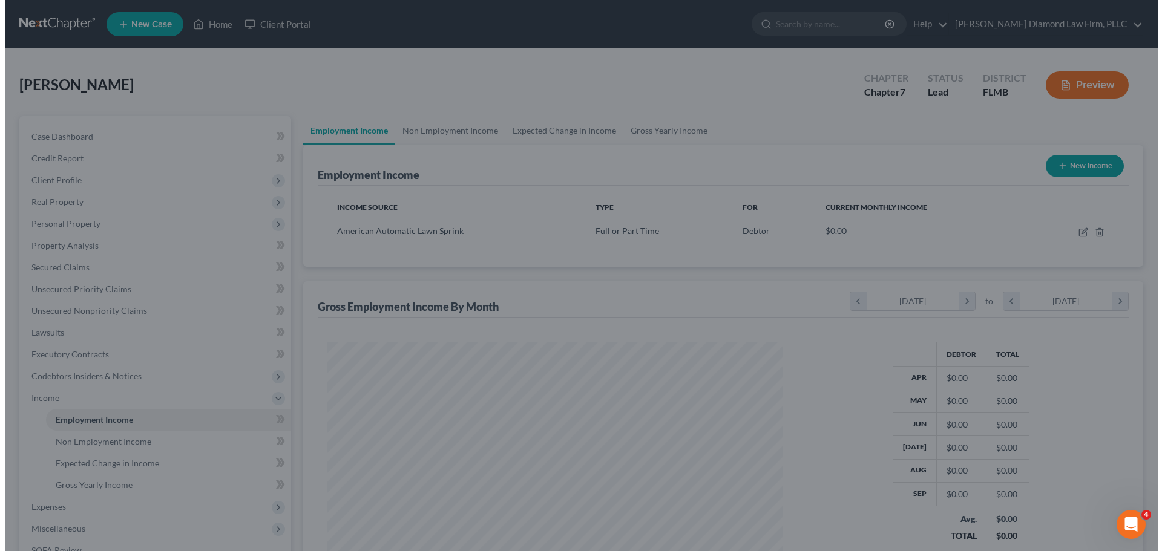
scroll to position [604843, 604593]
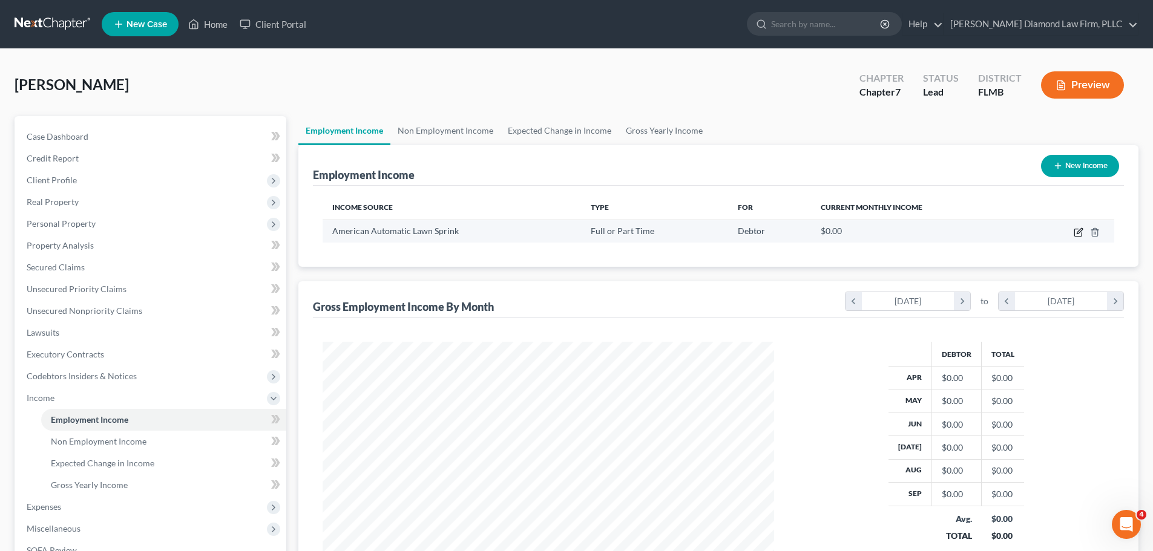
click at [1075, 234] on icon "button" at bounding box center [1077, 232] width 7 height 7
select select "0"
select select "9"
select select "3"
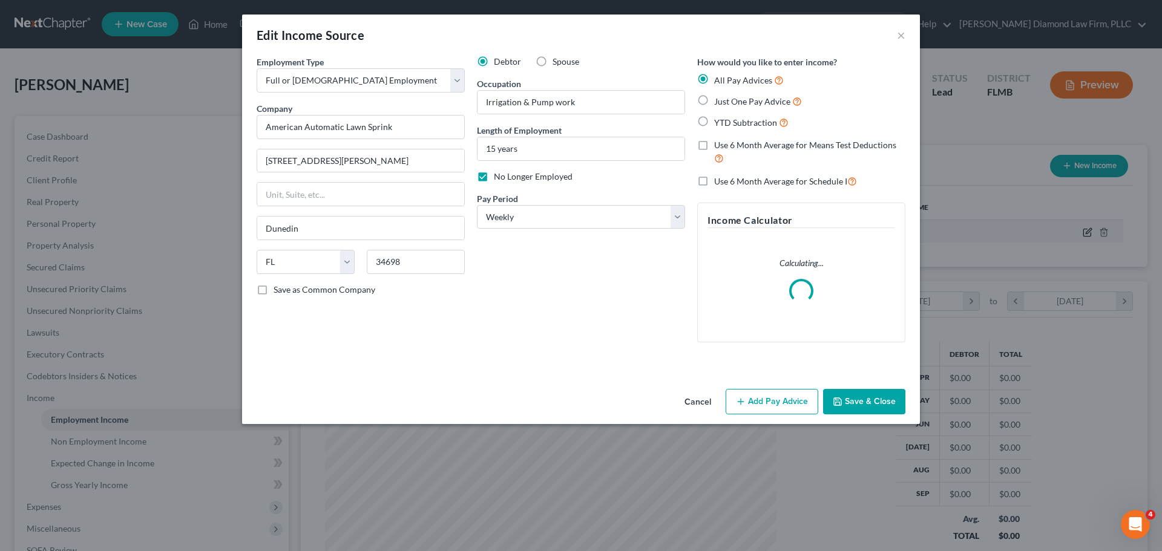
scroll to position [228, 480]
click at [761, 407] on button "Add Pay Advice" at bounding box center [771, 401] width 93 height 25
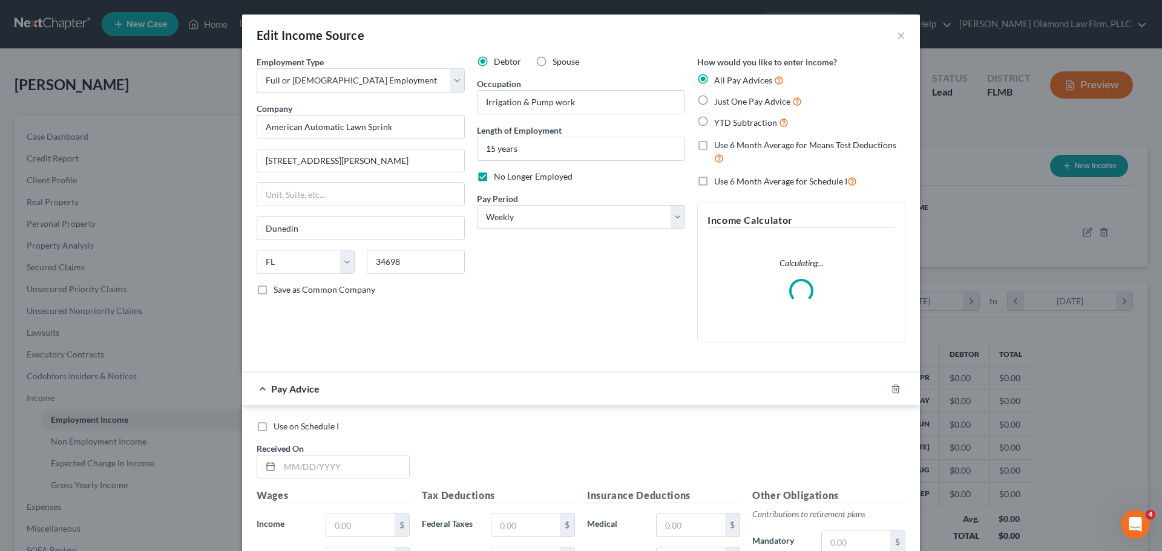
scroll to position [61, 0]
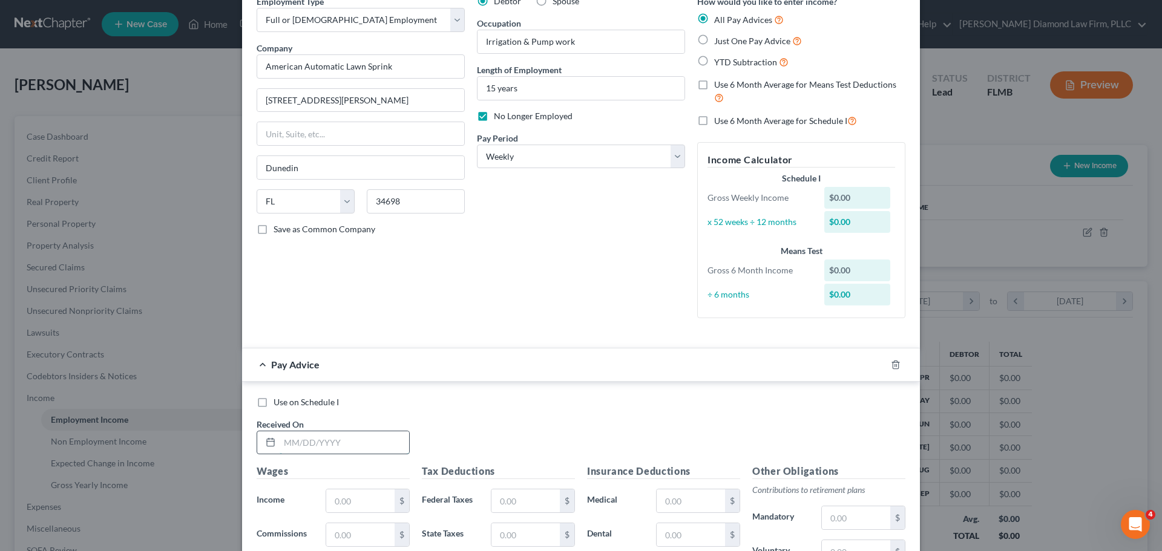
click at [310, 439] on input "text" at bounding box center [344, 442] width 129 height 23
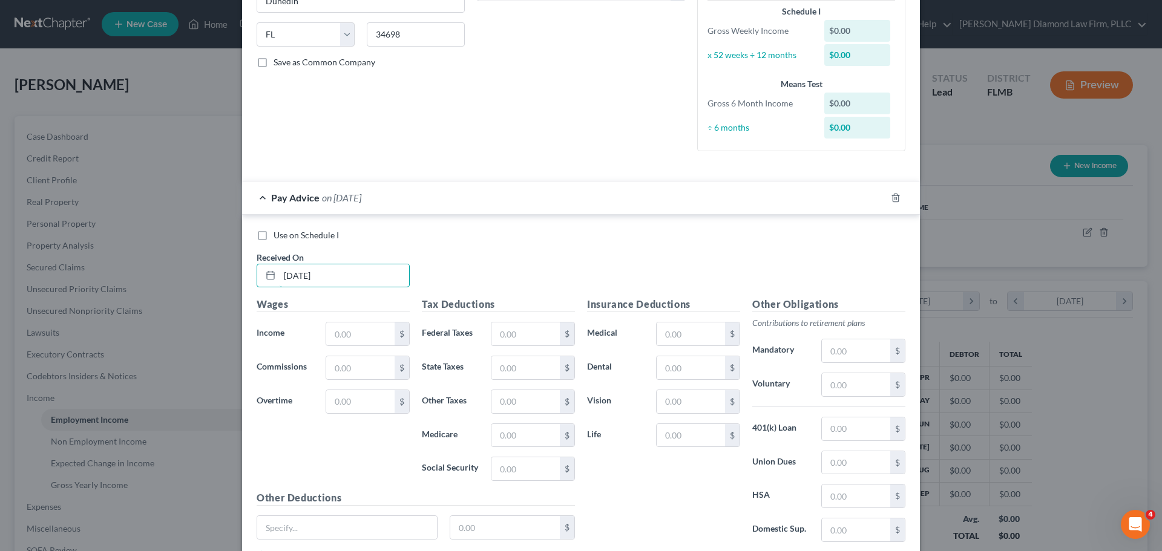
scroll to position [242, 0]
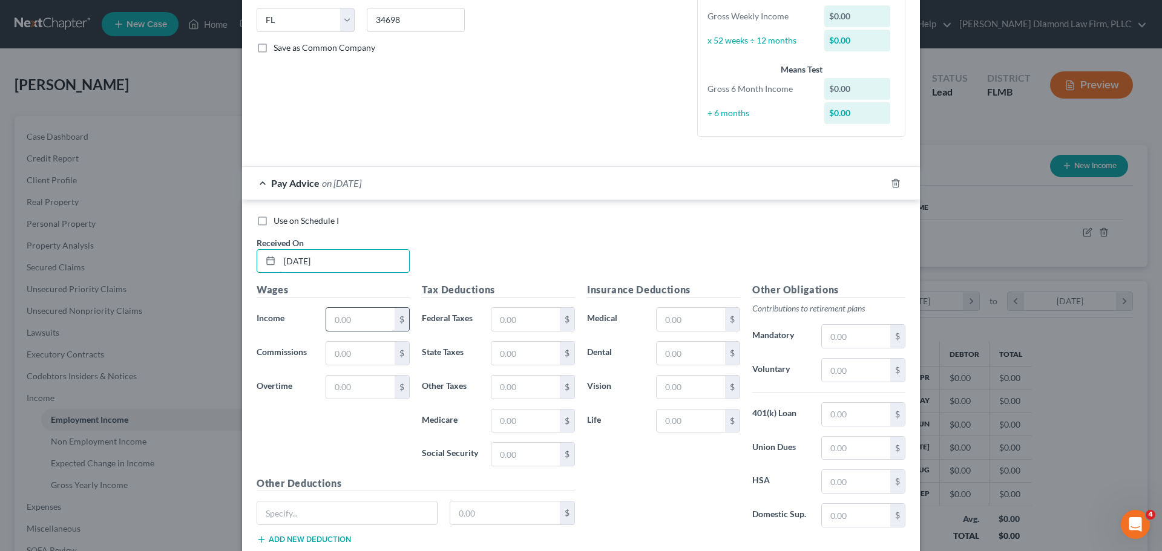
type input "[DATE]"
click at [351, 310] on input "text" at bounding box center [360, 319] width 68 height 23
type input "0"
type input "440"
click at [528, 318] on input "text" at bounding box center [525, 319] width 68 height 23
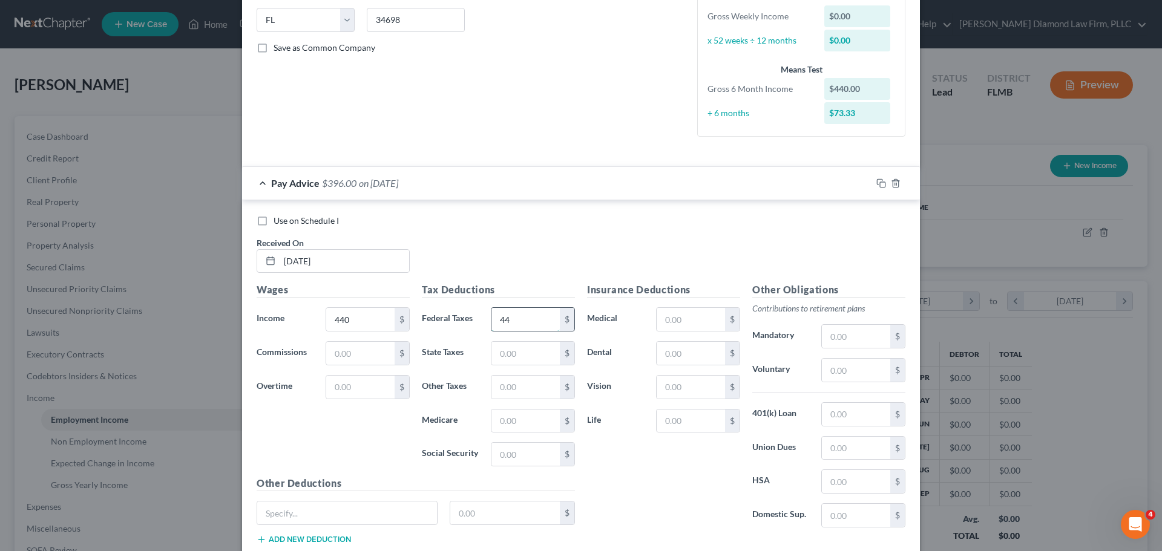
type input "44"
type input "6.38"
type input "27.28"
click at [877, 181] on icon "button" at bounding box center [881, 183] width 10 height 10
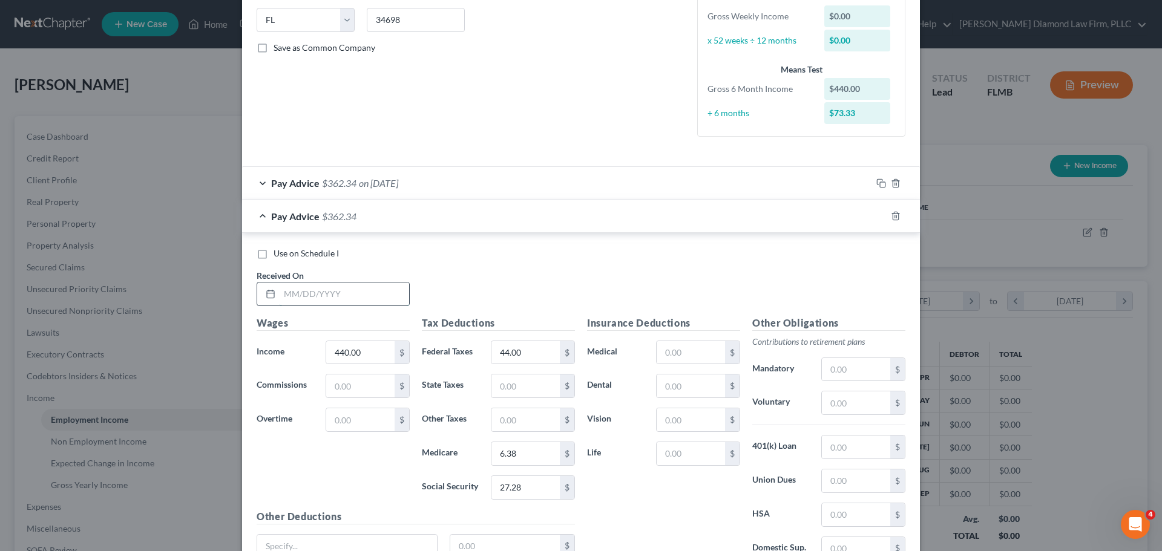
click at [331, 295] on input "text" at bounding box center [344, 294] width 129 height 23
type input "[DATE]"
click at [877, 212] on icon "button" at bounding box center [879, 214] width 5 height 5
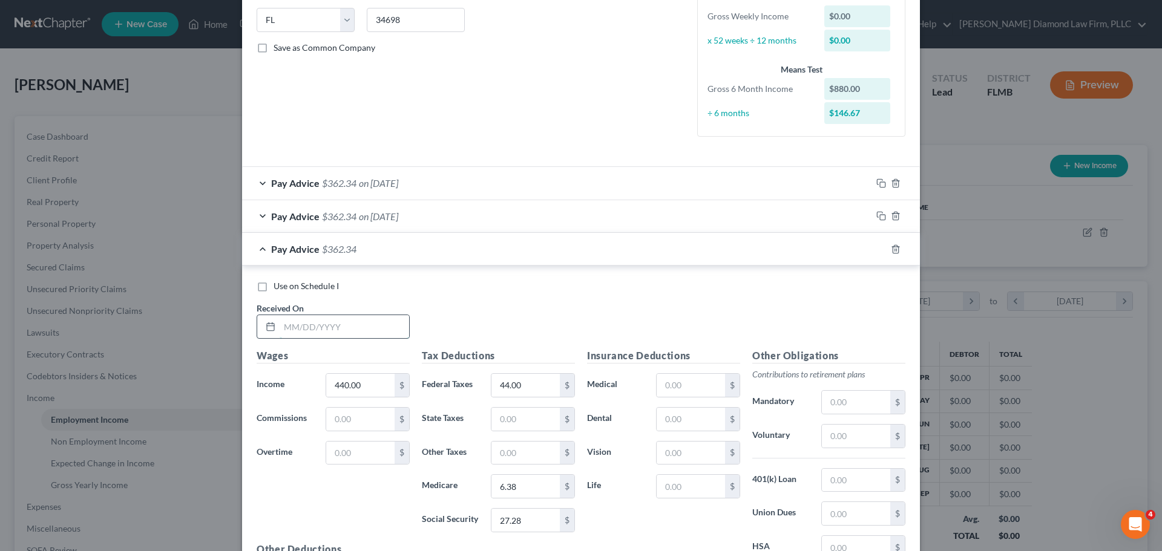
click at [344, 325] on input "text" at bounding box center [344, 326] width 129 height 23
type input "[DATE]"
click at [876, 252] on icon "button" at bounding box center [881, 249] width 10 height 10
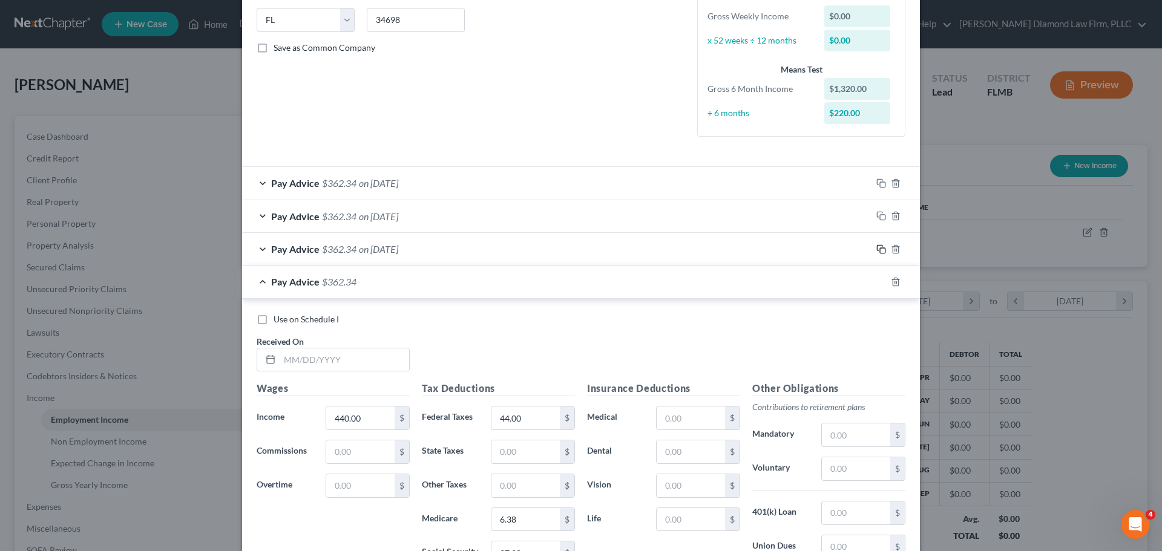
scroll to position [303, 0]
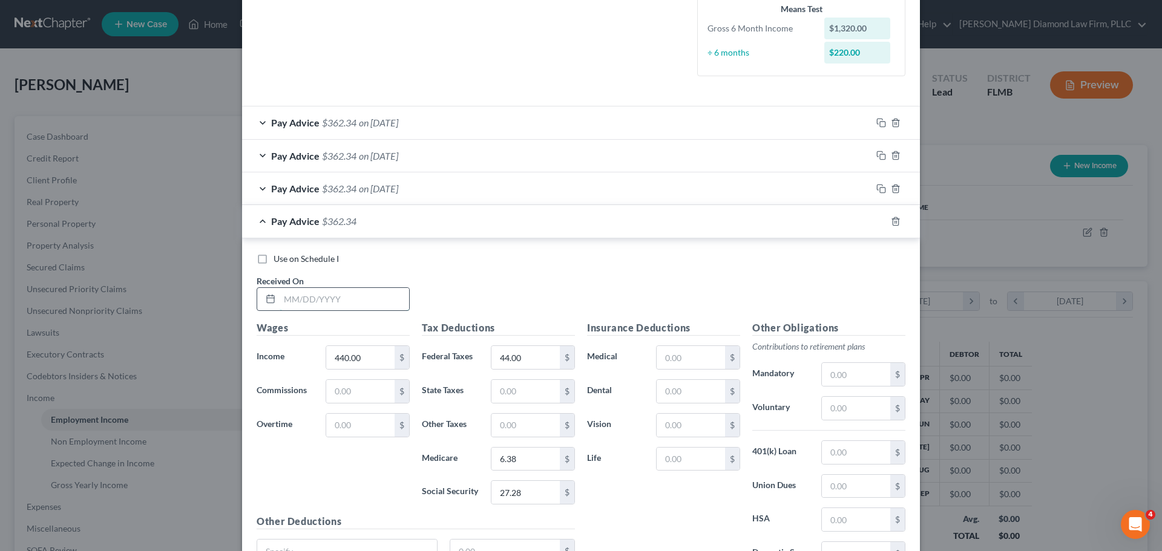
click at [290, 304] on input "text" at bounding box center [344, 299] width 129 height 23
type input "[DATE]"
click at [880, 223] on rect "button" at bounding box center [882, 222] width 5 height 5
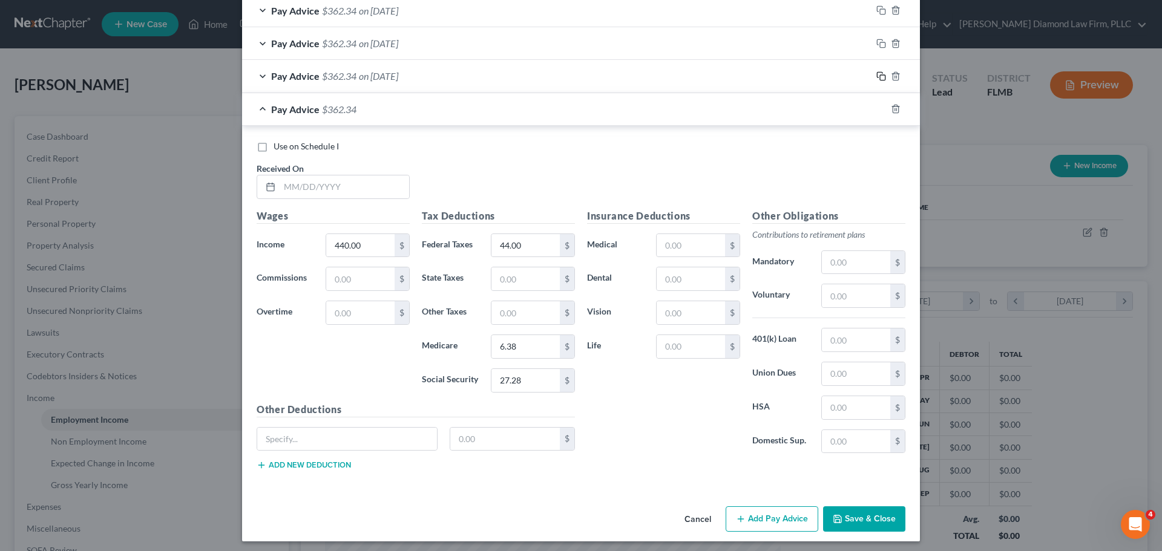
scroll to position [453, 0]
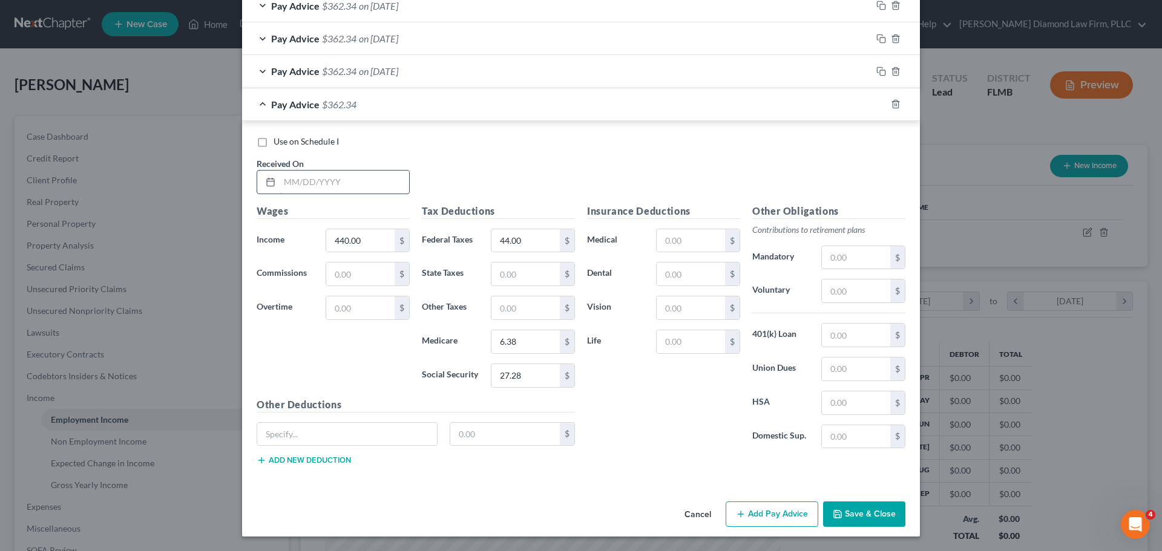
click at [332, 178] on input "text" at bounding box center [344, 182] width 129 height 23
type input "[DATE]"
click at [876, 105] on icon "button" at bounding box center [881, 104] width 10 height 10
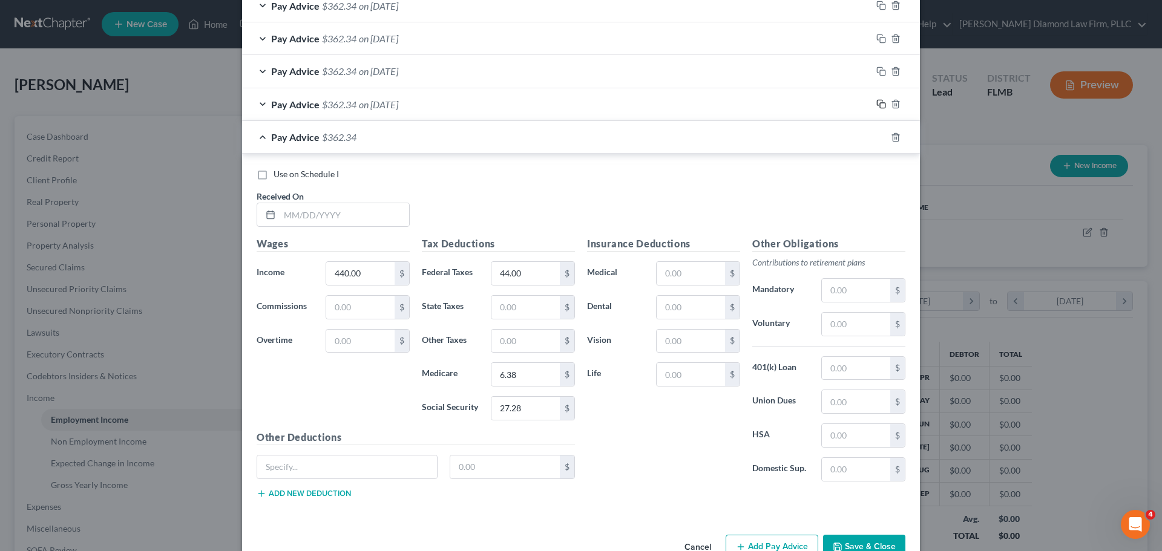
scroll to position [485, 0]
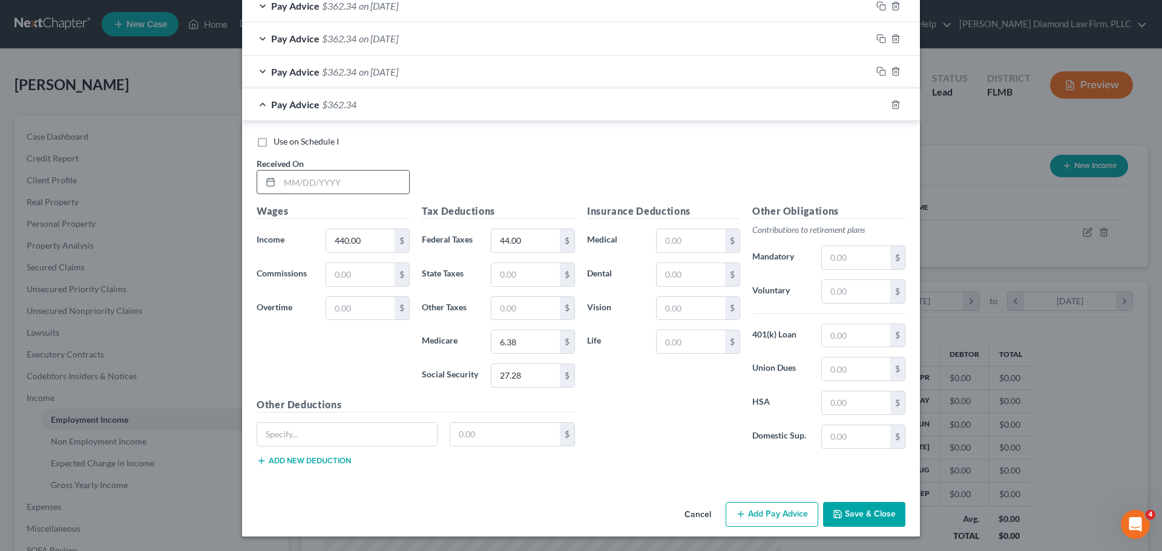
click at [319, 182] on input "text" at bounding box center [344, 182] width 129 height 23
type input "[DATE]"
click at [877, 105] on icon "button" at bounding box center [881, 105] width 10 height 10
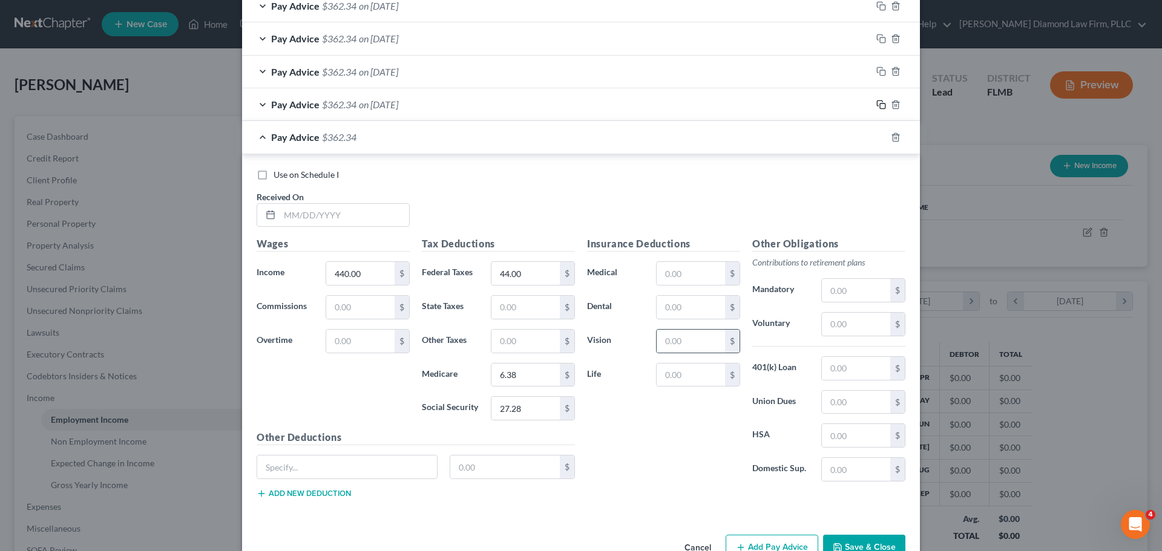
scroll to position [519, 0]
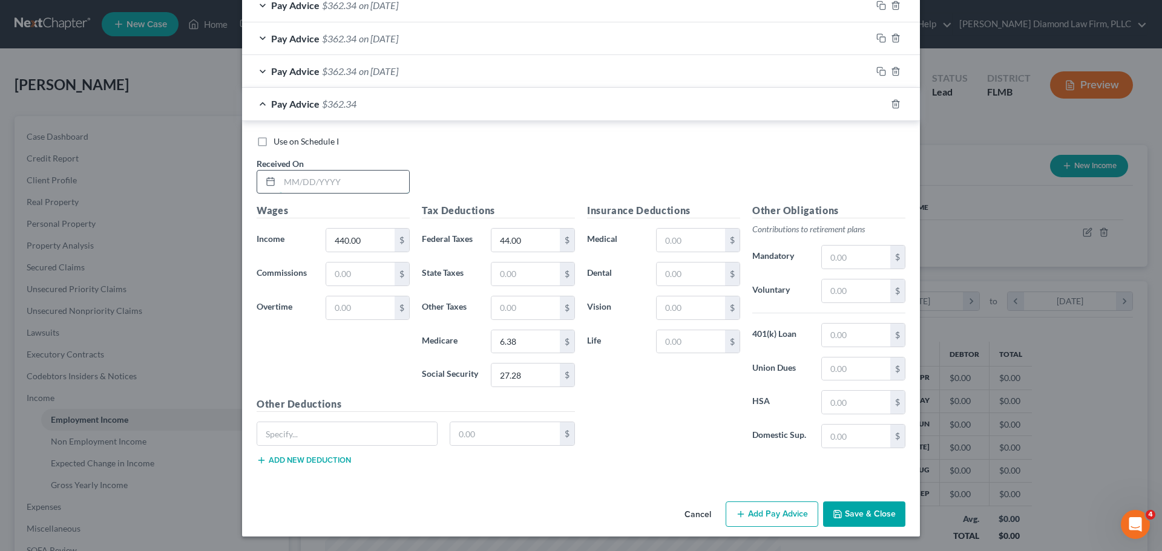
click at [335, 191] on input "text" at bounding box center [344, 182] width 129 height 23
type input "[DATE]"
click at [876, 104] on icon "button" at bounding box center [881, 104] width 10 height 10
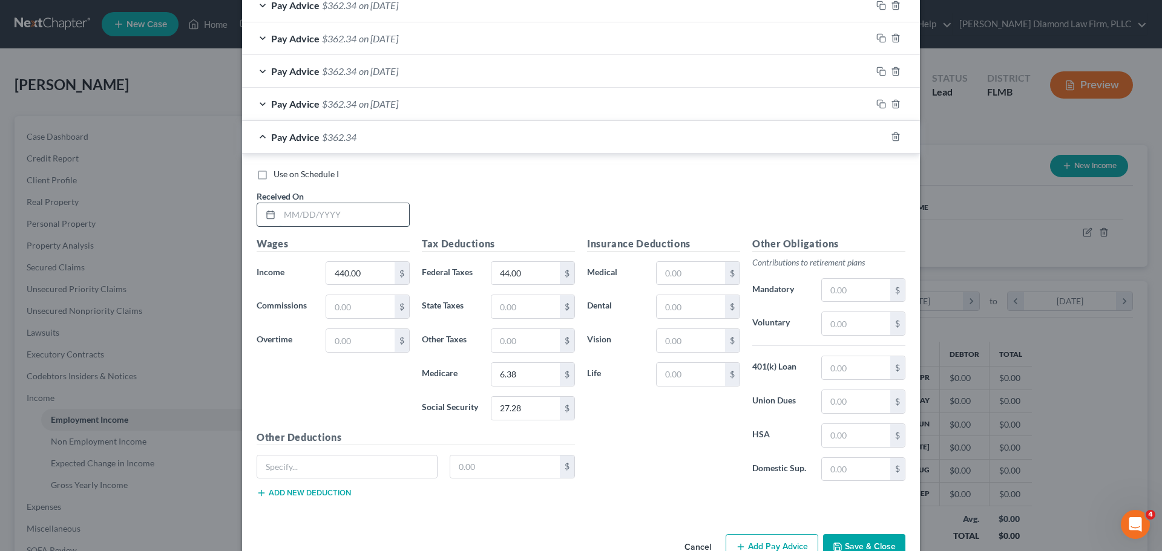
click at [316, 217] on input "text" at bounding box center [344, 214] width 129 height 23
type input "[DATE]"
click at [876, 137] on icon "button" at bounding box center [881, 137] width 10 height 10
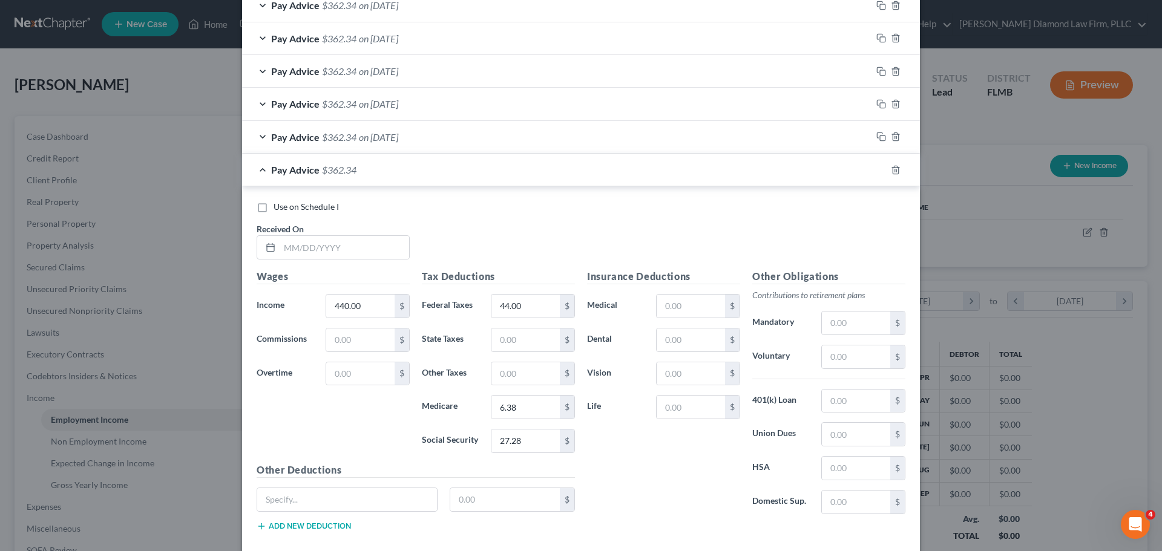
click at [332, 263] on div "Use on Schedule I Received On *" at bounding box center [580, 235] width 661 height 68
click at [336, 252] on input "text" at bounding box center [344, 247] width 129 height 23
type input "[DATE]"
click at [880, 169] on rect "button" at bounding box center [882, 171] width 5 height 5
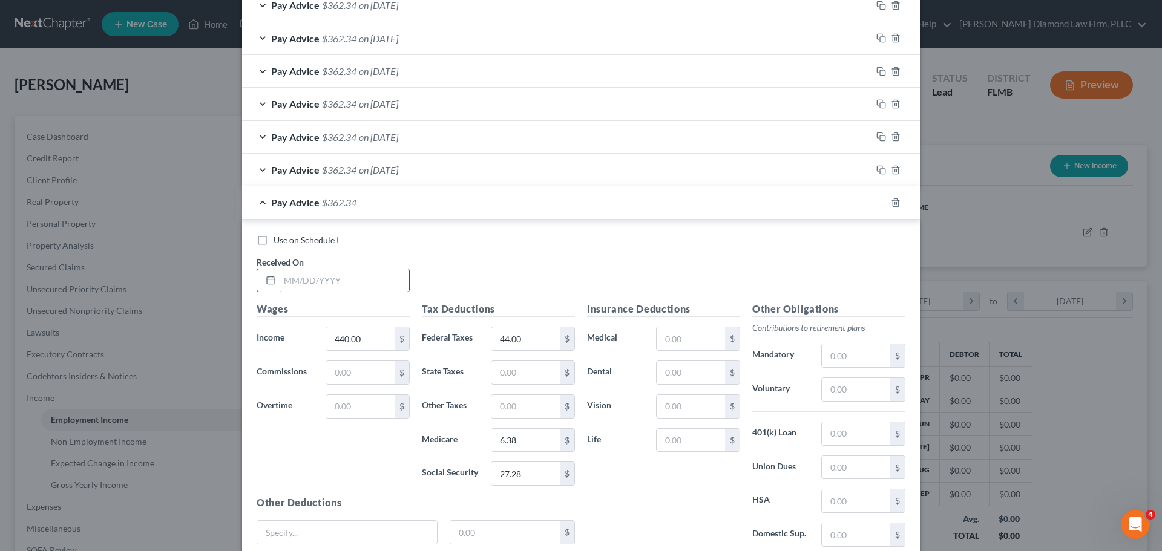
click at [340, 278] on input "text" at bounding box center [344, 280] width 129 height 23
type input "[DATE]"
click at [880, 201] on icon "button" at bounding box center [881, 203] width 10 height 10
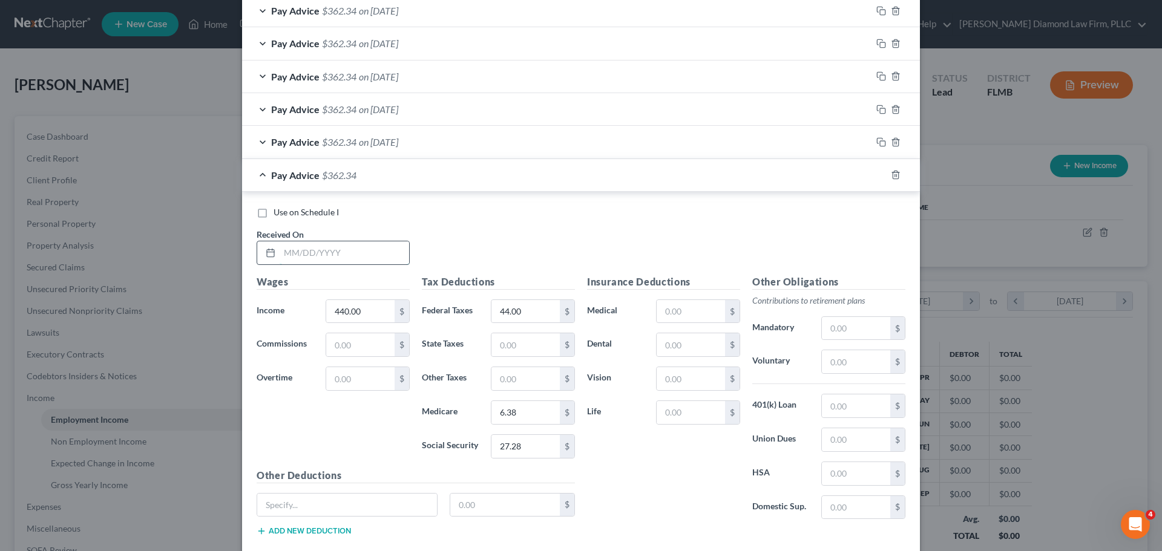
click at [332, 255] on input "text" at bounding box center [344, 252] width 129 height 23
type input "0"
type input "[DATE]"
click at [880, 179] on rect "button" at bounding box center [882, 176] width 5 height 5
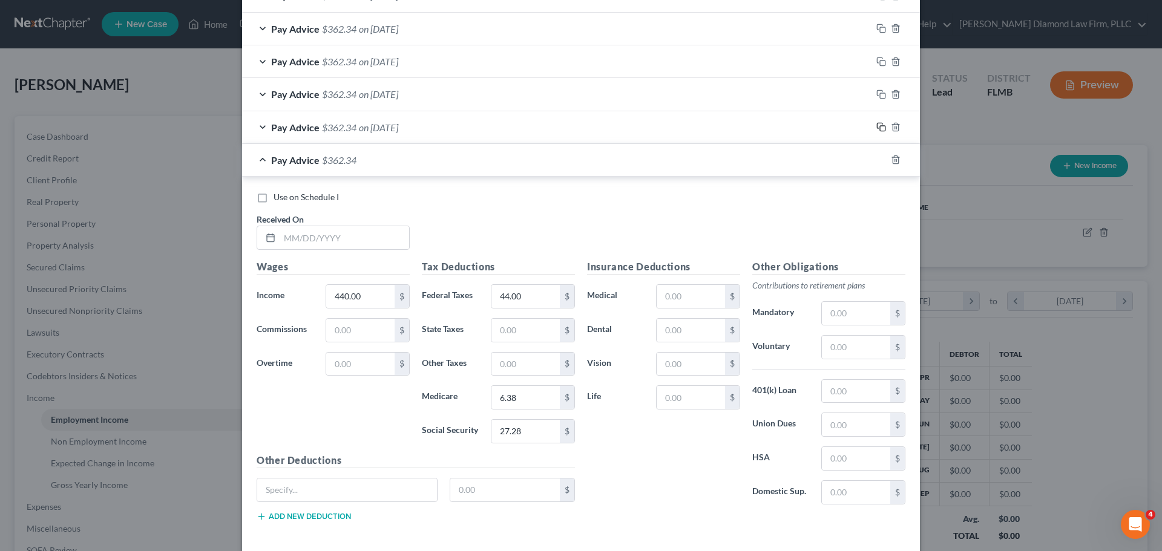
scroll to position [683, 0]
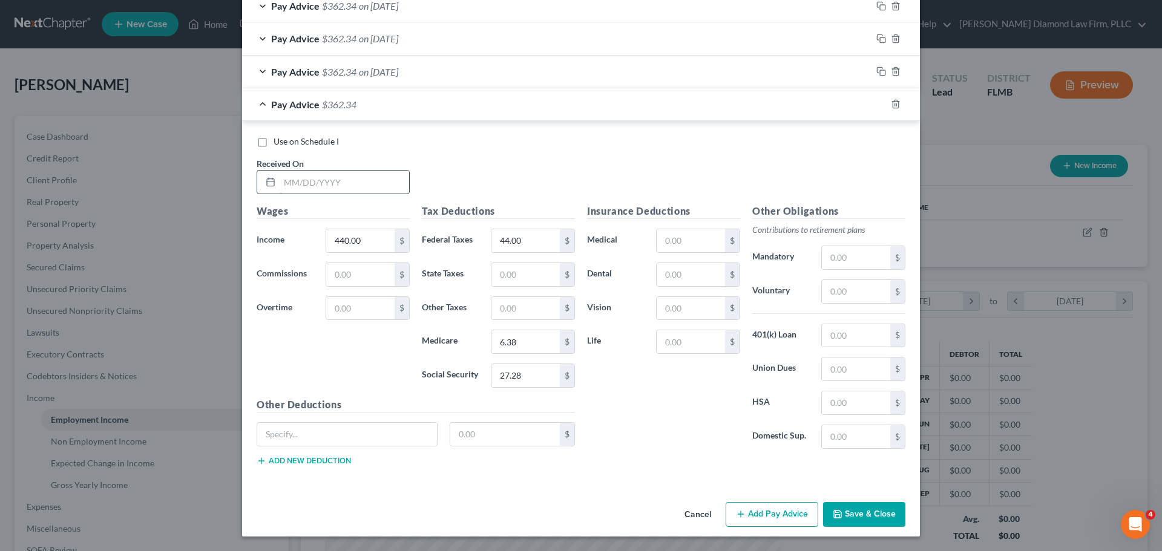
click at [316, 188] on input "text" at bounding box center [344, 182] width 129 height 23
type input "[DATE]"
click at [877, 106] on icon "button" at bounding box center [879, 102] width 5 height 5
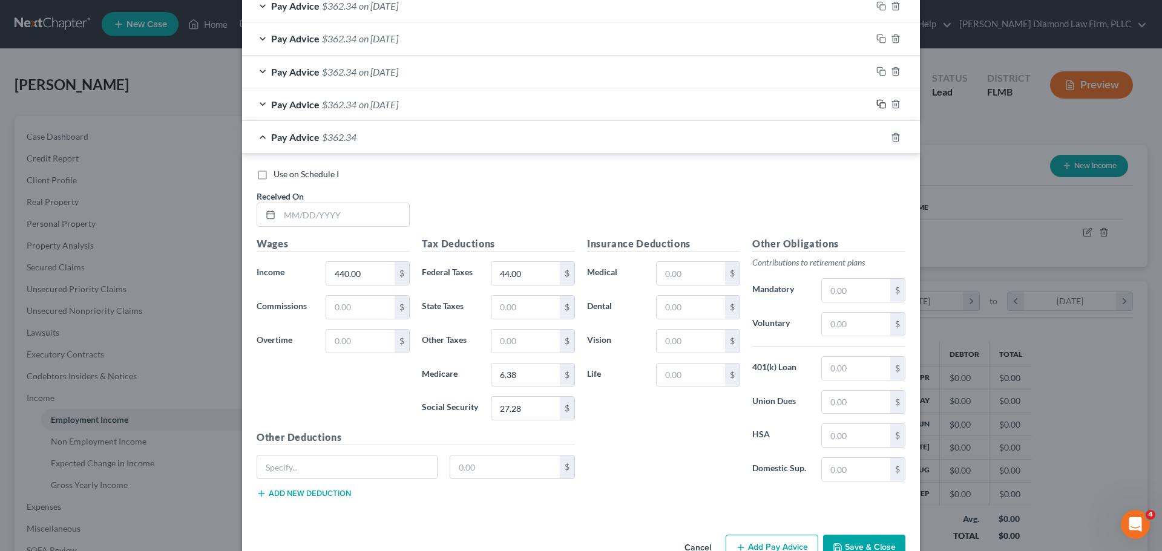
scroll to position [716, 0]
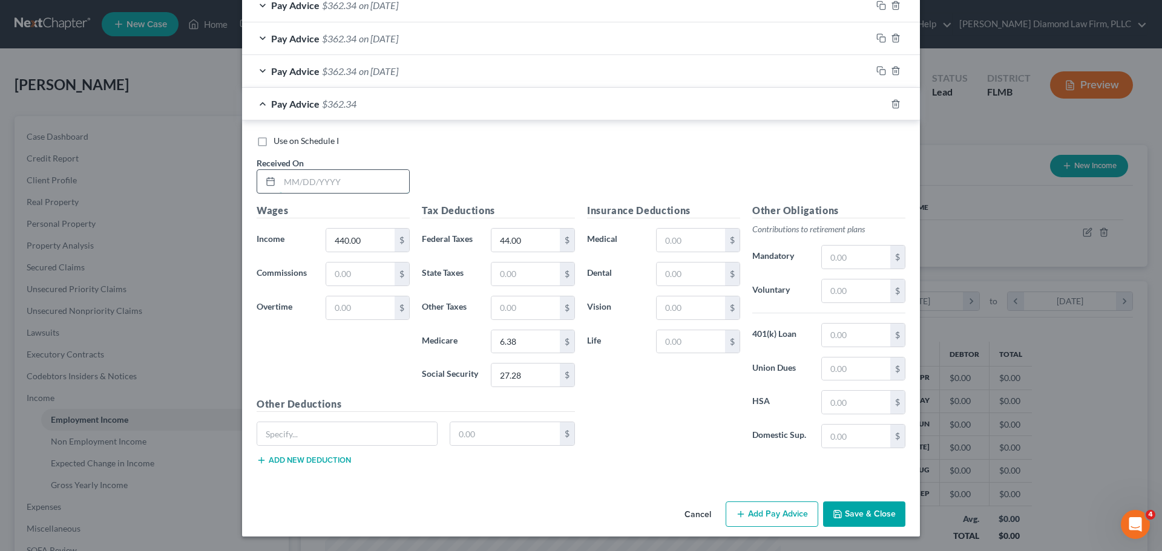
click at [347, 189] on input "text" at bounding box center [344, 181] width 129 height 23
type input "[DATE]"
click at [876, 101] on icon "button" at bounding box center [881, 104] width 10 height 10
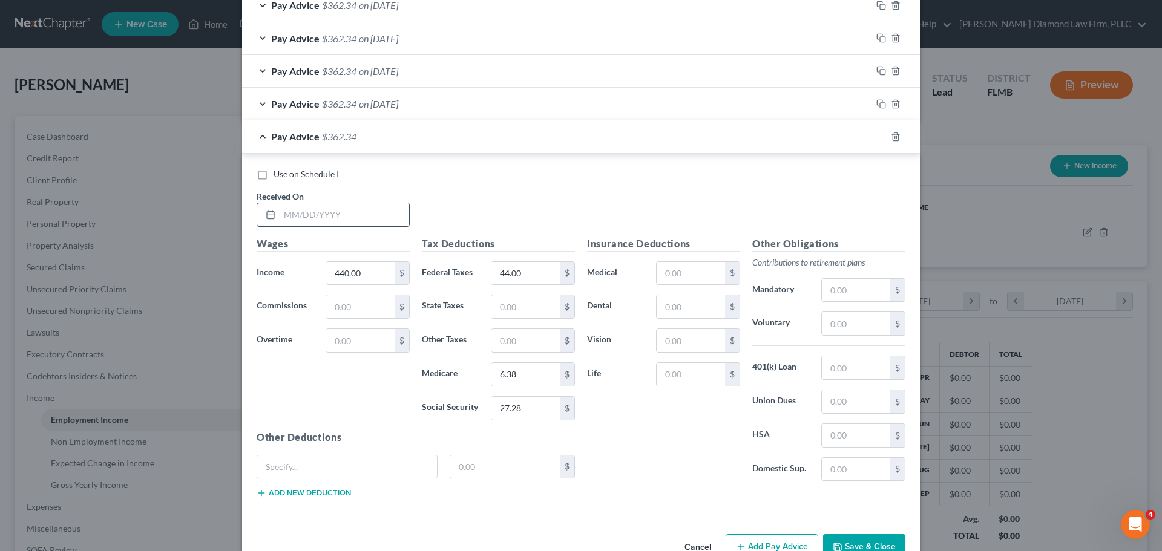
click at [309, 218] on input "text" at bounding box center [344, 214] width 129 height 23
type input "[DATE]"
click at [880, 138] on rect "button" at bounding box center [882, 138] width 5 height 5
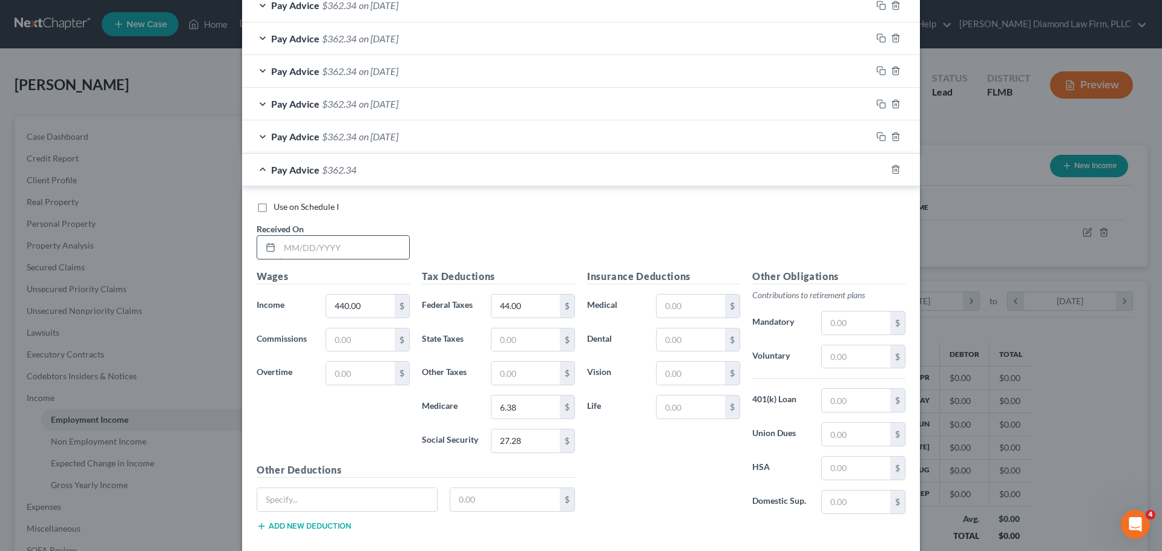
click at [337, 244] on input "text" at bounding box center [344, 247] width 129 height 23
type input "[DATE]"
click at [877, 166] on icon "button" at bounding box center [879, 168] width 5 height 5
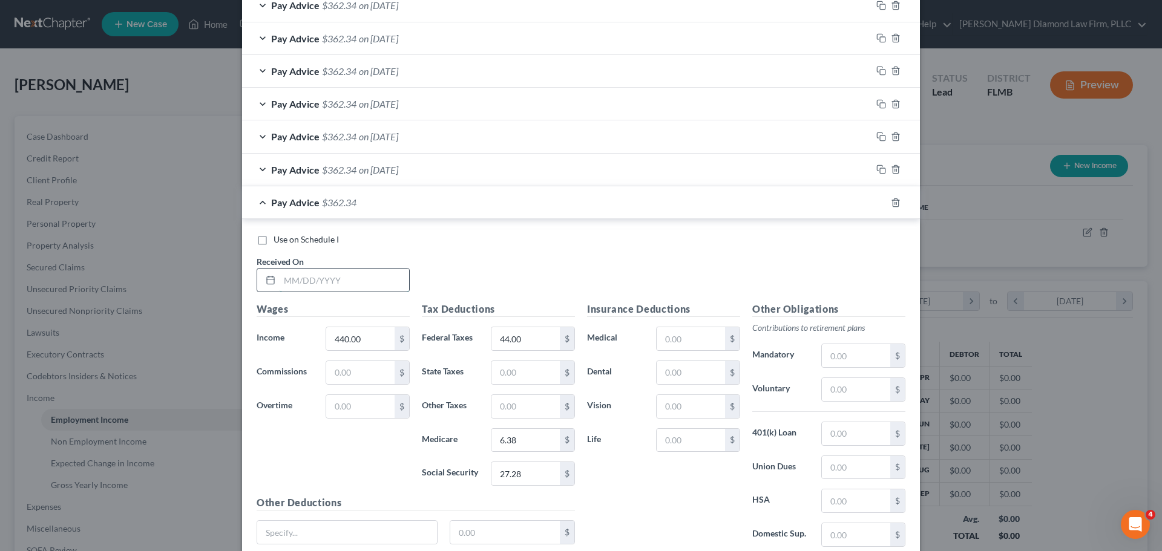
click at [295, 283] on input "text" at bounding box center [344, 280] width 129 height 23
type input "[DATE]"
click at [880, 201] on rect "button" at bounding box center [882, 203] width 5 height 5
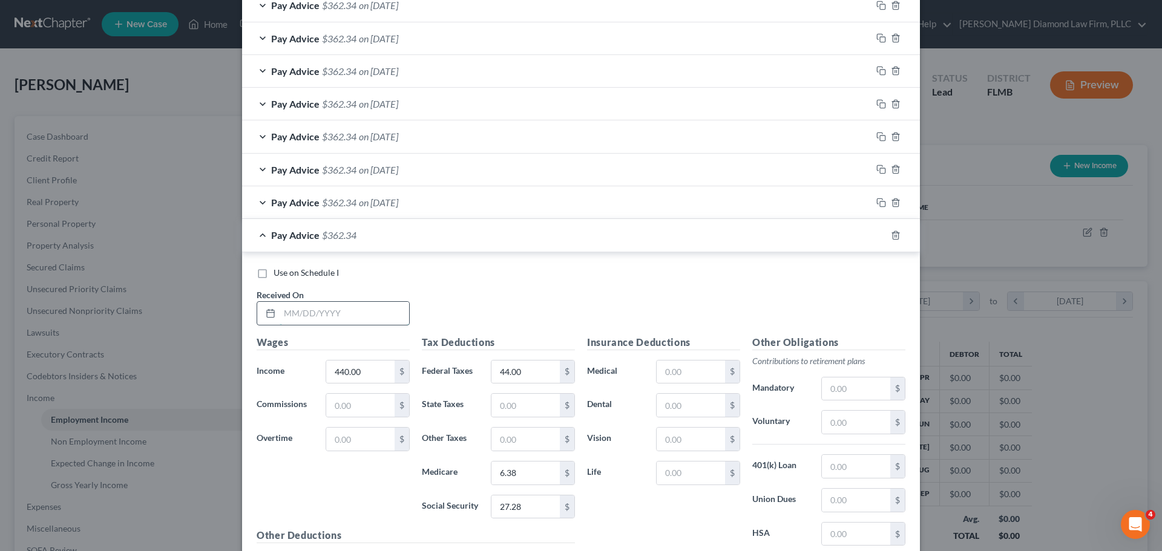
click at [353, 313] on input "text" at bounding box center [344, 313] width 129 height 23
type input "[DATE]"
click at [879, 238] on icon "button" at bounding box center [881, 236] width 10 height 10
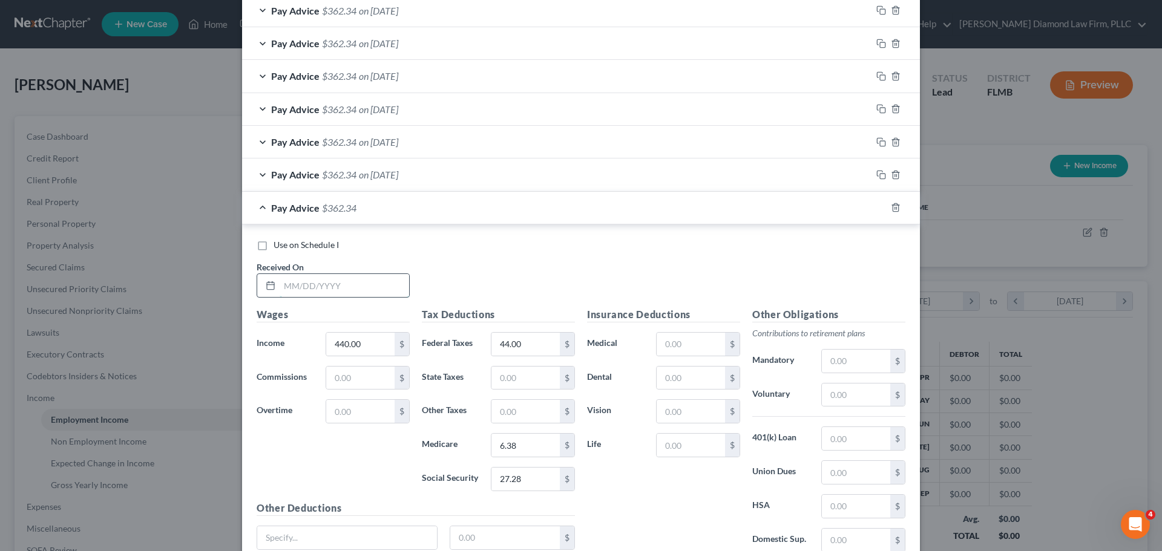
click at [332, 279] on input "text" at bounding box center [344, 285] width 129 height 23
type input "[DATE]"
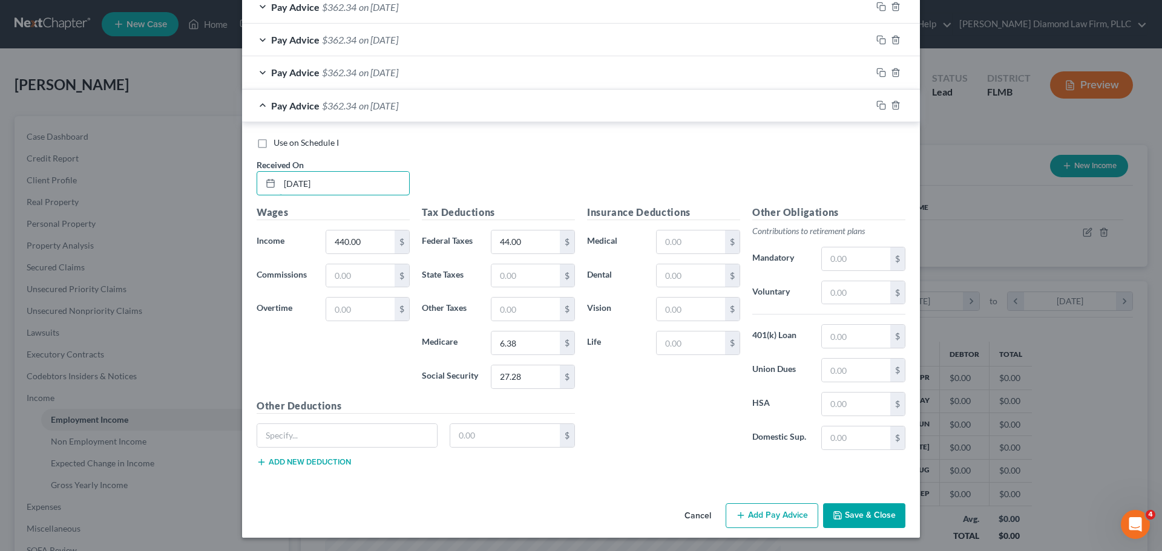
scroll to position [880, 0]
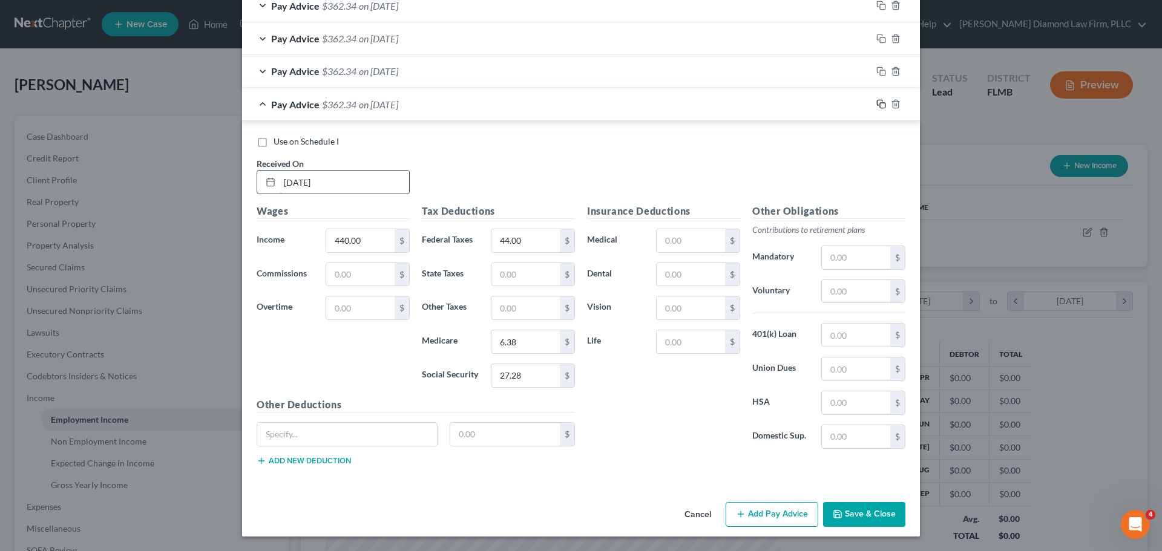
click at [877, 107] on icon "button" at bounding box center [881, 104] width 10 height 10
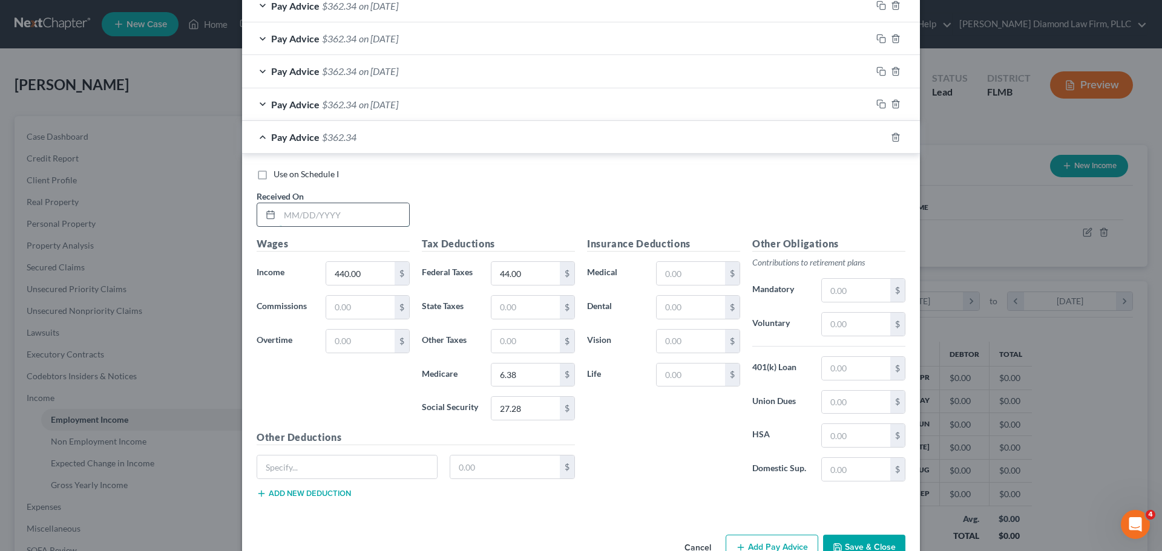
click at [306, 215] on input "text" at bounding box center [344, 214] width 129 height 23
type input "[DATE]"
click at [876, 135] on icon "button" at bounding box center [881, 138] width 10 height 10
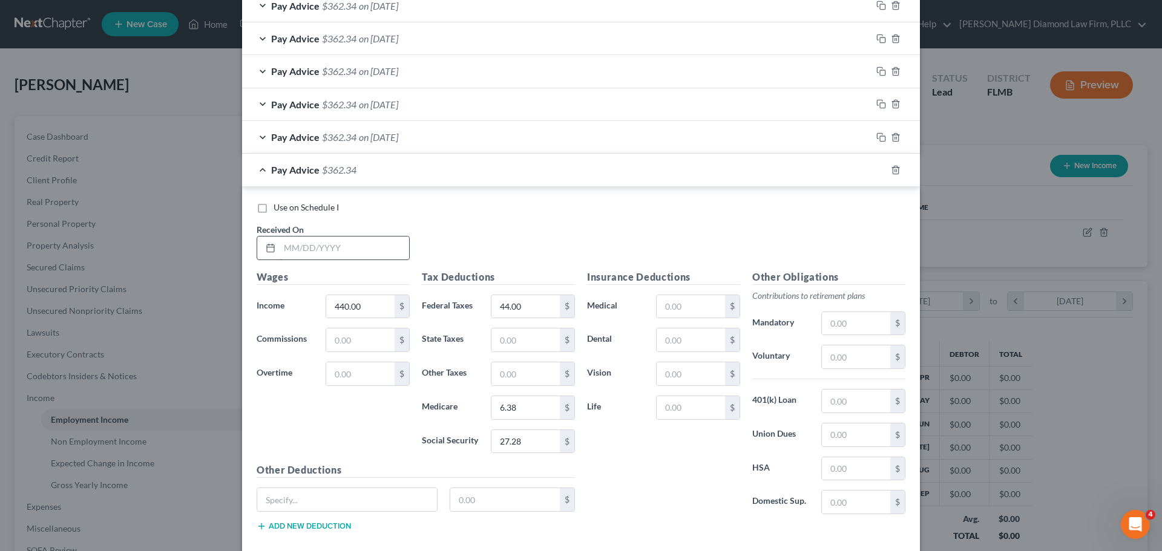
click at [323, 247] on input "text" at bounding box center [344, 248] width 129 height 23
type input "[DATE]"
click at [876, 168] on icon "button" at bounding box center [881, 170] width 10 height 10
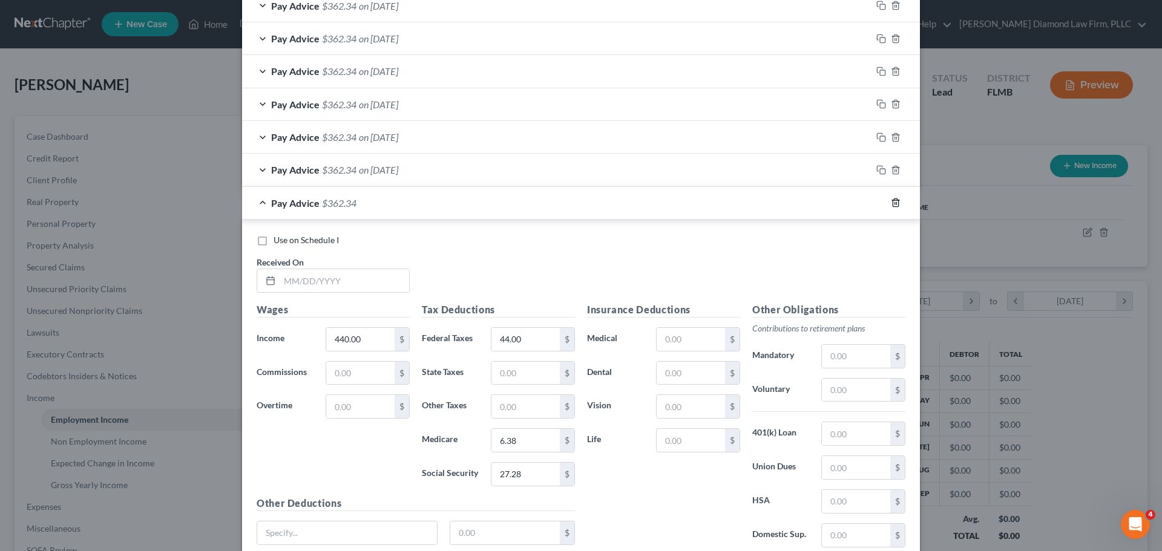
click at [892, 203] on icon "button" at bounding box center [894, 203] width 5 height 8
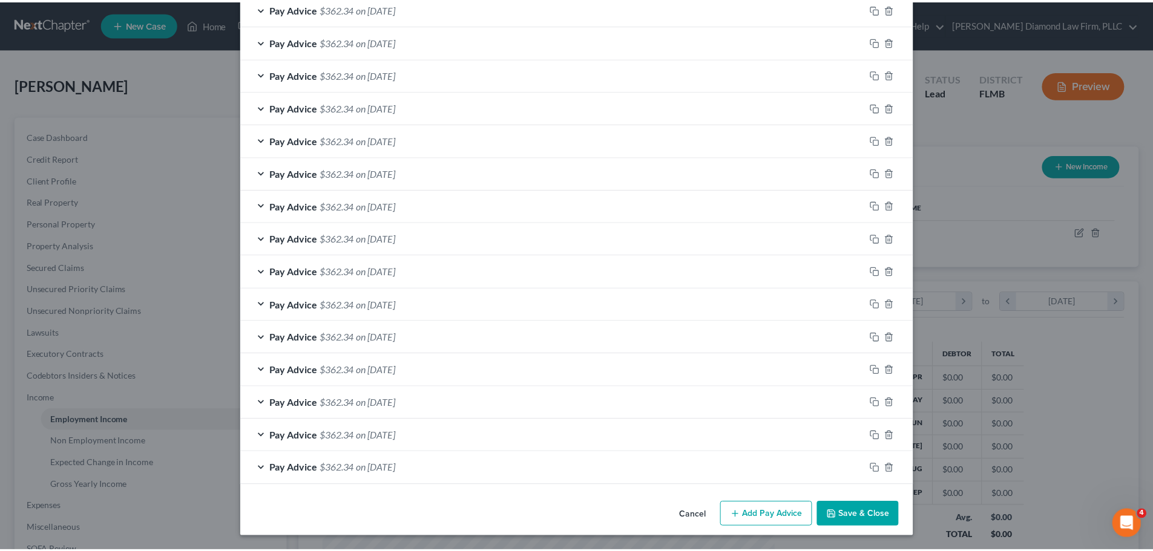
scroll to position [581, 0]
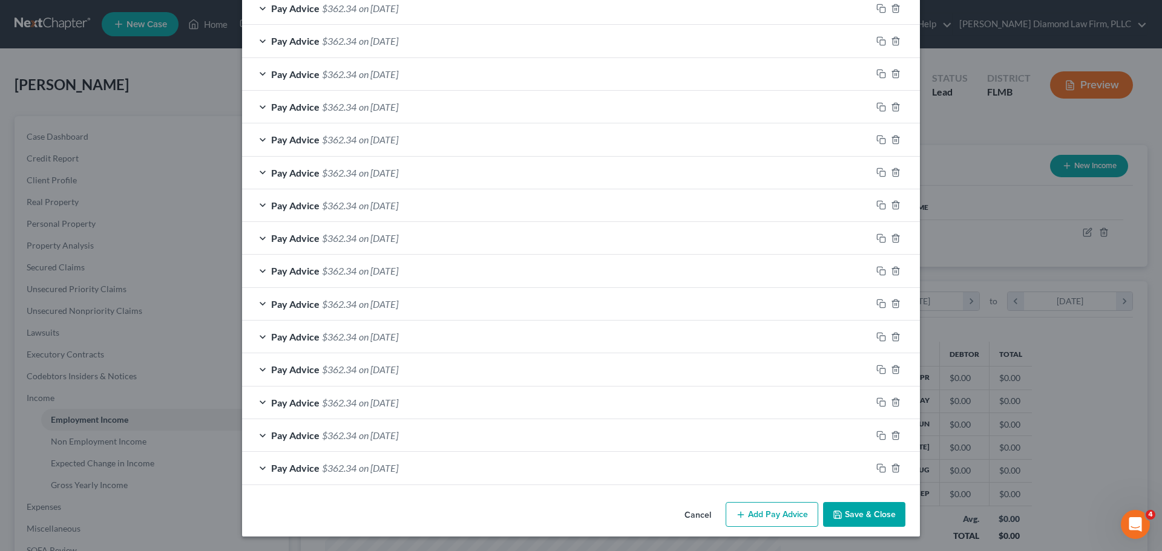
click at [876, 512] on button "Save & Close" at bounding box center [864, 514] width 82 height 25
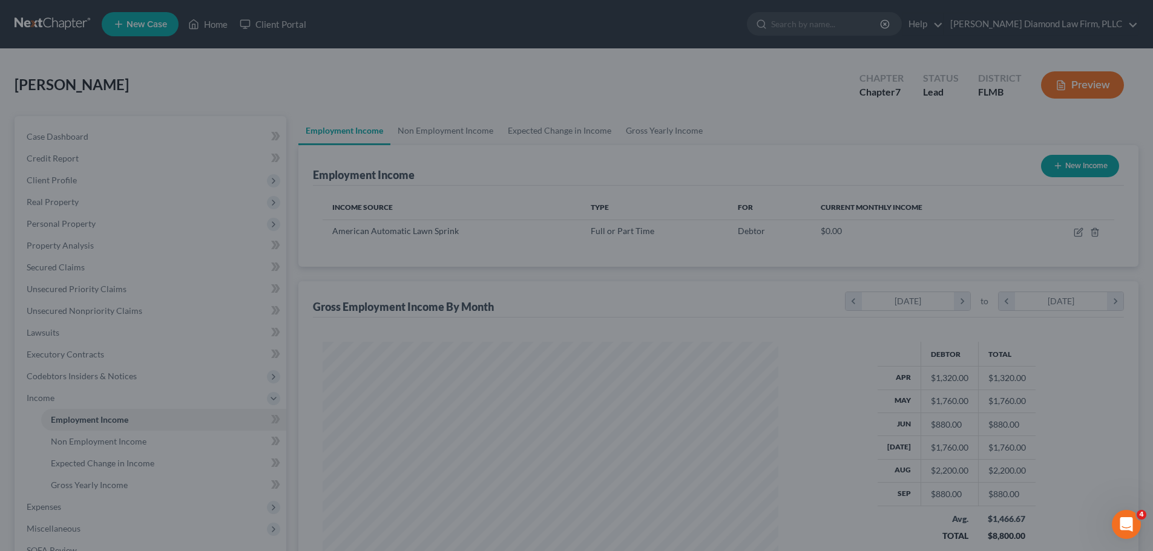
scroll to position [604843, 604593]
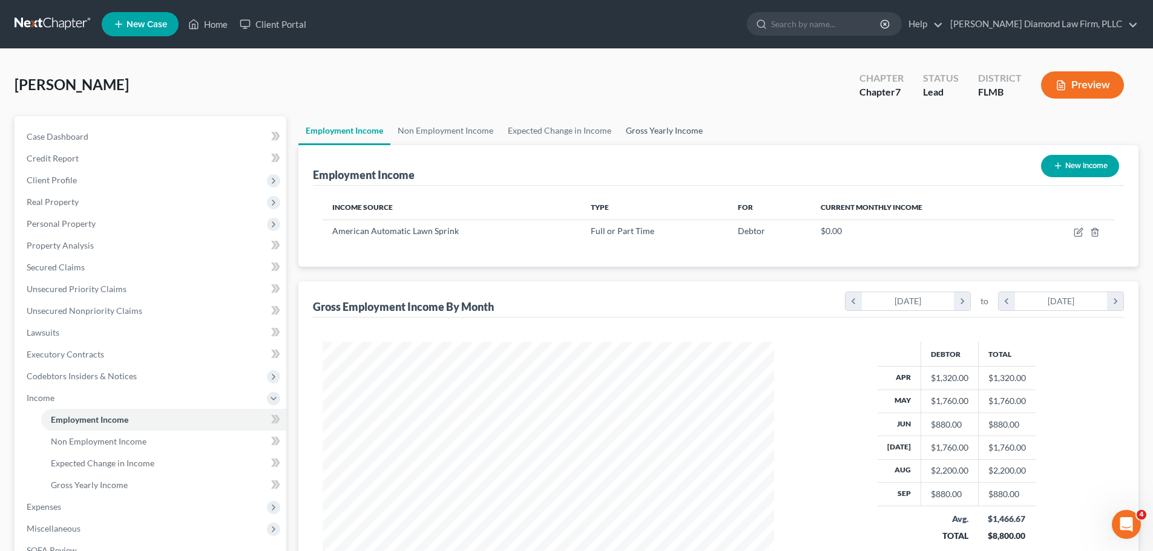
click at [652, 133] on link "Gross Yearly Income" at bounding box center [663, 130] width 91 height 29
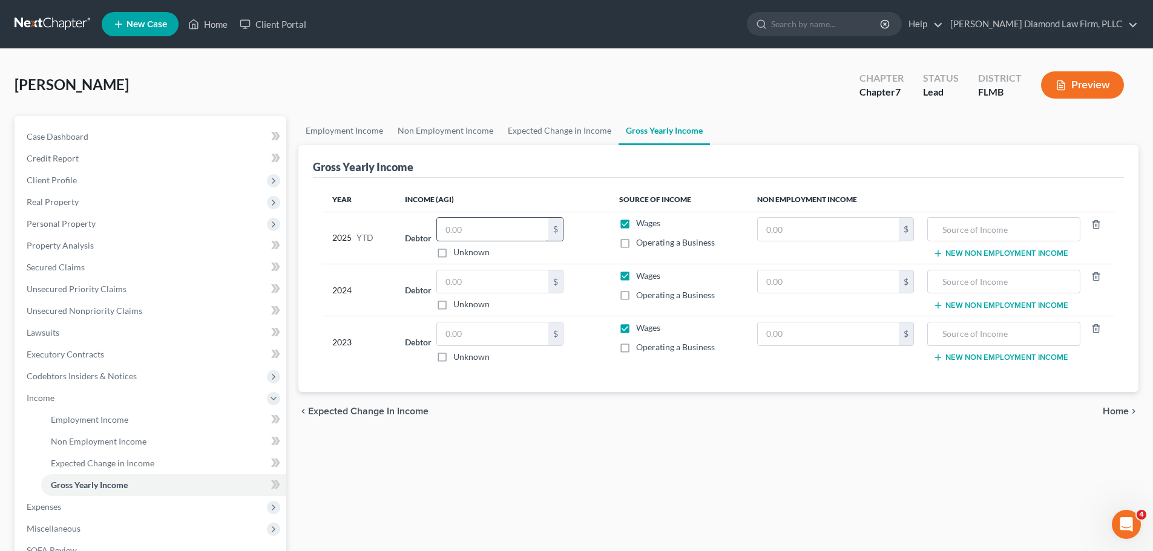
click at [496, 237] on input "text" at bounding box center [492, 229] width 111 height 23
type input "16,280"
click at [574, 125] on link "Expected Change in Income" at bounding box center [559, 130] width 118 height 29
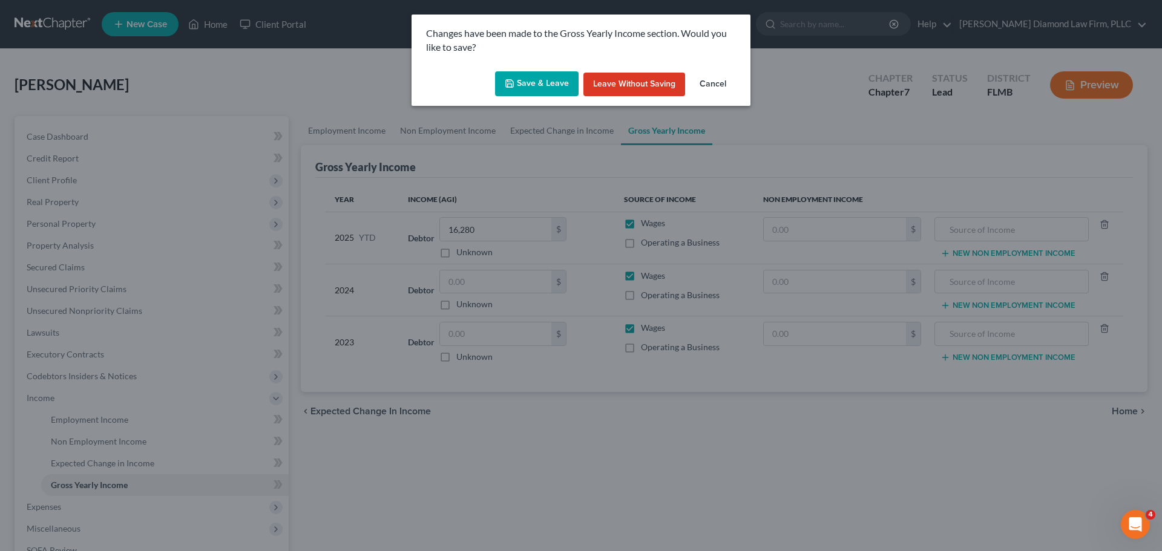
click at [537, 90] on button "Save & Leave" at bounding box center [536, 83] width 83 height 25
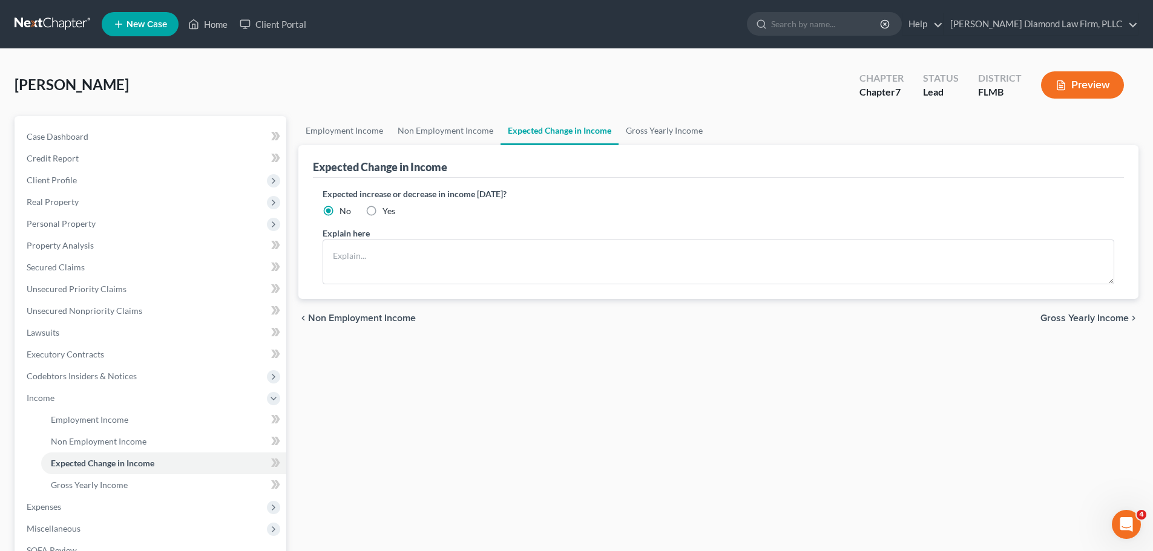
click at [381, 212] on div "Yes" at bounding box center [380, 211] width 30 height 12
click at [382, 210] on label "Yes" at bounding box center [388, 211] width 13 height 12
click at [387, 210] on input "Yes" at bounding box center [391, 209] width 8 height 8
radio input "true"
click at [372, 263] on textarea at bounding box center [718, 262] width 791 height 45
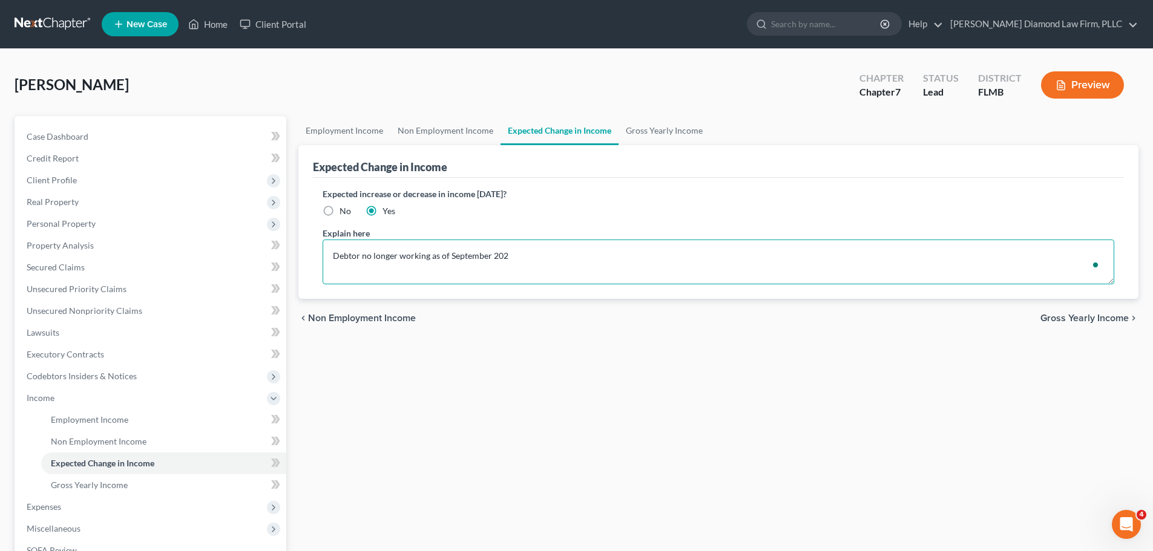
type textarea "Debtor no longer working as of [DATE]"
click at [355, 139] on link "Employment Income" at bounding box center [344, 130] width 92 height 29
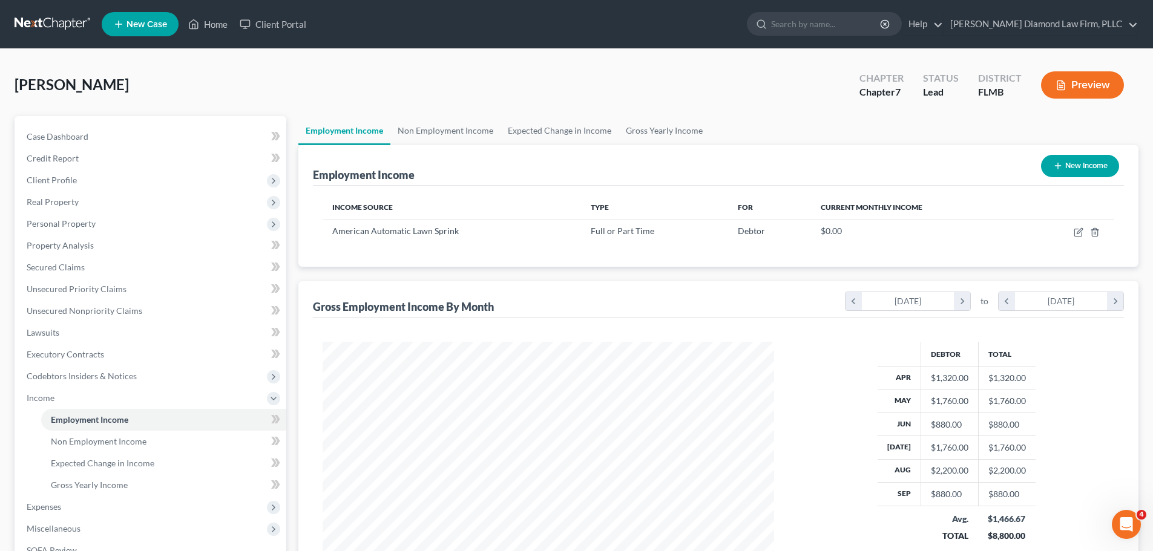
scroll to position [226, 476]
click at [440, 136] on link "Non Employment Income" at bounding box center [445, 130] width 110 height 29
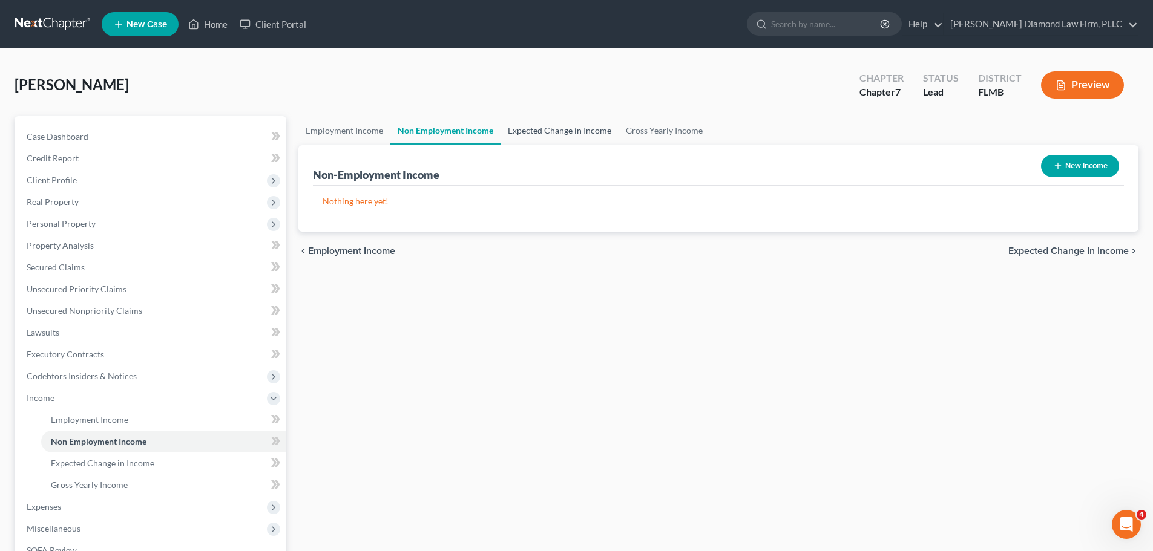
click at [551, 129] on link "Expected Change in Income" at bounding box center [559, 130] width 118 height 29
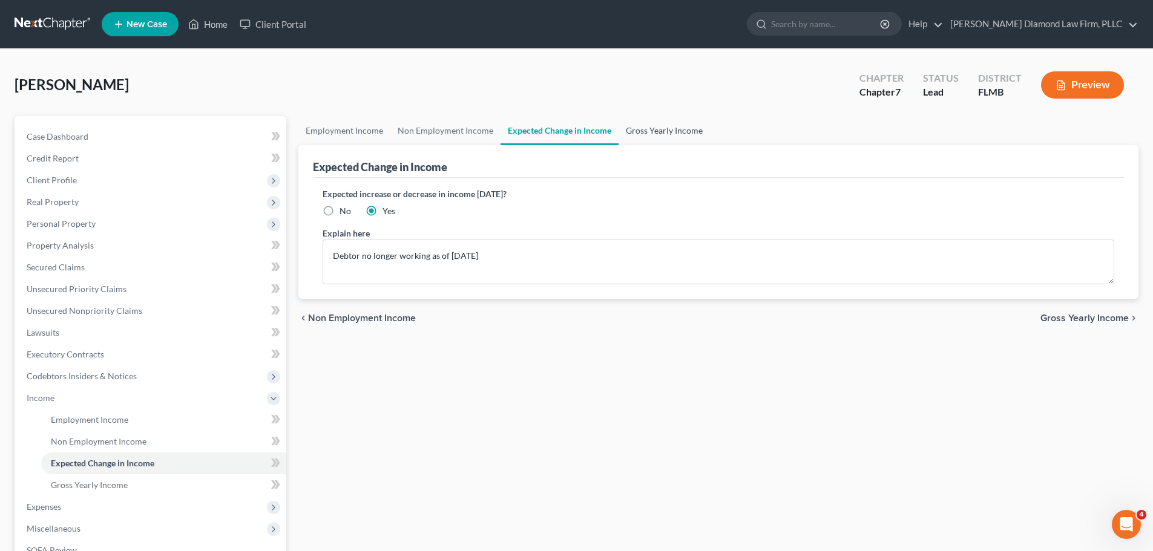
click at [642, 127] on link "Gross Yearly Income" at bounding box center [663, 130] width 91 height 29
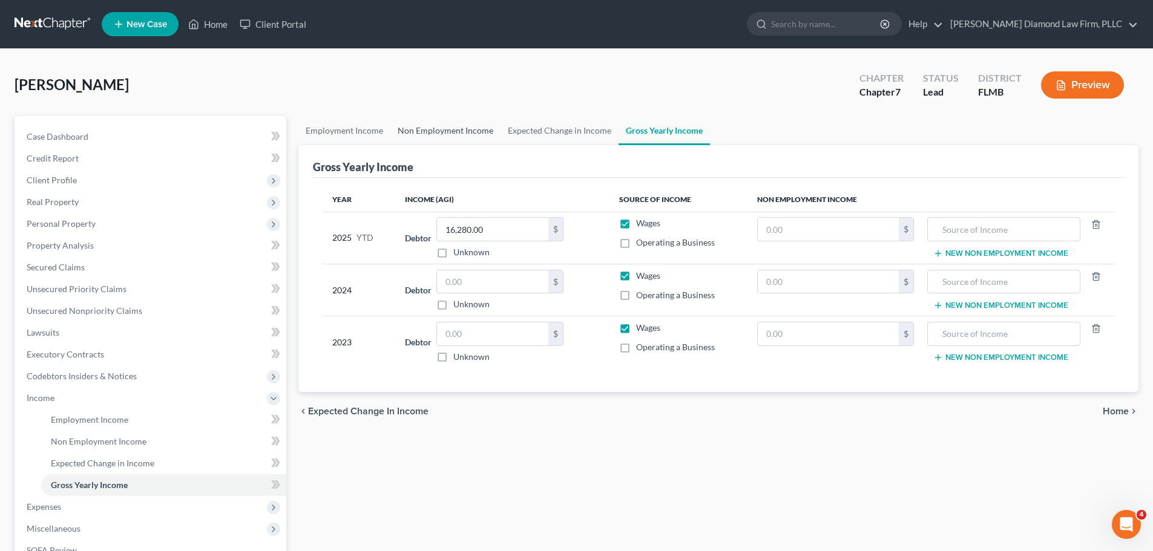
click at [447, 126] on link "Non Employment Income" at bounding box center [445, 130] width 110 height 29
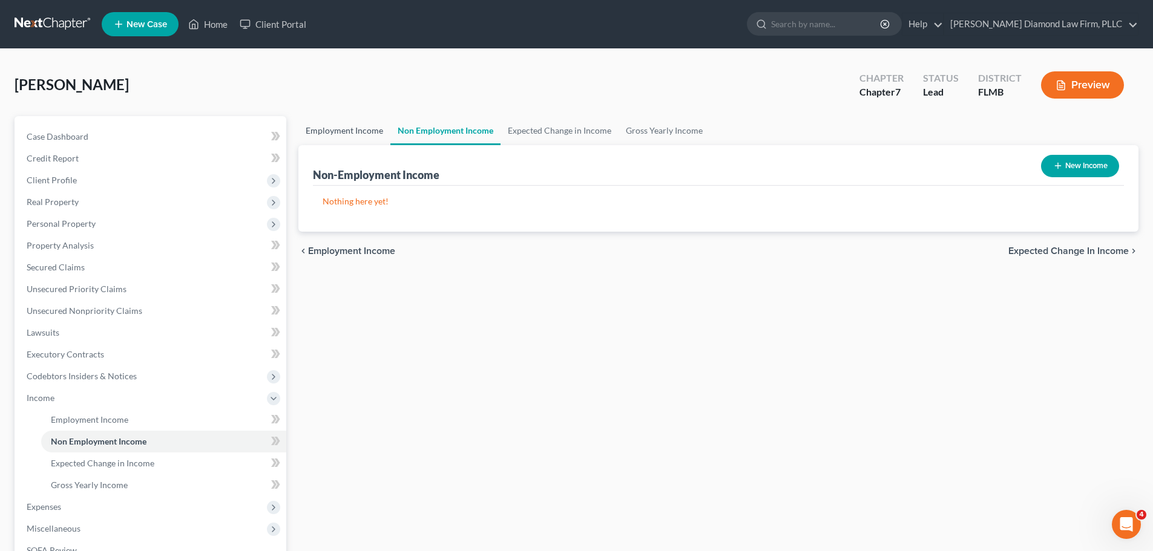
click at [378, 137] on link "Employment Income" at bounding box center [344, 130] width 92 height 29
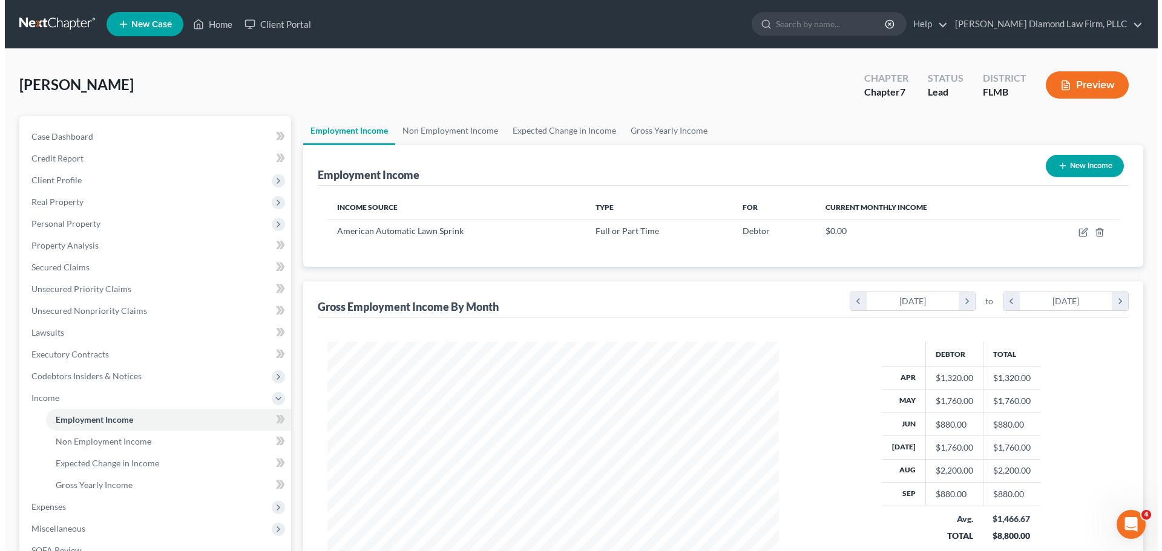
scroll to position [226, 476]
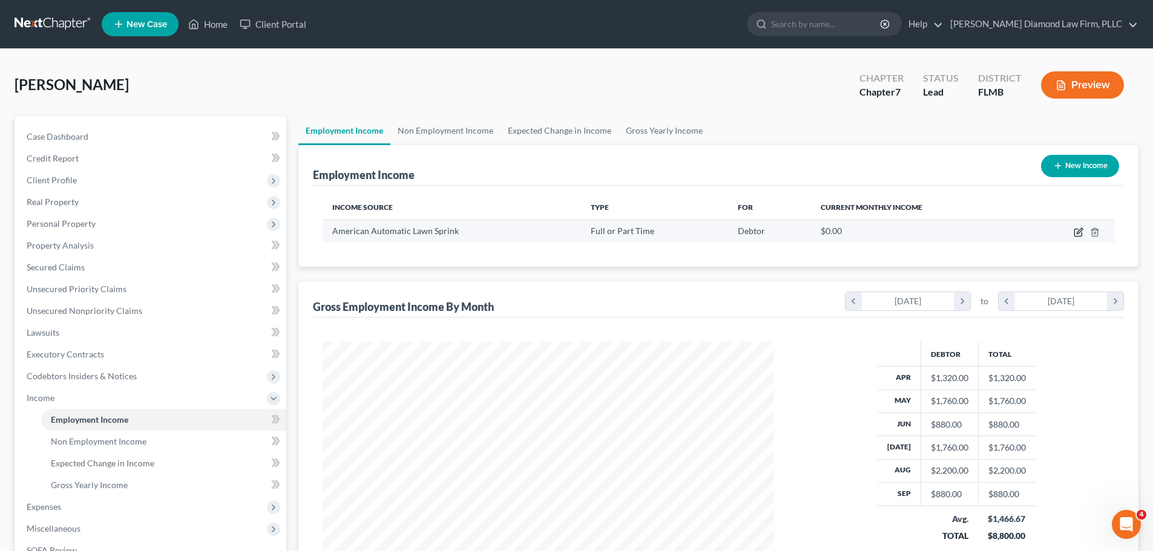
click at [1077, 231] on icon "button" at bounding box center [1078, 233] width 10 height 10
select select "0"
select select "9"
select select "3"
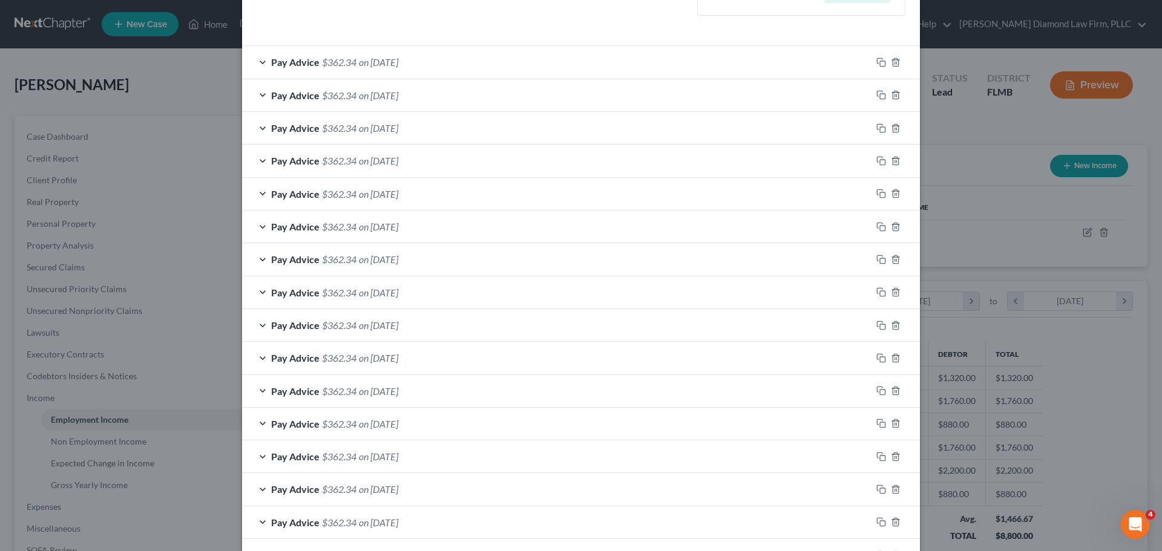
scroll to position [581, 0]
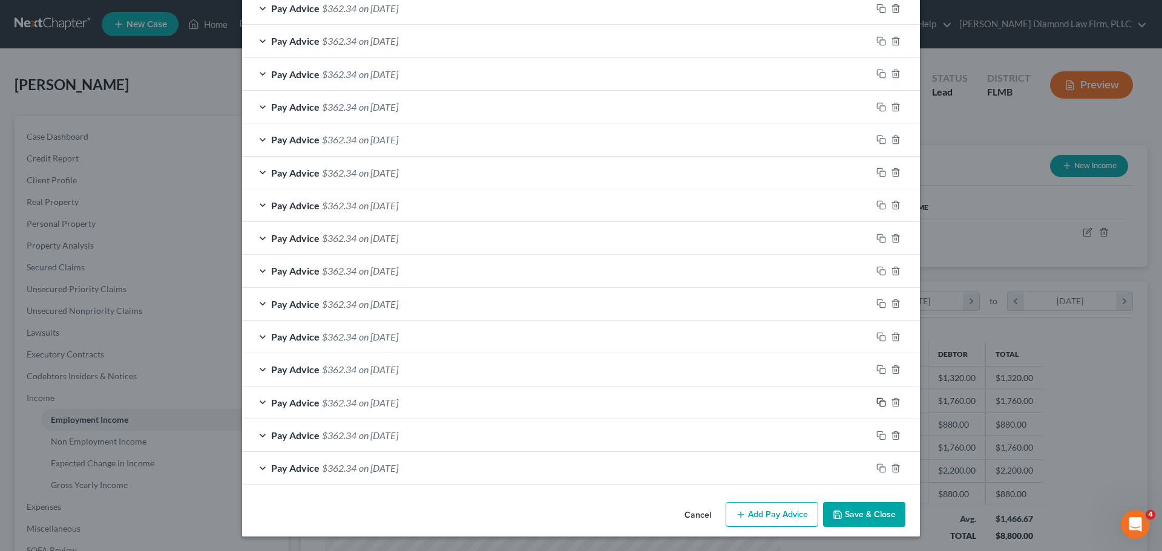
drag, startPoint x: 874, startPoint y: 402, endPoint x: 1153, endPoint y: 359, distance: 281.6
click at [876, 402] on icon "button" at bounding box center [881, 403] width 10 height 10
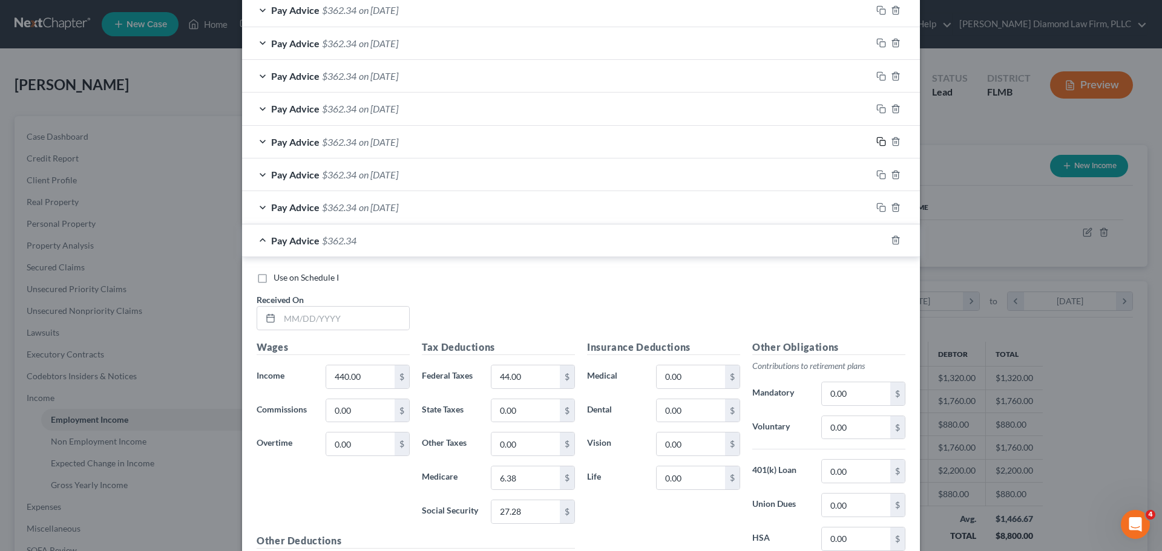
scroll to position [884, 0]
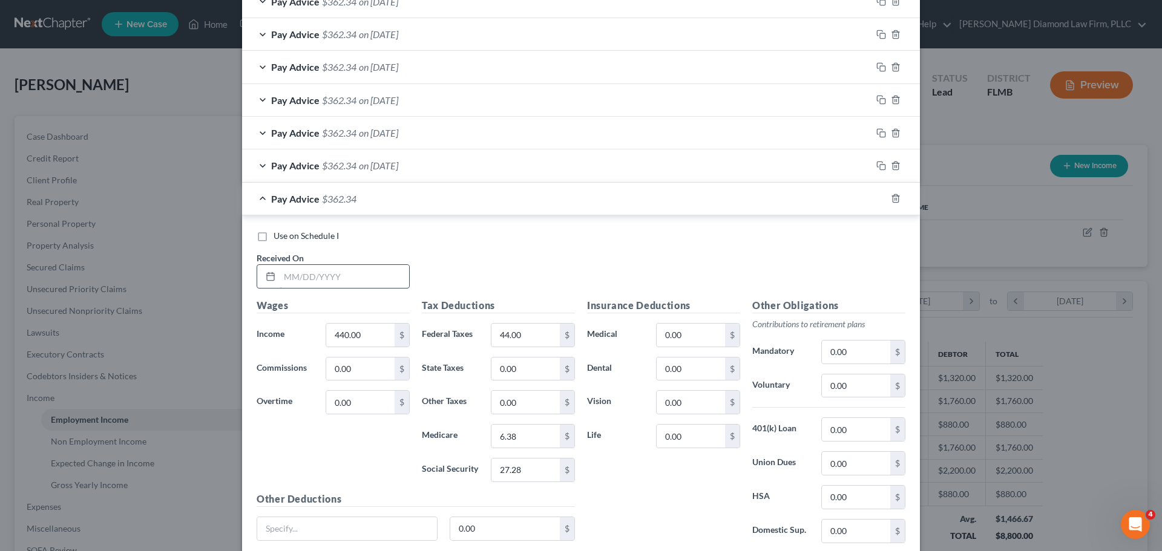
click at [333, 278] on input "text" at bounding box center [344, 276] width 129 height 23
type input "[DATE]"
click at [333, 199] on span "$362.34" at bounding box center [339, 198] width 34 height 11
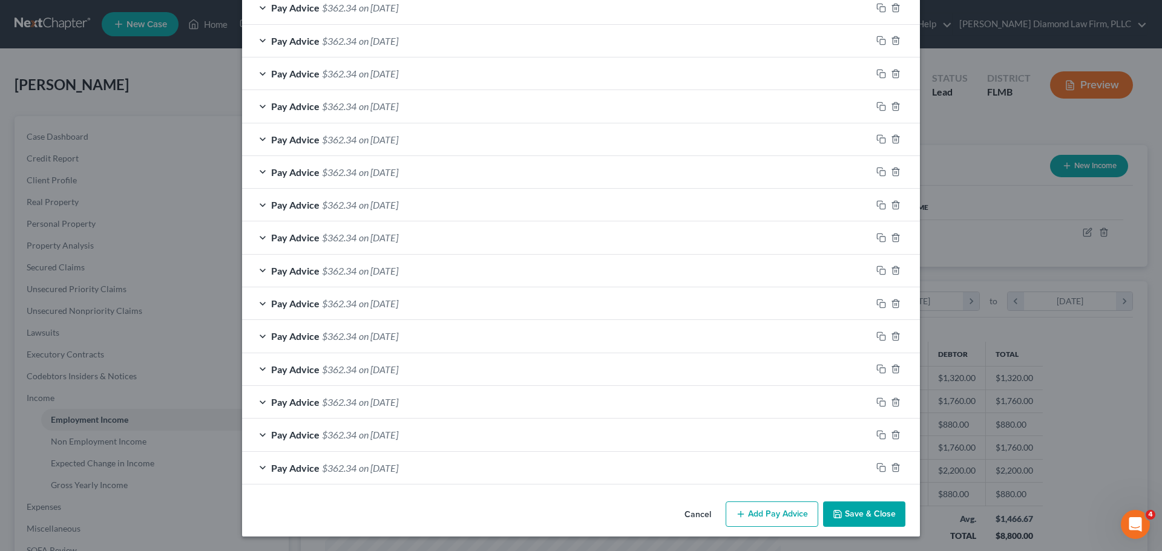
scroll to position [615, 0]
drag, startPoint x: 877, startPoint y: 173, endPoint x: 563, endPoint y: 254, distance: 324.2
click at [877, 173] on icon "button" at bounding box center [881, 172] width 10 height 10
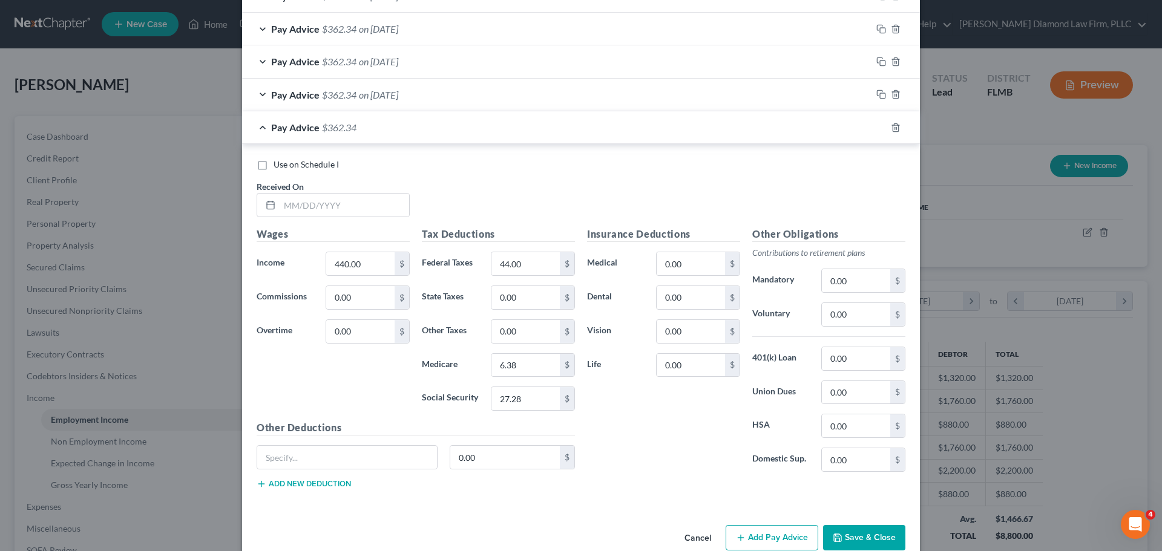
scroll to position [1012, 0]
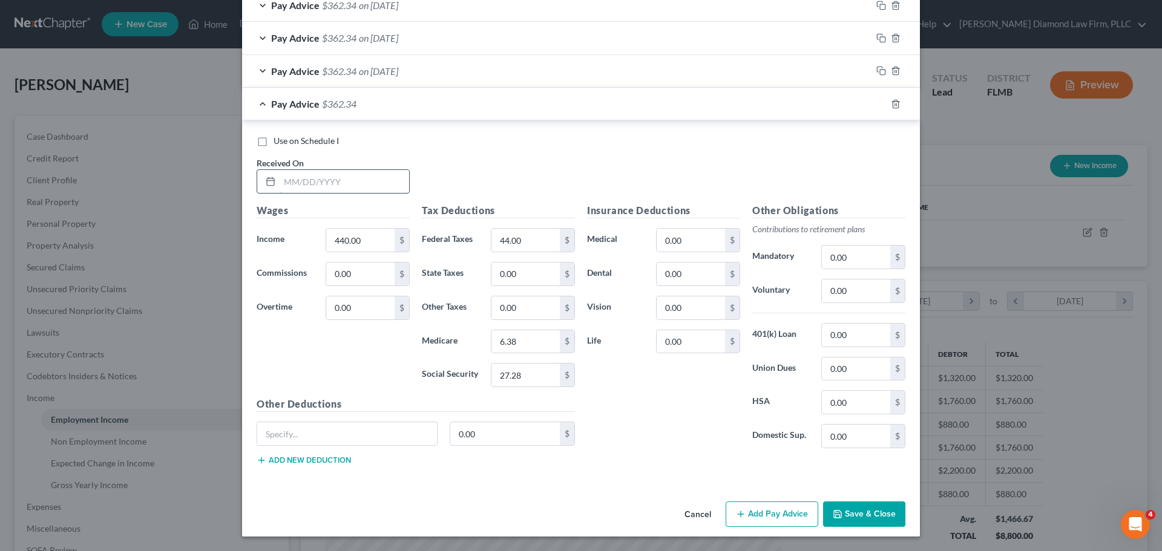
click at [289, 188] on input "text" at bounding box center [344, 181] width 129 height 23
type input "[DATE]"
click at [315, 106] on div "Pay Advice $362.34 on [DATE]" at bounding box center [556, 104] width 629 height 32
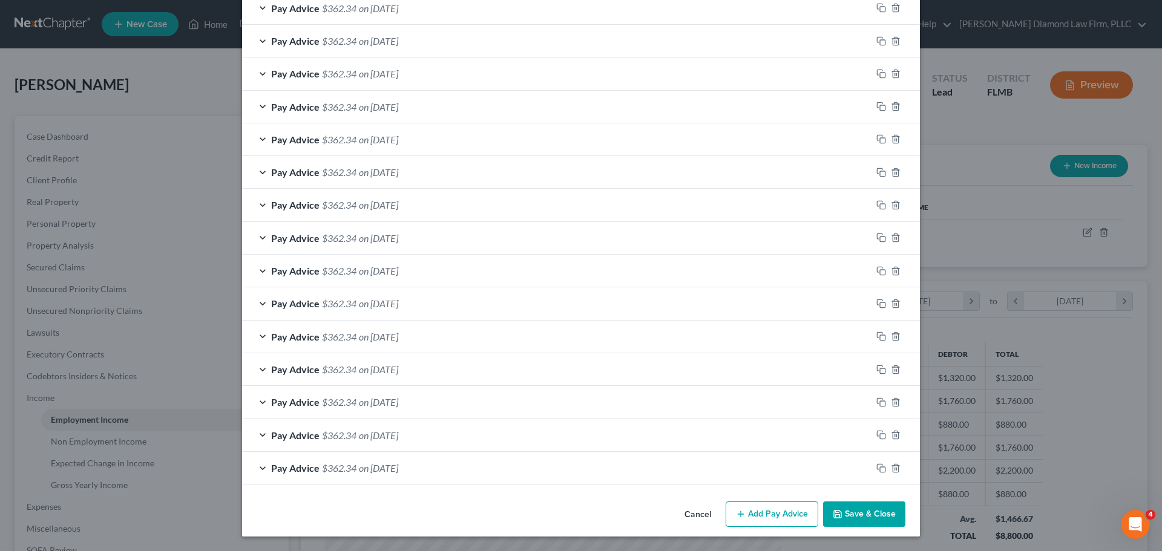
scroll to position [647, 0]
click at [877, 172] on icon "button" at bounding box center [881, 173] width 10 height 10
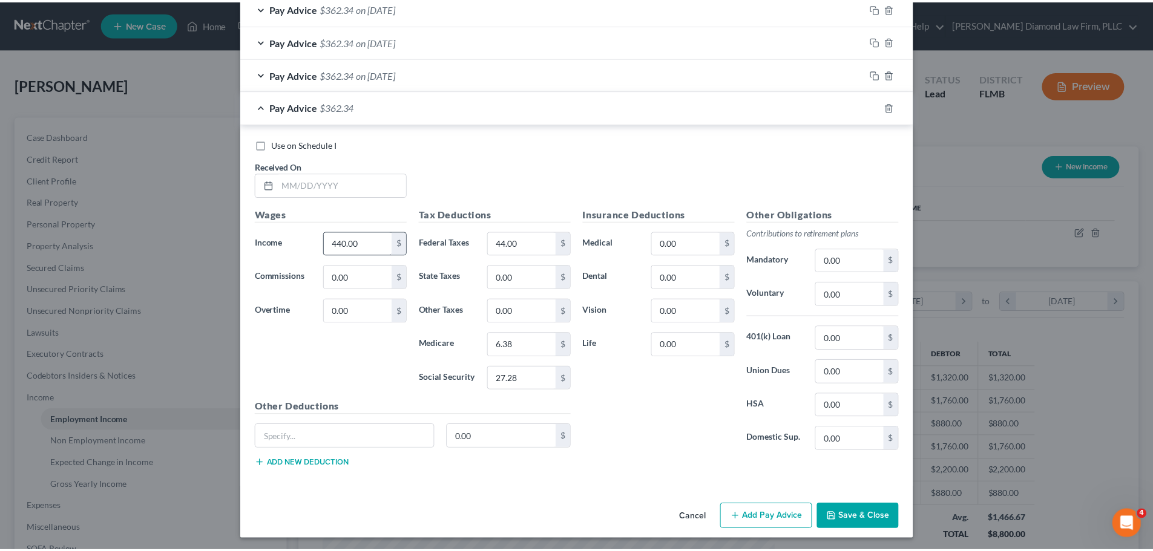
scroll to position [1044, 0]
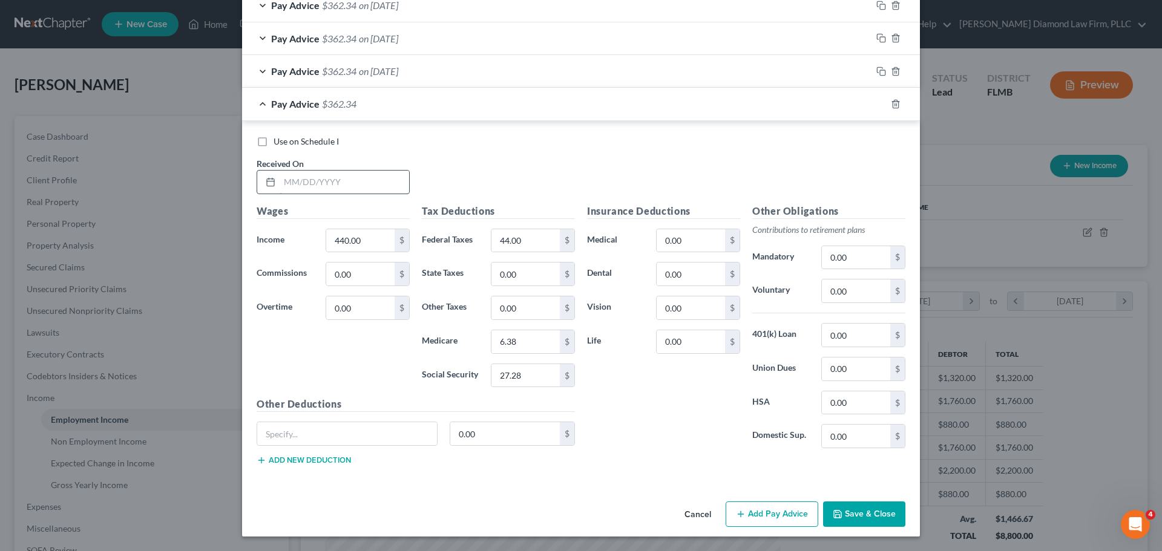
click at [348, 191] on input "text" at bounding box center [344, 182] width 129 height 23
type input "[DATE]"
click at [853, 512] on button "Save & Close" at bounding box center [864, 514] width 82 height 25
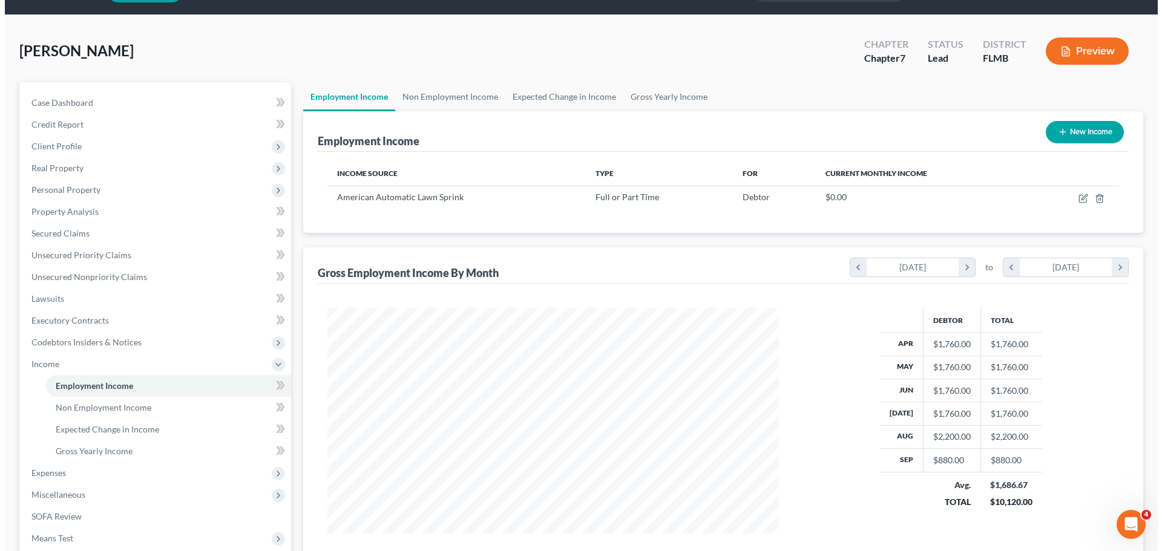
scroll to position [61, 0]
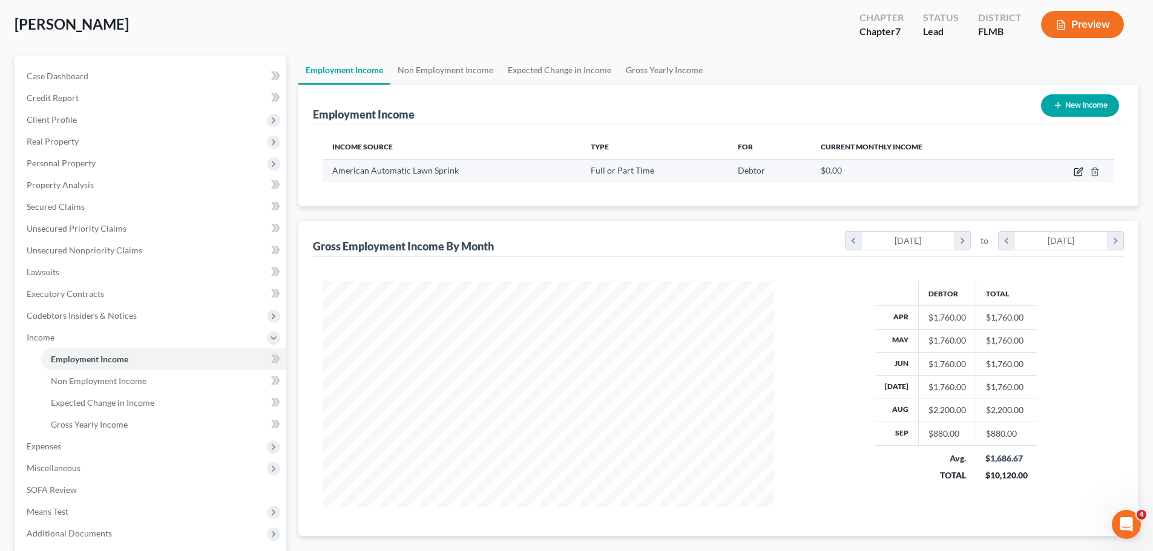
click at [1075, 173] on icon "button" at bounding box center [1078, 172] width 10 height 10
select select "0"
select select "9"
select select "3"
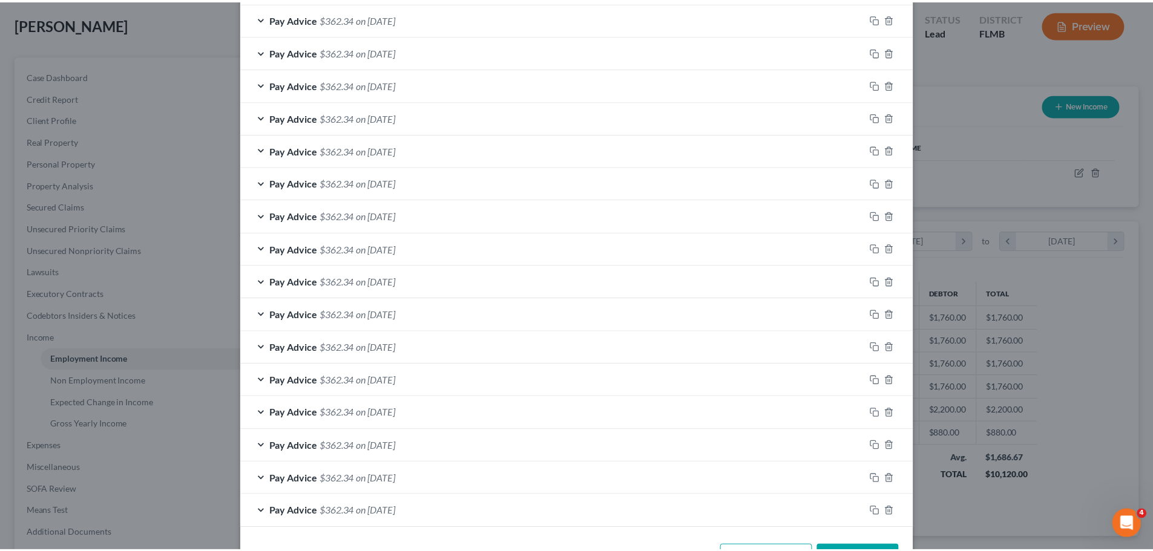
scroll to position [666, 0]
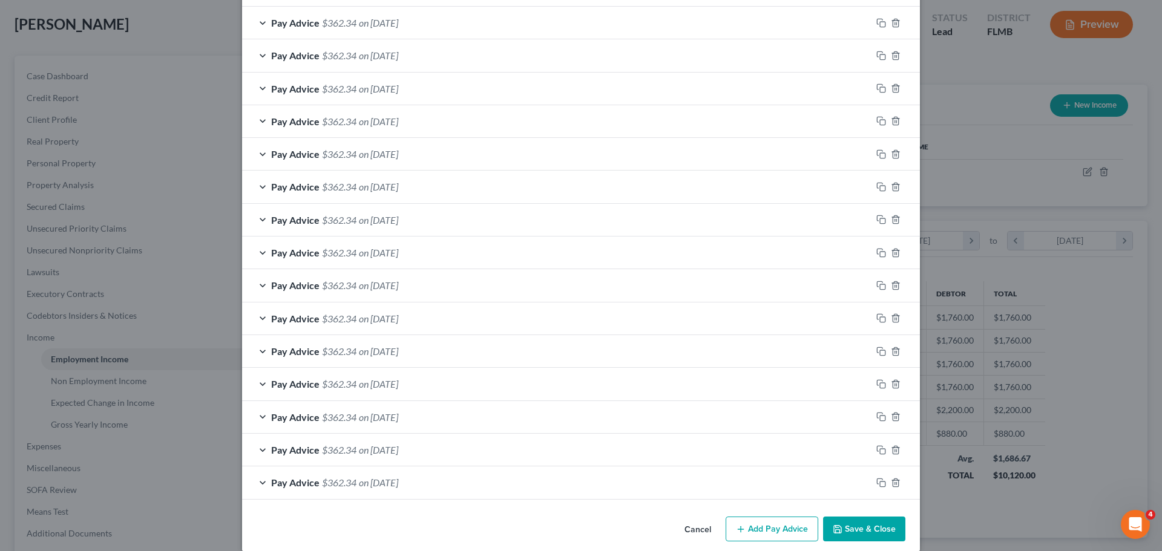
click at [681, 522] on button "Cancel" at bounding box center [698, 530] width 46 height 24
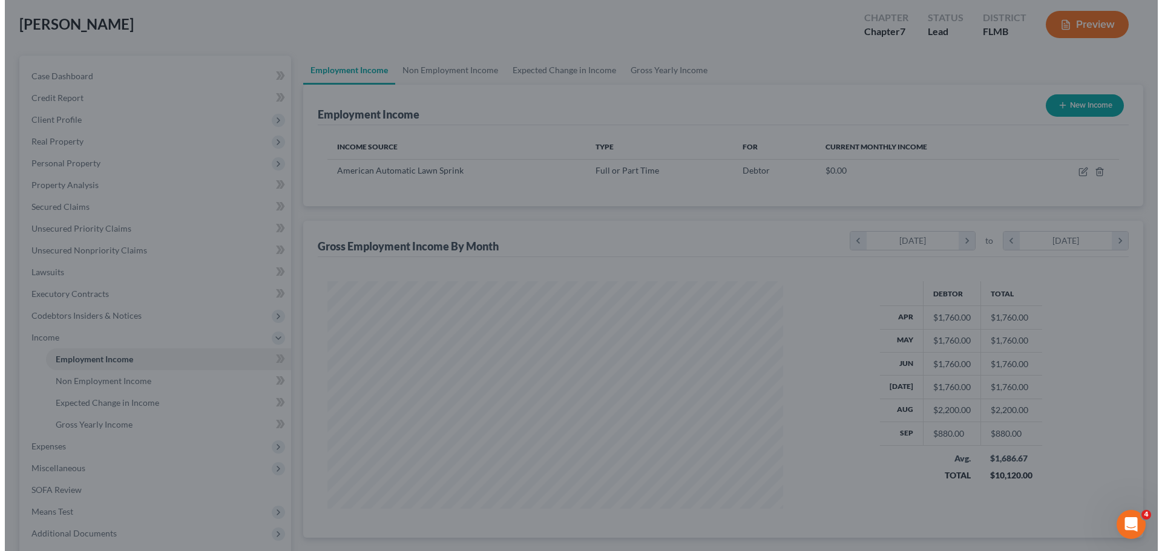
scroll to position [604843, 604593]
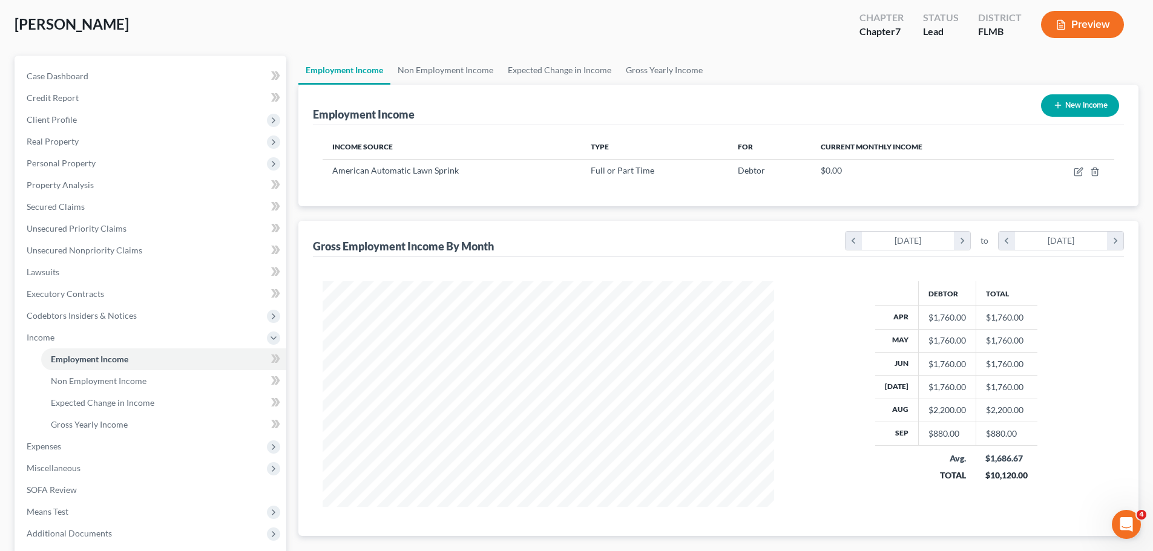
click at [1089, 104] on button "New Income" at bounding box center [1080, 105] width 78 height 22
select select "0"
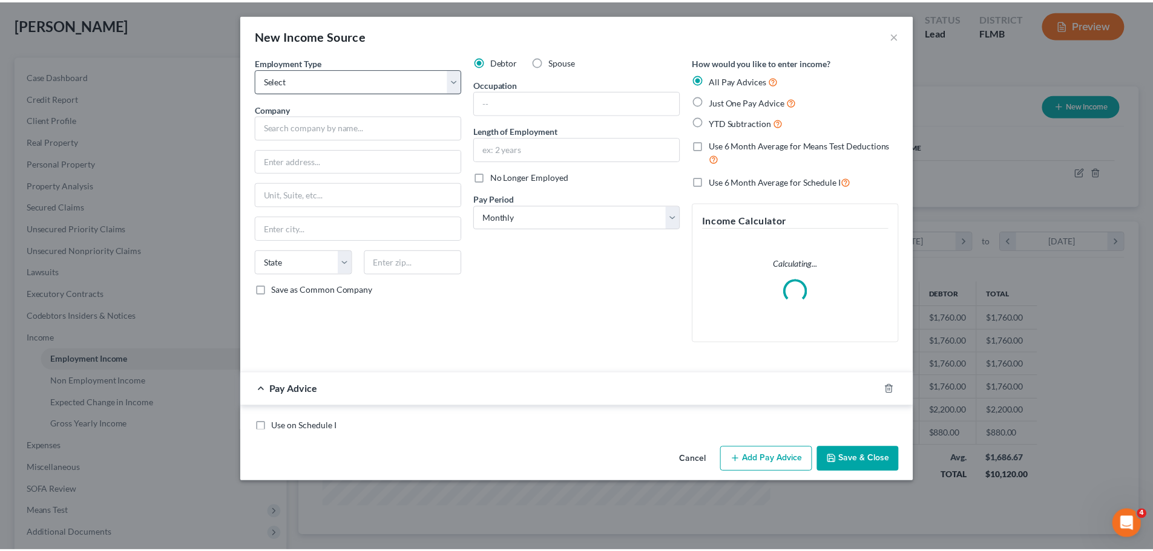
scroll to position [228, 480]
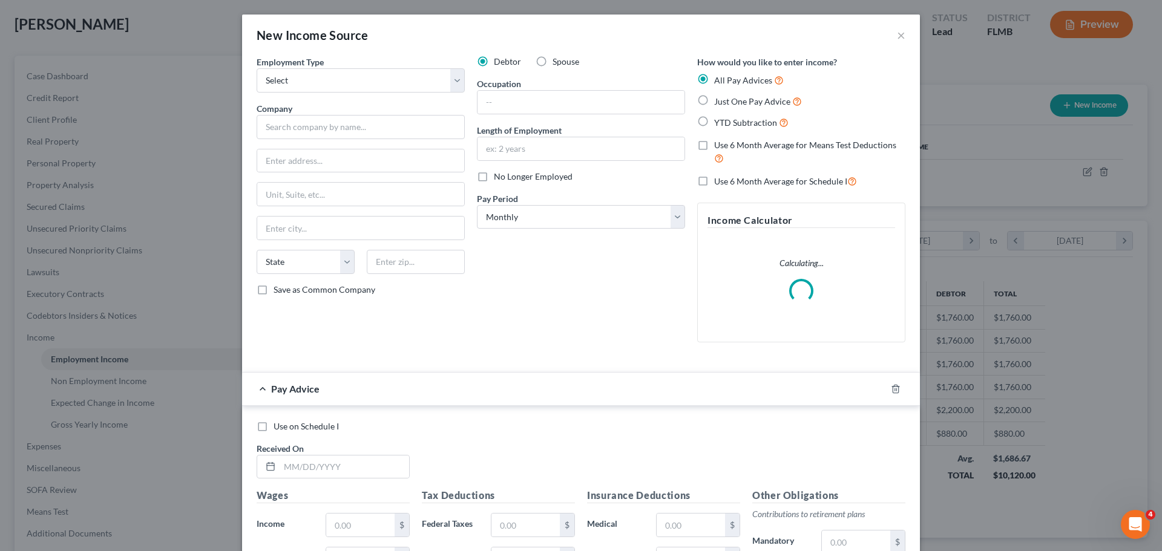
click at [549, 54] on div "New Income Source ×" at bounding box center [581, 35] width 678 height 41
click at [552, 59] on label "Spouse" at bounding box center [565, 62] width 27 height 12
click at [557, 59] on input "Spouse" at bounding box center [561, 60] width 8 height 8
radio input "true"
click at [337, 67] on div "Employment Type * Select Full or [DEMOGRAPHIC_DATA] Employment Self Employment" at bounding box center [361, 74] width 208 height 37
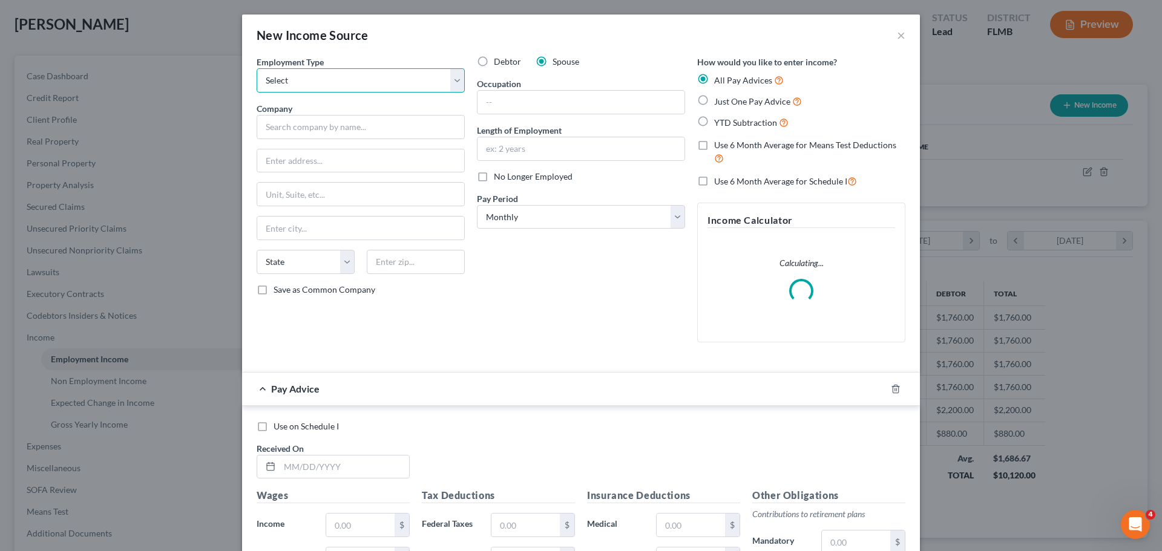
click at [334, 85] on select "Select Full or [DEMOGRAPHIC_DATA] Employment Self Employment" at bounding box center [361, 80] width 208 height 24
select select "0"
click at [257, 68] on select "Select Full or [DEMOGRAPHIC_DATA] Employment Self Employment" at bounding box center [361, 80] width 208 height 24
click at [321, 116] on input "text" at bounding box center [361, 127] width 208 height 24
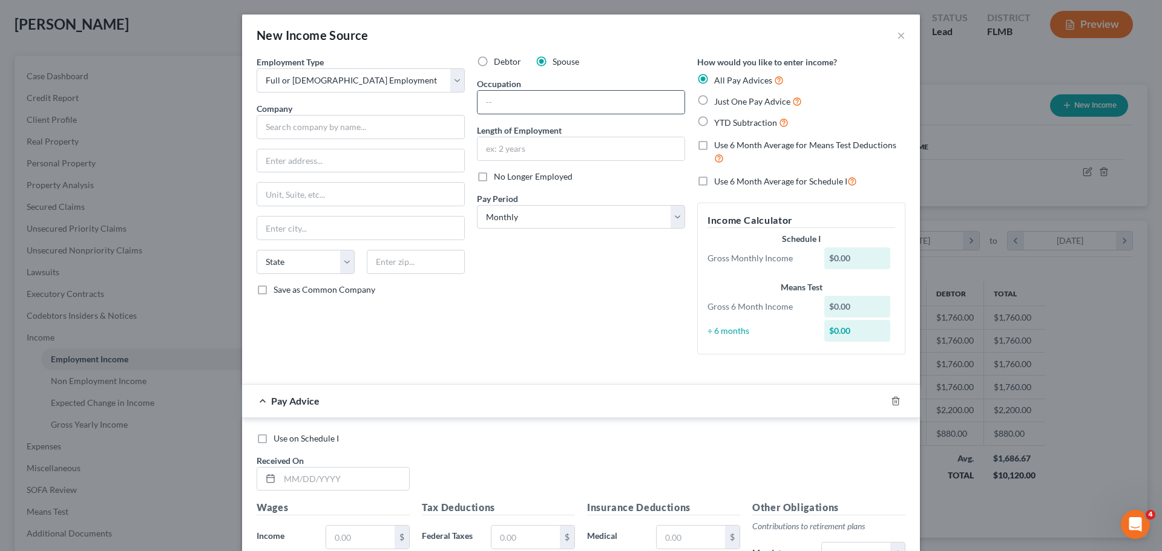
click at [539, 105] on input "text" at bounding box center [580, 102] width 207 height 23
click at [483, 97] on input "Finanacial Re" at bounding box center [580, 102] width 207 height 23
click at [549, 105] on input "Financial Re" at bounding box center [580, 102] width 207 height 23
type input "Financial Representative"
click at [295, 130] on input "text" at bounding box center [361, 127] width 208 height 24
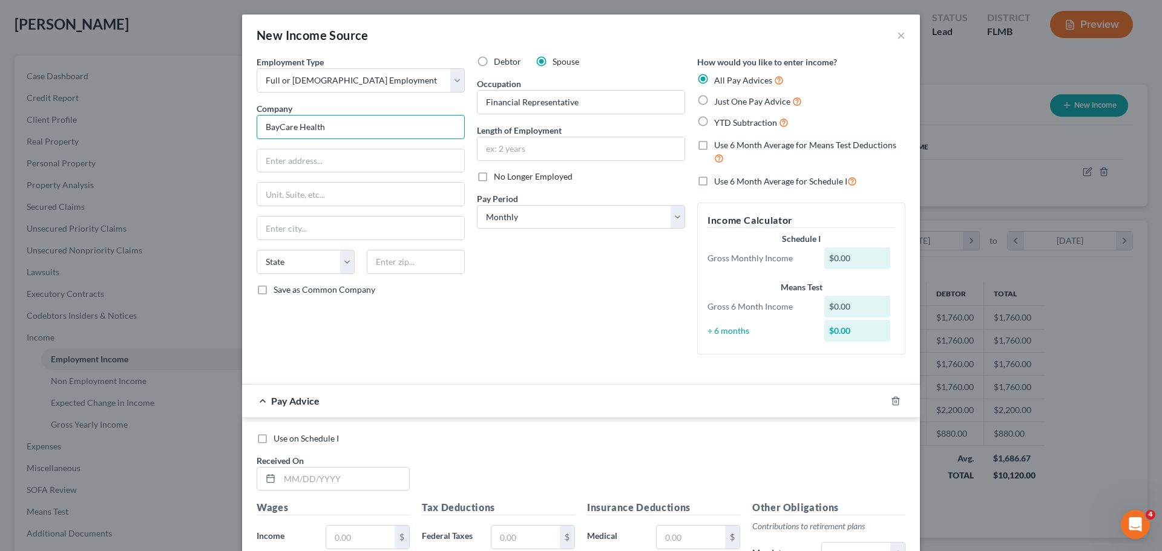
click at [333, 129] on input "BayCare Health" at bounding box center [361, 127] width 208 height 24
type input "BayCare Health System"
type input "[STREET_ADDRESS]"
type input "Clearwater"
select select "9"
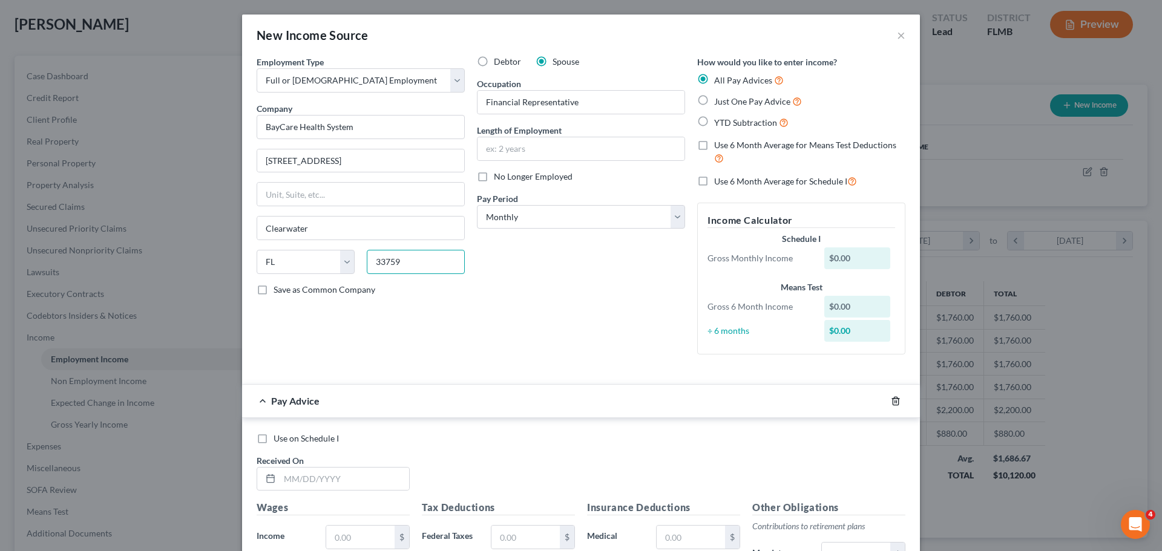
type input "33759"
click at [892, 399] on icon "button" at bounding box center [896, 401] width 10 height 10
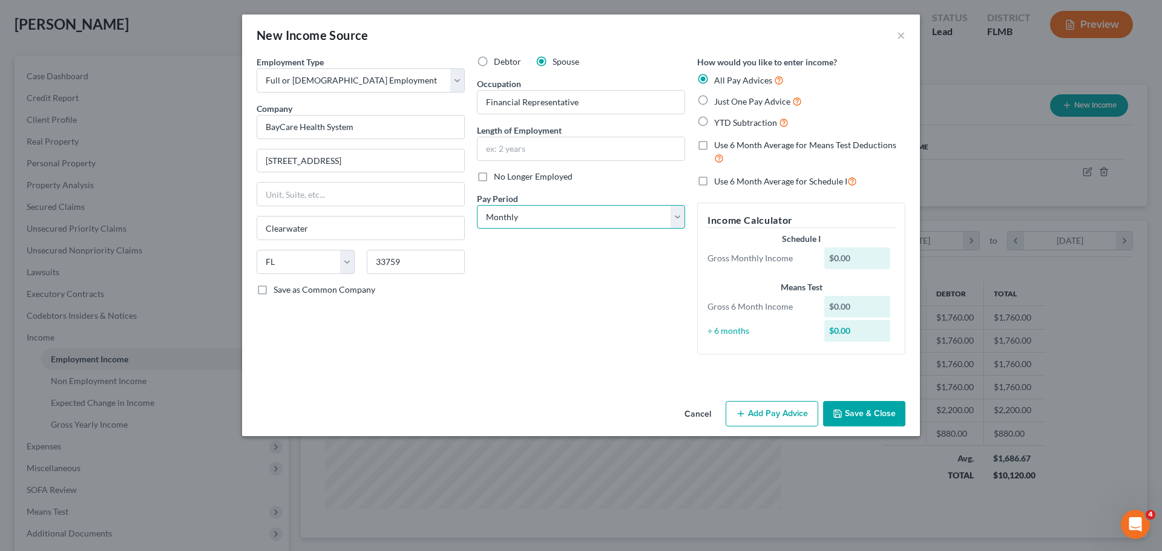
click at [516, 218] on select "Select Monthly Twice Monthly Every Other Week Weekly" at bounding box center [581, 217] width 208 height 24
select select "2"
click at [477, 205] on select "Select Monthly Twice Monthly Every Other Week Weekly" at bounding box center [581, 217] width 208 height 24
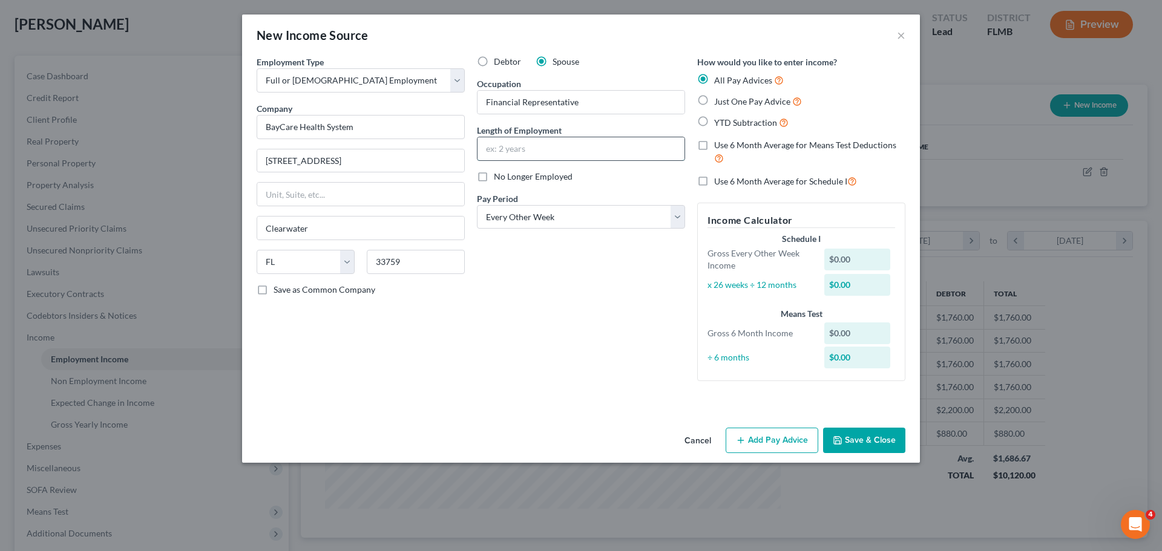
click at [557, 147] on input "text" at bounding box center [580, 148] width 207 height 23
type input "5 years"
click at [880, 434] on button "Save & Close" at bounding box center [864, 440] width 82 height 25
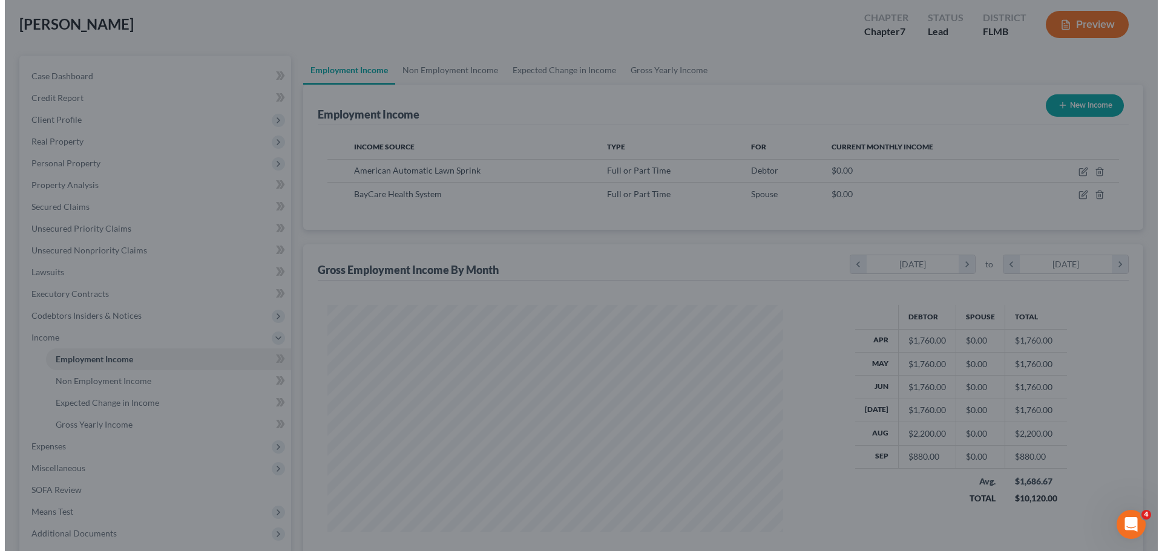
scroll to position [604843, 604593]
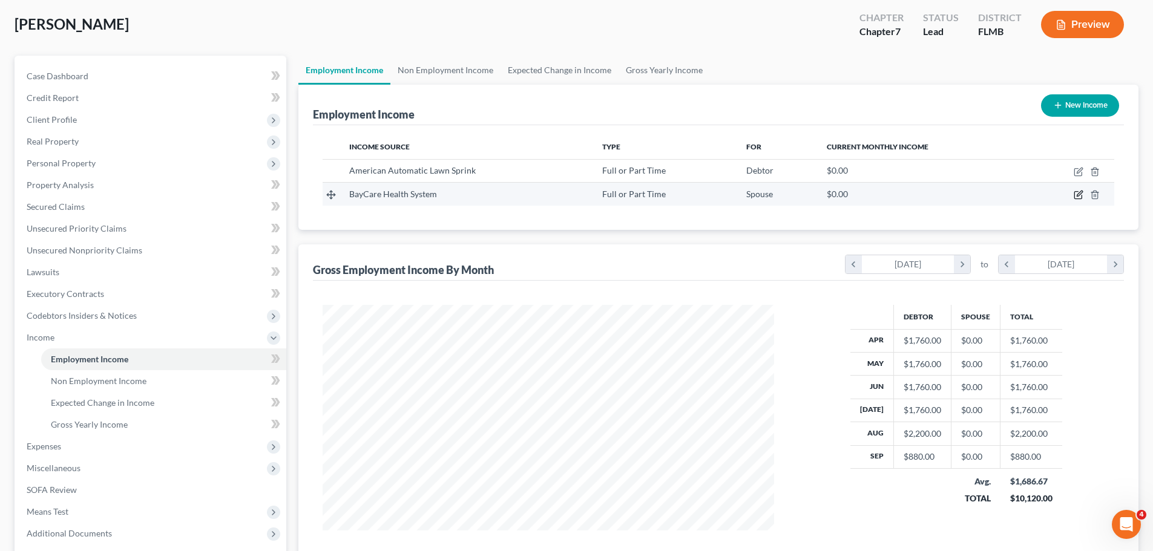
click at [1079, 197] on icon "button" at bounding box center [1078, 195] width 10 height 10
select select "0"
select select "9"
select select "2"
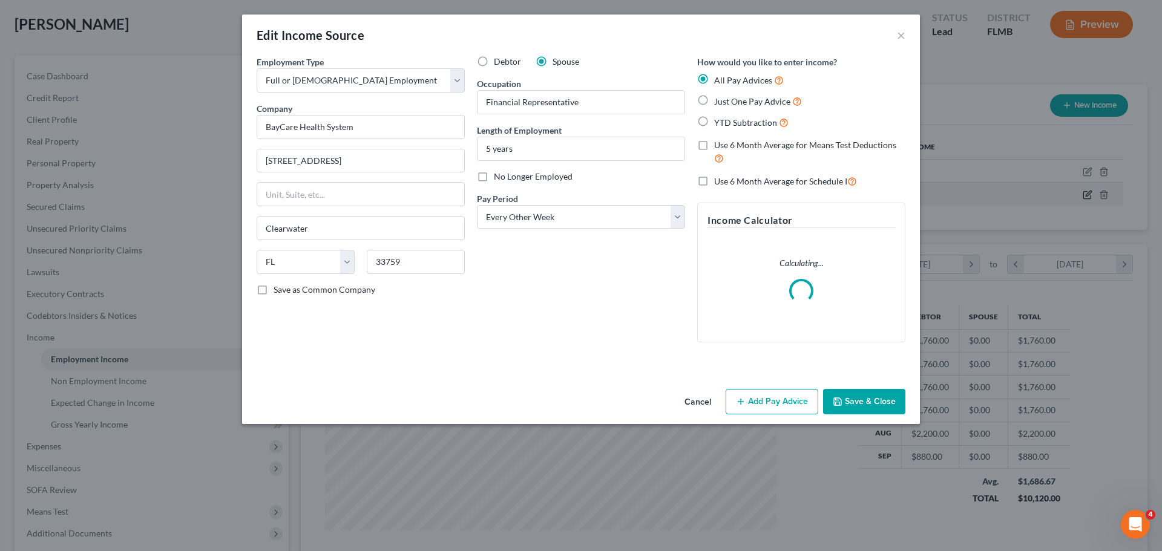
scroll to position [228, 480]
click at [732, 402] on button "Add Pay Advice" at bounding box center [771, 401] width 93 height 25
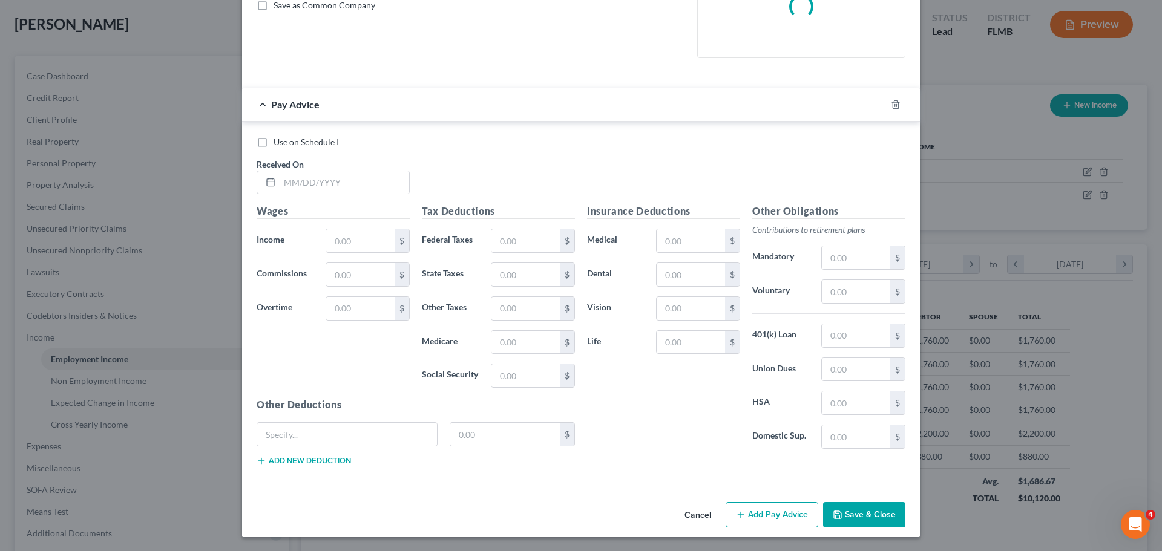
scroll to position [285, 0]
click at [321, 191] on input "text" at bounding box center [344, 182] width 129 height 23
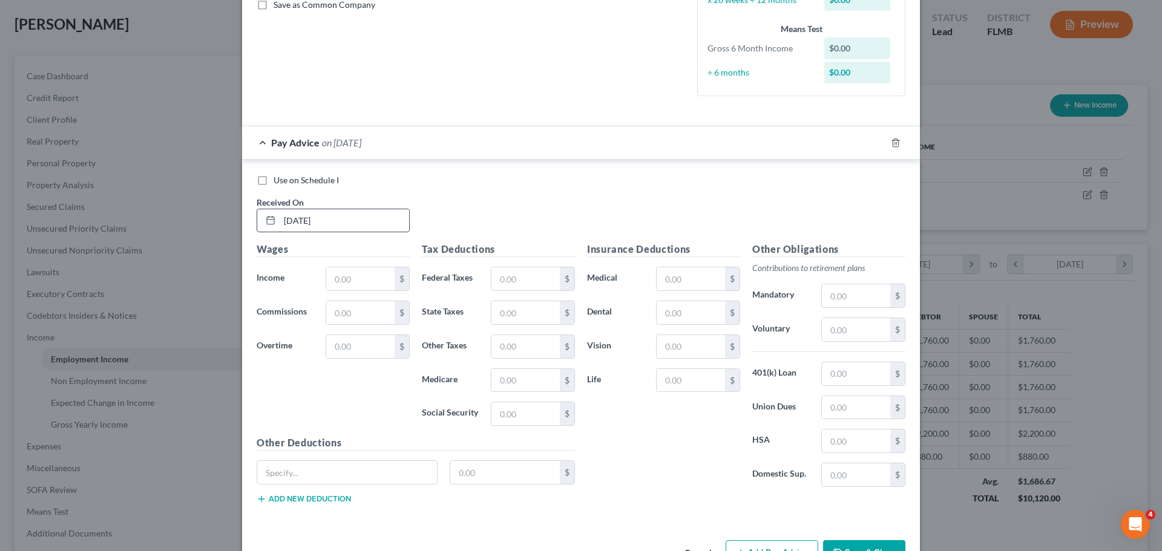
type input "[DATE]"
click at [361, 284] on input "text" at bounding box center [360, 278] width 68 height 23
type input "1,720.4"
click at [347, 347] on input "text" at bounding box center [360, 346] width 68 height 23
type input "12.97"
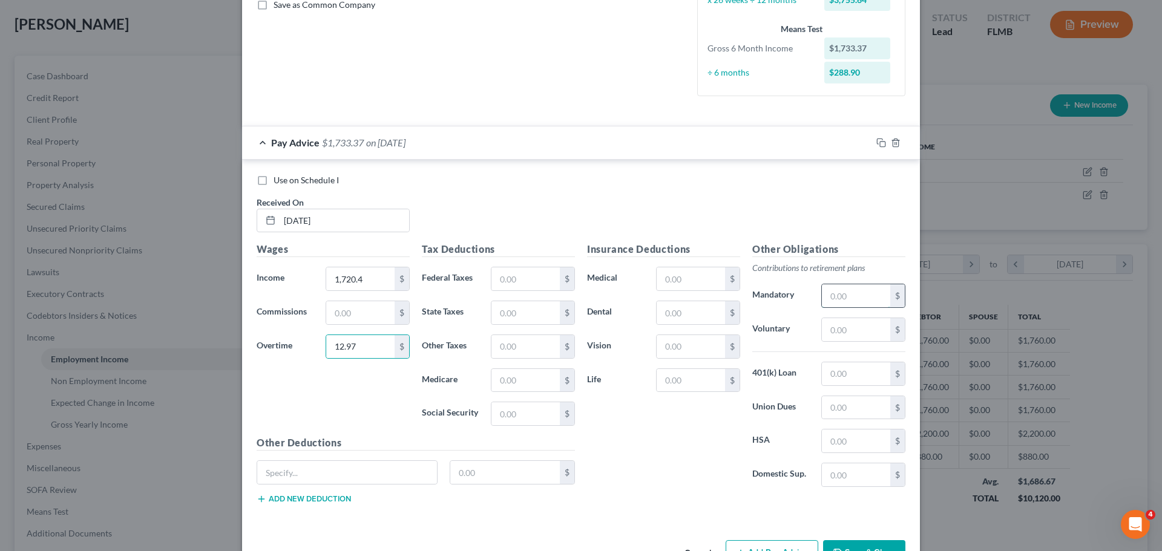
click at [840, 295] on input "text" at bounding box center [856, 295] width 68 height 23
click at [839, 337] on input "text" at bounding box center [856, 329] width 68 height 23
type input "121.36"
click at [684, 316] on input "text" at bounding box center [690, 312] width 68 height 23
type input "28.45"
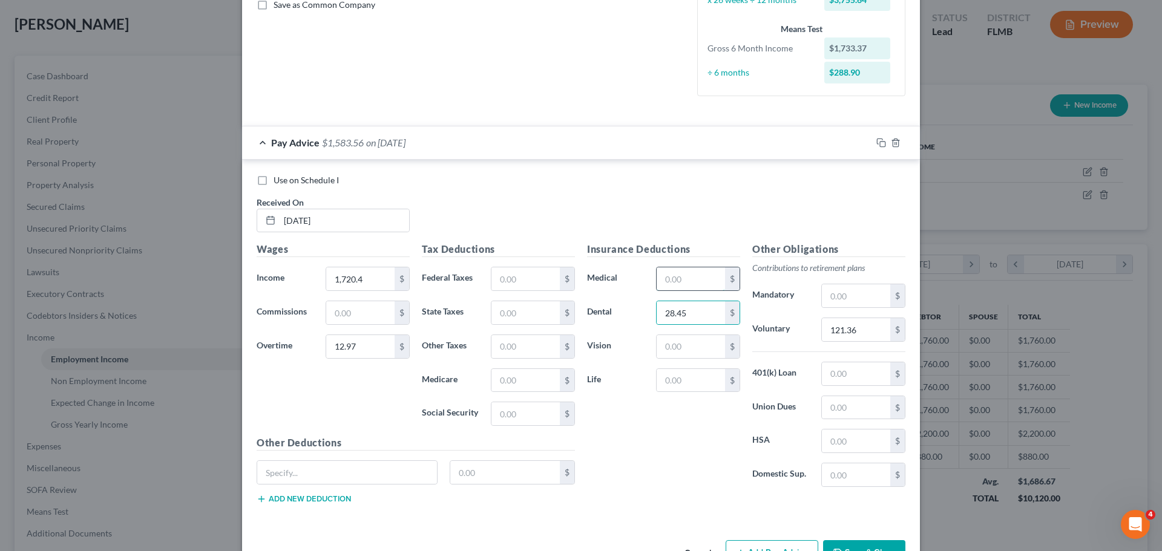
click at [676, 274] on input "text" at bounding box center [690, 278] width 68 height 23
type input "181"
click at [684, 347] on input "text" at bounding box center [690, 346] width 68 height 23
type input "5.98"
click at [528, 280] on input "text" at bounding box center [525, 278] width 68 height 23
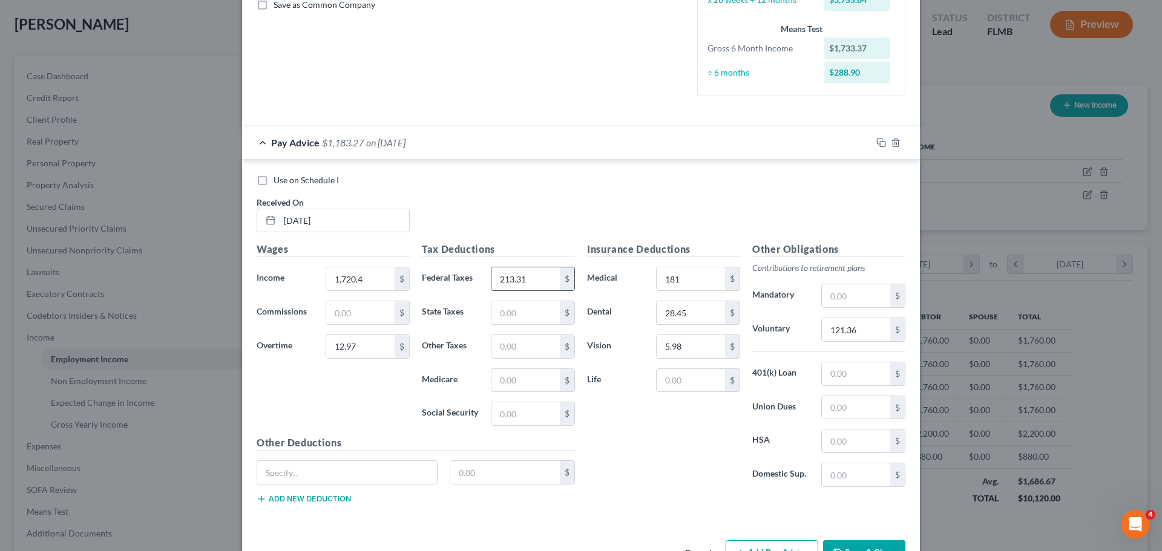
type input "213.31"
type input "22.01"
type input "94.14"
click at [393, 465] on input "text" at bounding box center [347, 472] width 180 height 23
type input "Cafeteria"
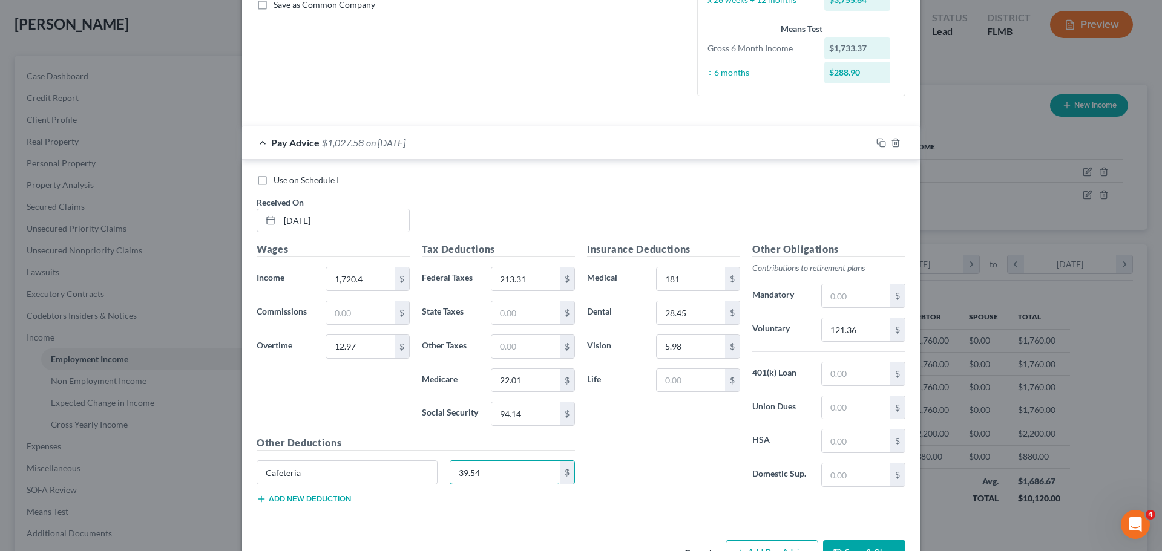
type input "39.54"
click at [358, 280] on input "1,720.4" at bounding box center [360, 278] width 68 height 23
type input "1,720.8"
drag, startPoint x: 875, startPoint y: 145, endPoint x: 883, endPoint y: 292, distance: 147.9
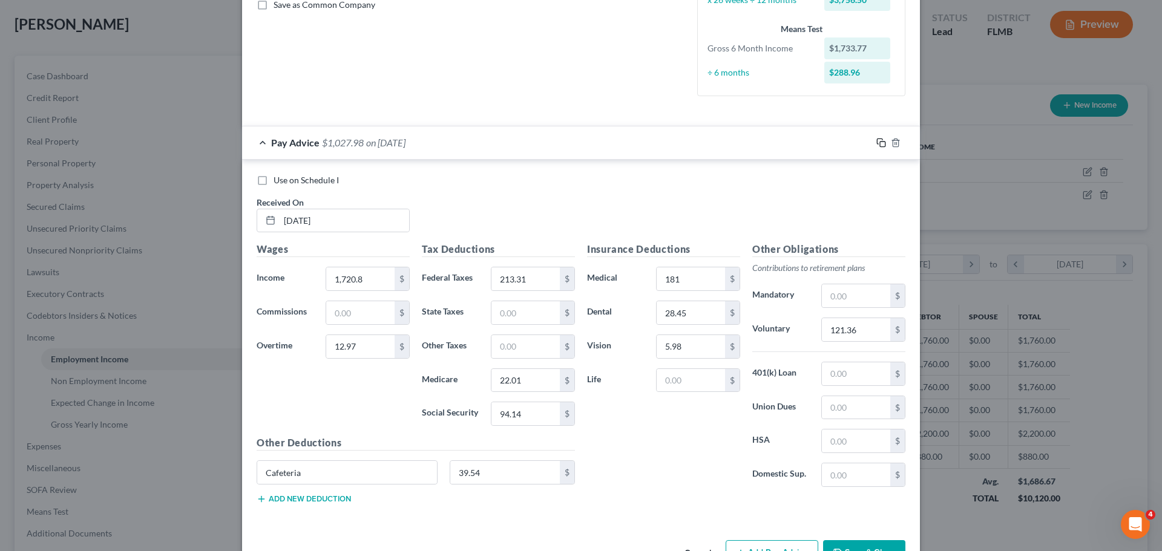
click at [880, 145] on rect "button" at bounding box center [882, 144] width 5 height 5
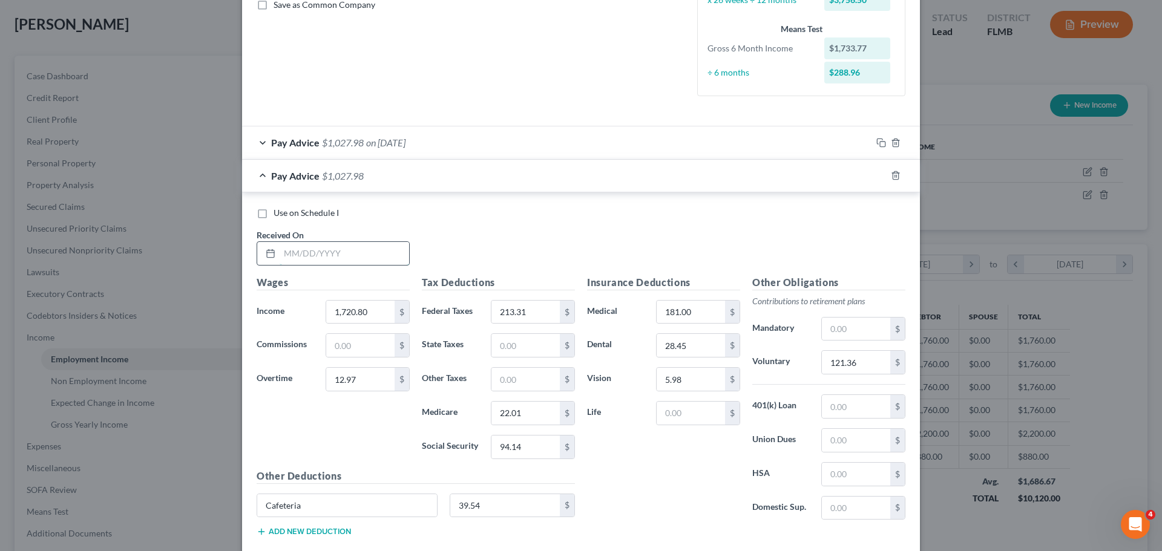
click at [368, 246] on input "text" at bounding box center [344, 253] width 129 height 23
type input "[DATE]"
click at [365, 389] on input "12.97" at bounding box center [360, 379] width 68 height 23
type input "41.94"
click at [538, 312] on input "213.31" at bounding box center [525, 312] width 68 height 23
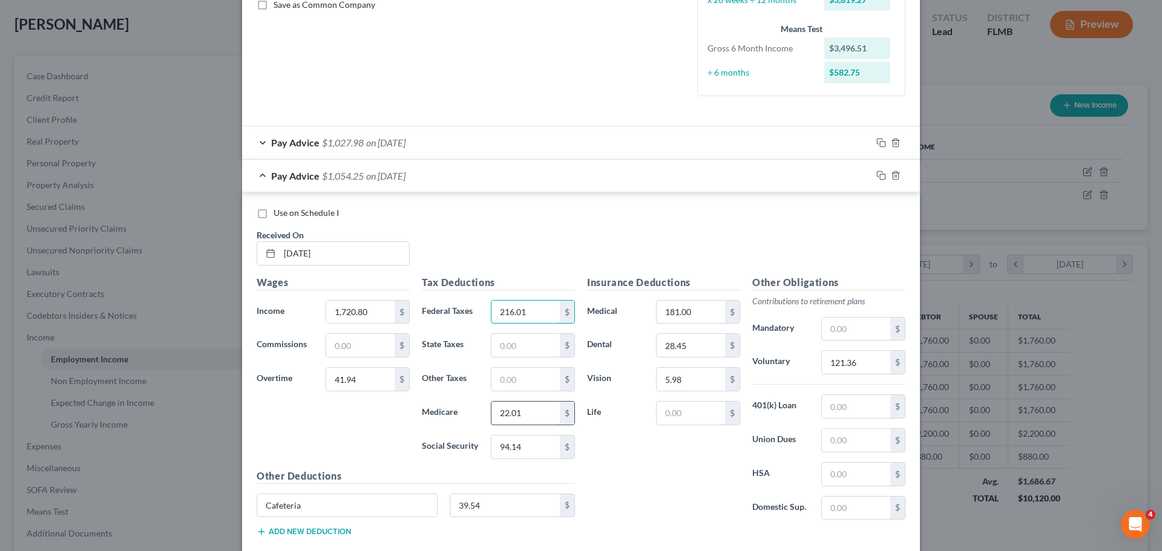
type input "216.01"
click at [525, 415] on input "22.01" at bounding box center [525, 413] width 68 height 23
type input "22.44"
type input "95.93"
click at [860, 365] on input "121.36" at bounding box center [856, 362] width 68 height 23
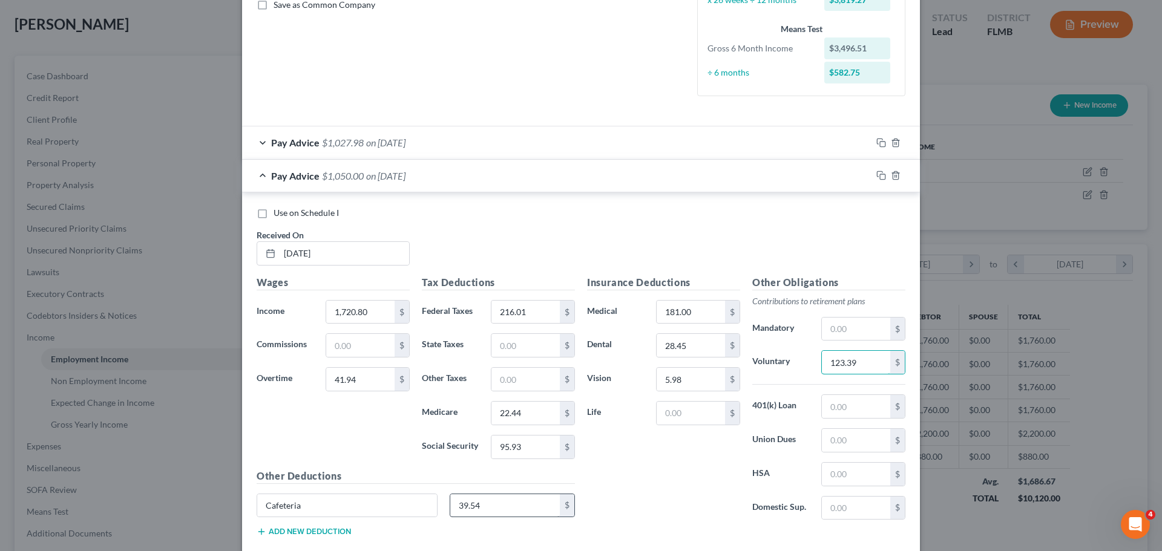
type input "123.39"
click at [493, 505] on input "39.54" at bounding box center [505, 505] width 110 height 23
click at [880, 179] on rect "button" at bounding box center [882, 176] width 5 height 5
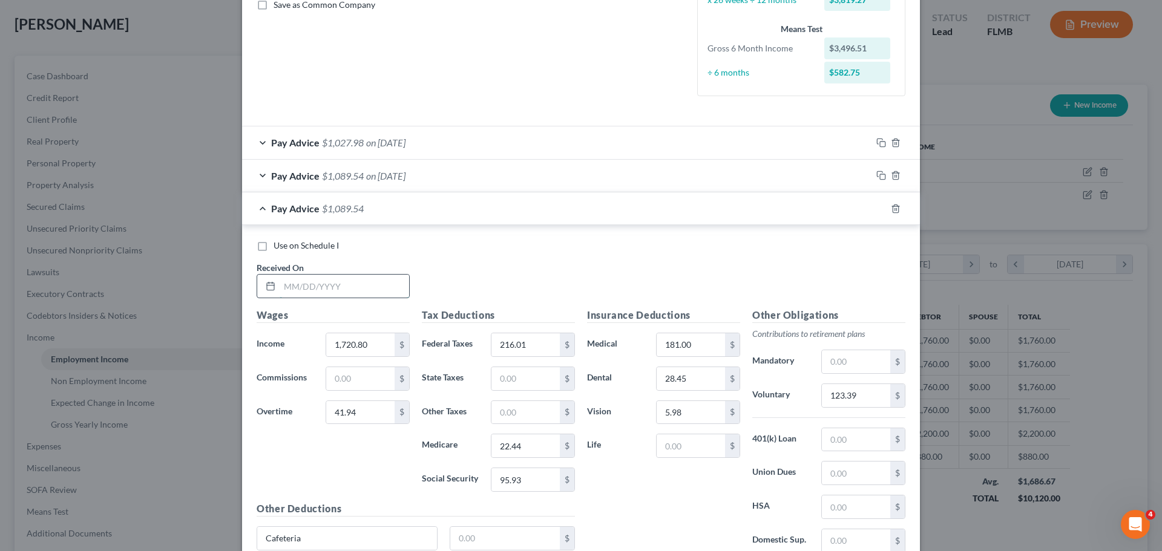
click at [341, 287] on input "text" at bounding box center [344, 286] width 129 height 23
type input "[DATE]"
click at [368, 413] on input "41.94" at bounding box center [360, 412] width 68 height 23
drag, startPoint x: 363, startPoint y: 417, endPoint x: 358, endPoint y: 414, distance: 6.2
click at [363, 417] on input "41.94" at bounding box center [360, 412] width 68 height 23
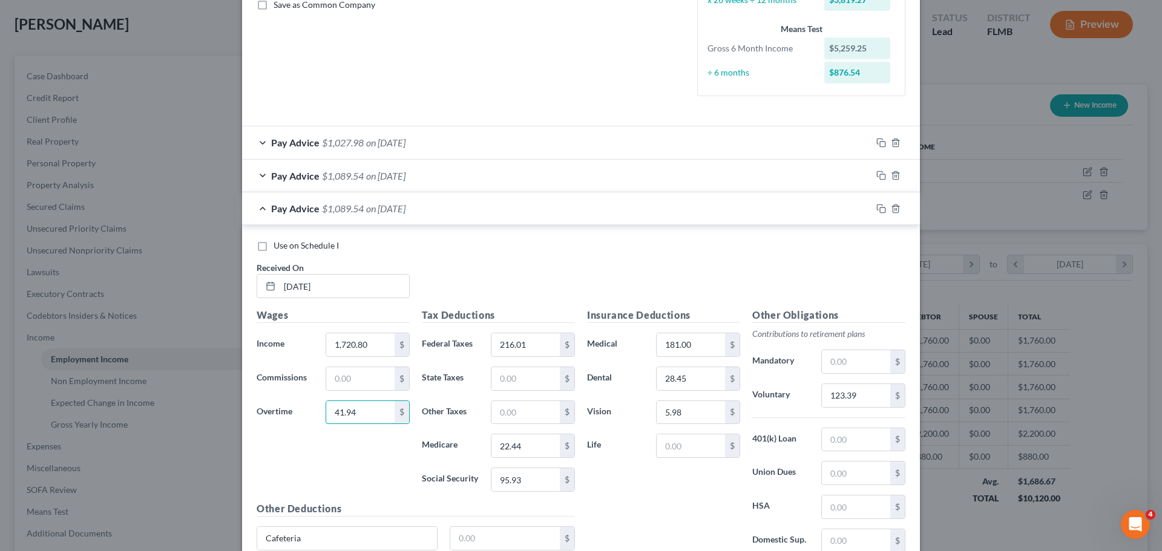
drag, startPoint x: 356, startPoint y: 412, endPoint x: 316, endPoint y: 419, distance: 39.9
click at [319, 419] on div "41.94 $" at bounding box center [367, 413] width 96 height 24
type input "16.13"
click at [856, 391] on input "123.39" at bounding box center [856, 395] width 68 height 23
type input "121.59"
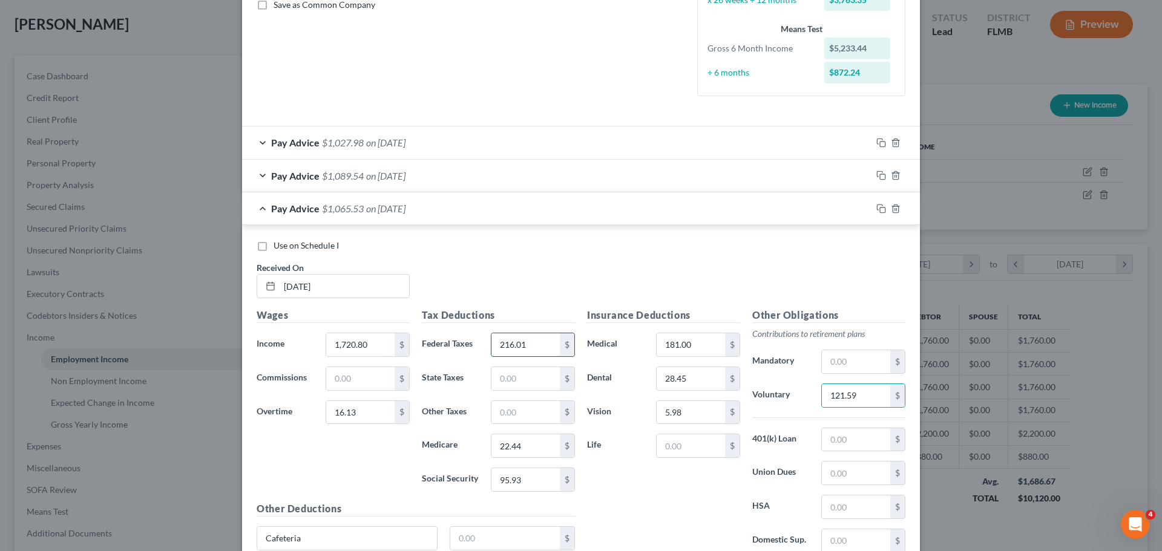
click at [524, 349] on input "216.01" at bounding box center [525, 344] width 68 height 23
type input "3"
type input "213.61"
click at [551, 444] on input "22.44" at bounding box center [525, 445] width 68 height 23
type input "22.06"
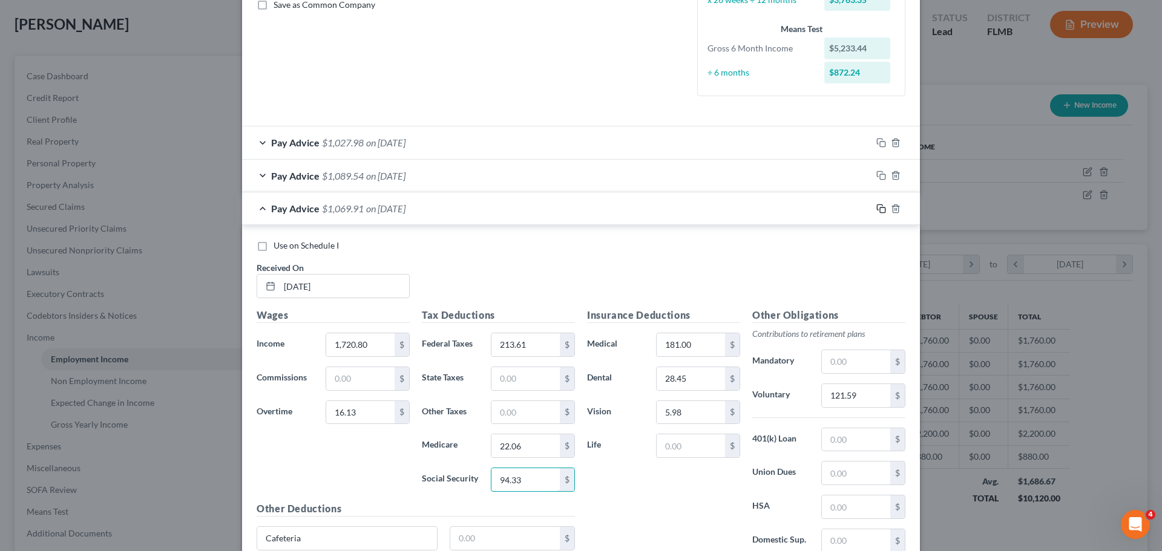
type input "94.33"
click at [876, 208] on icon "button" at bounding box center [881, 209] width 10 height 10
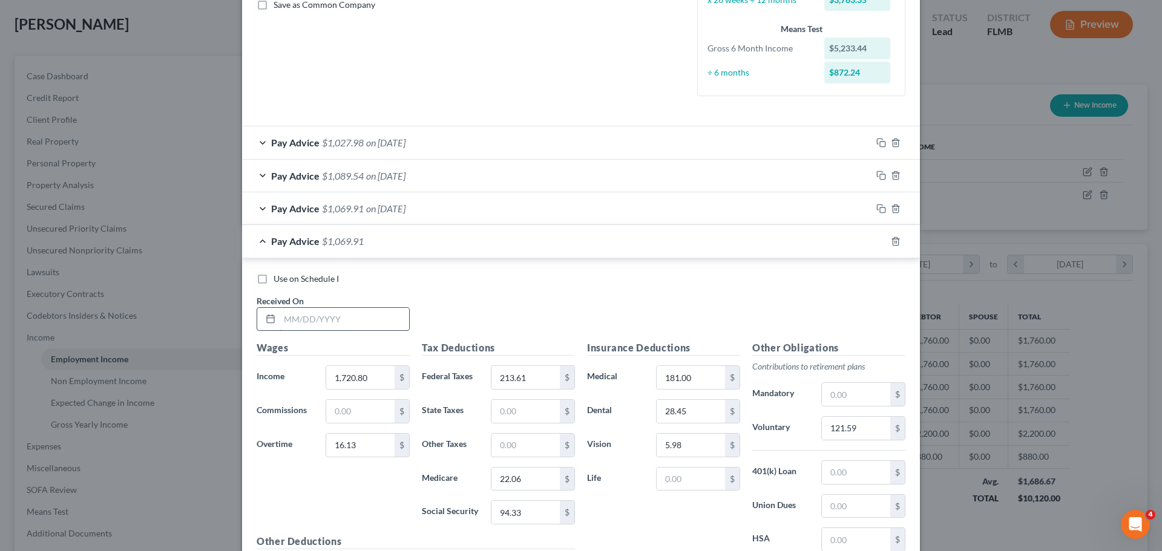
click at [319, 316] on input "text" at bounding box center [344, 319] width 129 height 23
type input "[DATE]"
drag, startPoint x: 359, startPoint y: 404, endPoint x: 370, endPoint y: 381, distance: 25.2
click at [359, 404] on input "text" at bounding box center [360, 411] width 68 height 23
click at [372, 378] on input "1,720.80" at bounding box center [360, 377] width 68 height 23
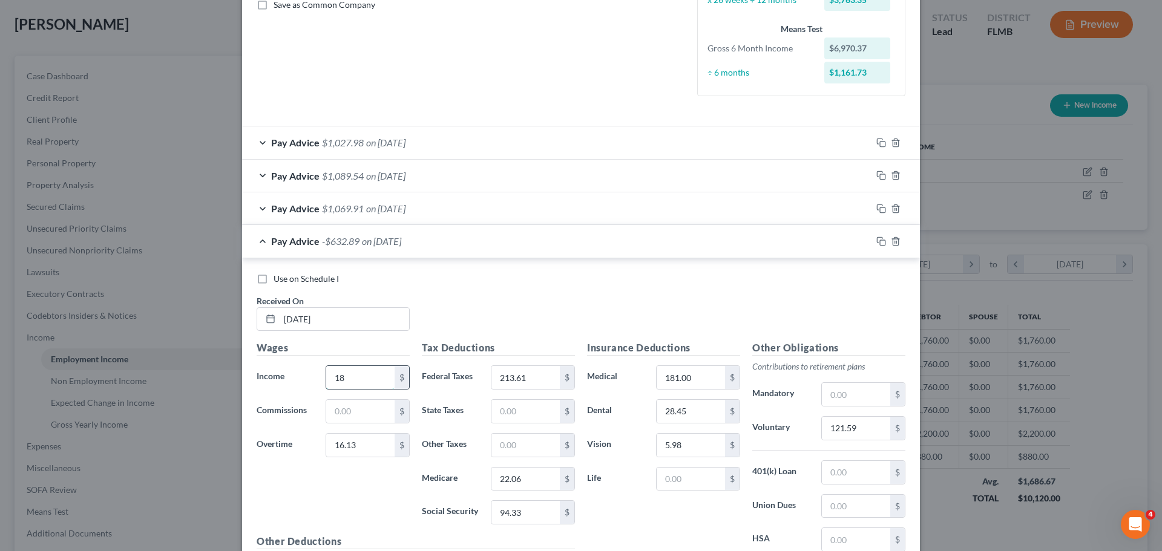
type input "1"
type input "1,817.67"
type input "219.30"
type input "23.23"
type input "99.34"
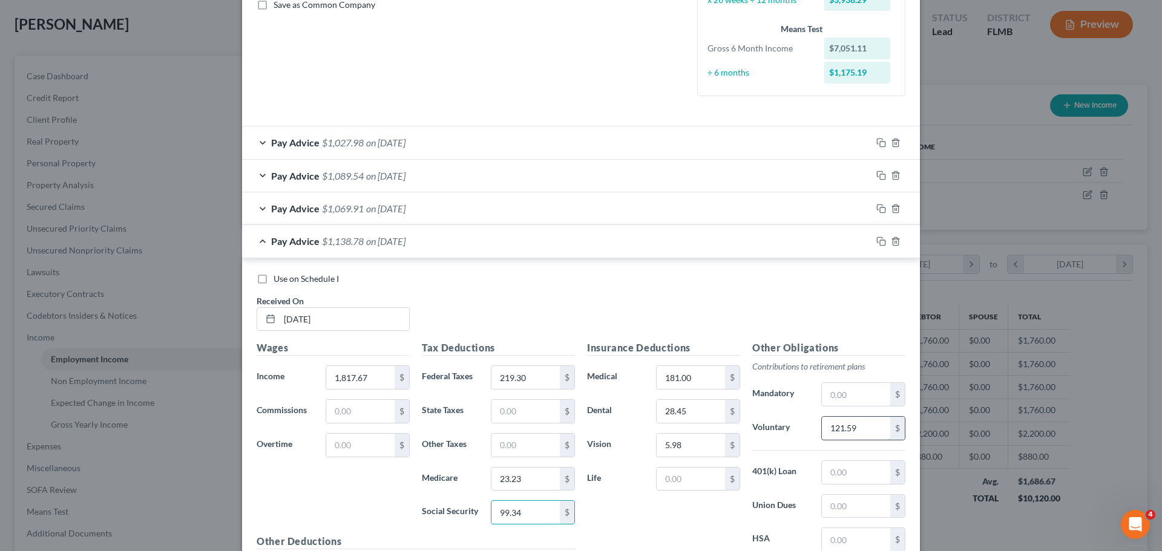
click at [845, 433] on input "121.59" at bounding box center [856, 428] width 68 height 23
type input "145.41"
click at [876, 239] on icon "button" at bounding box center [881, 242] width 10 height 10
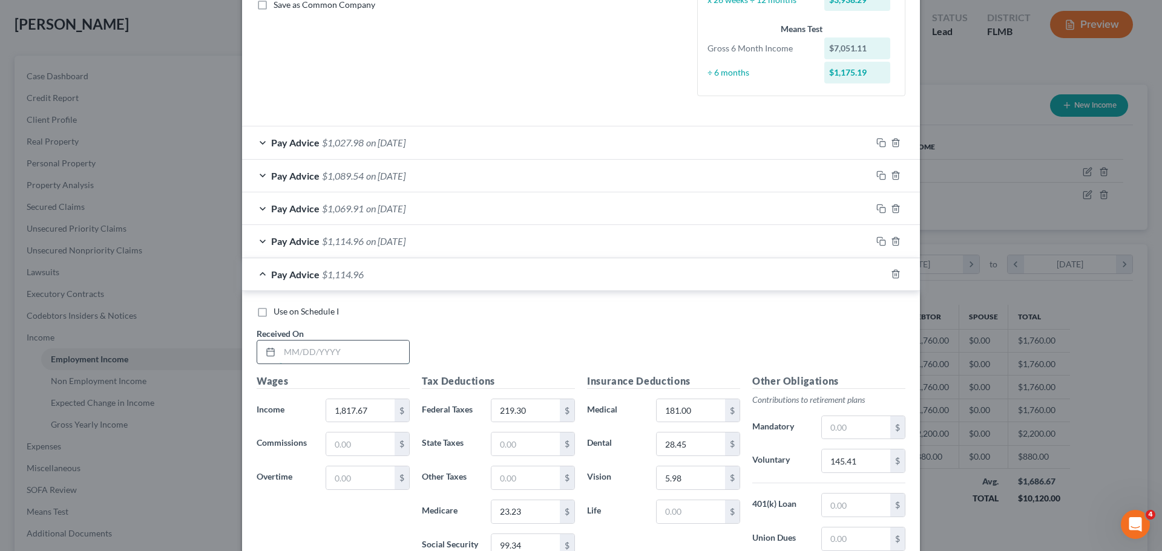
click at [312, 349] on input "text" at bounding box center [344, 352] width 129 height 23
type input "[DATE]"
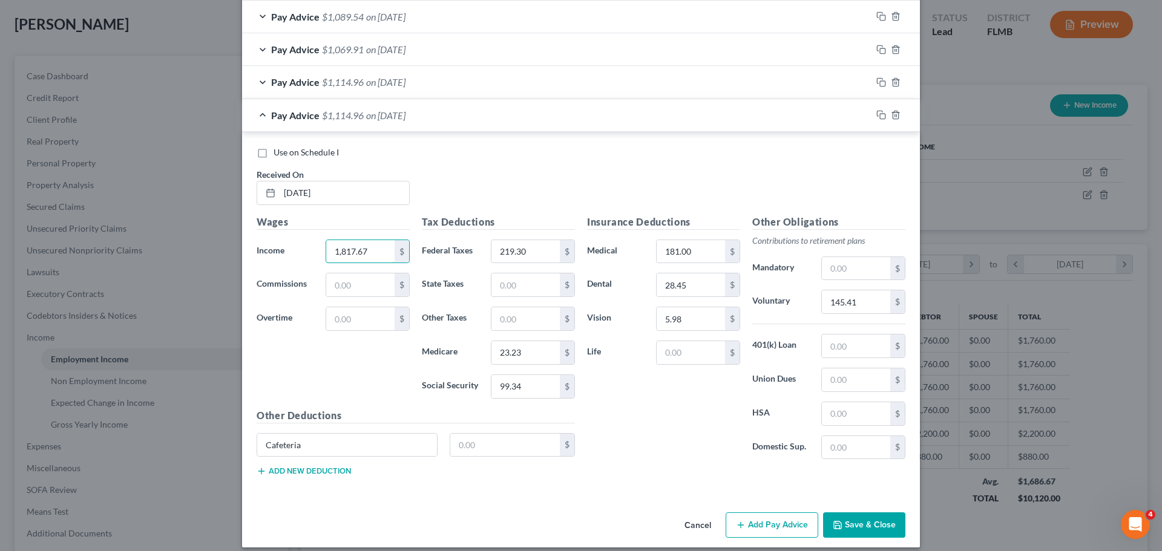
scroll to position [455, 0]
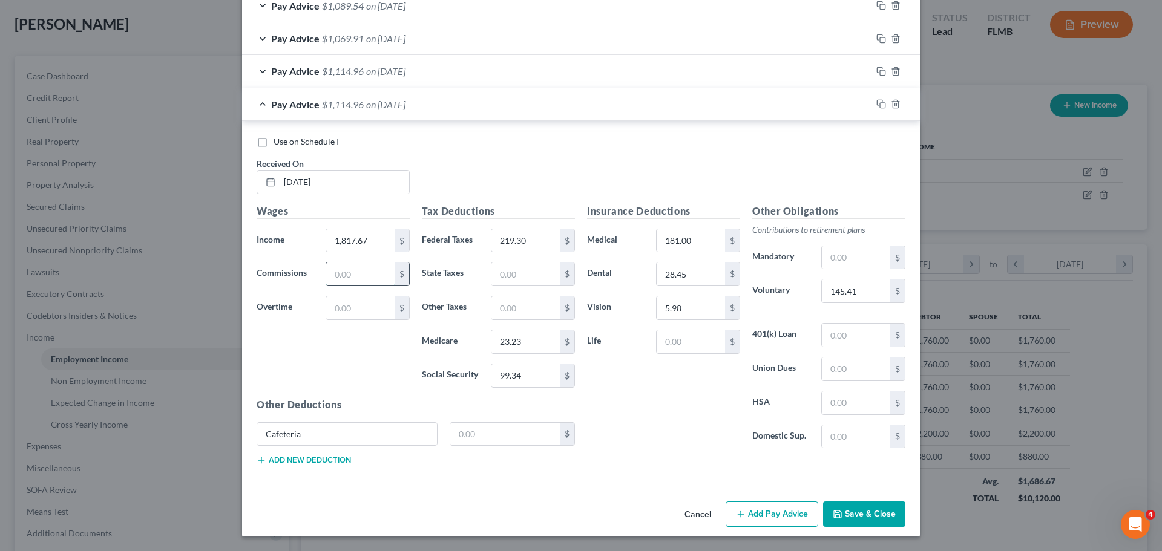
drag, startPoint x: 354, startPoint y: 282, endPoint x: 355, endPoint y: 237, distance: 45.4
click at [354, 282] on input "text" at bounding box center [360, 274] width 68 height 23
click at [355, 234] on input "1,817.67" at bounding box center [360, 240] width 68 height 23
type input "1,772.80"
type input "215.17"
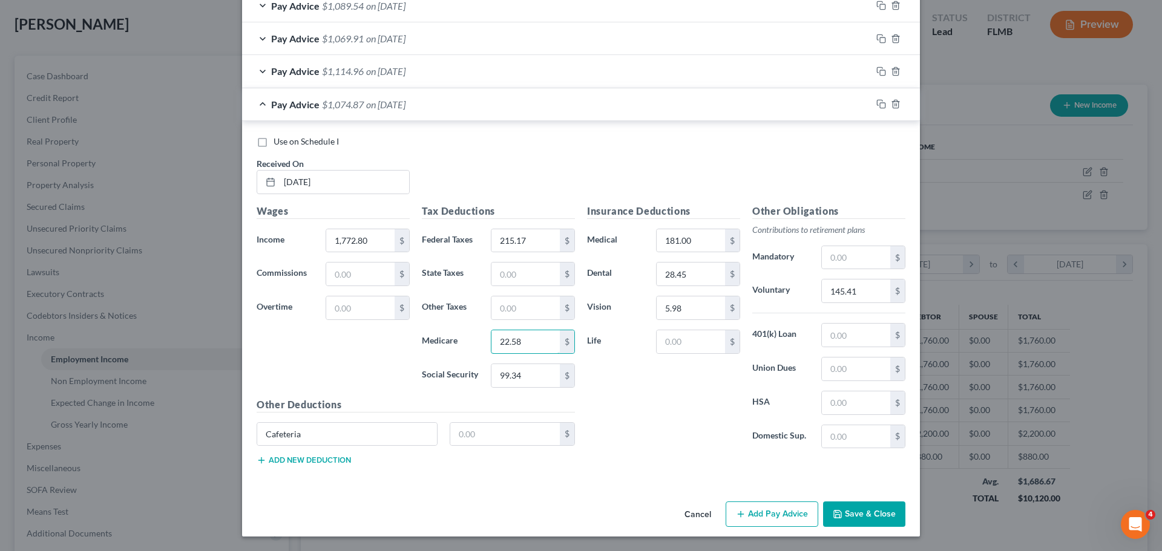
type input "22.58"
type input "96.55"
click at [848, 289] on input "145.41" at bounding box center [856, 291] width 68 height 23
type input "141.82"
click at [490, 428] on input "text" at bounding box center [505, 434] width 110 height 23
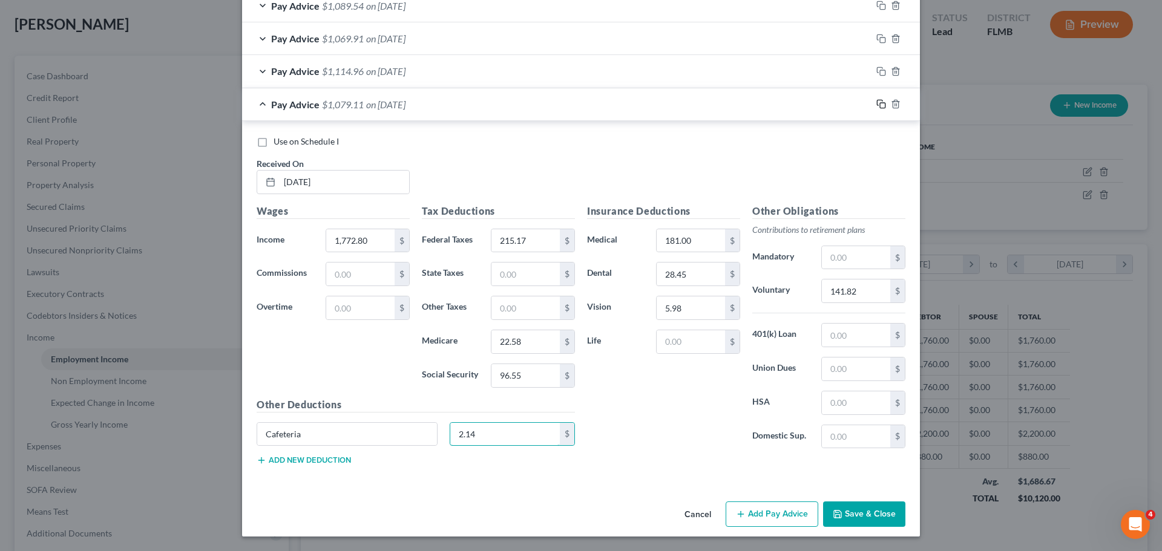
type input "2.14"
click at [876, 102] on icon "button" at bounding box center [881, 104] width 10 height 10
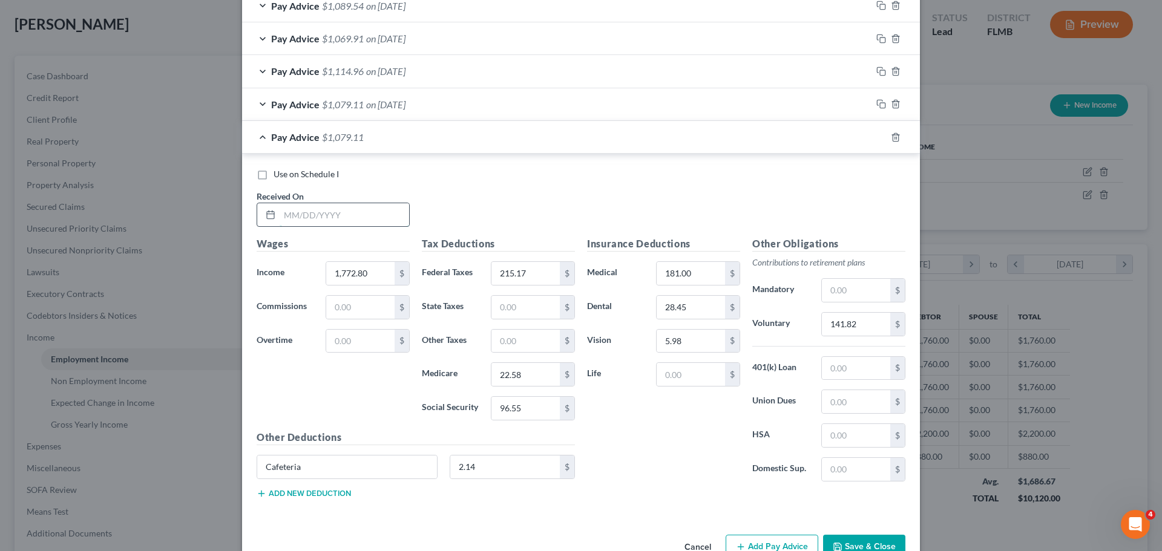
click at [336, 208] on input "text" at bounding box center [344, 214] width 129 height 23
type input "[DATE]"
click at [364, 342] on input "text" at bounding box center [360, 341] width 68 height 23
type input "13.30"
type input "216.39"
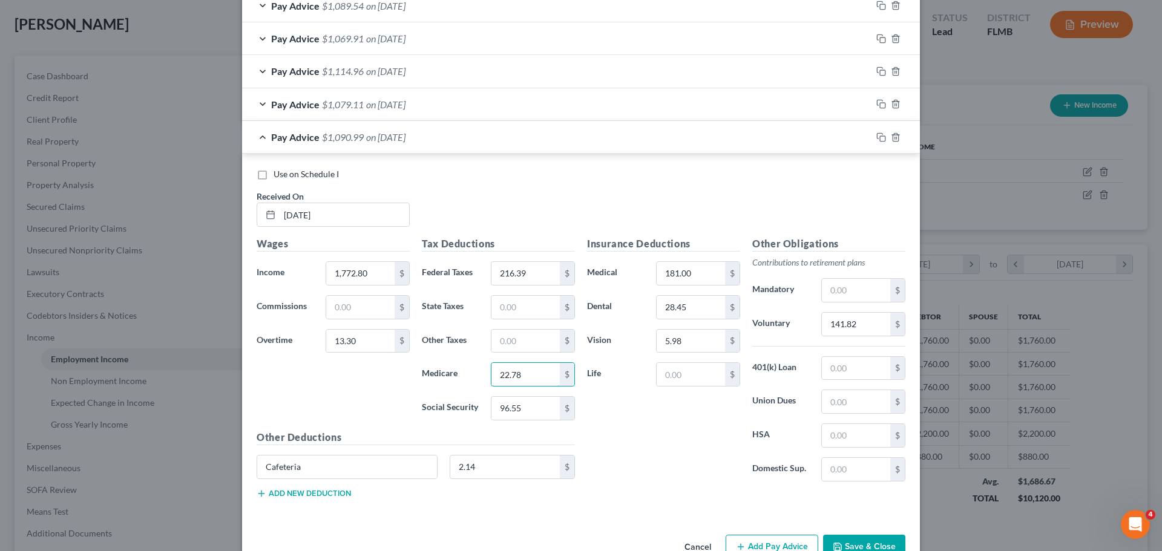
type input "22.78"
type input "97.38"
click at [846, 319] on input "141.82" at bounding box center [856, 324] width 68 height 23
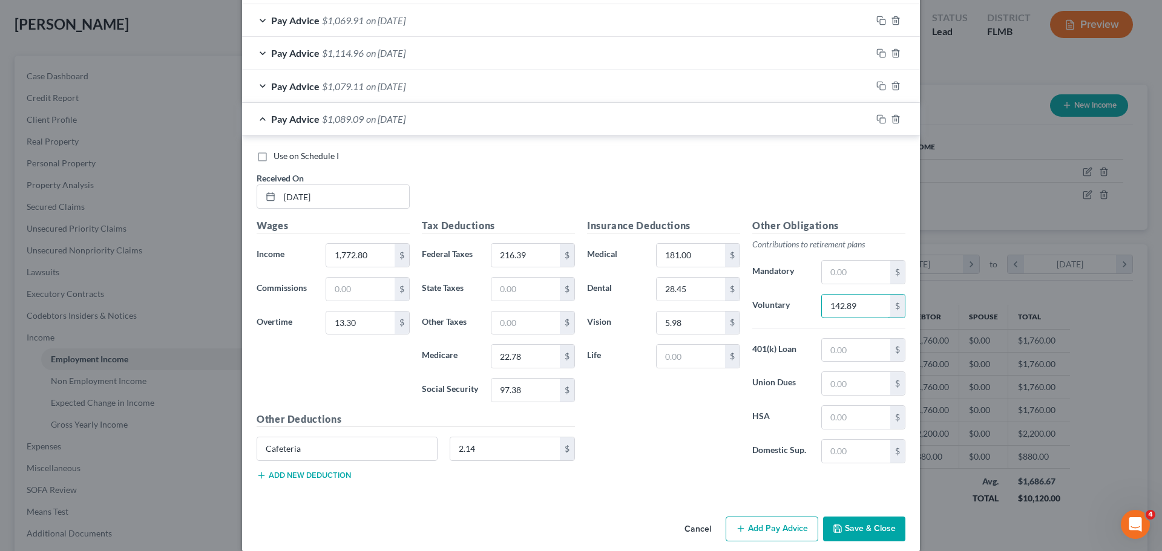
scroll to position [488, 0]
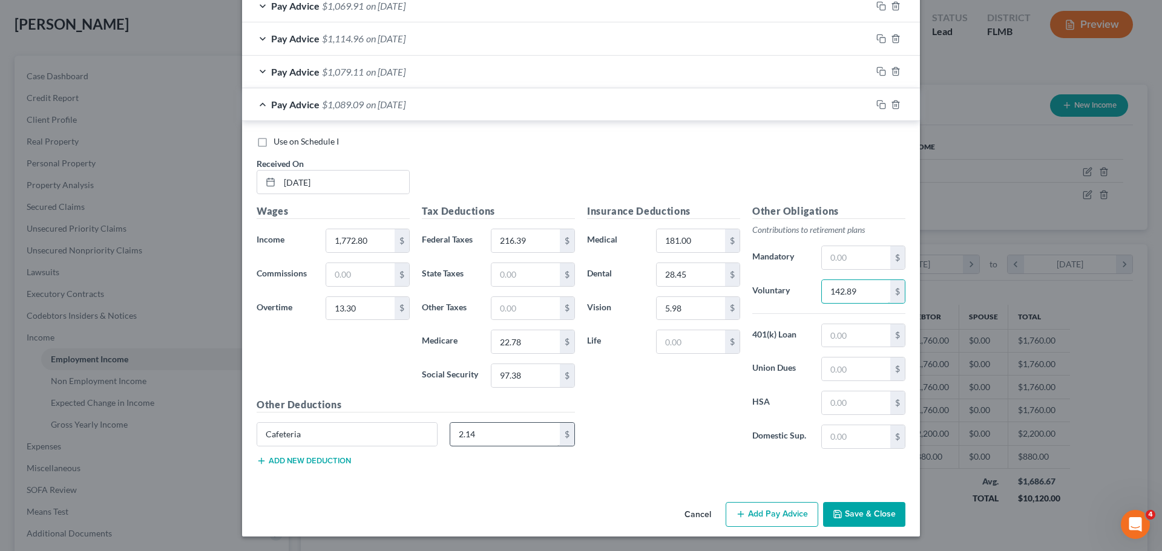
type input "142.89"
click at [494, 440] on input "2.14" at bounding box center [505, 434] width 110 height 23
type input "8.19"
click at [876, 105] on icon "button" at bounding box center [881, 105] width 10 height 10
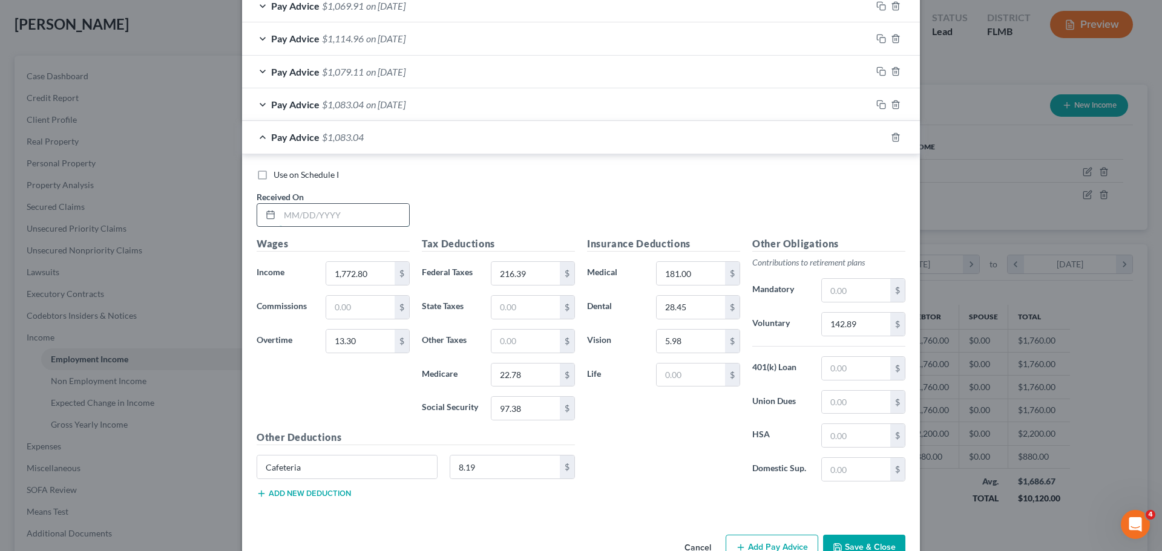
click at [318, 206] on input "text" at bounding box center [344, 215] width 129 height 23
type input "[DATE]"
click at [367, 341] on input "13.30" at bounding box center [360, 341] width 68 height 23
type input "6.64"
click at [855, 330] on input "142.89" at bounding box center [856, 324] width 68 height 23
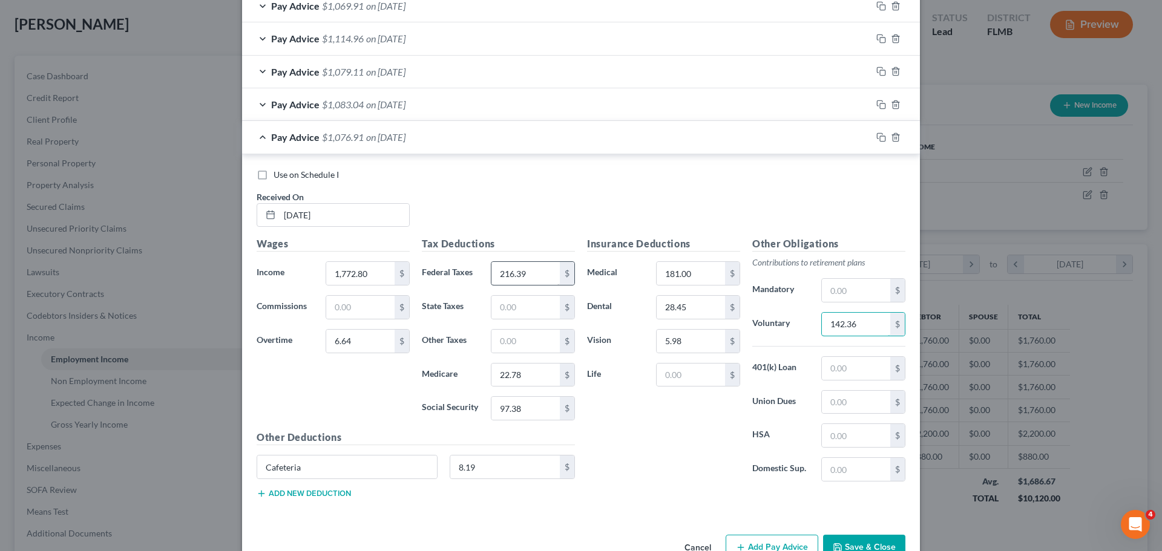
type input "142.36"
click at [544, 270] on input "216.39" at bounding box center [525, 273] width 68 height 23
type input "215.78"
type input "22.67"
type input "96.97"
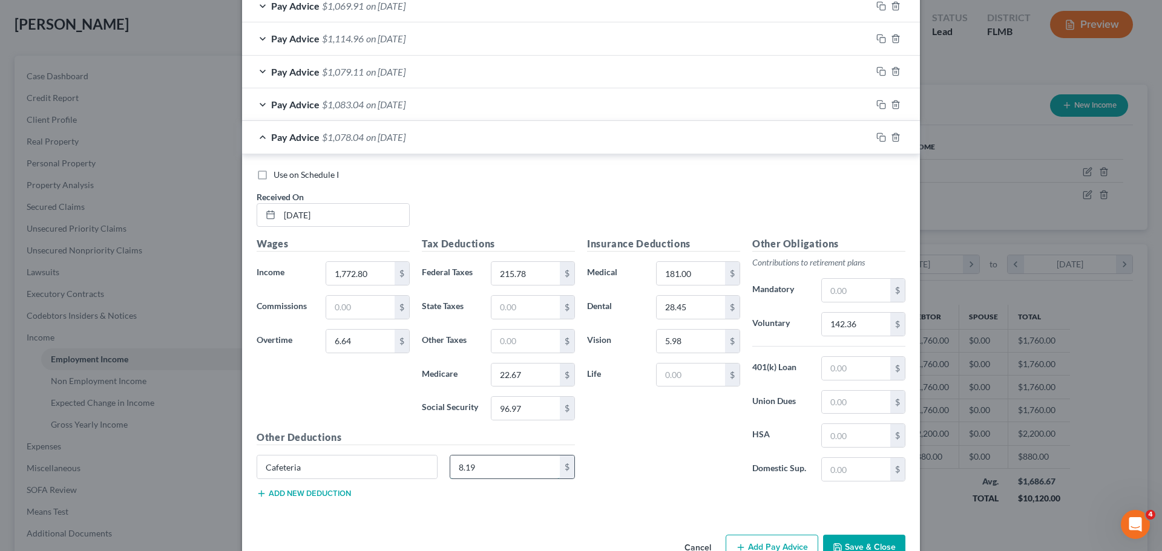
click at [490, 473] on input "8.19" at bounding box center [505, 467] width 110 height 23
type input "1.34"
click at [876, 138] on icon "button" at bounding box center [881, 138] width 10 height 10
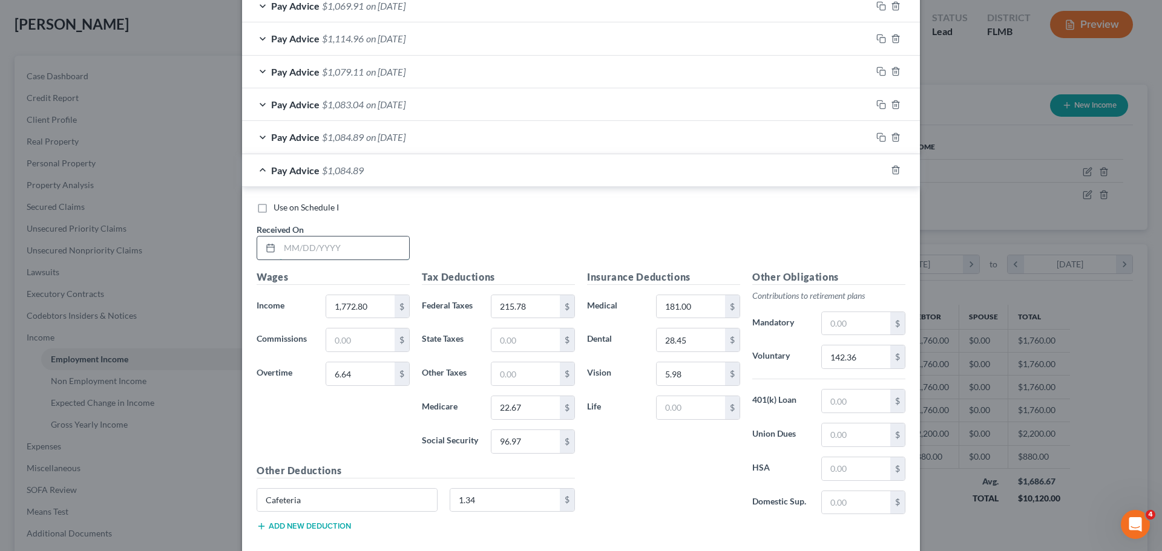
click at [361, 247] on input "text" at bounding box center [344, 248] width 129 height 23
type input "[DATE]"
click at [372, 379] on input "6.64" at bounding box center [360, 373] width 68 height 23
type input "212.11"
type input "181"
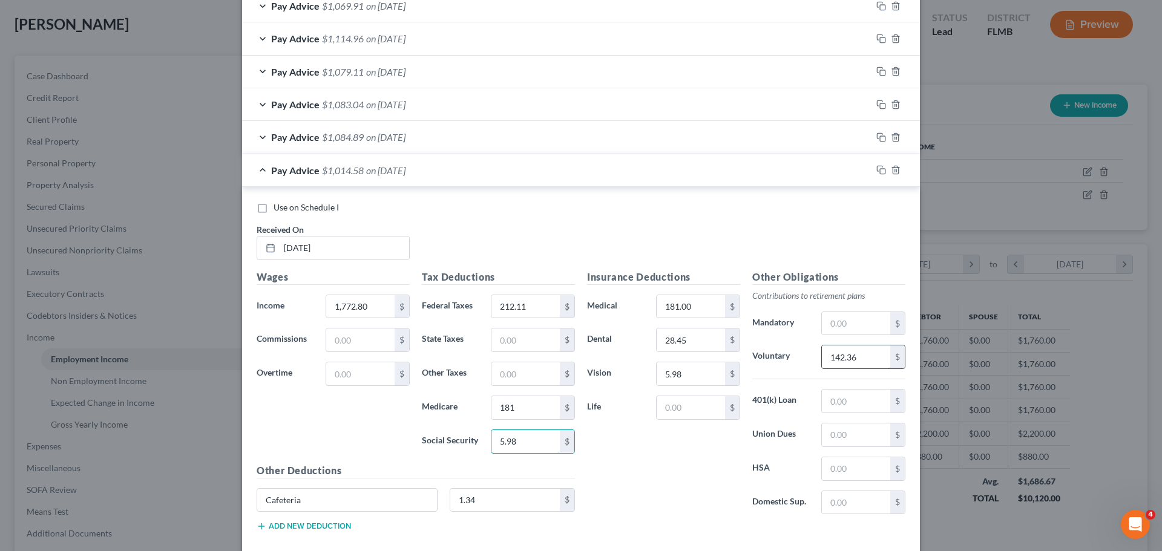
type input "5.98"
click at [854, 355] on input "142.36" at bounding box center [856, 356] width 68 height 23
click at [532, 307] on input "212.11" at bounding box center [525, 306] width 68 height 23
click at [526, 417] on input "181" at bounding box center [525, 407] width 68 height 23
type input "21.83"
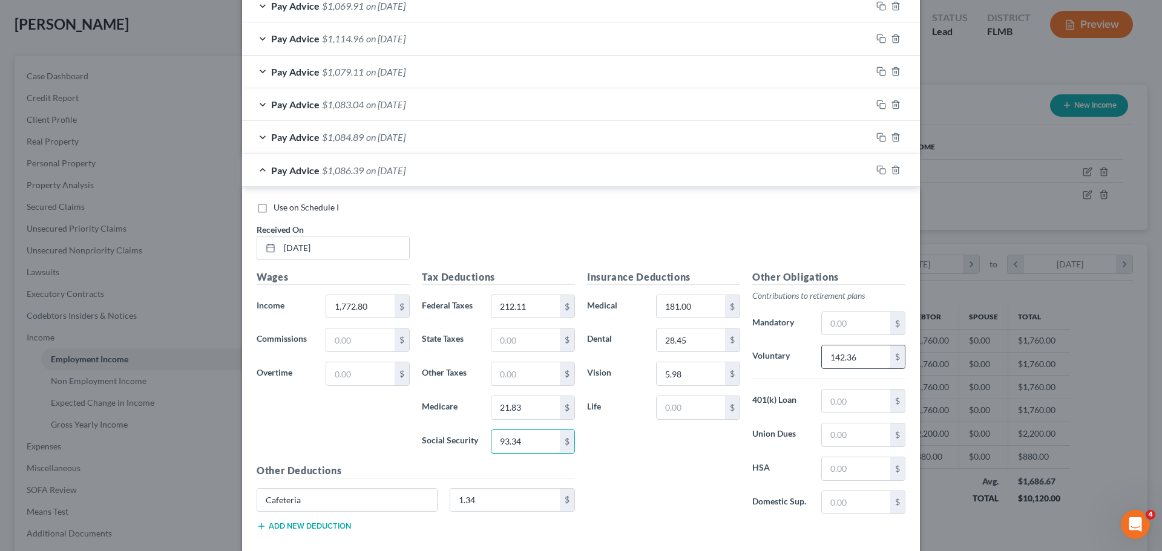
type input "93.34"
click at [871, 352] on input "142.36" at bounding box center [856, 356] width 68 height 23
type input "120.46"
click at [530, 504] on input "1.34" at bounding box center [505, 500] width 110 height 23
type input "3.17"
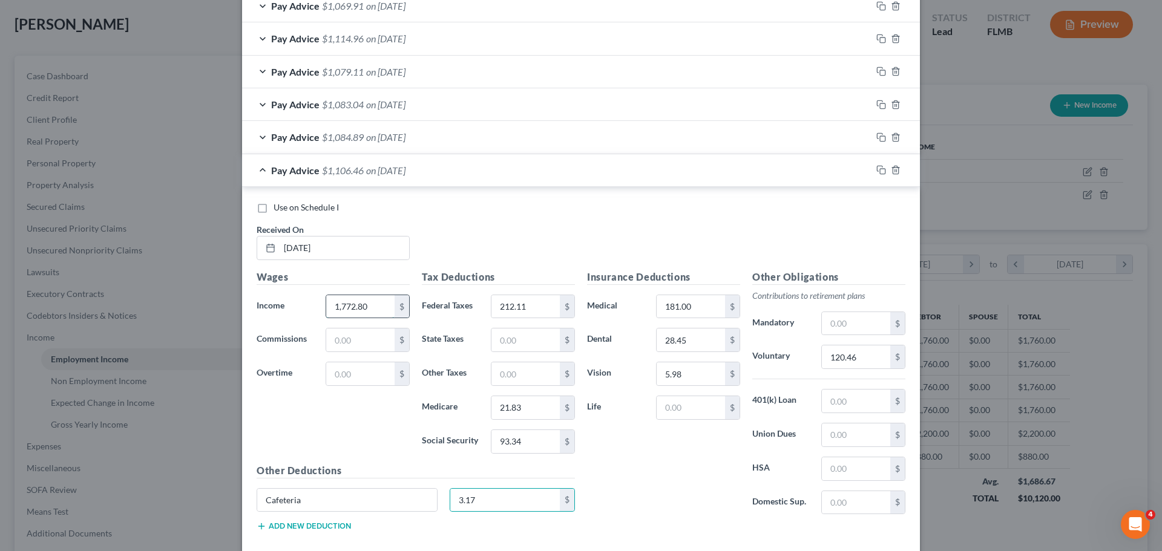
click at [338, 304] on input "1,772.80" at bounding box center [360, 306] width 68 height 23
type input "1,720.8"
click at [876, 172] on icon "button" at bounding box center [881, 170] width 10 height 10
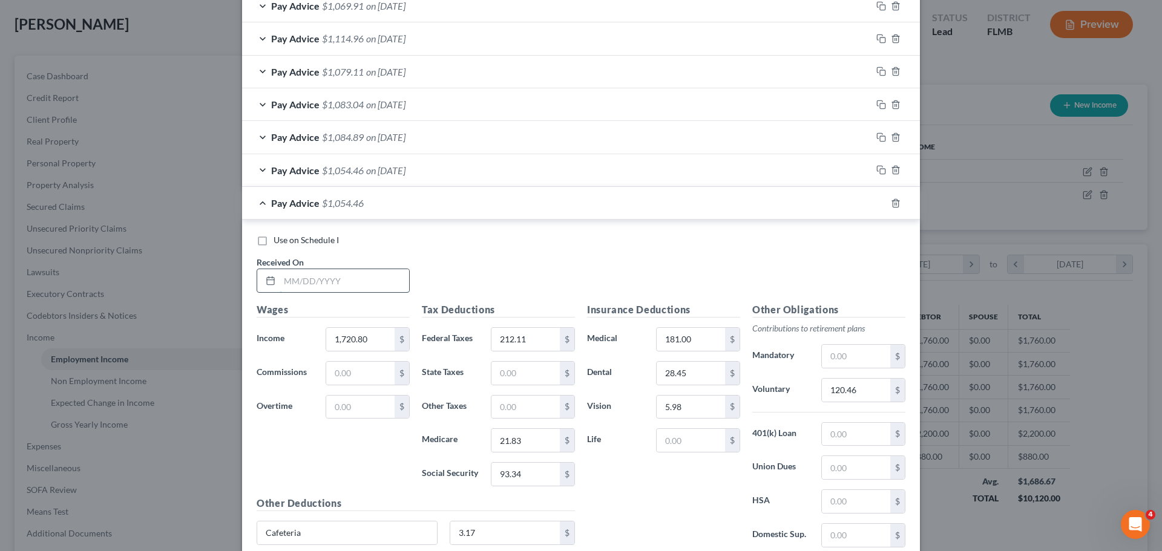
click at [340, 290] on input "text" at bounding box center [344, 280] width 129 height 23
type input "[DATE]"
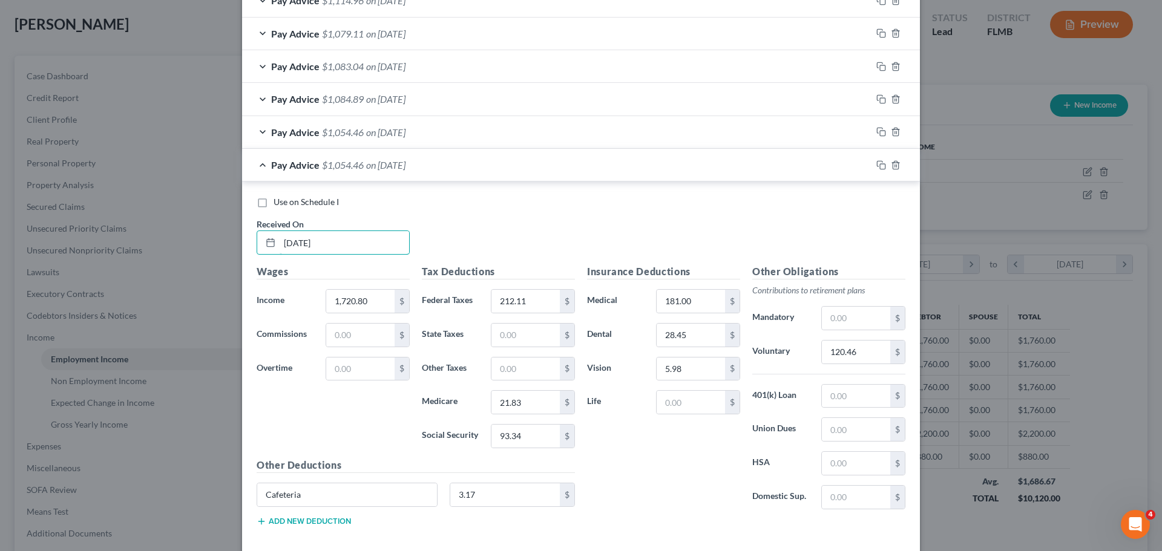
scroll to position [586, 0]
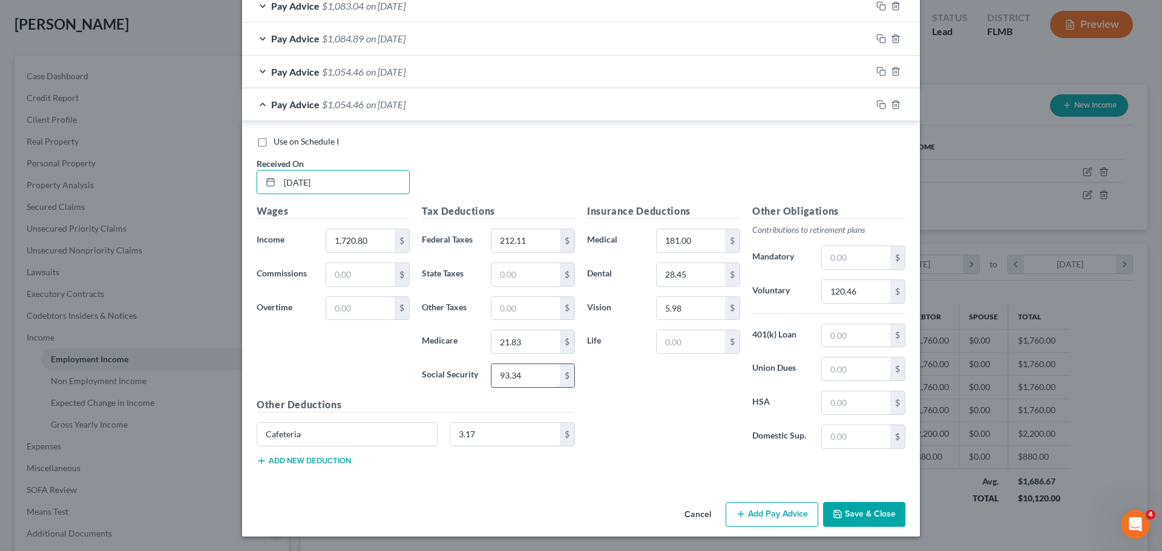
click at [539, 385] on input "93.34" at bounding box center [525, 375] width 68 height 23
click at [524, 375] on input "93.34" at bounding box center [525, 375] width 68 height 23
type input "93.33"
click at [880, 103] on rect "button" at bounding box center [882, 105] width 5 height 5
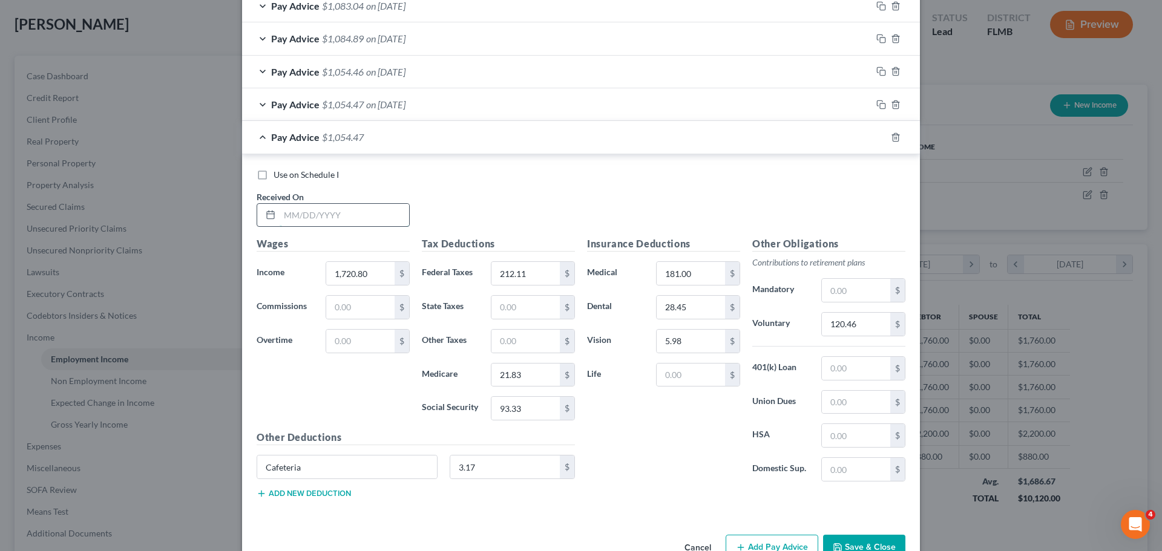
click at [310, 221] on input "text" at bounding box center [344, 215] width 129 height 23
type input "[DATE]"
click at [361, 333] on input "text" at bounding box center [360, 341] width 68 height 23
type input "67.76"
click at [856, 321] on input "120.46" at bounding box center [856, 324] width 68 height 23
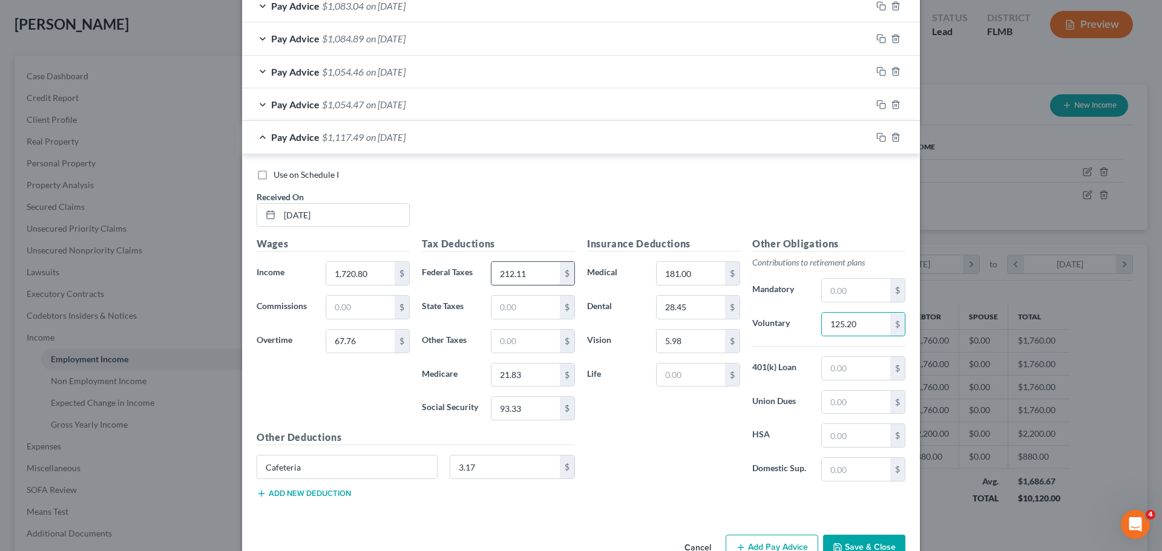
click at [506, 269] on input "212.11" at bounding box center [525, 273] width 68 height 23
click at [536, 381] on input "181" at bounding box center [525, 375] width 68 height 23
click at [542, 470] on input "3.17" at bounding box center [505, 467] width 110 height 23
click at [876, 136] on icon "button" at bounding box center [881, 138] width 10 height 10
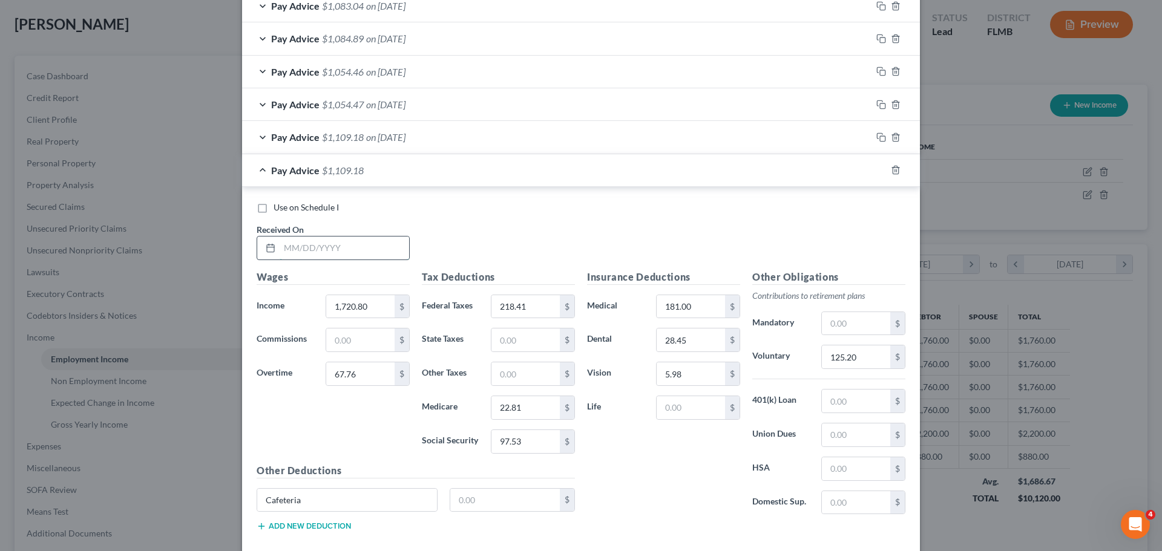
click at [288, 250] on input "text" at bounding box center [344, 248] width 129 height 23
click at [350, 377] on input "67.76" at bounding box center [360, 373] width 68 height 23
click at [865, 359] on input "125.20" at bounding box center [856, 356] width 68 height 23
click at [877, 171] on icon "button" at bounding box center [881, 170] width 10 height 10
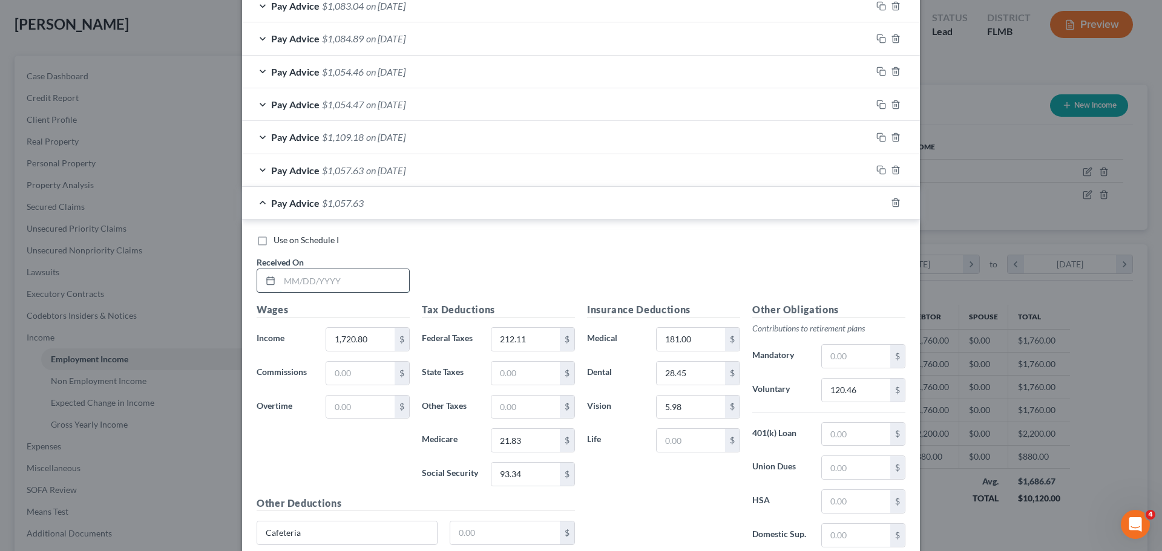
click at [313, 279] on input "text" at bounding box center [344, 280] width 129 height 23
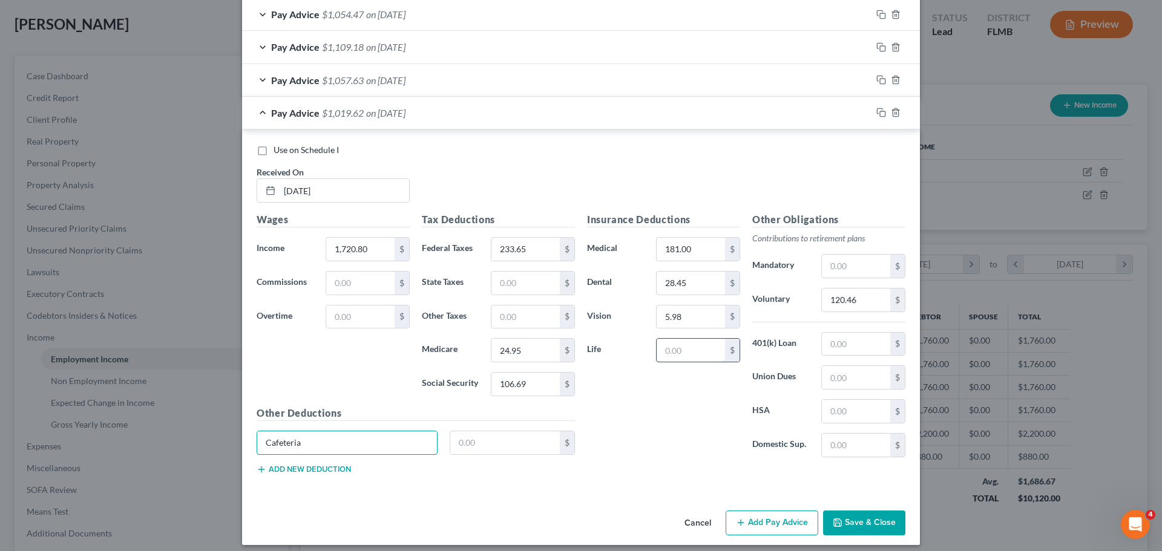
scroll to position [685, 0]
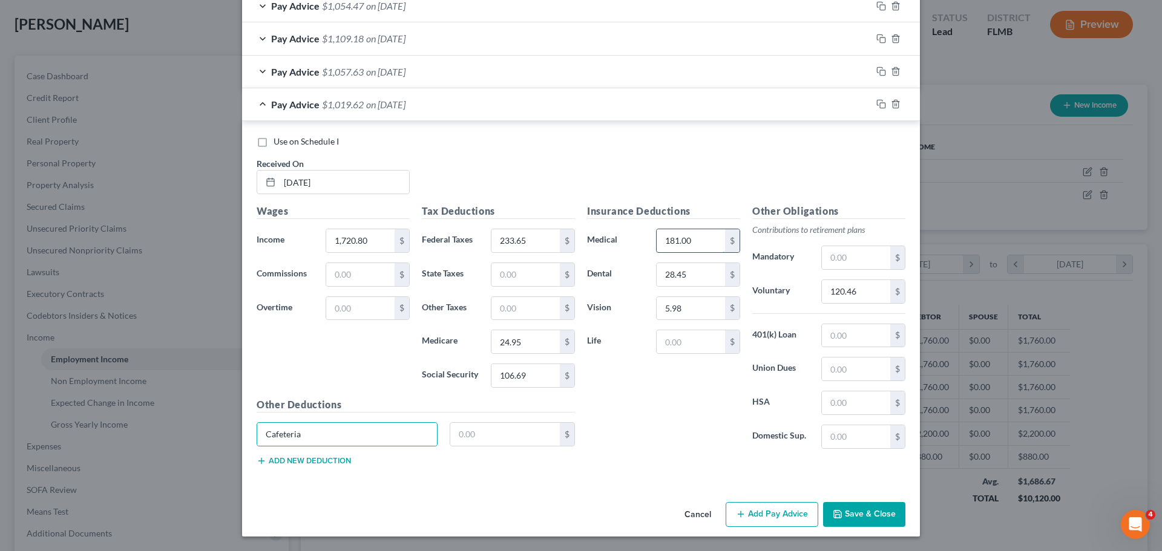
click at [708, 246] on input "181.00" at bounding box center [690, 240] width 68 height 23
click at [697, 267] on input "28.45" at bounding box center [690, 274] width 68 height 23
click at [702, 303] on input "5.98" at bounding box center [690, 308] width 68 height 23
click at [871, 514] on button "Save & Close" at bounding box center [864, 514] width 82 height 25
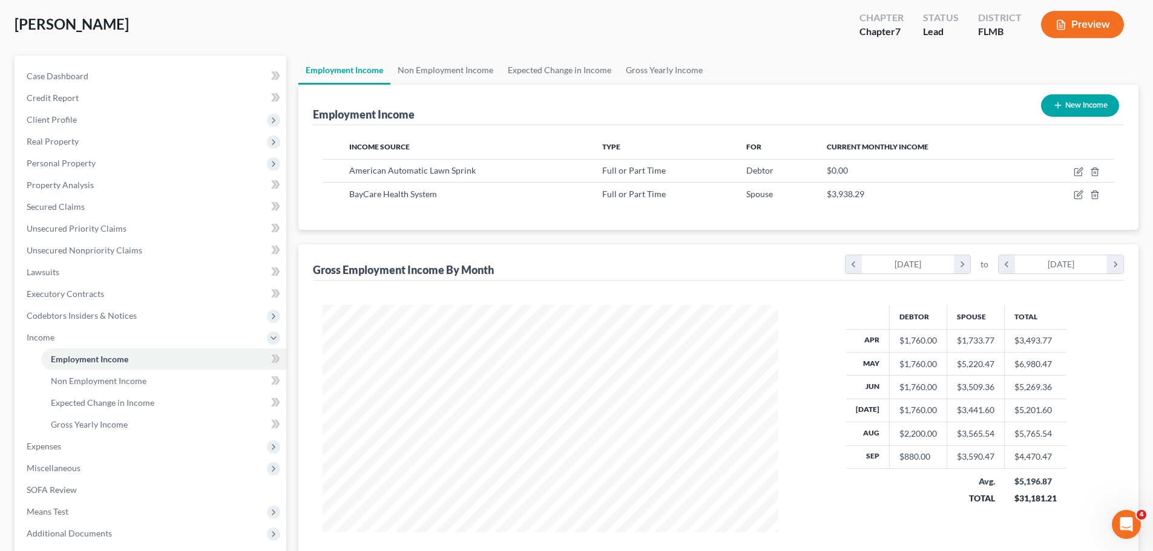
scroll to position [604843, 604593]
click at [678, 69] on link "Gross Yearly Income" at bounding box center [663, 70] width 91 height 29
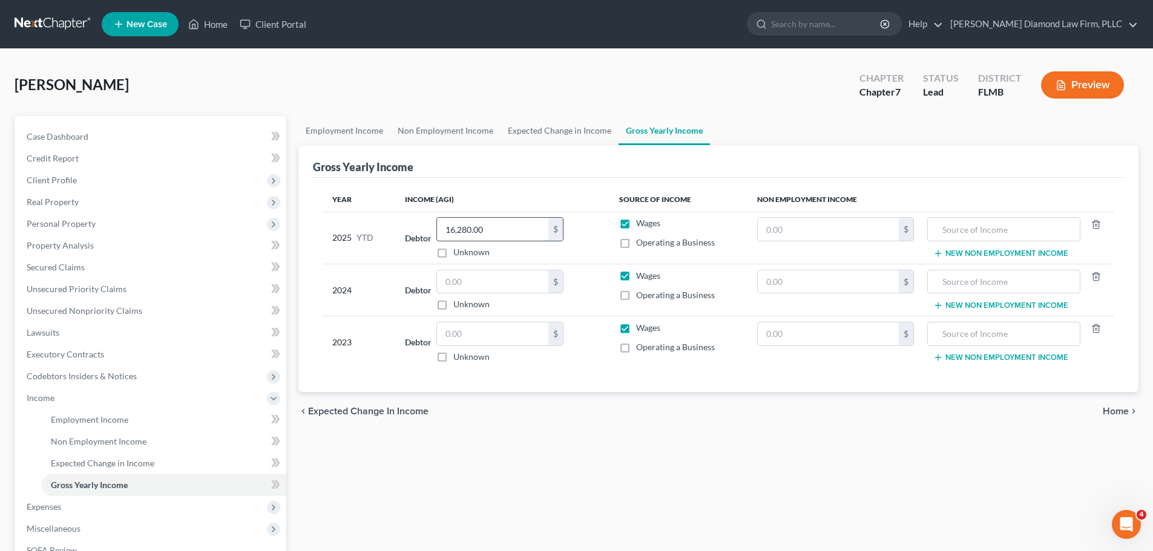
click at [500, 232] on input "16,280.00" at bounding box center [492, 229] width 111 height 23
click at [478, 282] on input "text" at bounding box center [492, 281] width 111 height 23
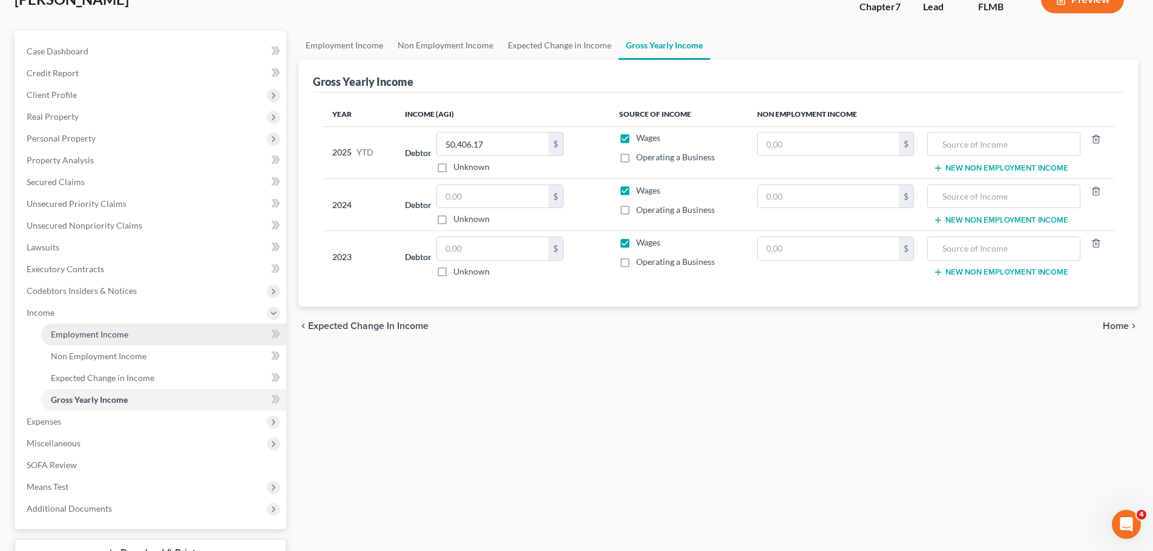
scroll to position [179, 0]
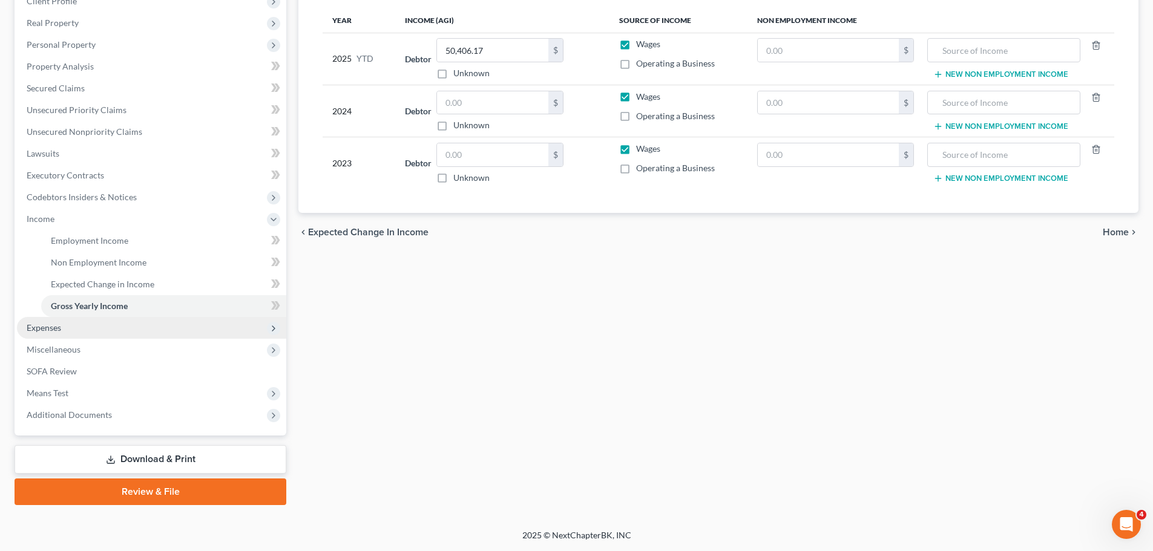
click at [82, 329] on span "Expenses" at bounding box center [151, 328] width 269 height 22
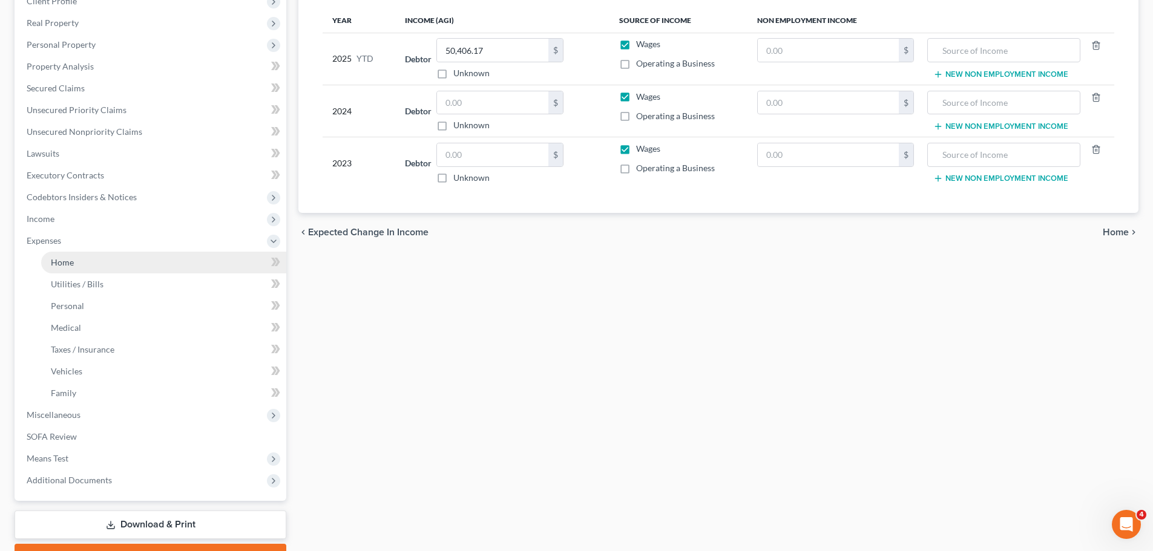
click at [80, 264] on link "Home" at bounding box center [163, 263] width 245 height 22
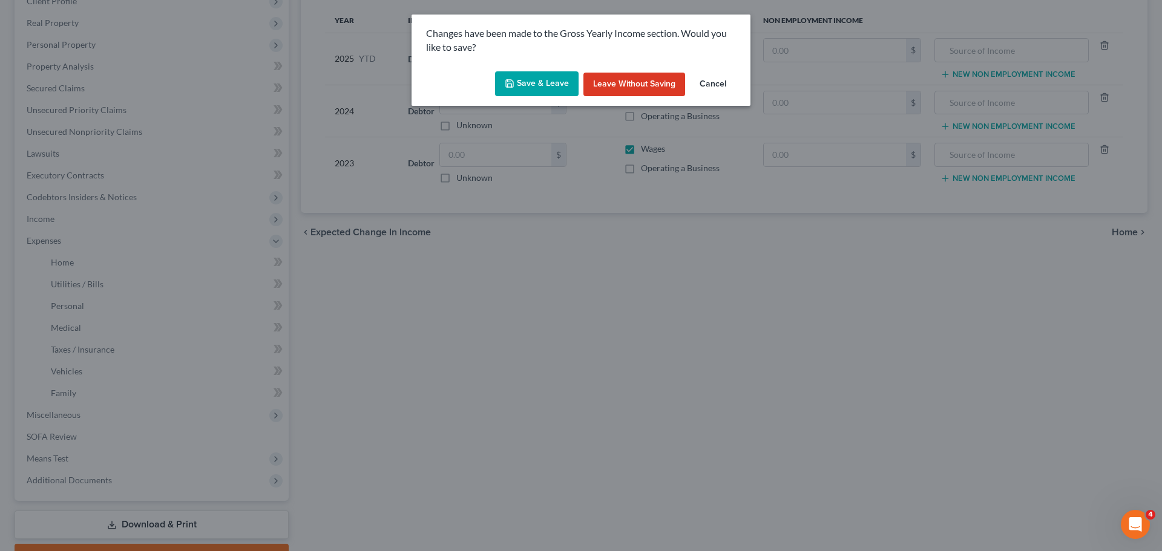
click at [529, 80] on button "Save & Leave" at bounding box center [536, 83] width 83 height 25
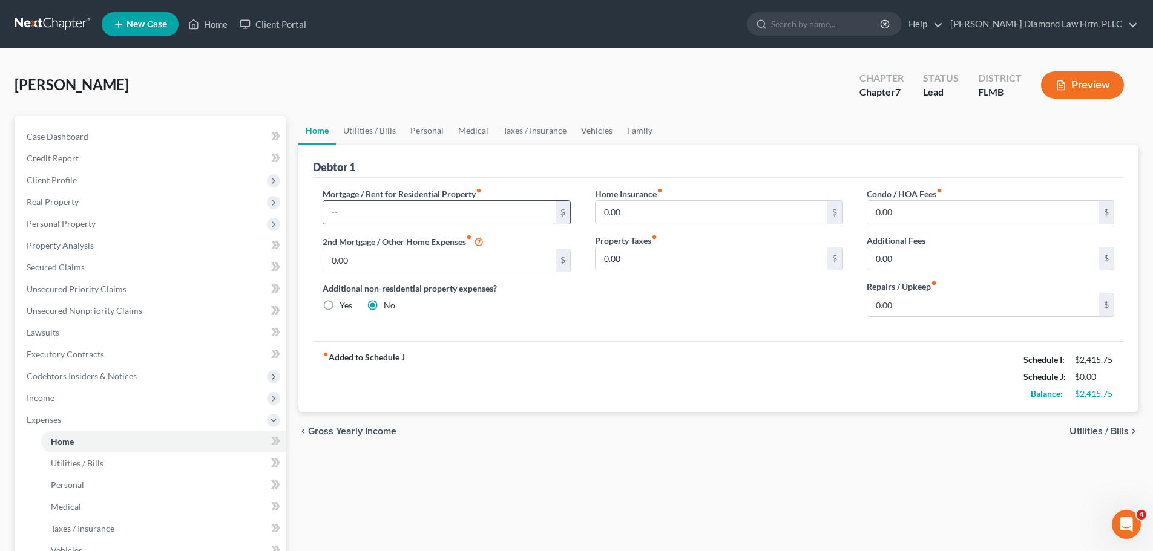
click at [367, 215] on input "text" at bounding box center [439, 212] width 232 height 23
click at [918, 313] on input "0.00" at bounding box center [983, 304] width 232 height 23
click at [359, 126] on link "Utilities / Bills" at bounding box center [369, 130] width 67 height 29
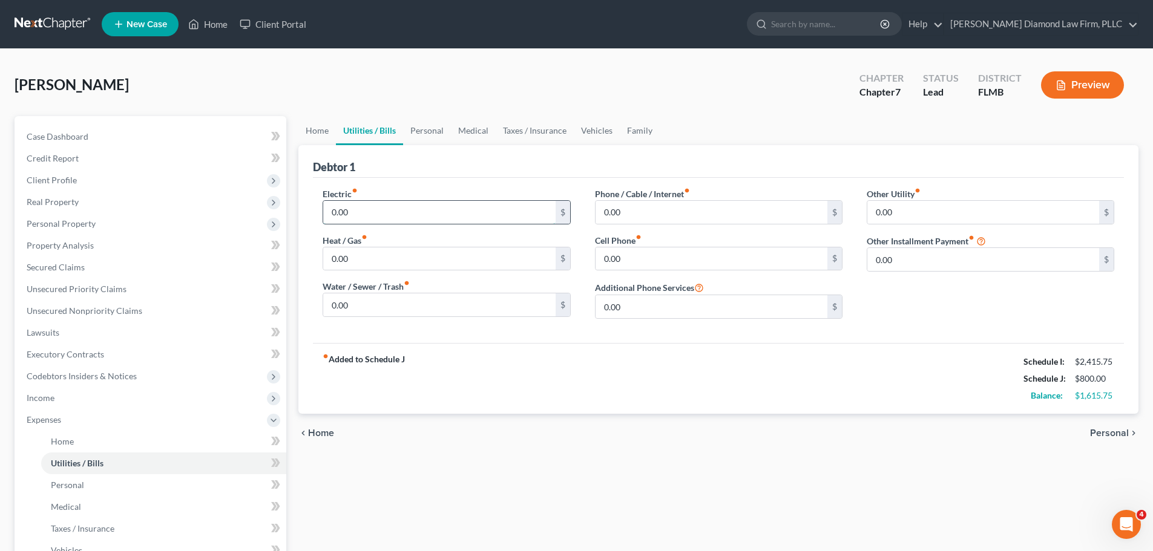
click at [388, 217] on input "0.00" at bounding box center [439, 212] width 232 height 23
click at [373, 264] on input "0.00" at bounding box center [439, 258] width 232 height 23
click at [386, 313] on input "0.00" at bounding box center [439, 304] width 232 height 23
click at [673, 257] on input "0.00" at bounding box center [711, 258] width 232 height 23
click at [639, 215] on input "0.00" at bounding box center [711, 212] width 232 height 23
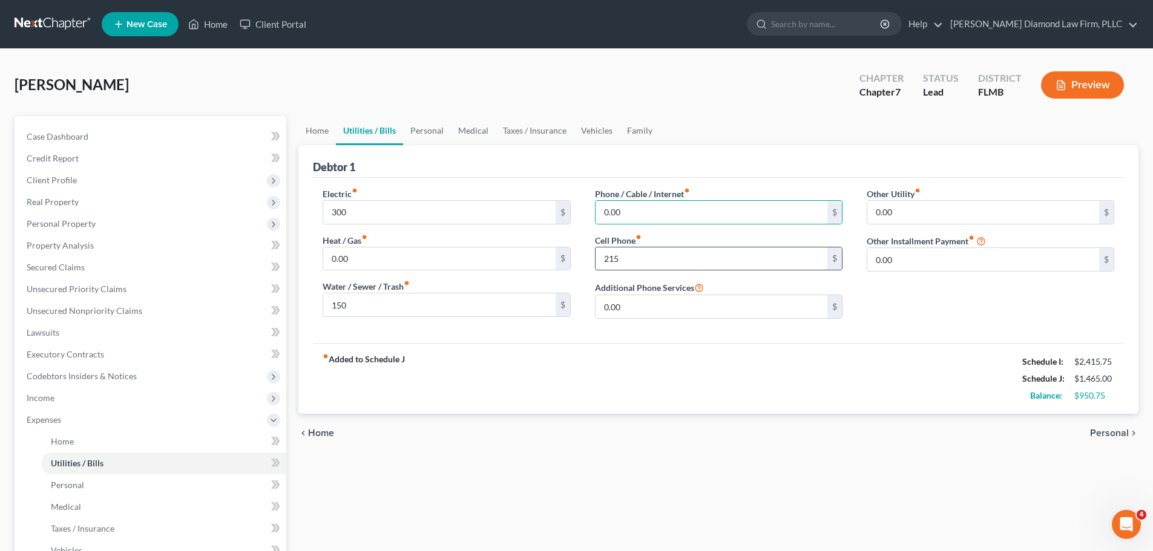
click at [650, 250] on input "215" at bounding box center [711, 258] width 232 height 23
click at [687, 213] on input "0.00" at bounding box center [711, 212] width 232 height 23
click at [643, 259] on input "text" at bounding box center [711, 258] width 232 height 23
click at [673, 227] on div "Phone / Cable / Internet fiber_manual_record 0.00 $ Cell Phone fiber_manual_rec…" at bounding box center [719, 258] width 272 height 141
click at [670, 221] on input "0.00" at bounding box center [711, 212] width 232 height 23
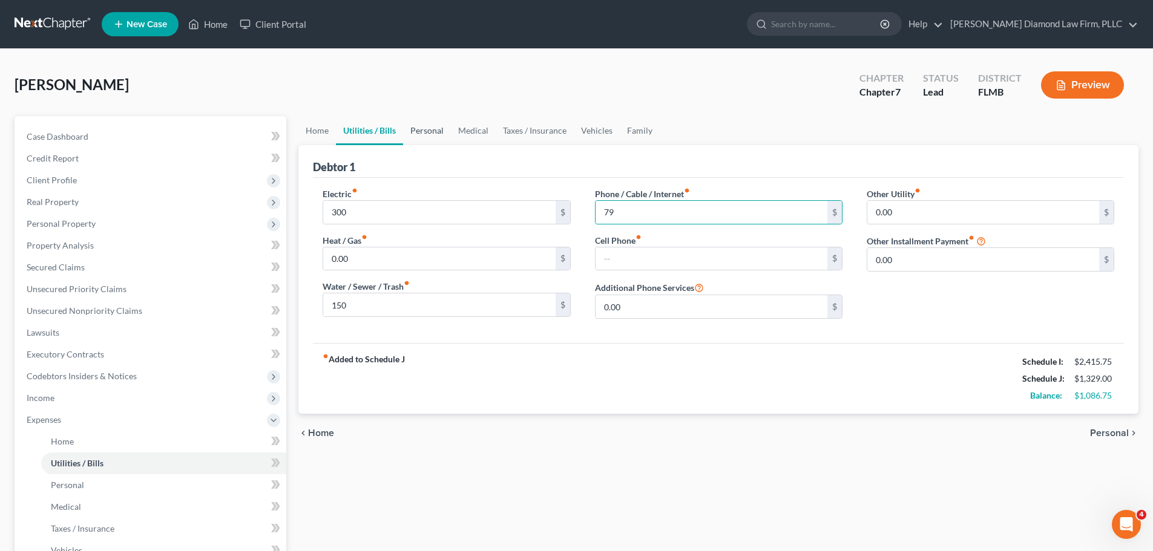
click at [423, 131] on link "Personal" at bounding box center [427, 130] width 48 height 29
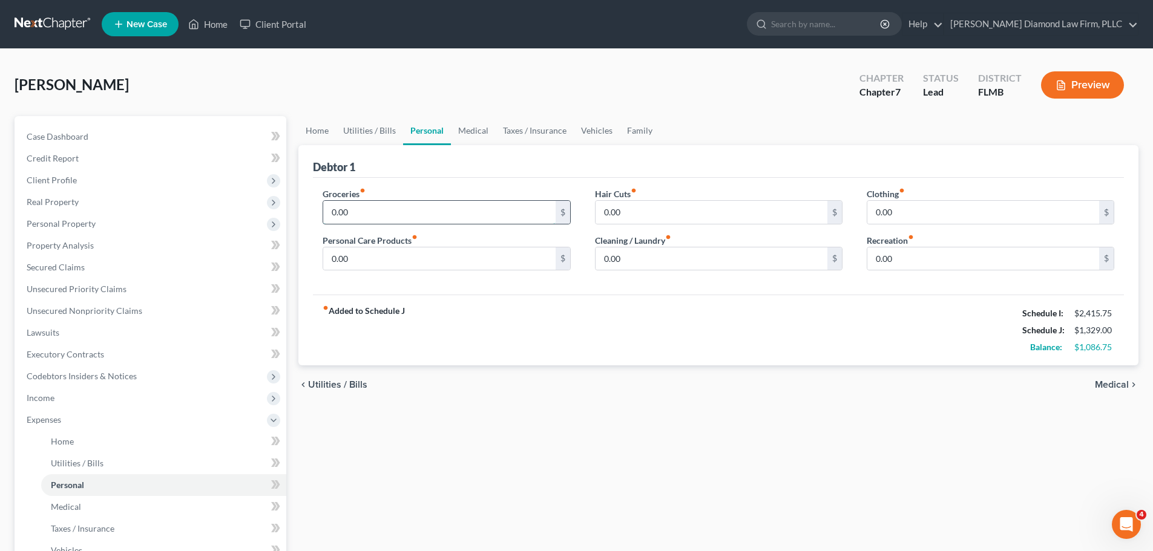
click at [450, 214] on input "0.00" at bounding box center [439, 212] width 232 height 23
click at [387, 260] on input "0.00" at bounding box center [439, 258] width 232 height 23
click at [496, 133] on link "Taxes / Insurance" at bounding box center [535, 130] width 78 height 29
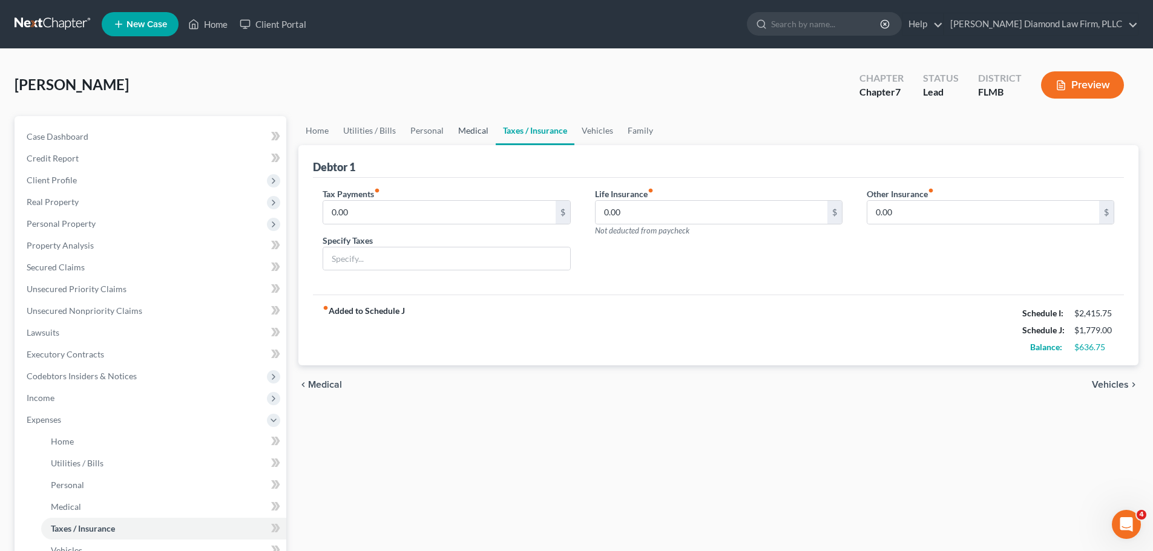
click at [474, 134] on link "Medical" at bounding box center [473, 130] width 45 height 29
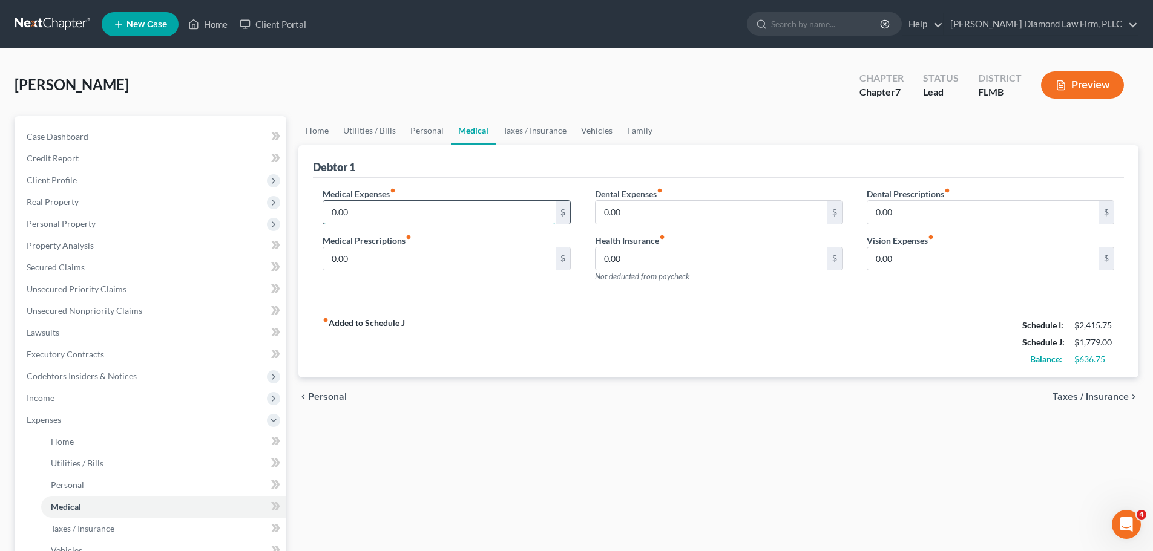
click at [427, 214] on input "0.00" at bounding box center [439, 212] width 232 height 23
click at [503, 135] on link "Taxes / Insurance" at bounding box center [535, 130] width 78 height 29
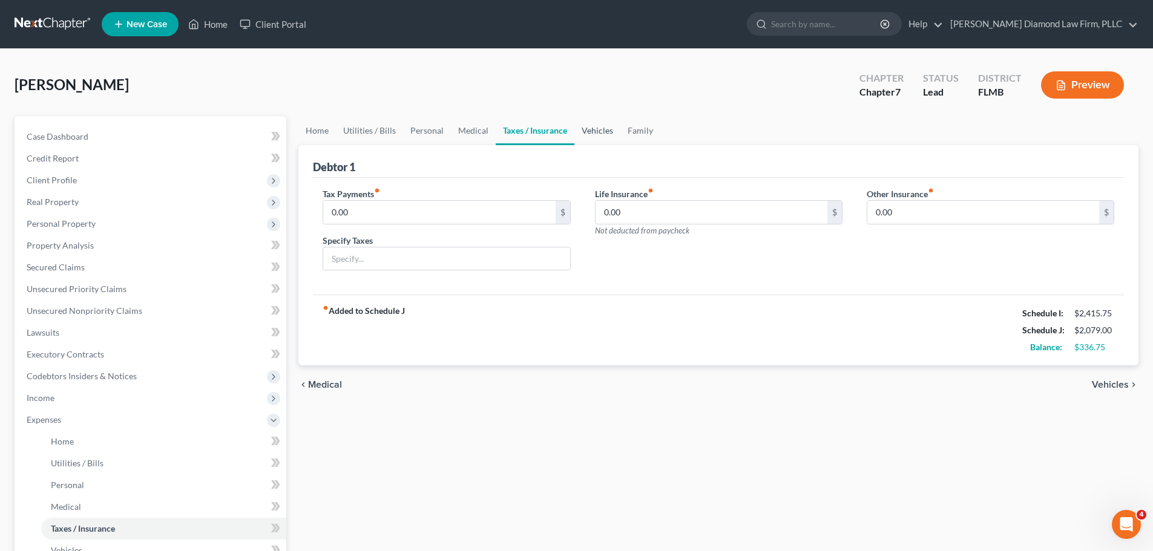
click at [593, 125] on link "Vehicles" at bounding box center [597, 130] width 46 height 29
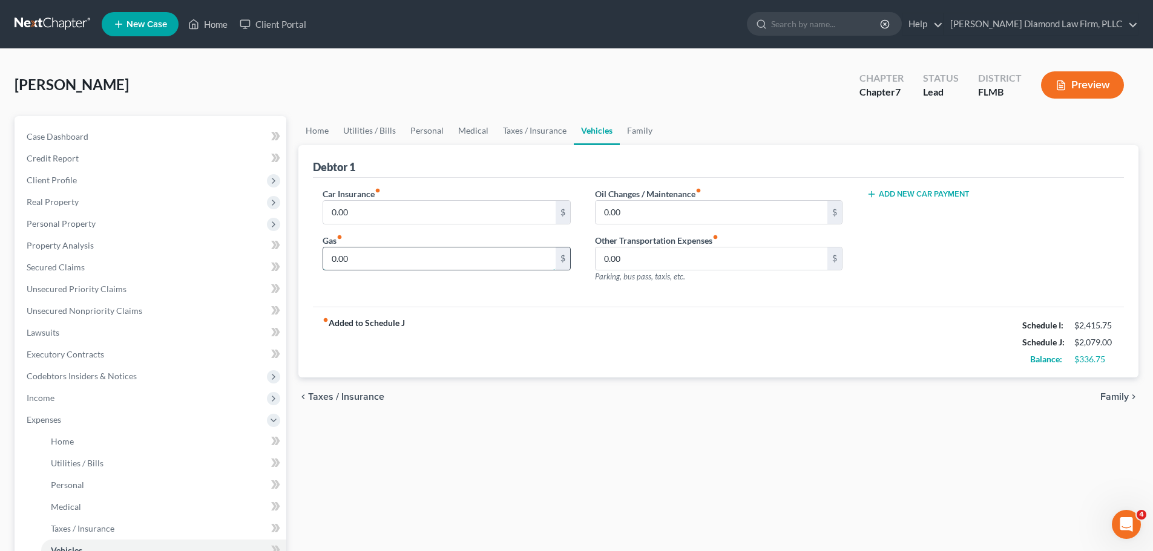
click at [443, 266] on input "0.00" at bounding box center [439, 258] width 232 height 23
click at [447, 129] on link "Personal" at bounding box center [427, 130] width 48 height 29
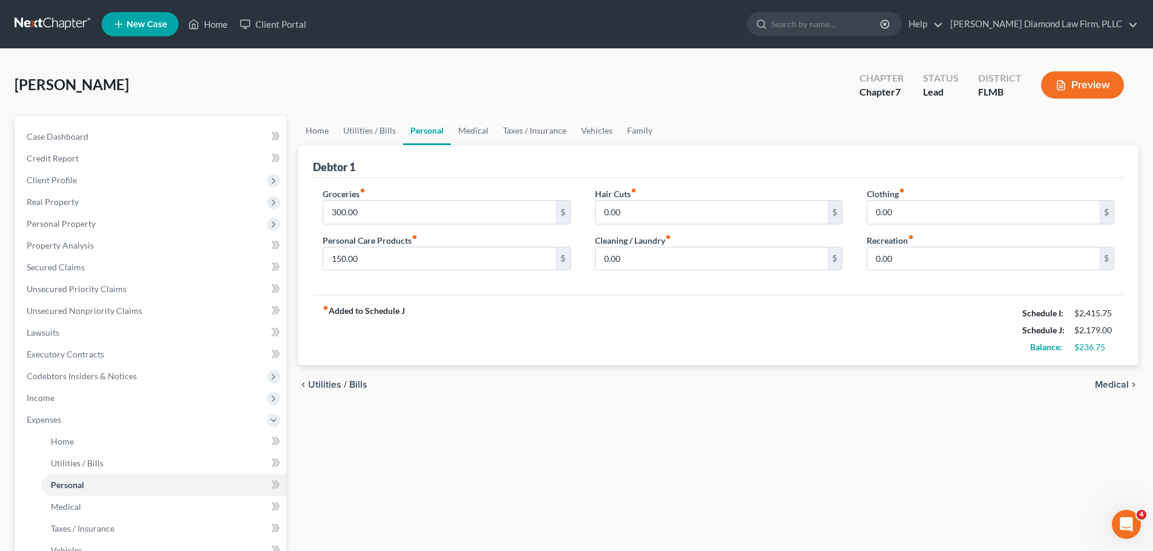
click at [940, 273] on div "Clothing fiber_manual_record 0.00 $ Recreation fiber_manual_record 0.00 $" at bounding box center [990, 234] width 272 height 93
click at [938, 255] on input "0.00" at bounding box center [983, 258] width 232 height 23
click at [644, 127] on link "Family" at bounding box center [640, 130] width 40 height 29
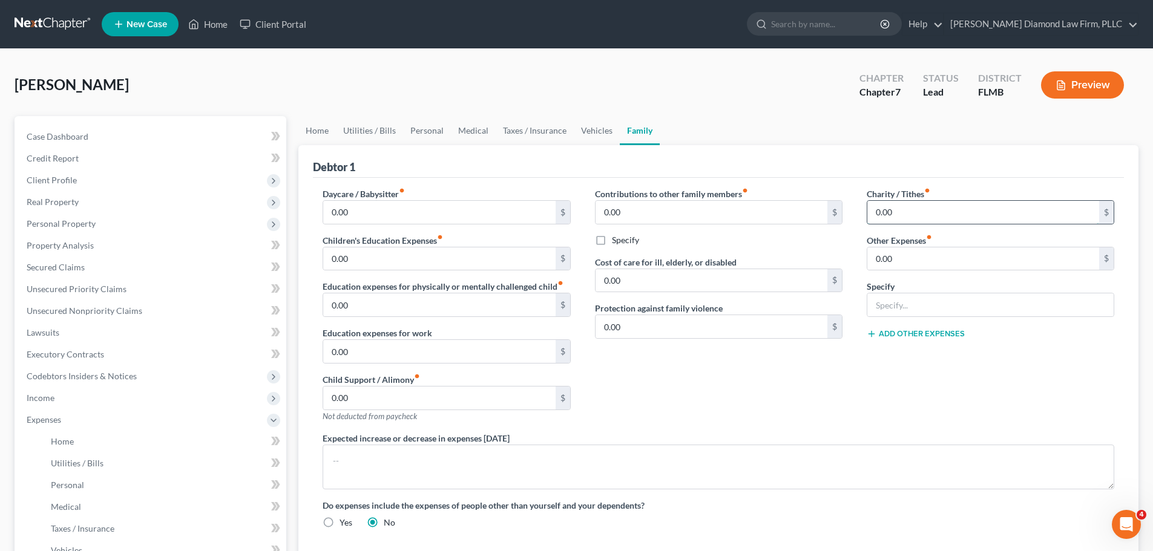
click at [946, 208] on input "0.00" at bounding box center [983, 212] width 232 height 23
click at [525, 125] on link "Taxes / Insurance" at bounding box center [535, 130] width 78 height 29
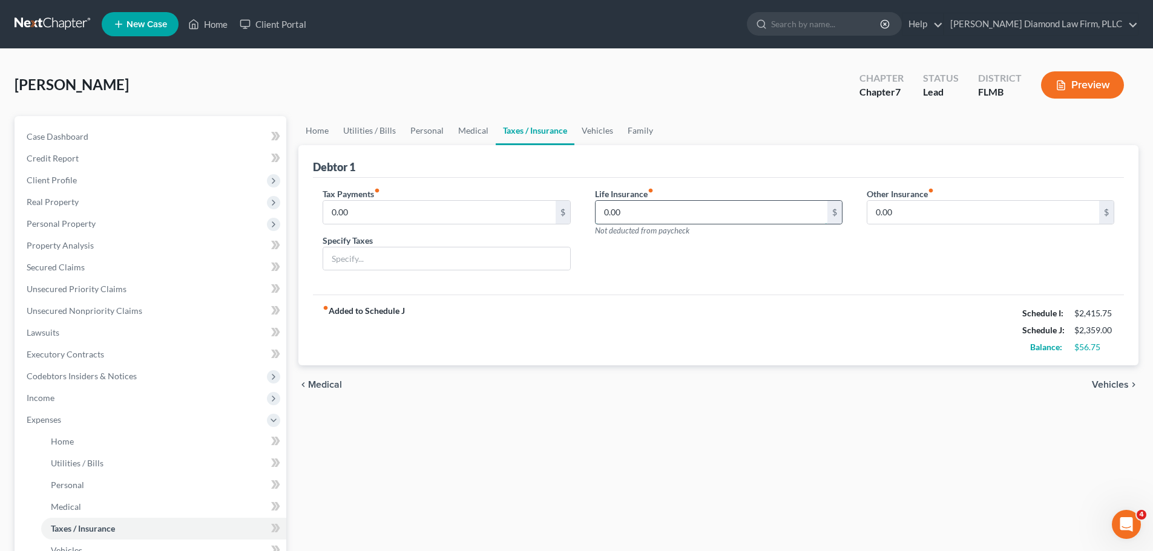
click at [730, 215] on input "0.00" at bounding box center [711, 212] width 232 height 23
click at [600, 136] on link "Vehicles" at bounding box center [597, 130] width 46 height 29
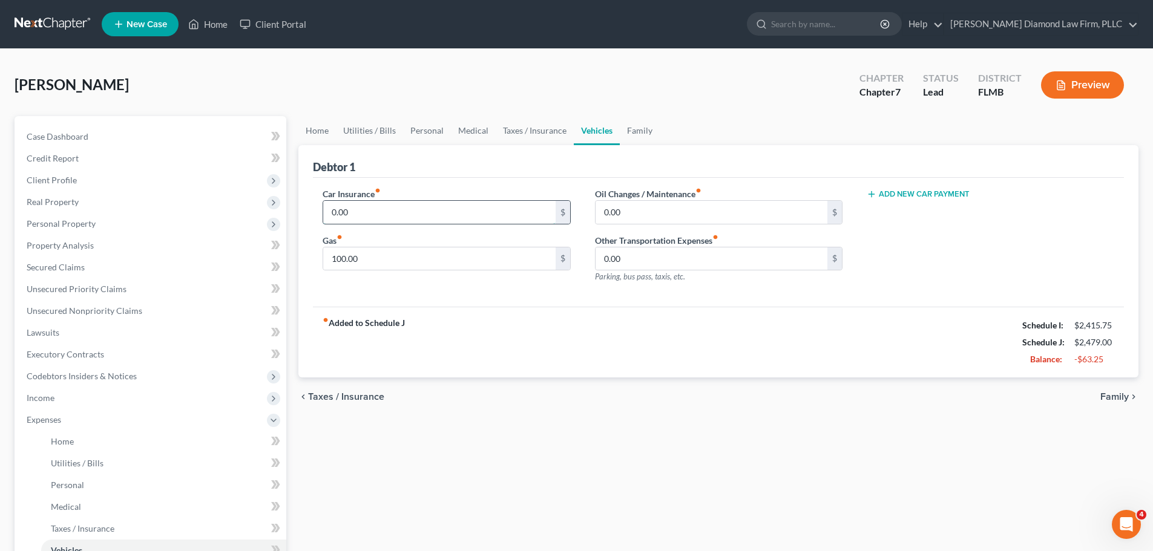
click at [445, 209] on input "0.00" at bounding box center [439, 212] width 232 height 23
click at [330, 136] on link "Home" at bounding box center [317, 130] width 38 height 29
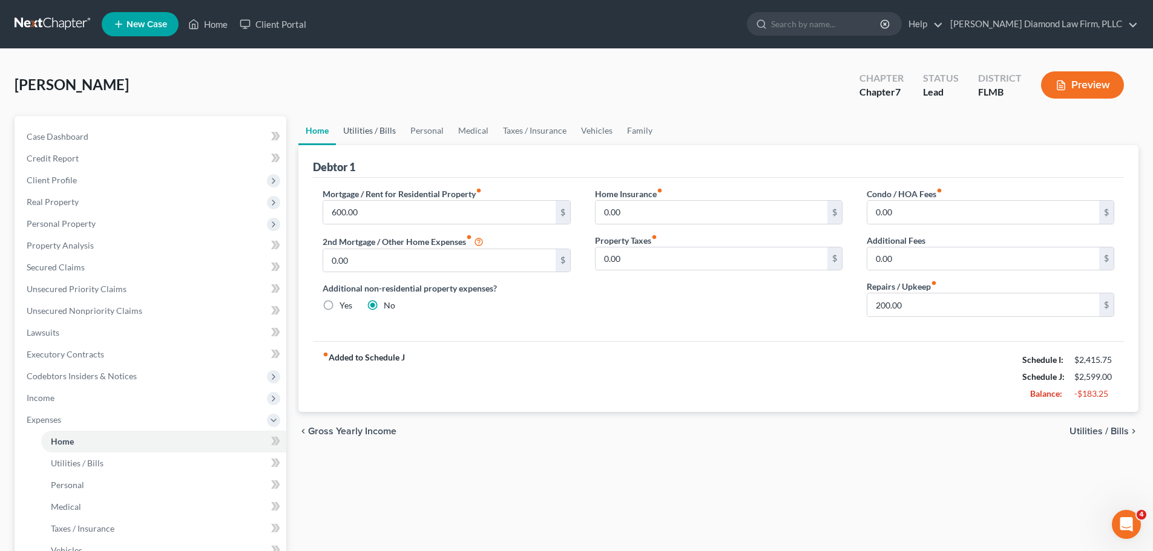
click at [341, 133] on link "Utilities / Bills" at bounding box center [369, 130] width 67 height 29
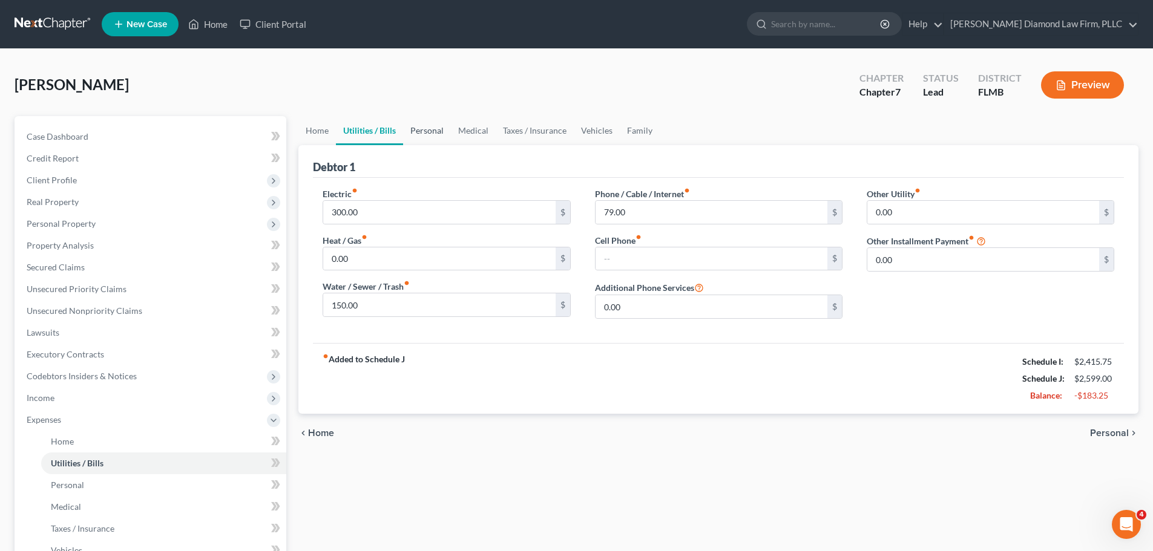
click at [431, 126] on link "Personal" at bounding box center [427, 130] width 48 height 29
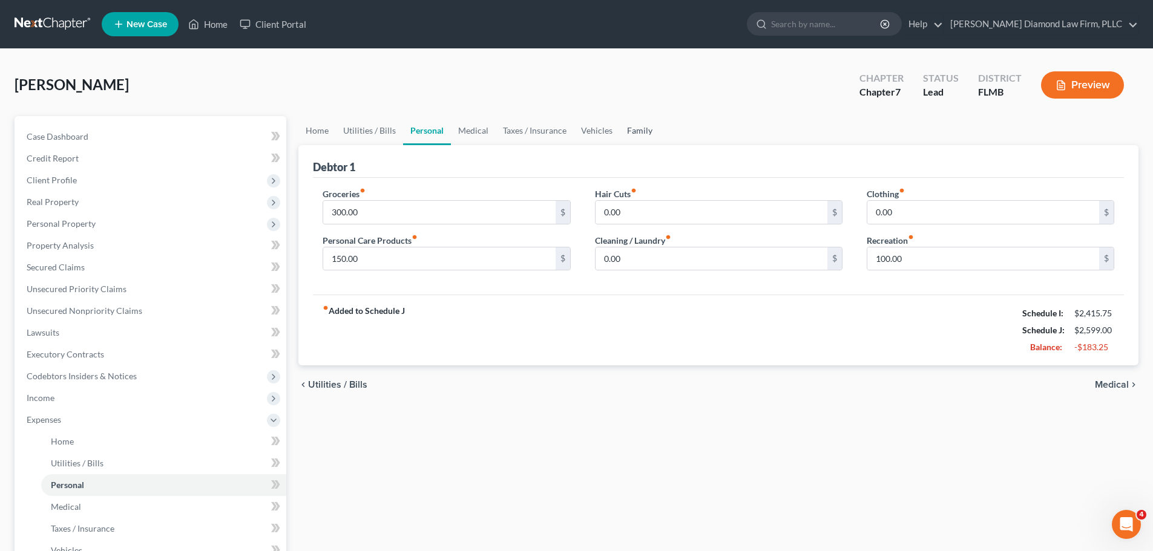
click at [640, 126] on link "Family" at bounding box center [640, 130] width 40 height 29
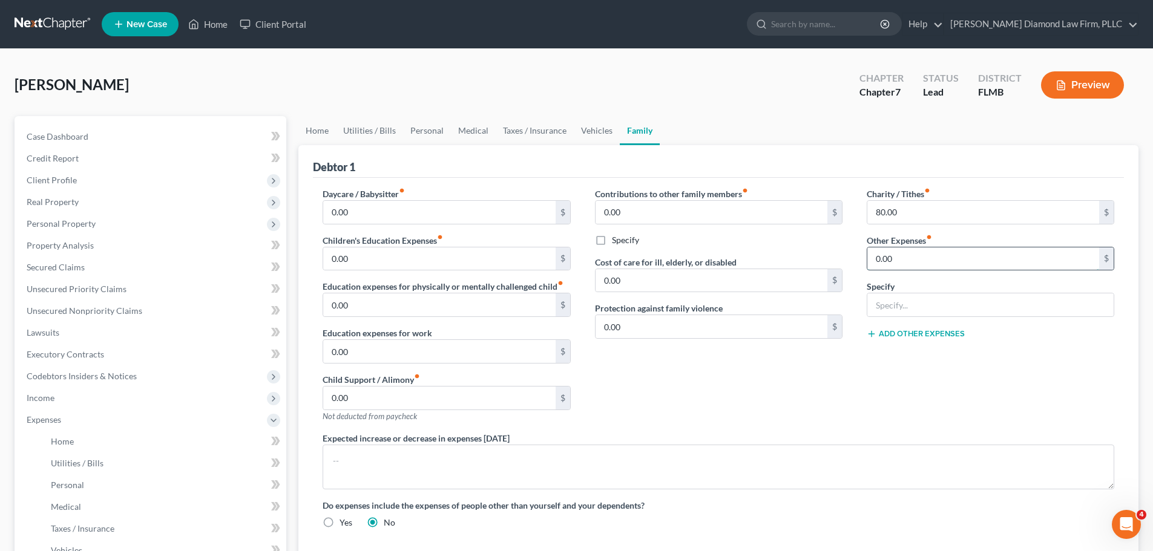
click at [928, 257] on input "0.00" at bounding box center [983, 258] width 232 height 23
click at [936, 317] on div at bounding box center [989, 305] width 247 height 24
click at [936, 309] on input "text" at bounding box center [990, 304] width 246 height 23
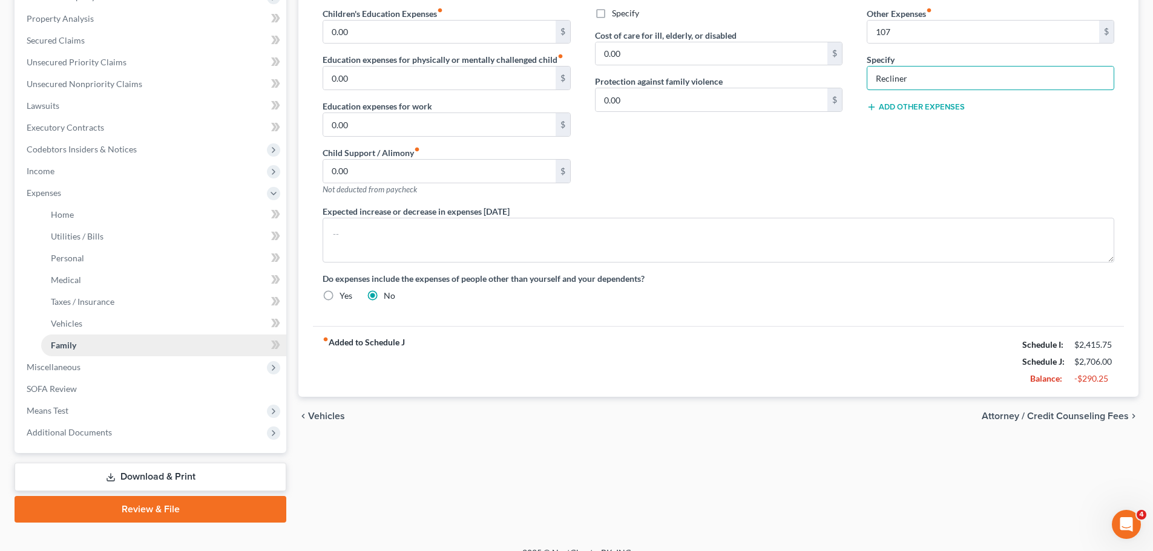
scroll to position [242, 0]
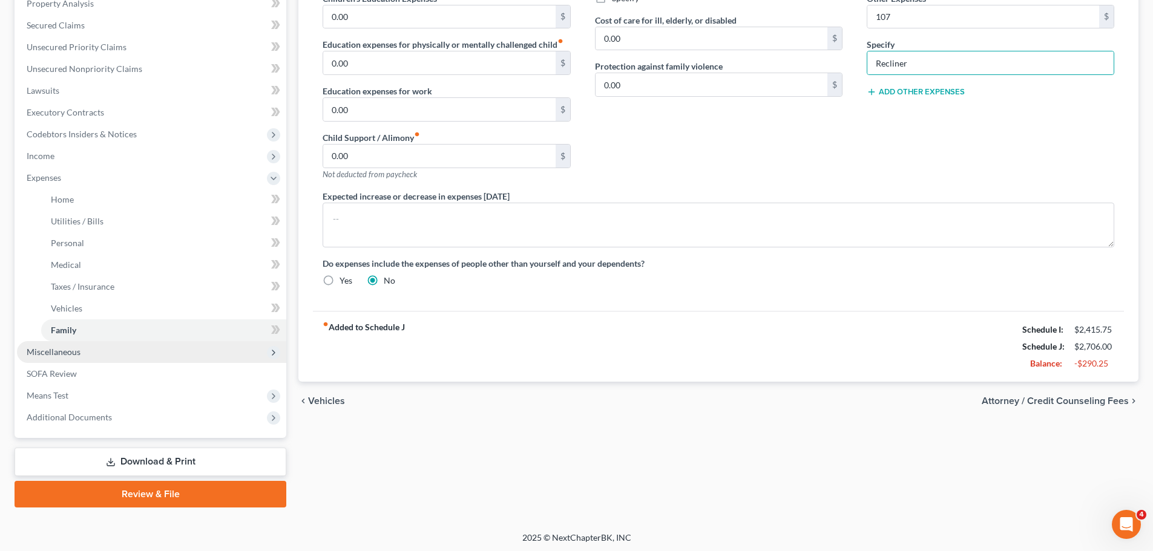
click at [96, 350] on span "Miscellaneous" at bounding box center [151, 352] width 269 height 22
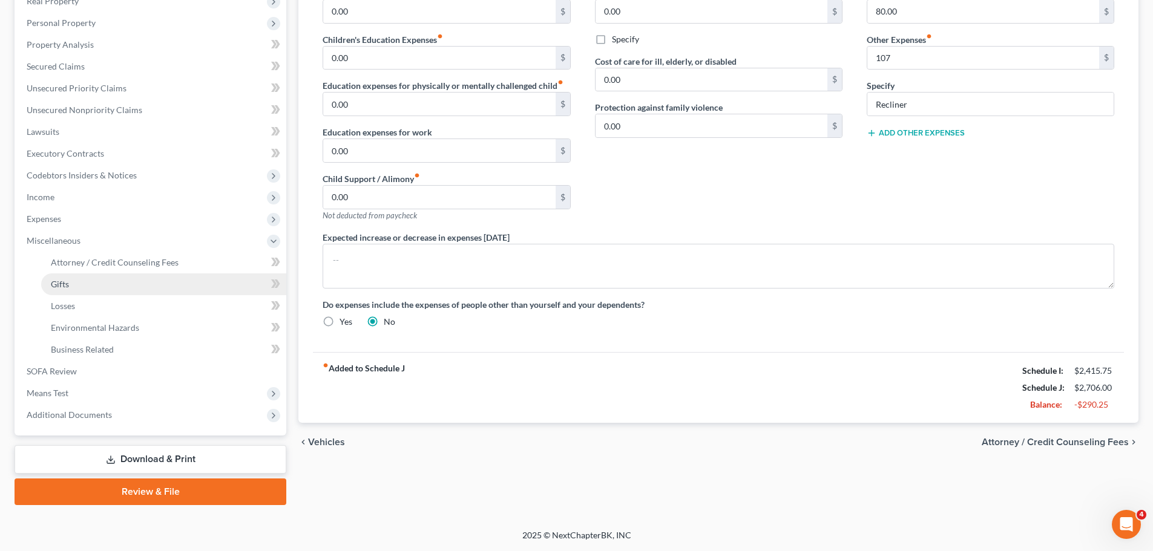
scroll to position [201, 0]
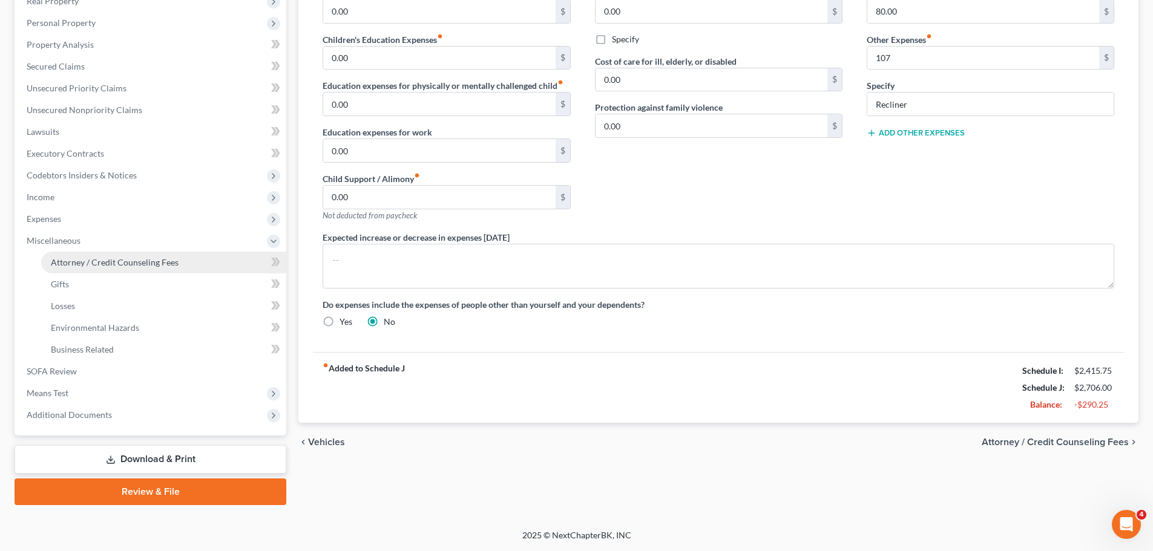
click at [99, 259] on span "Attorney / Credit Counseling Fees" at bounding box center [115, 262] width 128 height 10
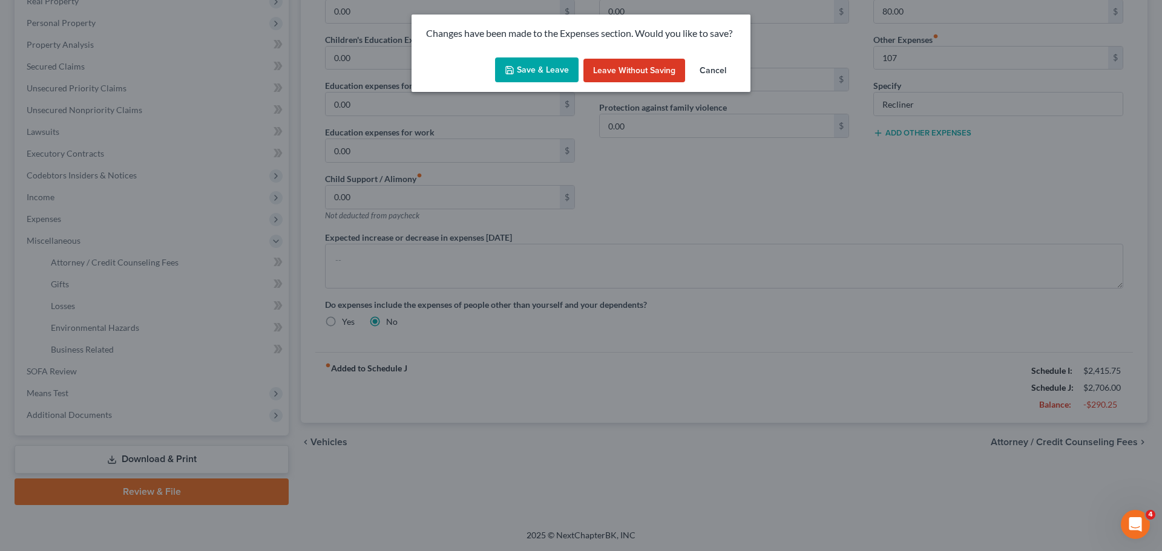
click at [539, 68] on button "Save & Leave" at bounding box center [536, 69] width 83 height 25
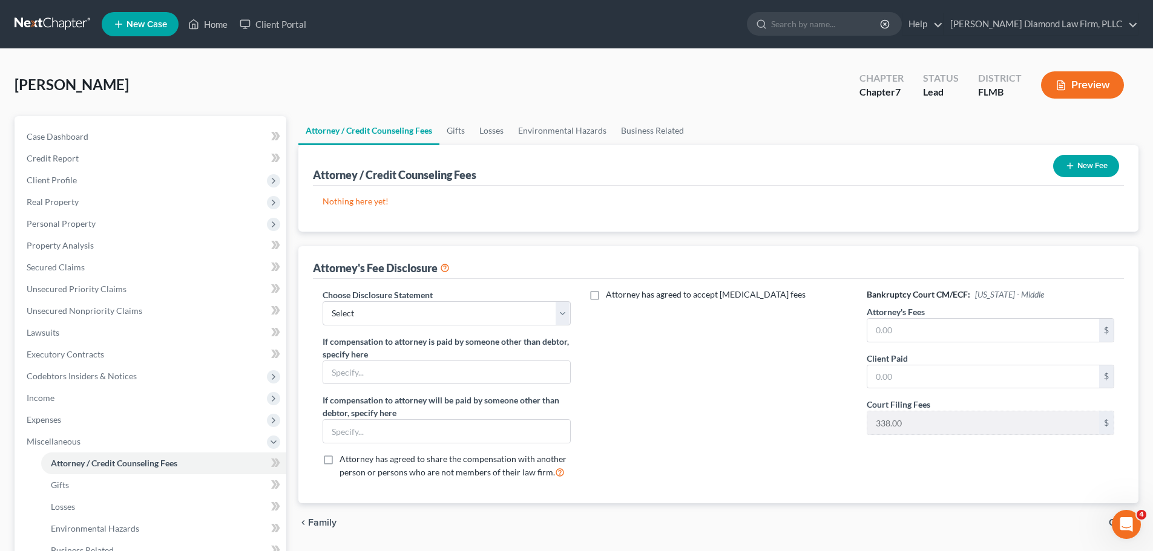
click at [53, 31] on link at bounding box center [53, 24] width 77 height 22
